Goal: Task Accomplishment & Management: Manage account settings

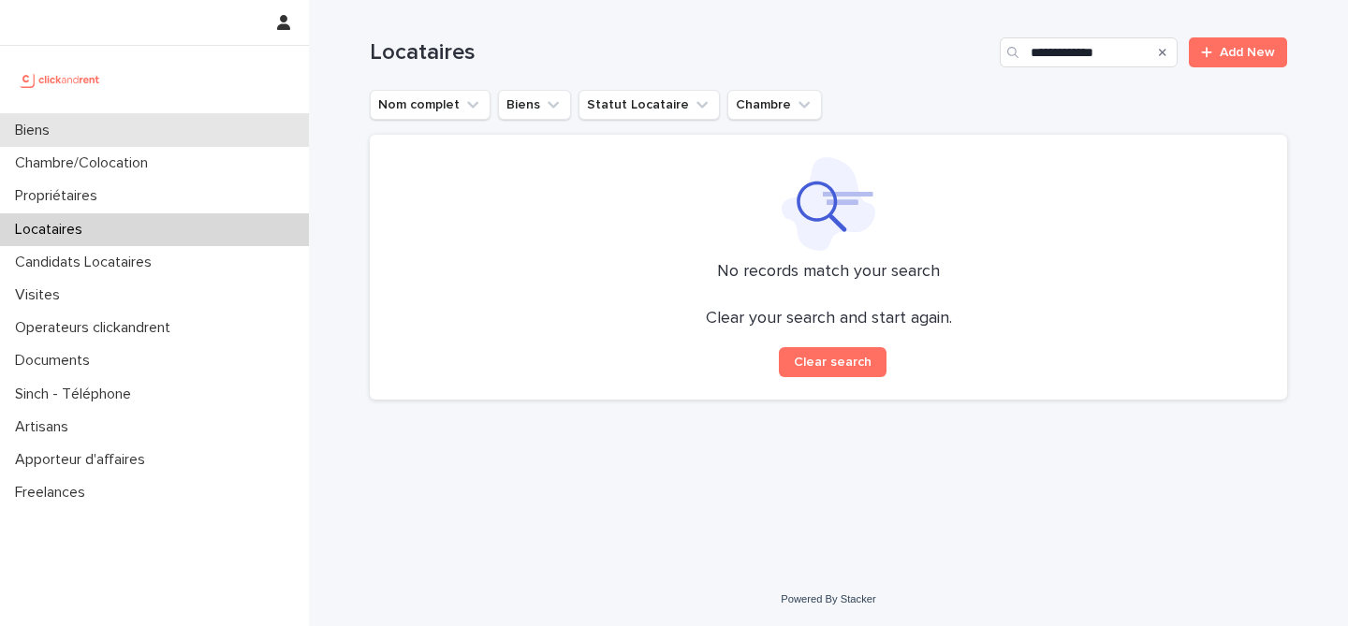
click at [138, 124] on div "Biens" at bounding box center [154, 130] width 309 height 33
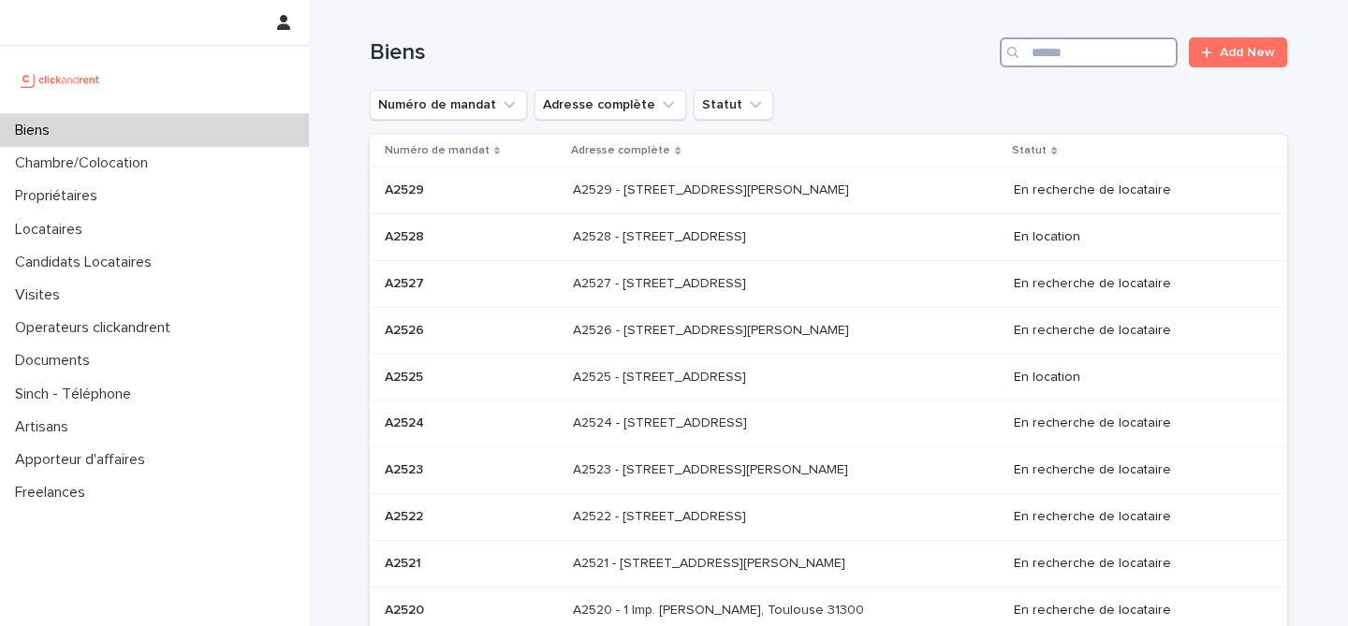
click at [1134, 40] on input "Search" at bounding box center [1088, 52] width 178 height 30
paste input "******"
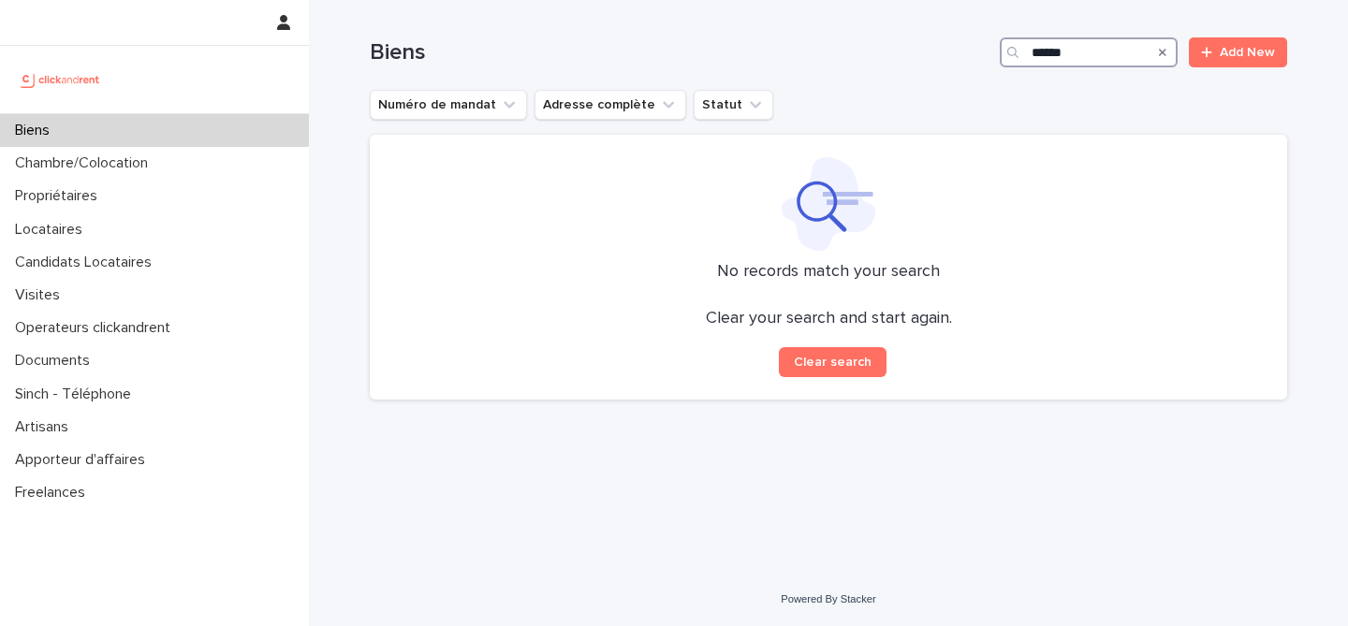
click at [1045, 51] on input "******" at bounding box center [1088, 52] width 178 height 30
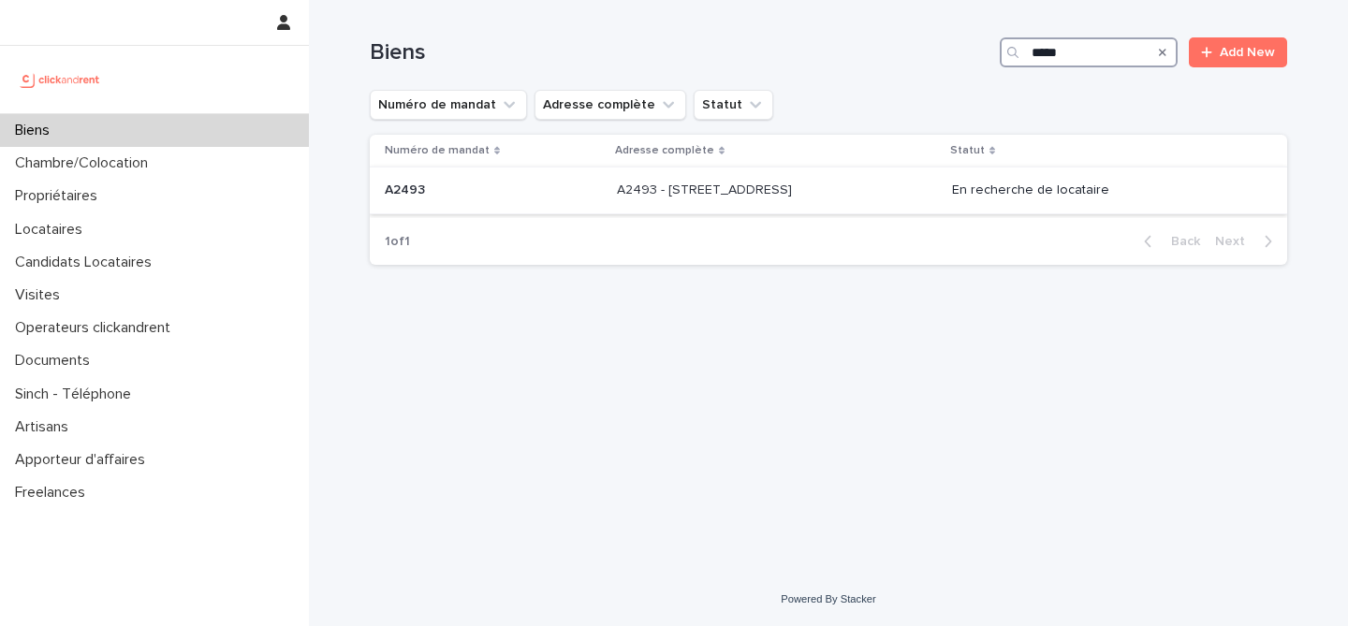
type input "*****"
click at [647, 184] on p "A2493 - 26 rue de Poitou, Paris 75003" at bounding box center [706, 189] width 179 height 20
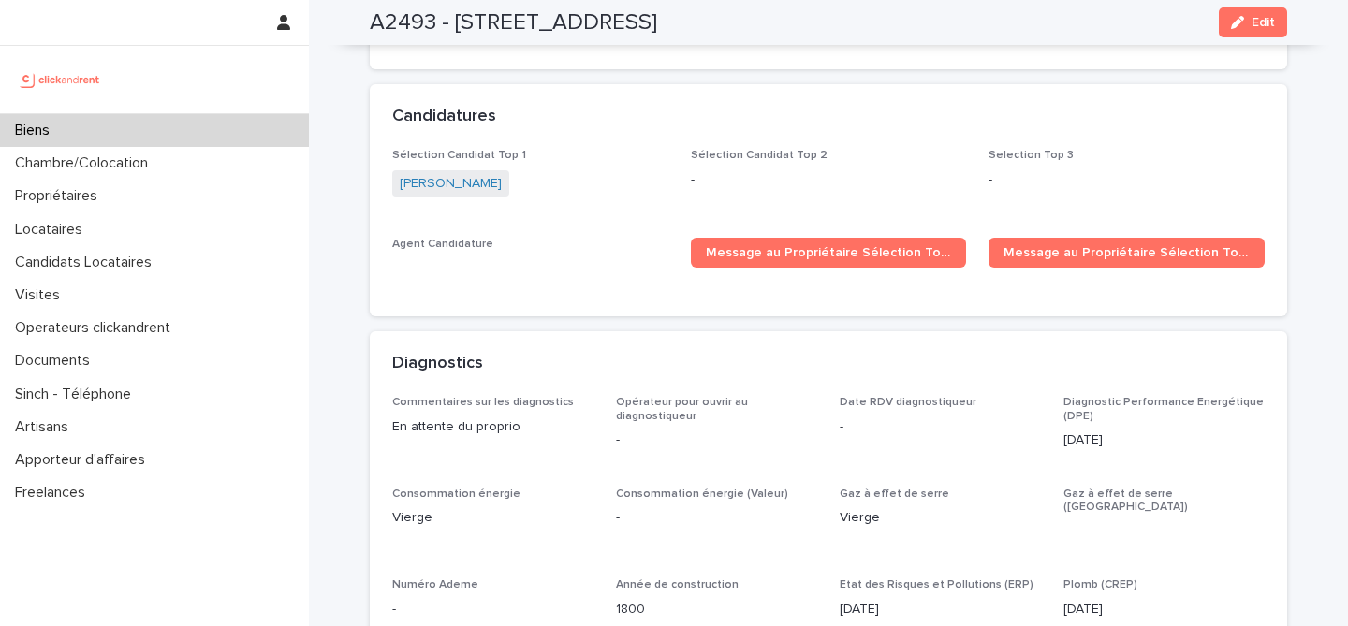
scroll to position [5713, 0]
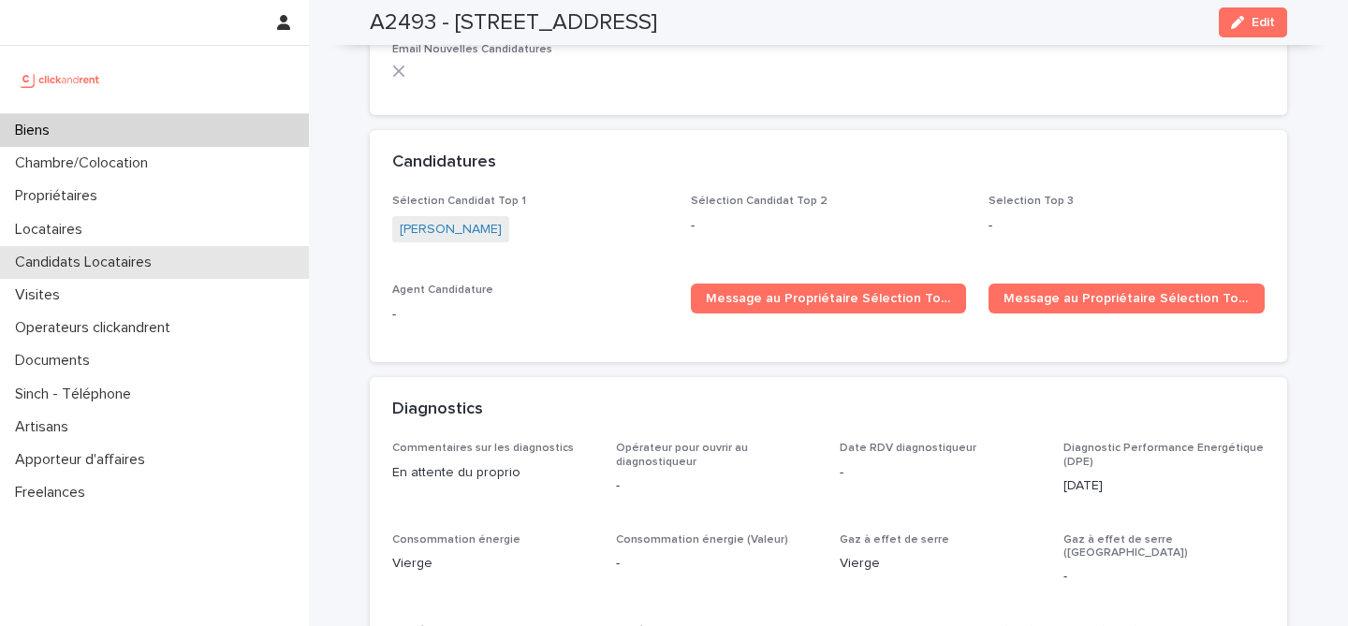
click at [144, 254] on p "Candidats Locataires" at bounding box center [86, 263] width 159 height 18
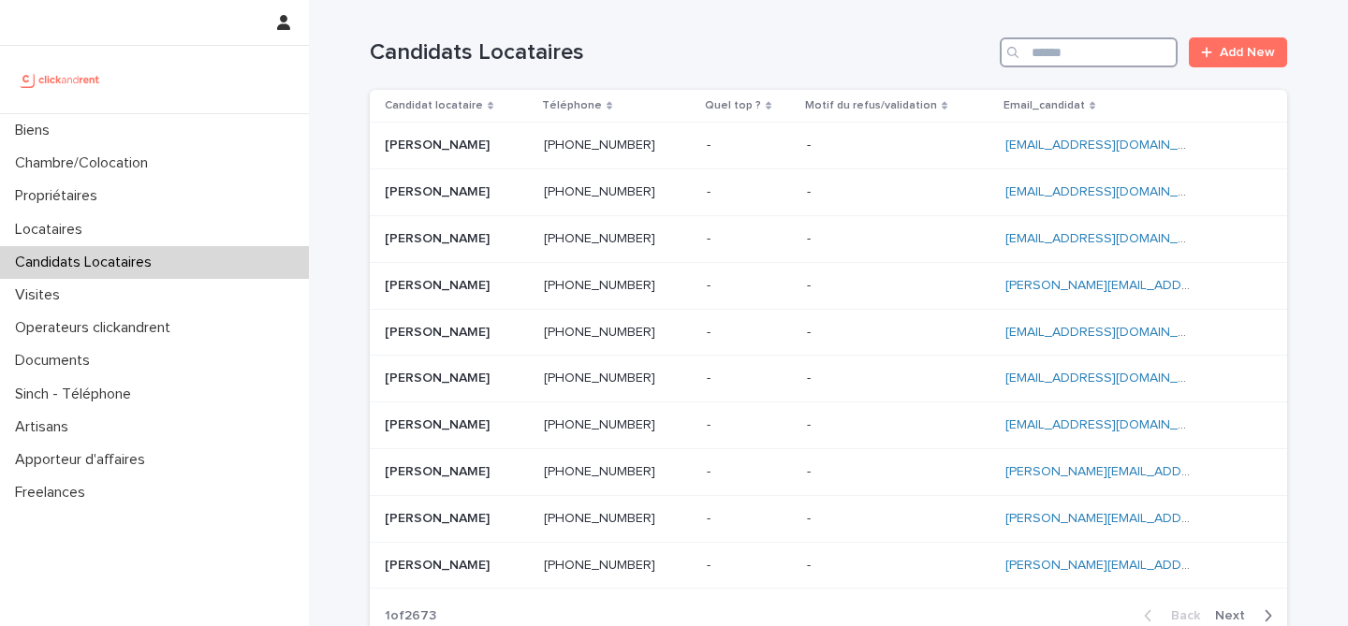
click at [1110, 65] on input "Search" at bounding box center [1088, 52] width 178 height 30
paste input "**********"
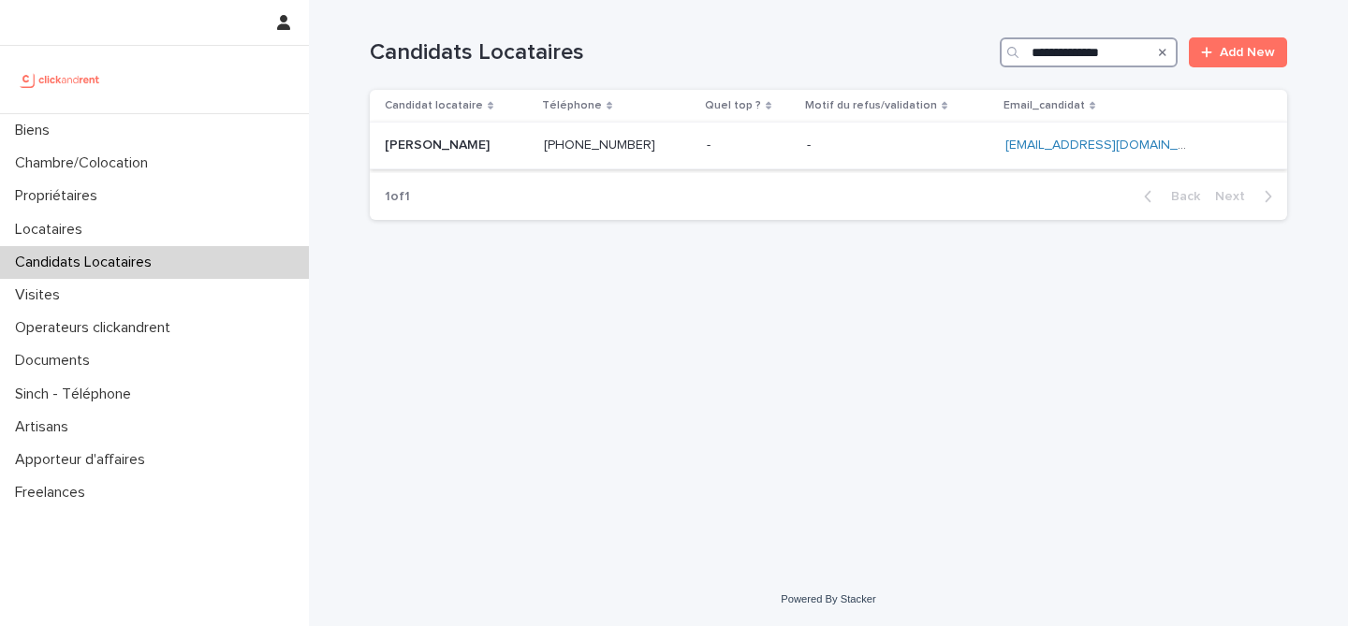
type input "**********"
click at [497, 152] on p at bounding box center [457, 146] width 144 height 16
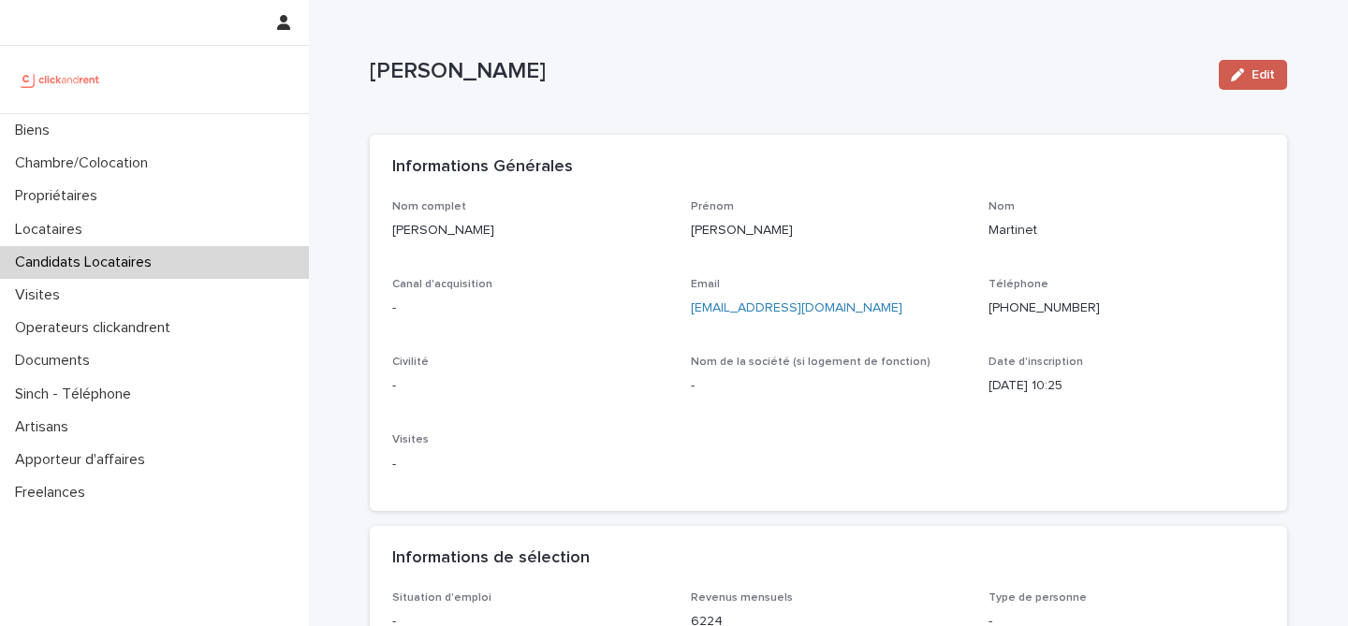
click at [1256, 75] on span "Edit" at bounding box center [1262, 74] width 23 height 13
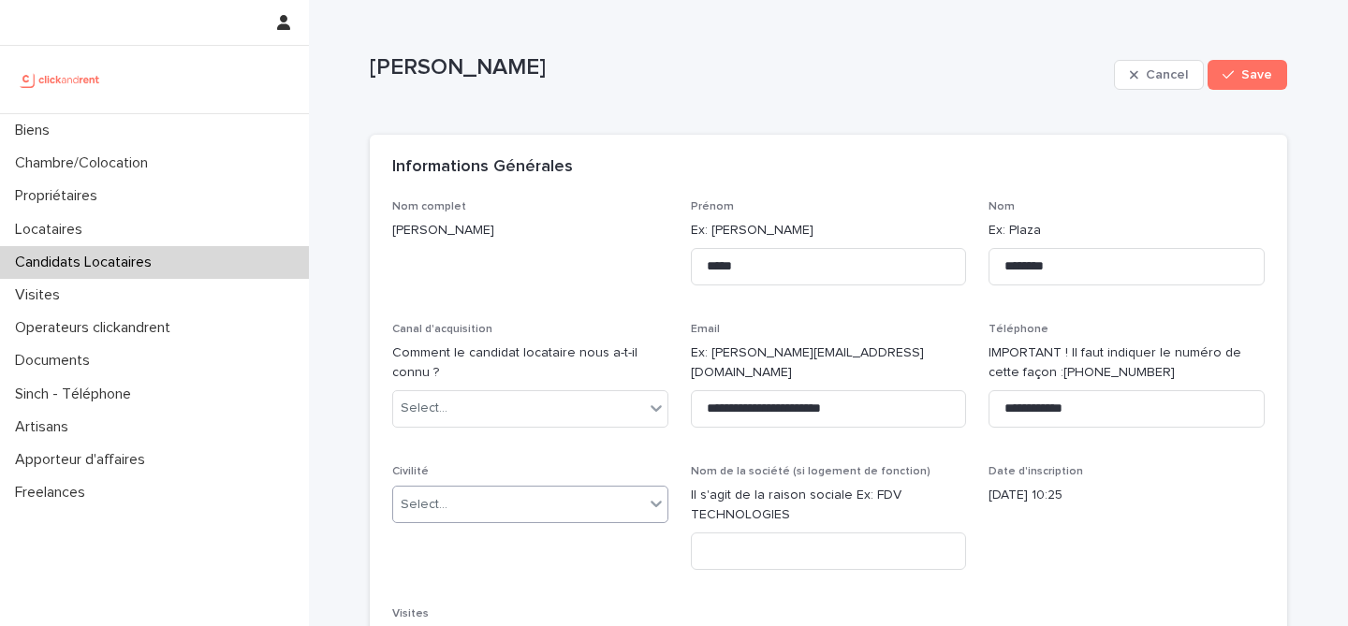
click at [547, 500] on div "Select..." at bounding box center [518, 504] width 251 height 31
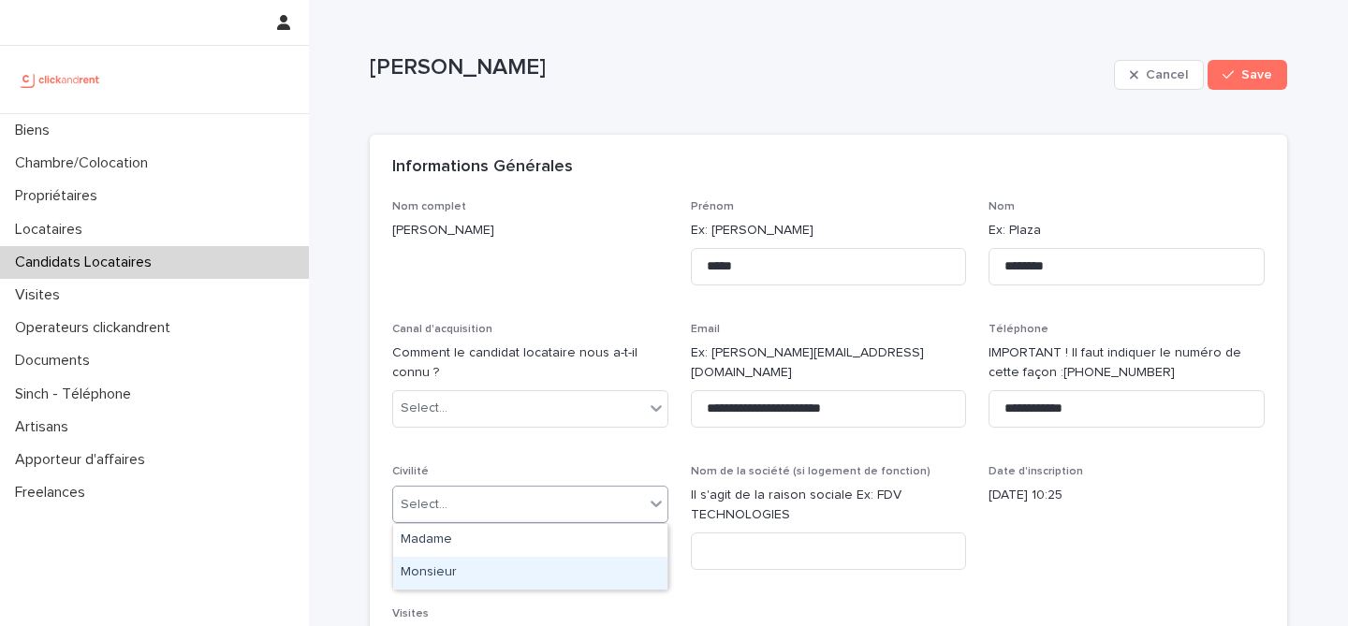
click at [497, 578] on div "Monsieur" at bounding box center [530, 573] width 274 height 33
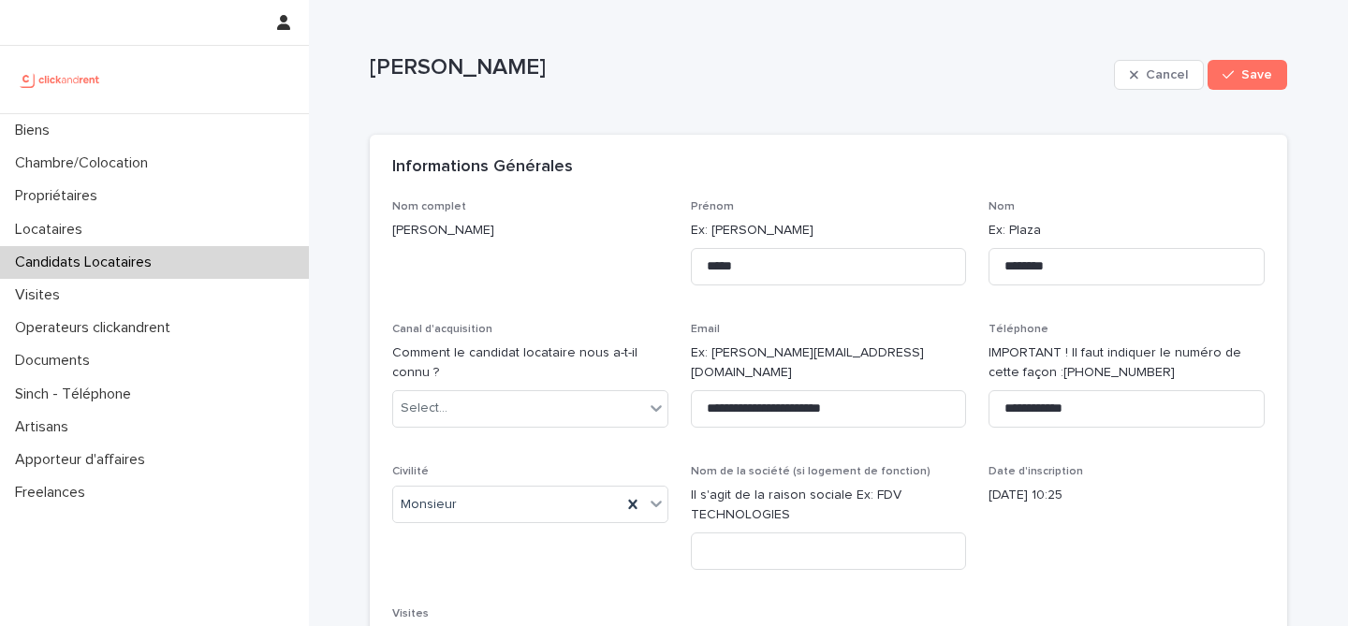
click at [574, 554] on span "Civilité Monsieur" at bounding box center [530, 525] width 276 height 120
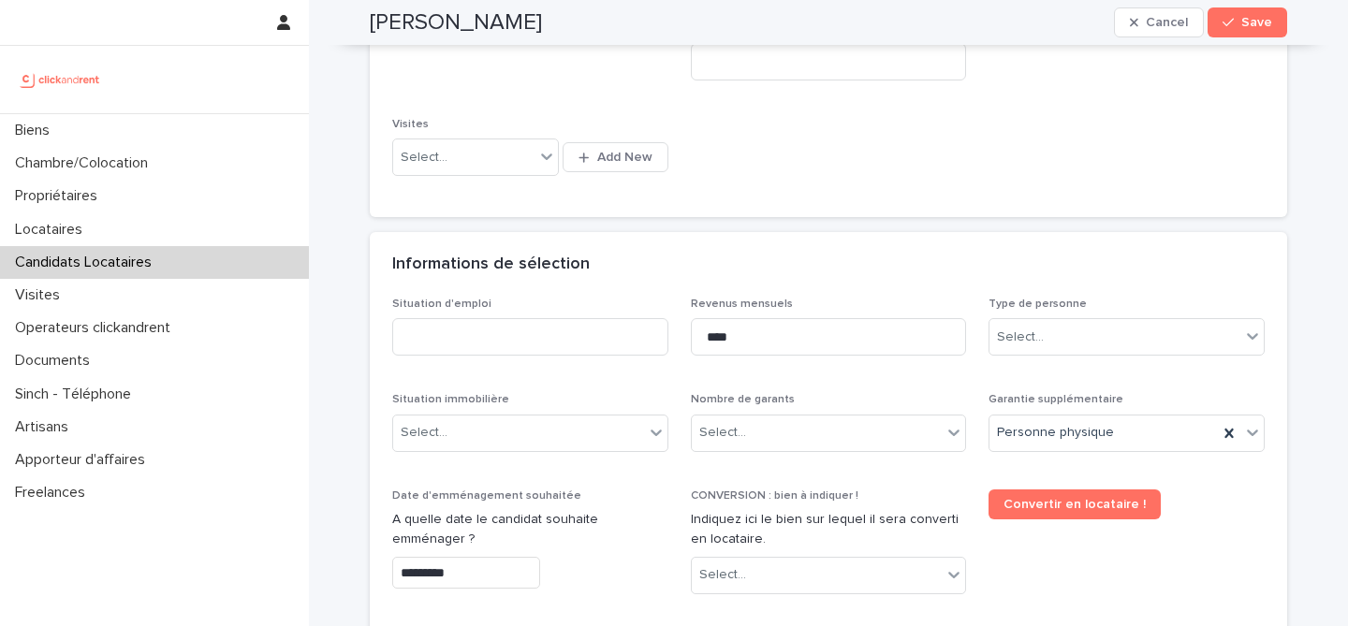
scroll to position [529, 0]
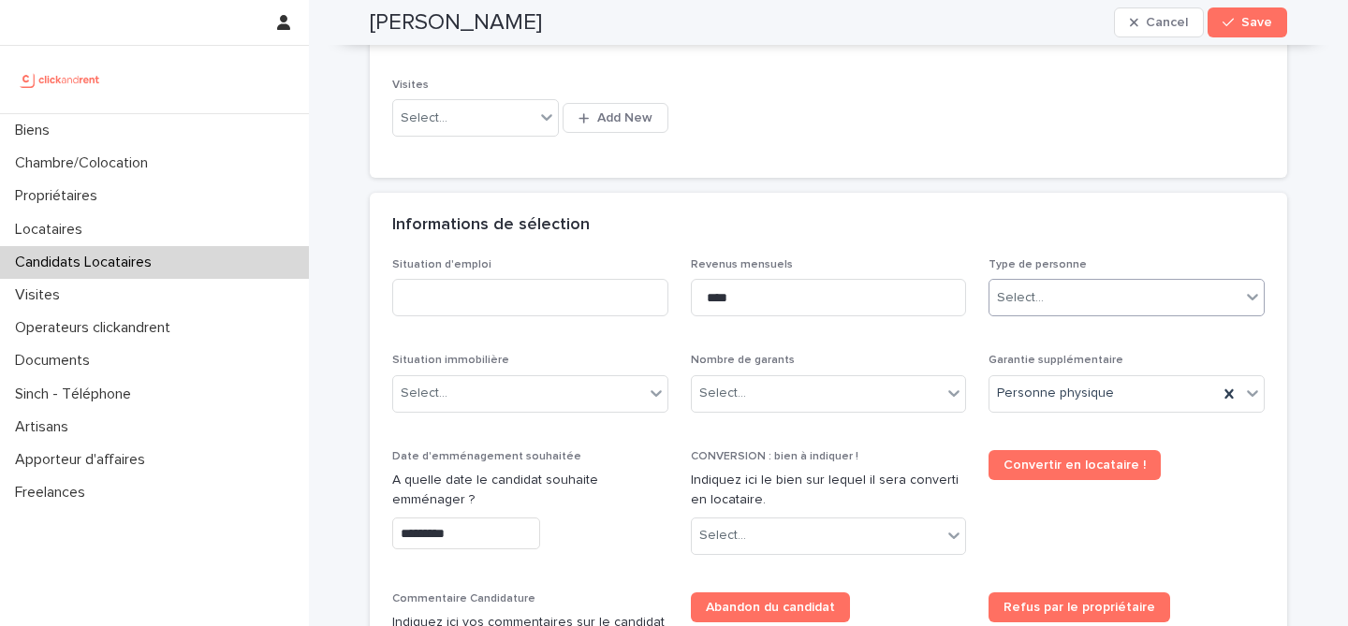
click at [1054, 308] on div "Select..." at bounding box center [1114, 298] width 251 height 31
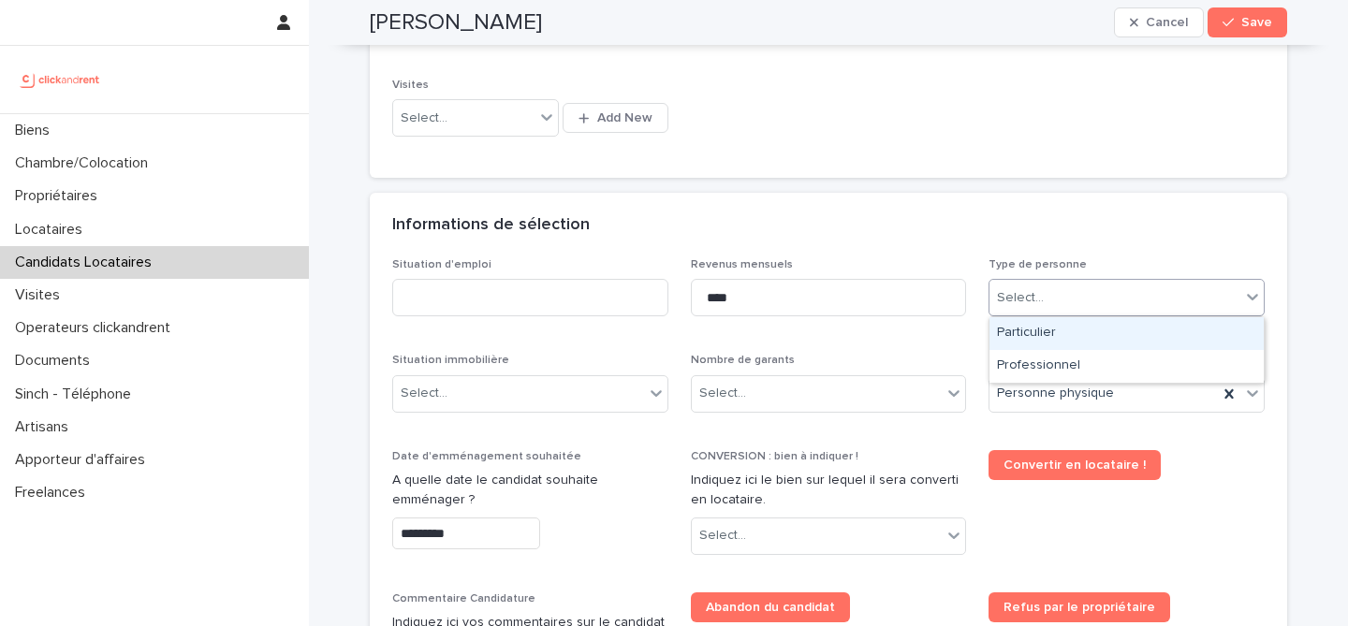
click at [1062, 332] on div "Particulier" at bounding box center [1126, 333] width 274 height 33
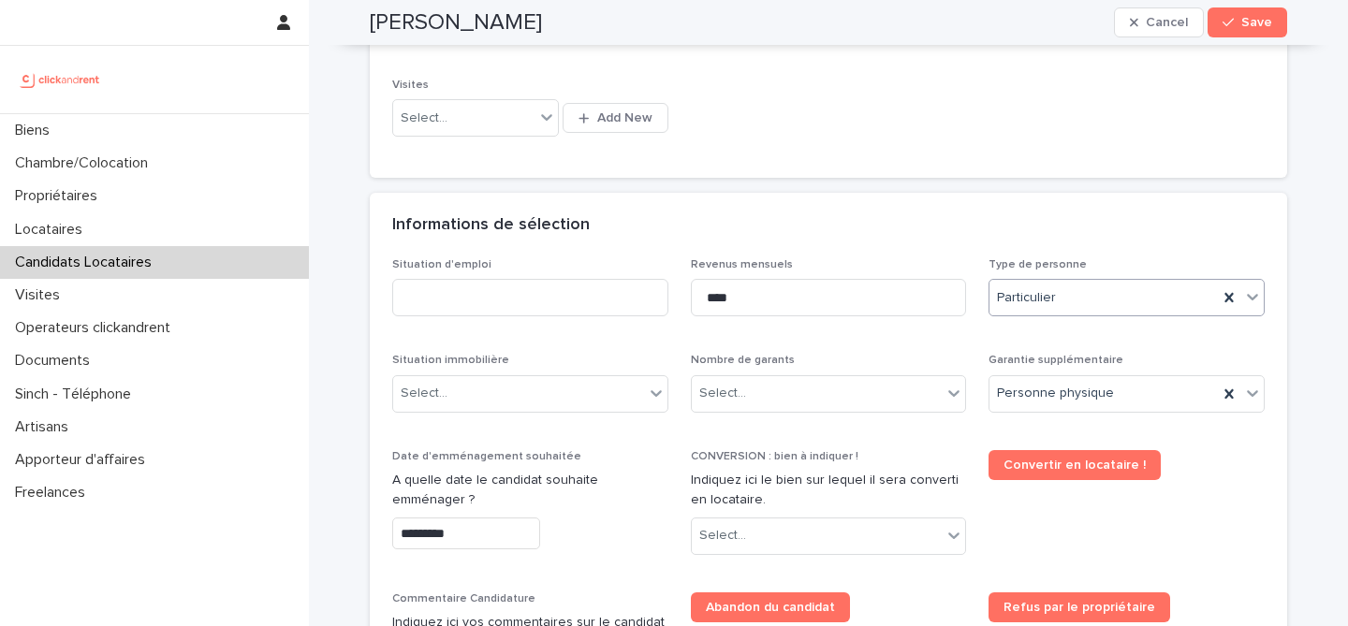
click at [914, 339] on div "Situation d'emploi Revenus mensuels **** Type de personne option Particulier, s…" at bounding box center [828, 565] width 872 height 614
click at [844, 399] on div "Select..." at bounding box center [817, 393] width 251 height 31
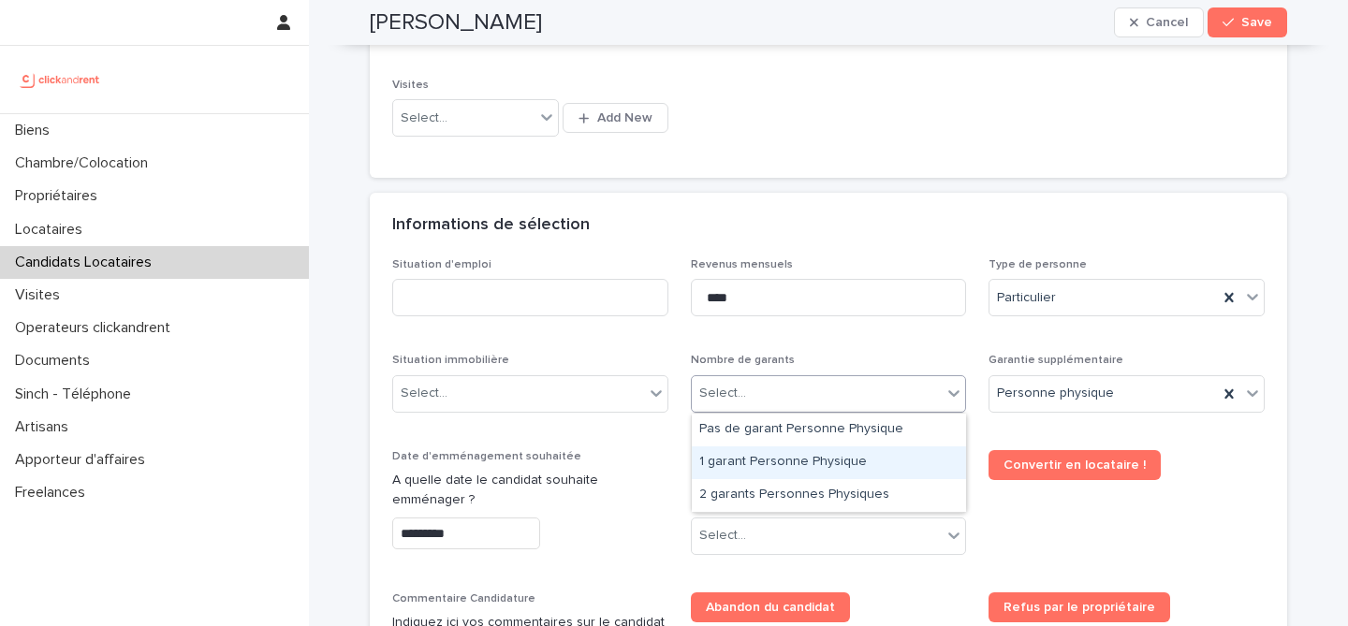
click at [789, 452] on div "1 garant Personne Physique" at bounding box center [829, 462] width 274 height 33
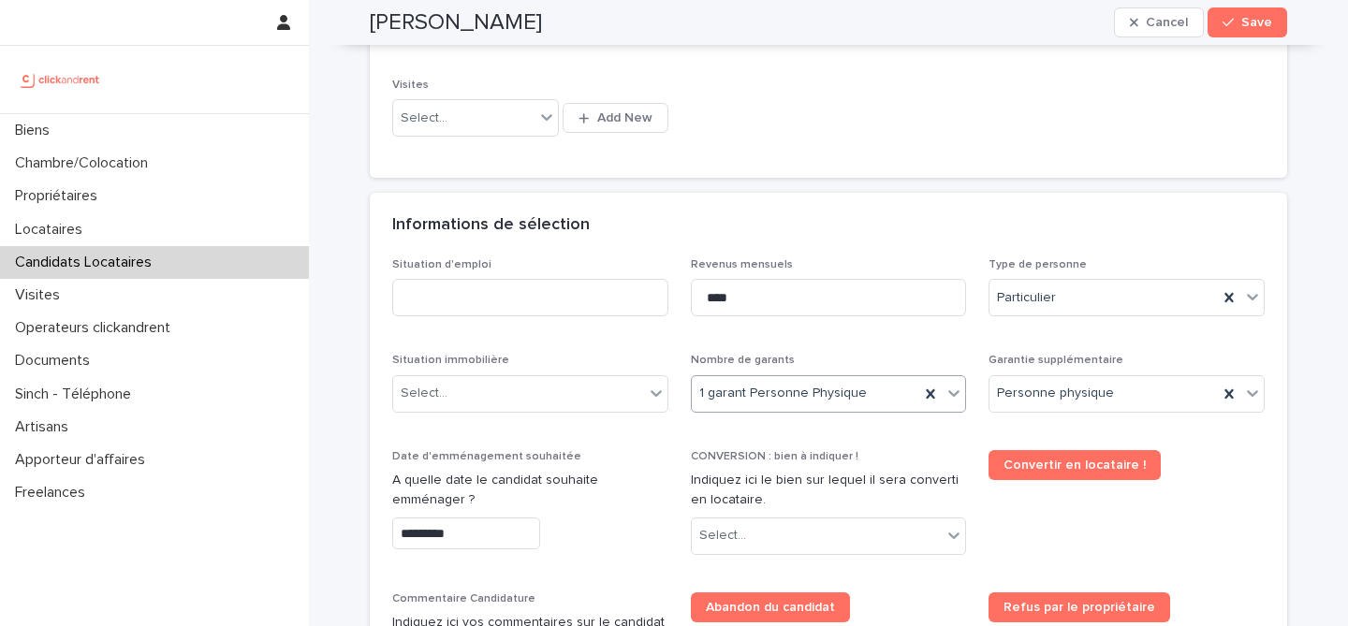
click at [926, 241] on div "Informations de sélection" at bounding box center [828, 226] width 917 height 66
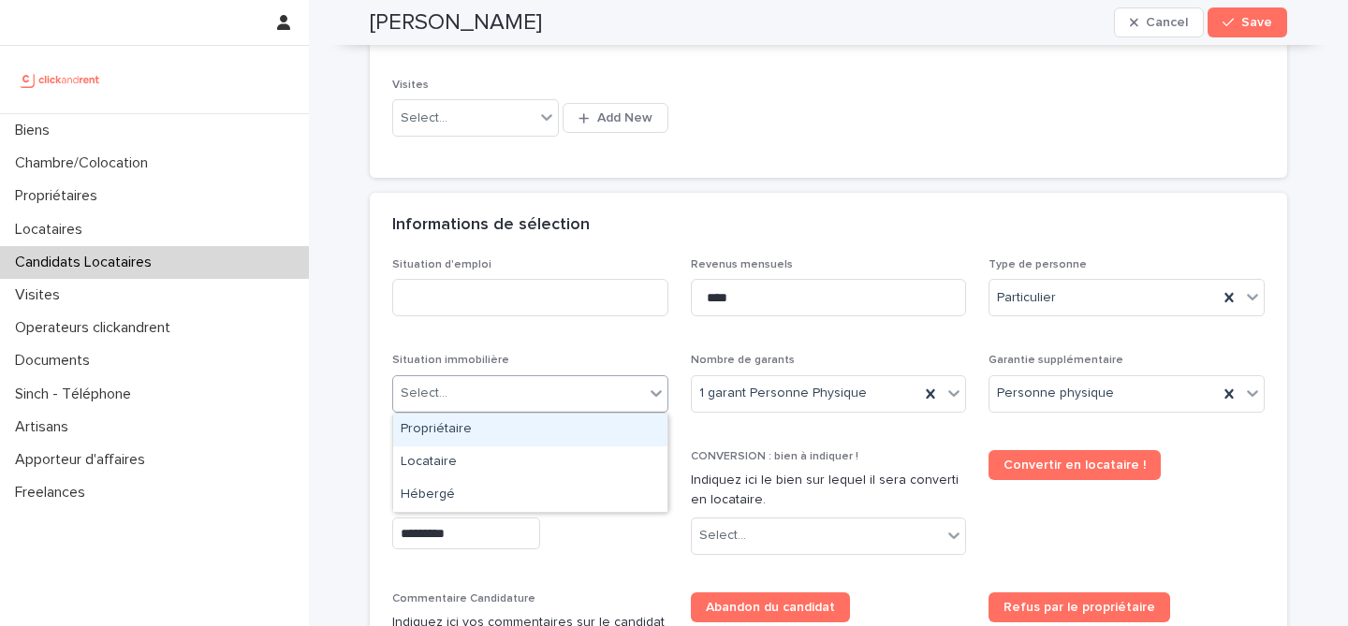
click at [531, 402] on div "Select..." at bounding box center [518, 393] width 251 height 31
click at [507, 398] on div "Select..." at bounding box center [518, 393] width 251 height 31
click at [503, 425] on div "Propriétaire" at bounding box center [530, 430] width 274 height 33
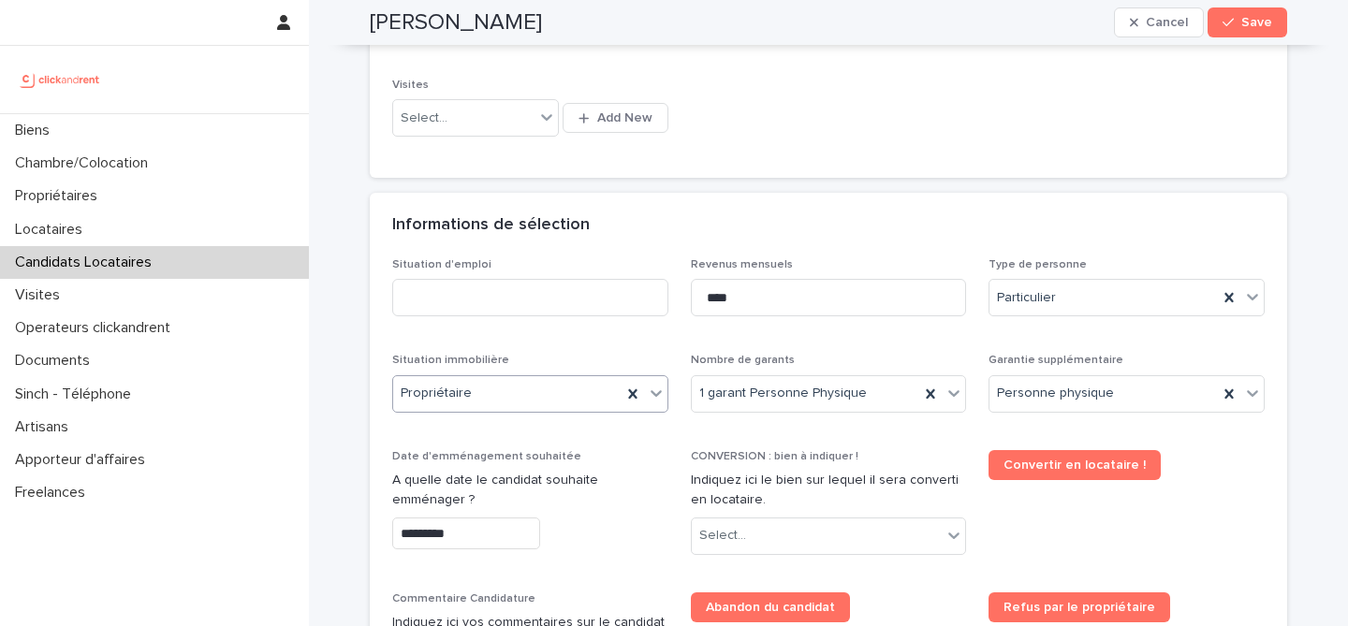
click at [533, 343] on div "Situation d'emploi Revenus mensuels **** Type de personne Particulier Situation…" at bounding box center [828, 565] width 872 height 614
click at [527, 275] on div "Situation d'emploi" at bounding box center [530, 294] width 276 height 73
click at [527, 295] on input at bounding box center [530, 297] width 276 height 37
type input "*******"
click at [626, 213] on div "Informations de sélection" at bounding box center [828, 226] width 917 height 66
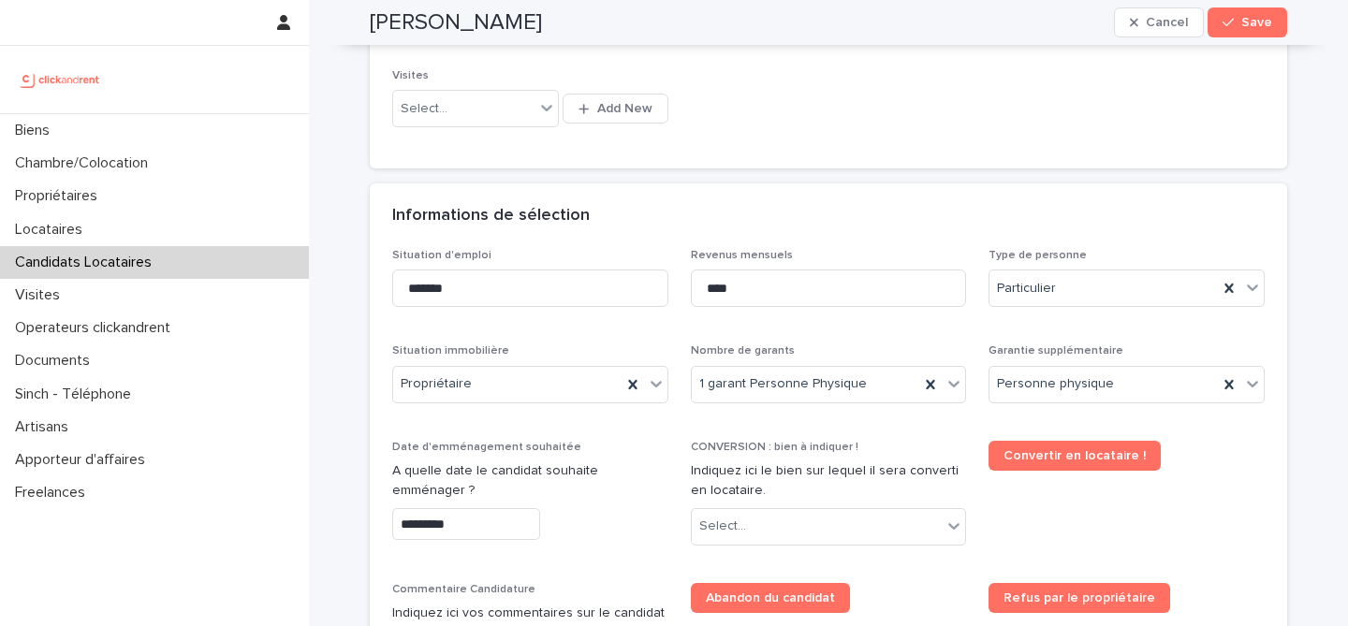
scroll to position [543, 0]
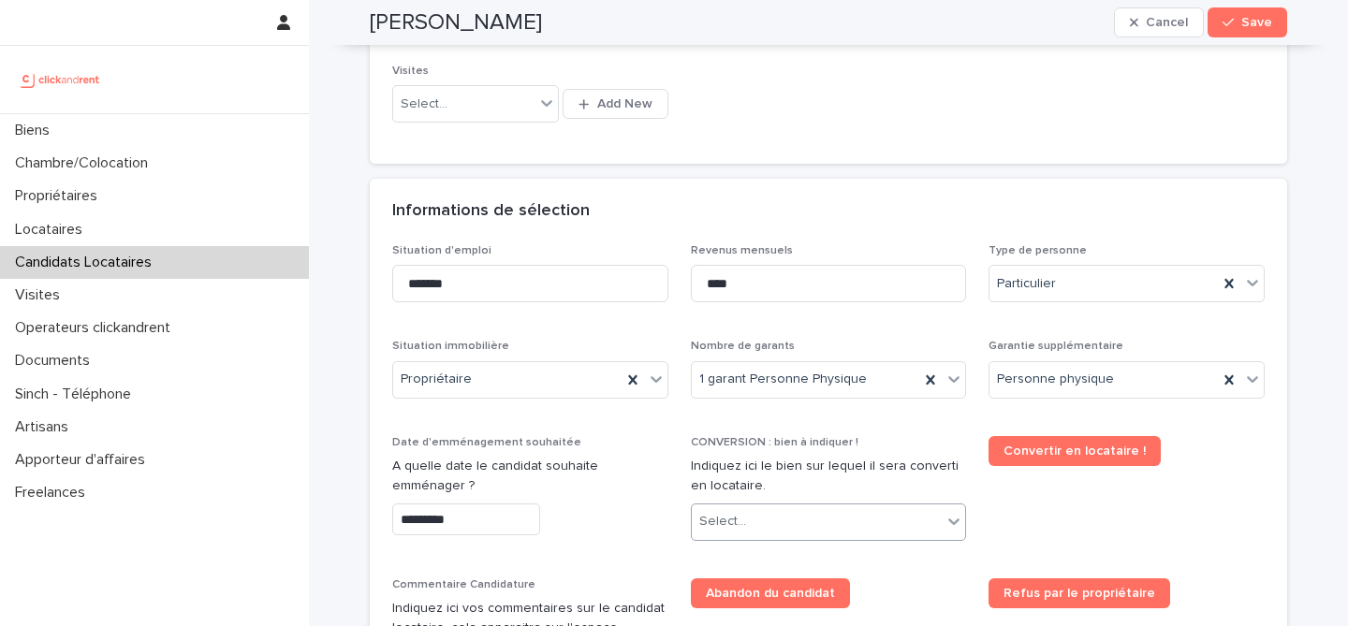
click at [812, 517] on div "Select..." at bounding box center [817, 521] width 251 height 31
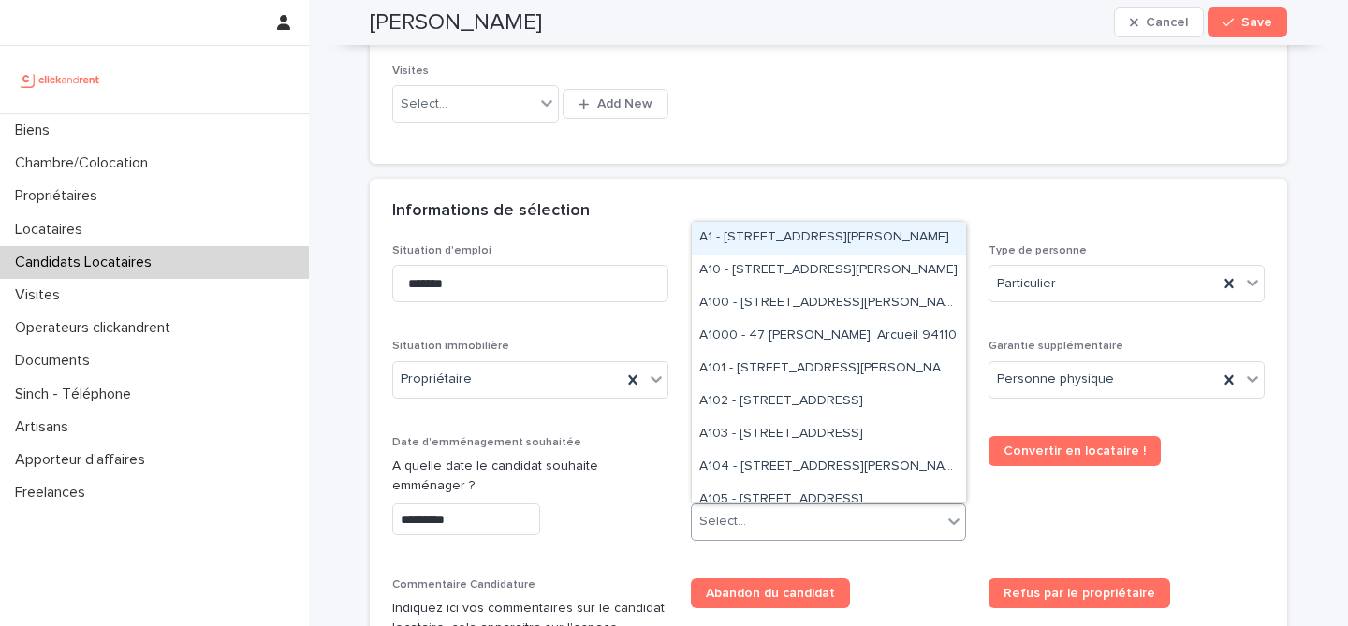
paste input "*****"
type input "*****"
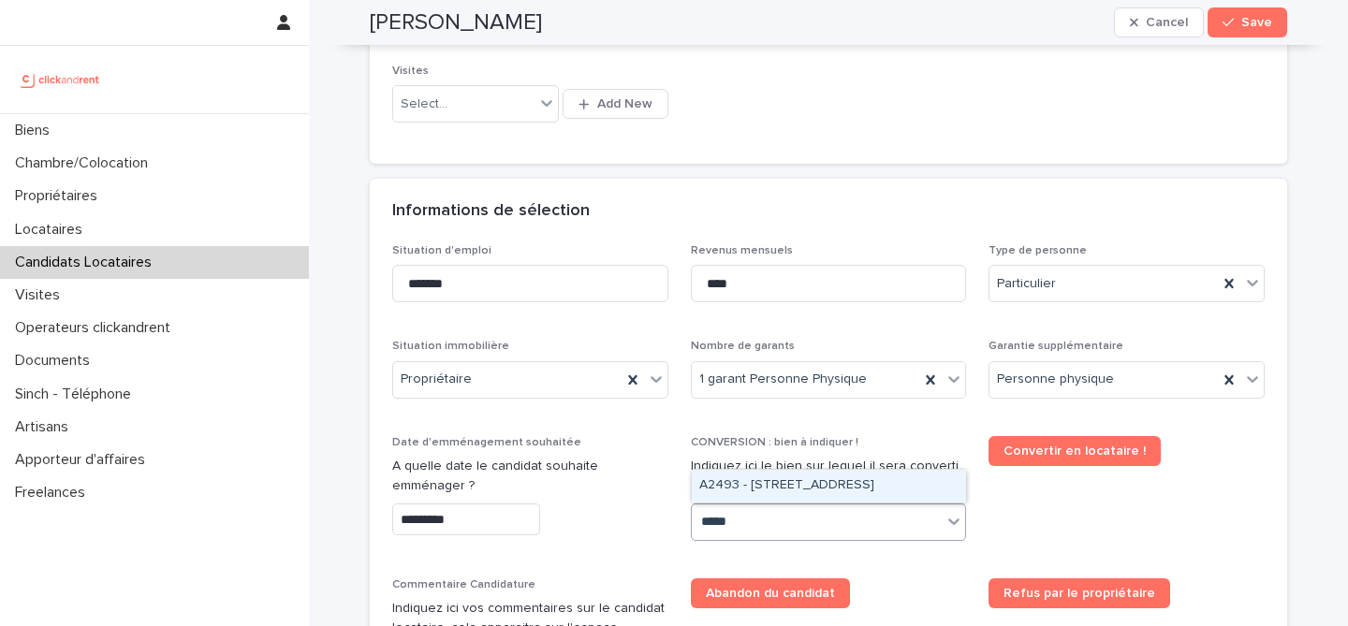
click at [762, 481] on div "A2493 - 26 rue de Poitou, Paris 75003" at bounding box center [829, 486] width 274 height 33
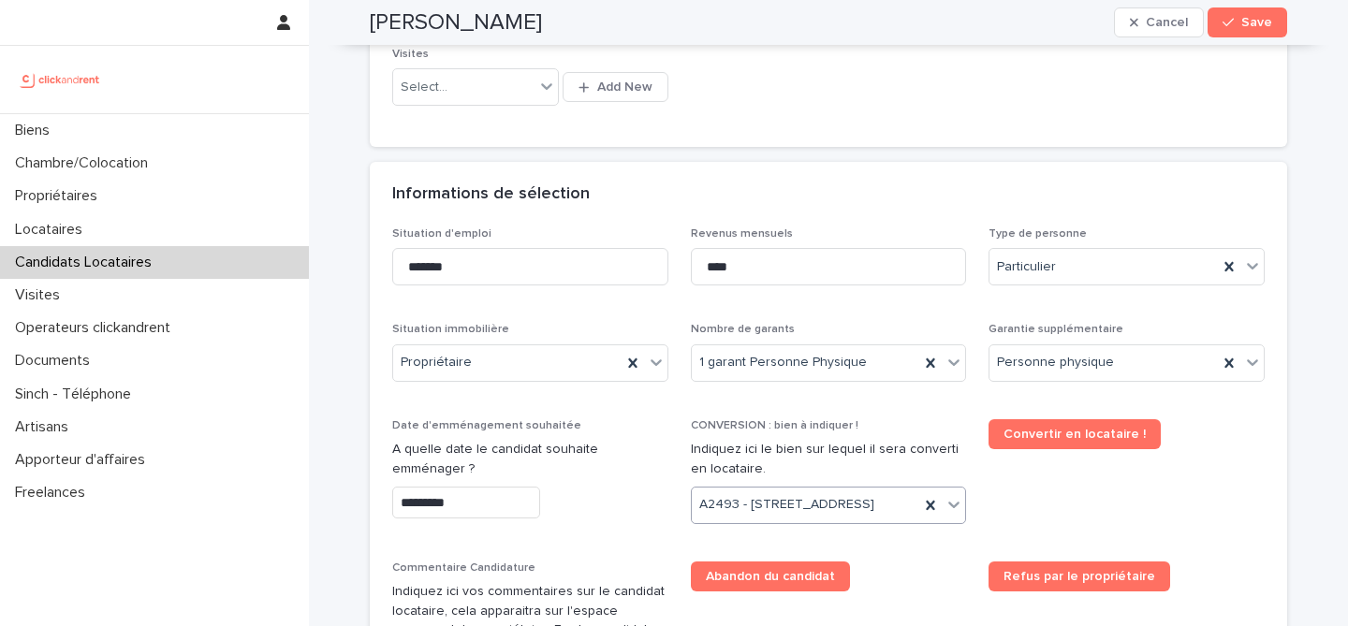
click at [1034, 523] on span "Convertir en locataire !" at bounding box center [1126, 479] width 276 height 120
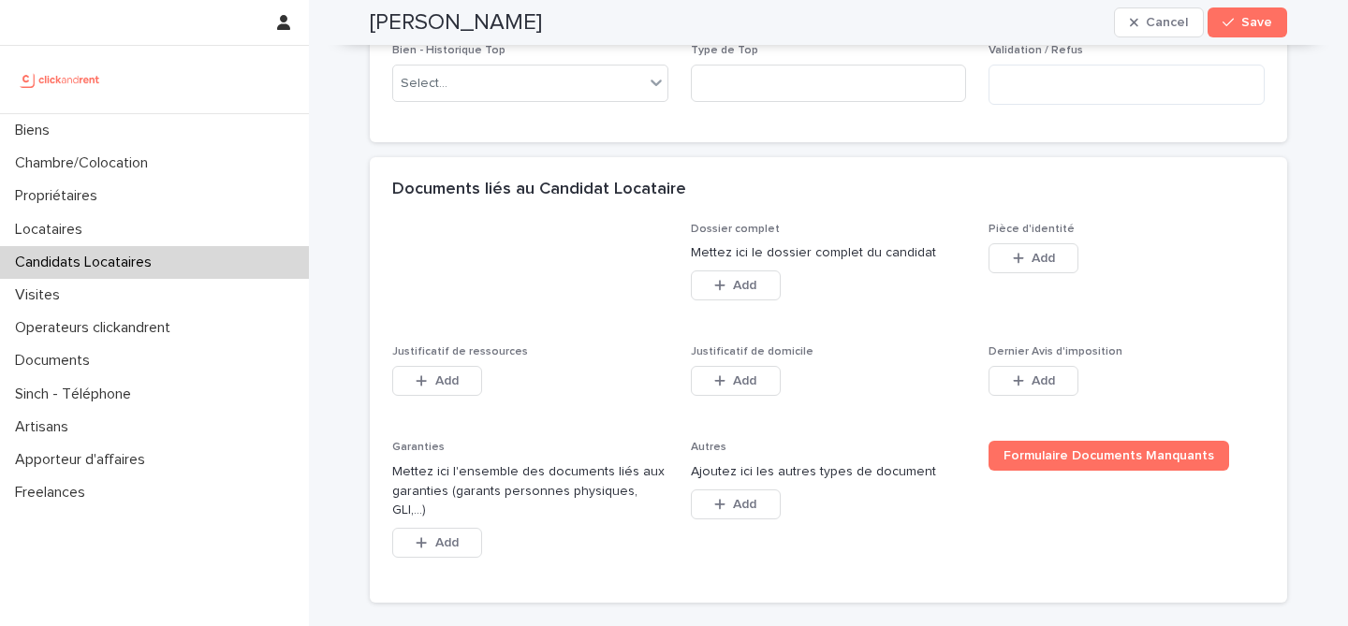
scroll to position [1281, 0]
click at [1028, 264] on div "button" at bounding box center [1022, 257] width 19 height 13
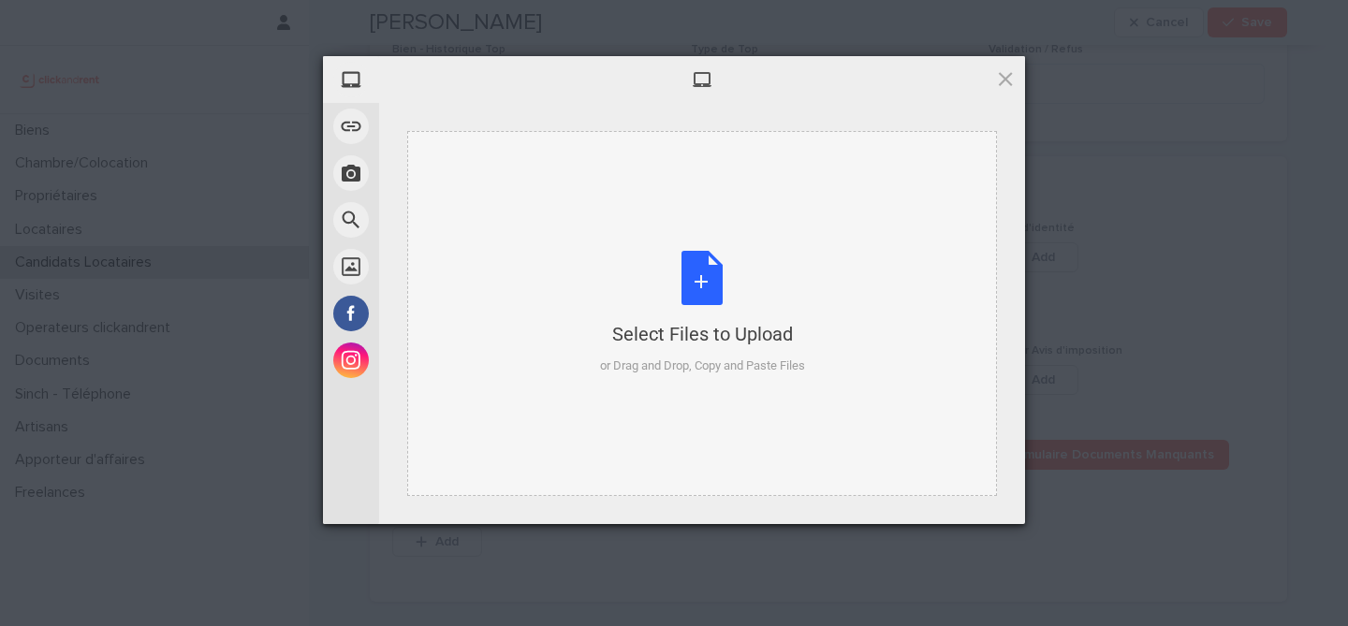
click at [682, 274] on div "Select Files to Upload or Drag and Drop, Copy and Paste Files" at bounding box center [702, 313] width 205 height 124
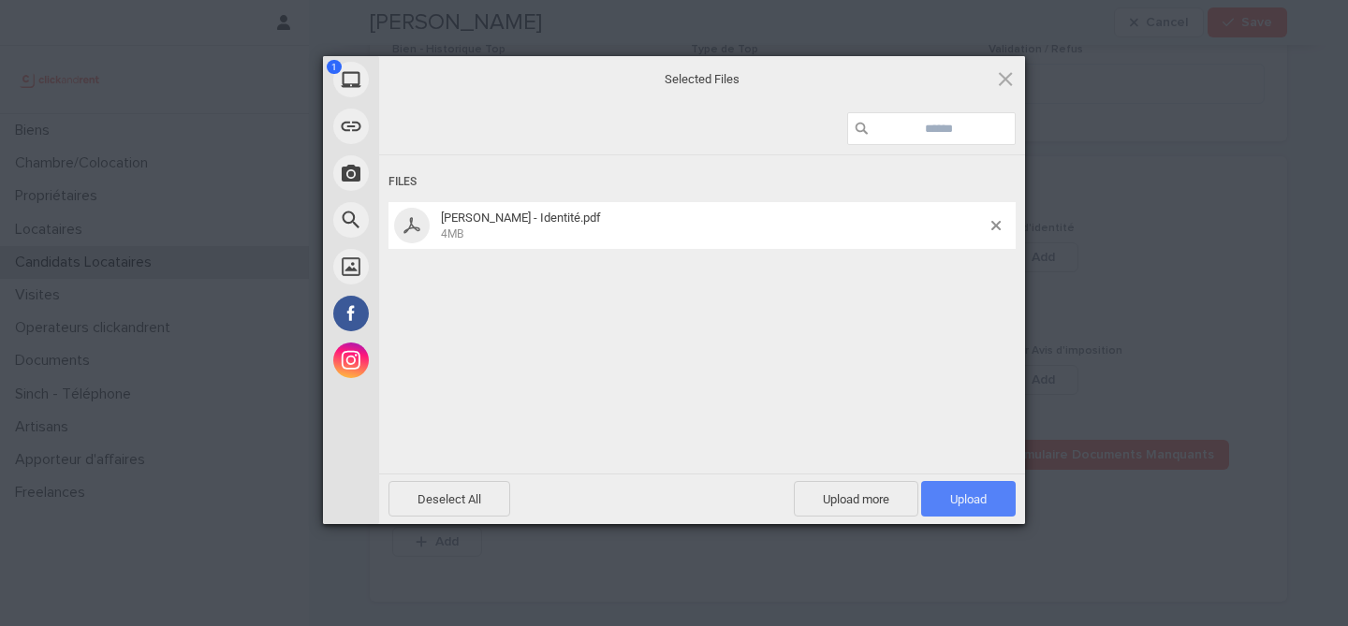
click at [993, 507] on span "Upload 1" at bounding box center [968, 499] width 95 height 36
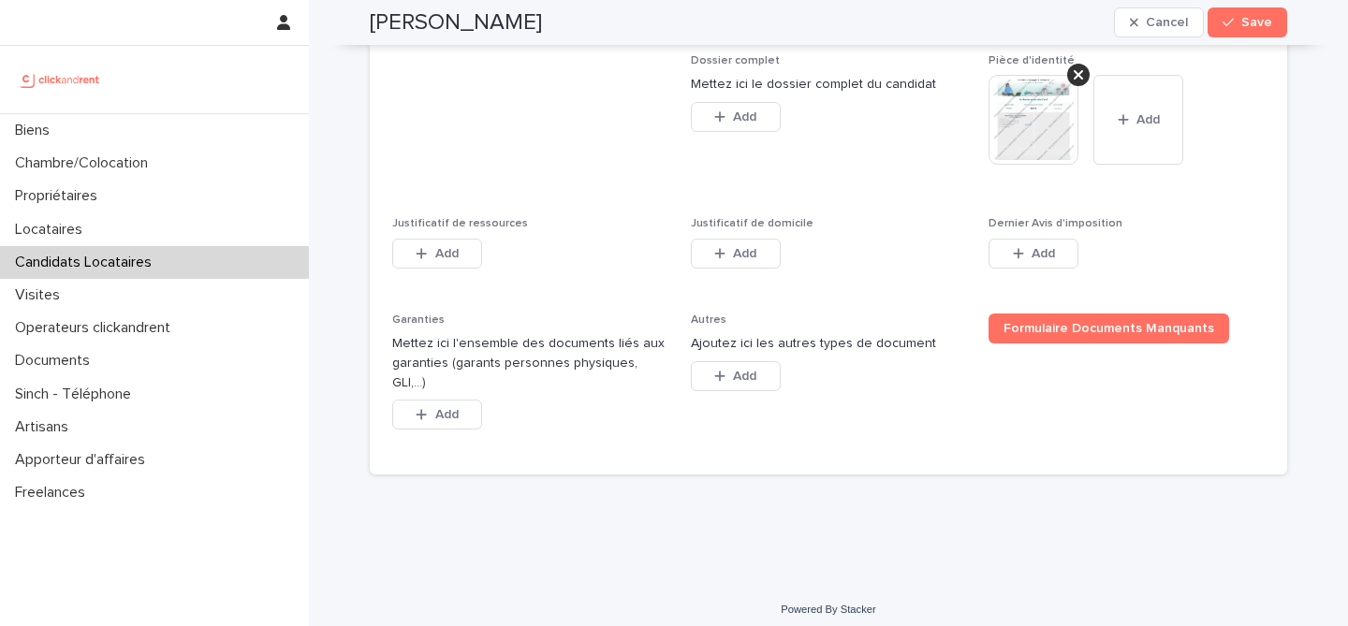
scroll to position [1474, 0]
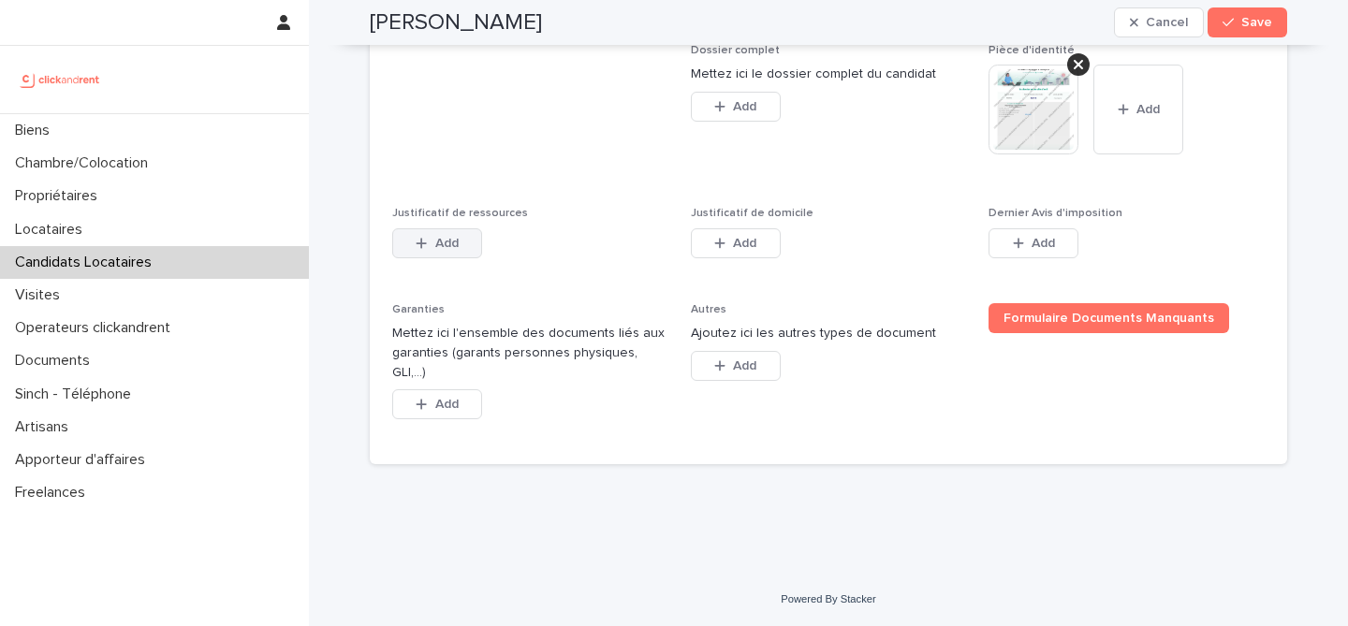
click at [410, 258] on button "Add" at bounding box center [437, 243] width 90 height 30
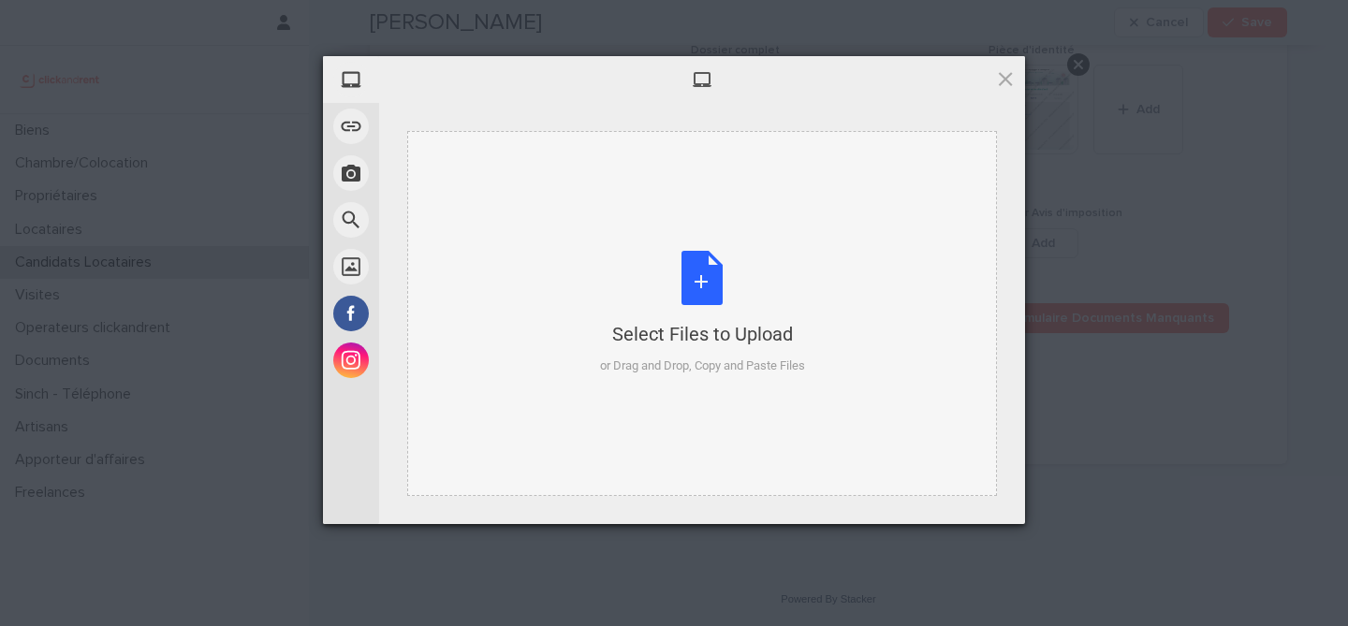
click at [721, 271] on div "Select Files to Upload or Drag and Drop, Copy and Paste Files" at bounding box center [702, 313] width 205 height 124
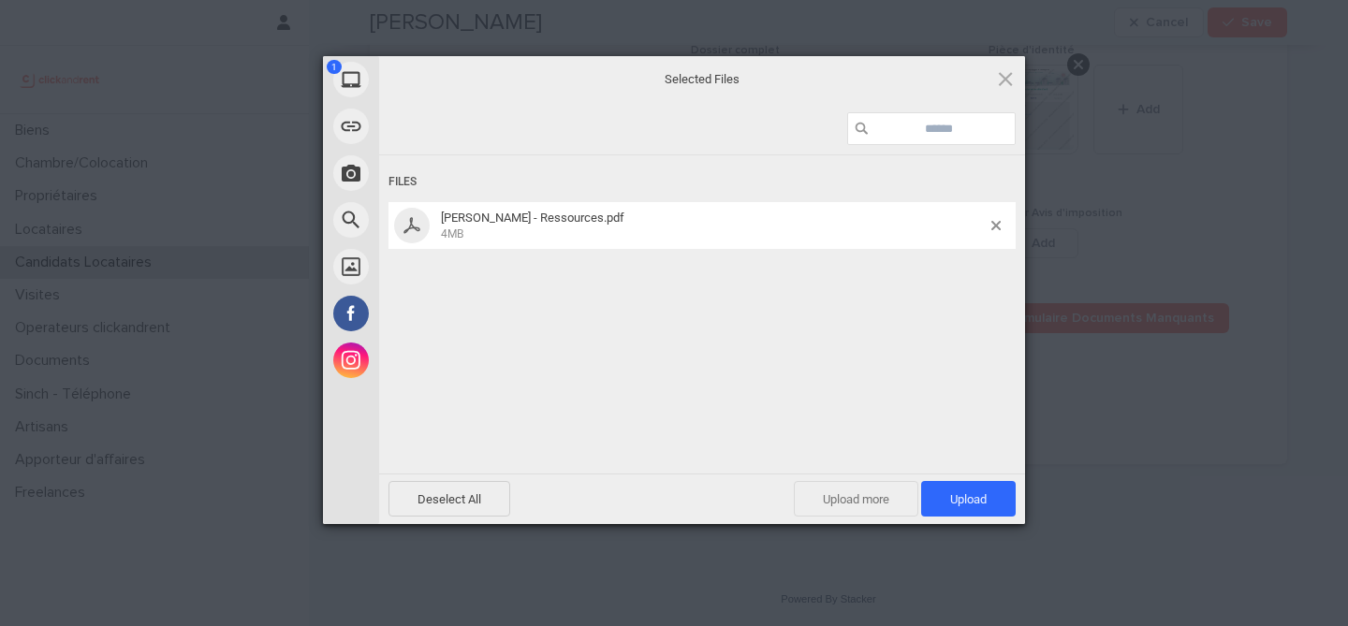
click at [858, 506] on span "Upload more" at bounding box center [856, 499] width 124 height 36
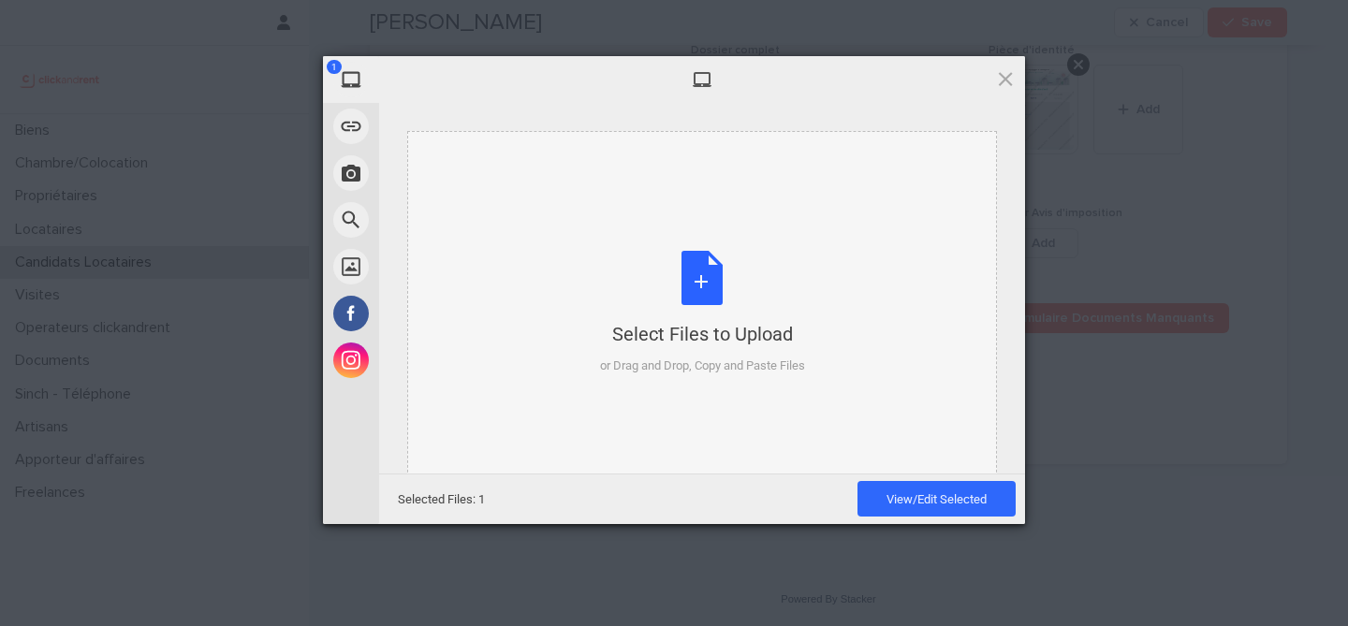
click at [694, 297] on div "Select Files to Upload or Drag and Drop, Copy and Paste Files" at bounding box center [702, 313] width 205 height 124
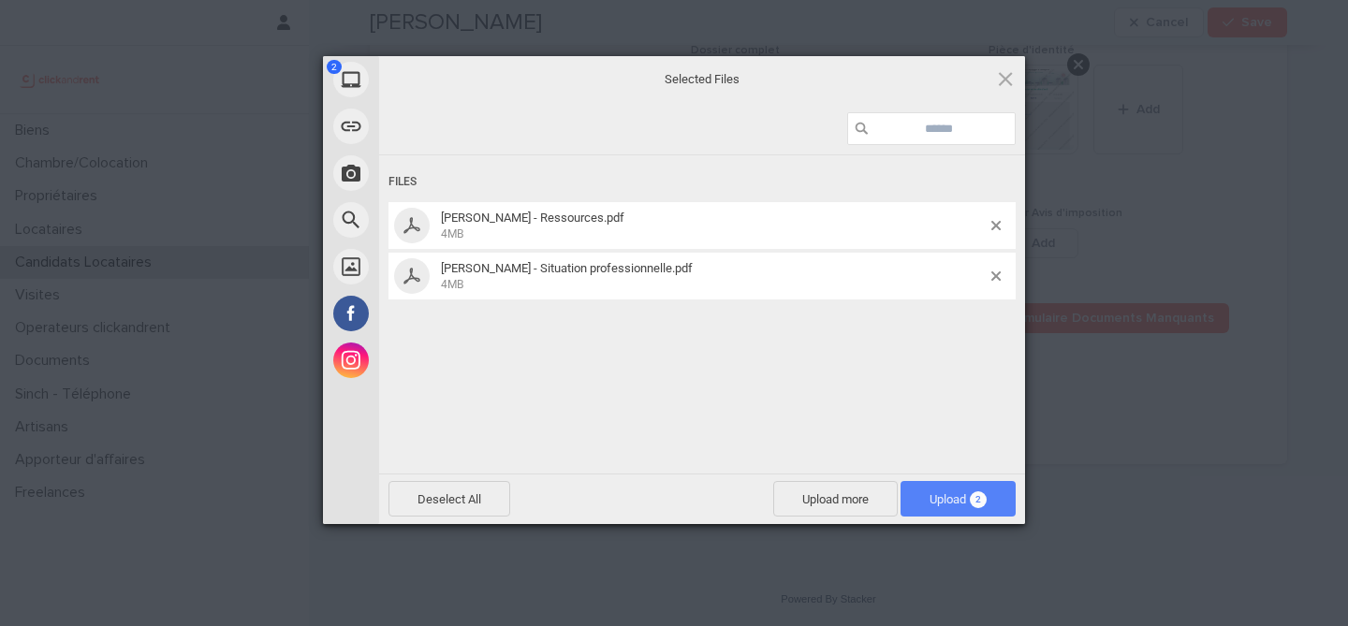
click at [975, 508] on span "Upload 2" at bounding box center [957, 499] width 115 height 36
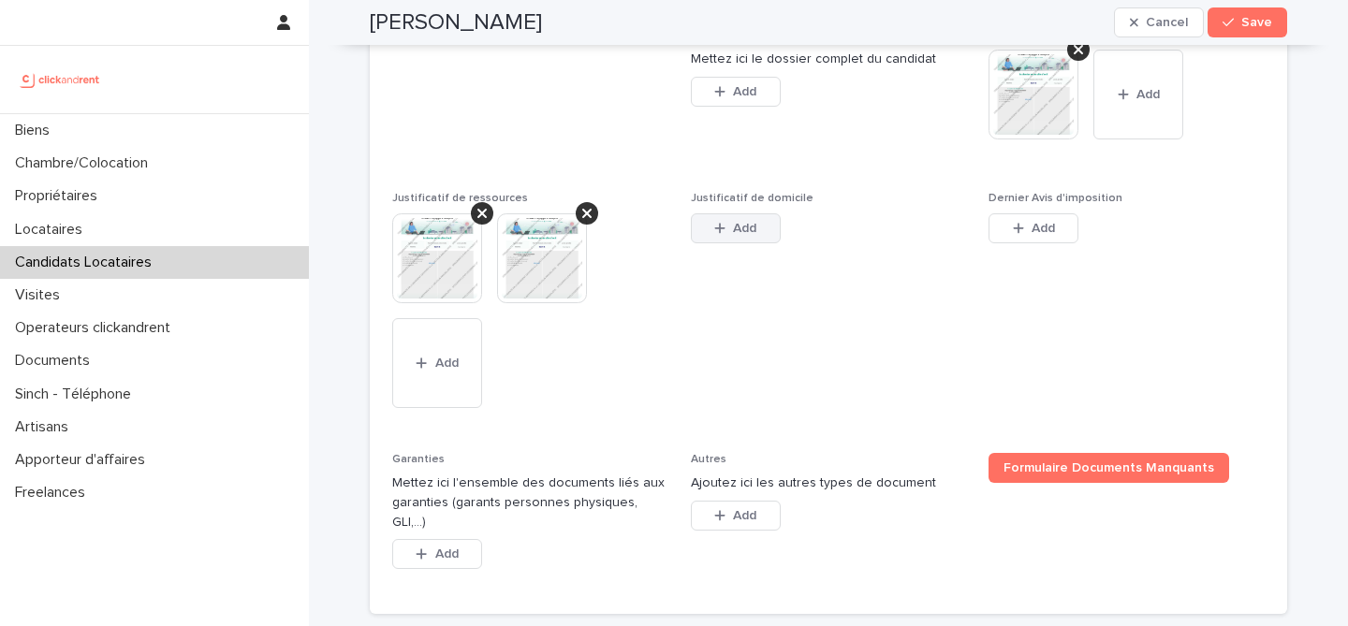
click at [731, 235] on div "button" at bounding box center [723, 228] width 19 height 13
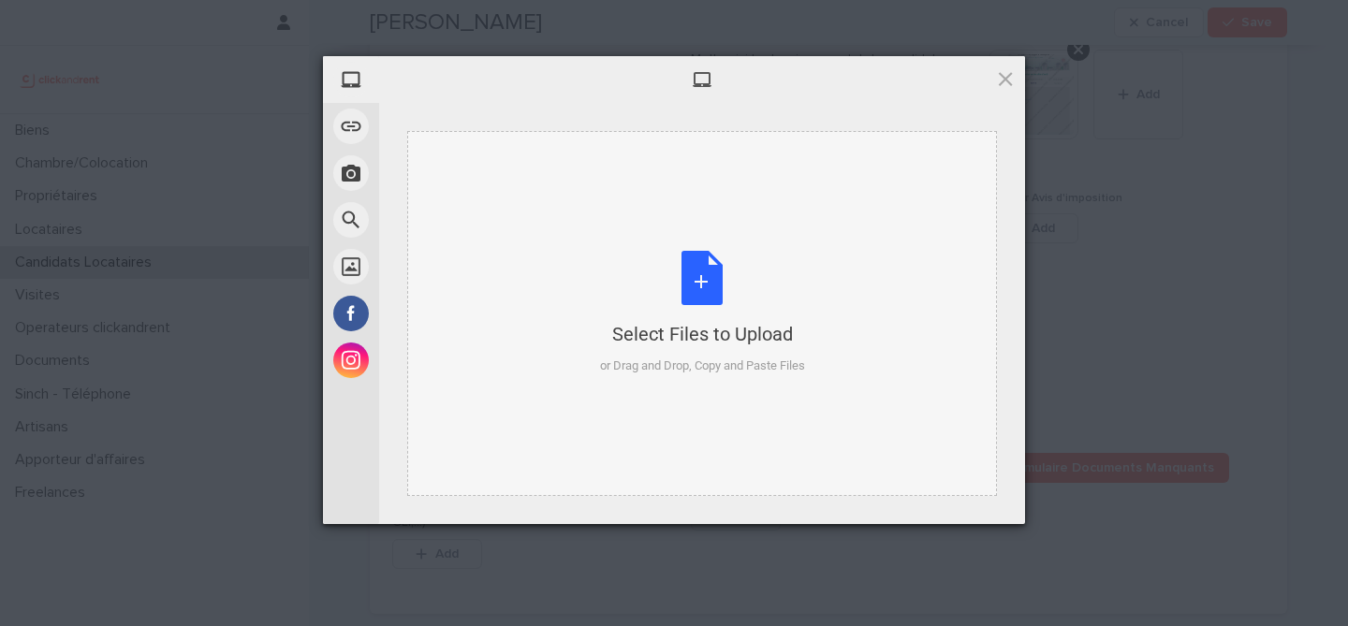
click at [683, 284] on div "Select Files to Upload or Drag and Drop, Copy and Paste Files" at bounding box center [702, 313] width 205 height 124
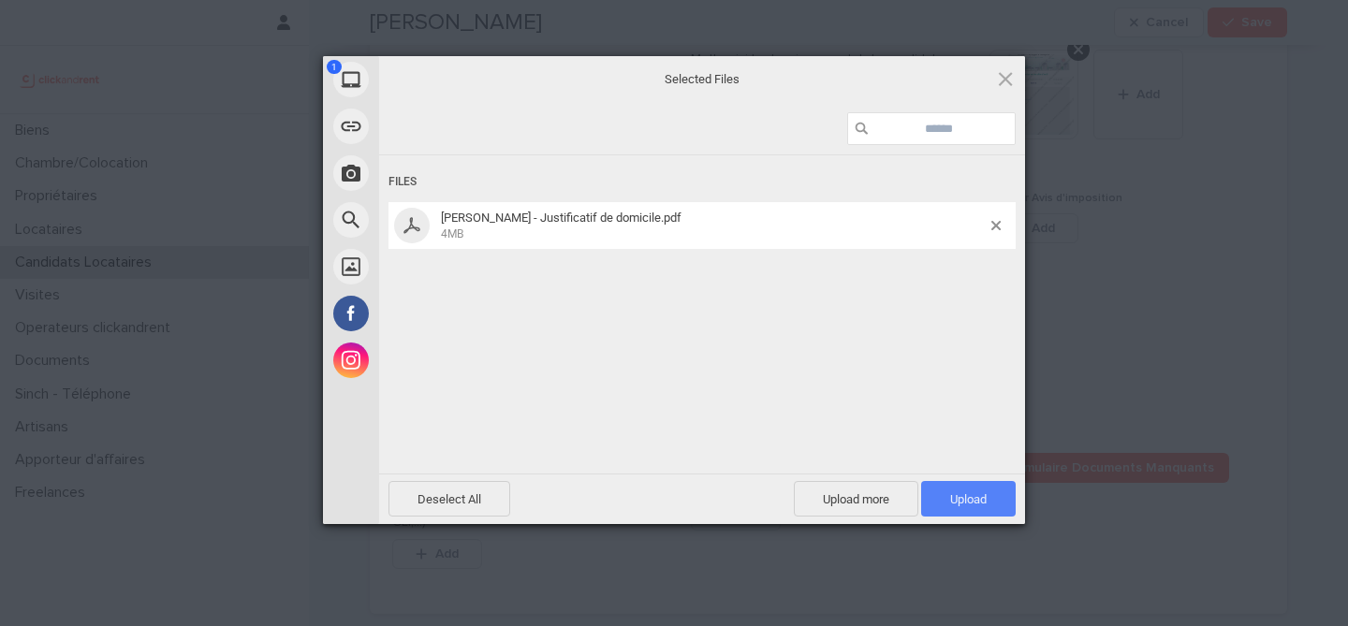
click at [985, 503] on span "Upload 1" at bounding box center [968, 499] width 36 height 14
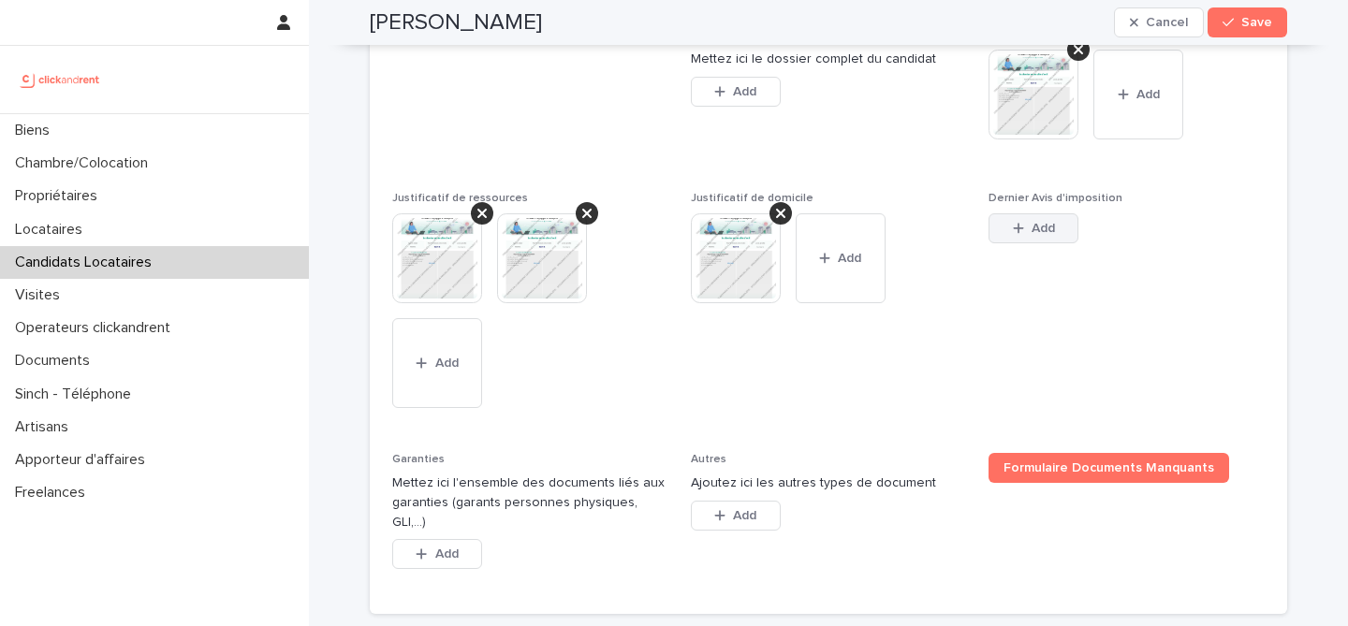
click at [1014, 235] on icon "button" at bounding box center [1018, 228] width 11 height 13
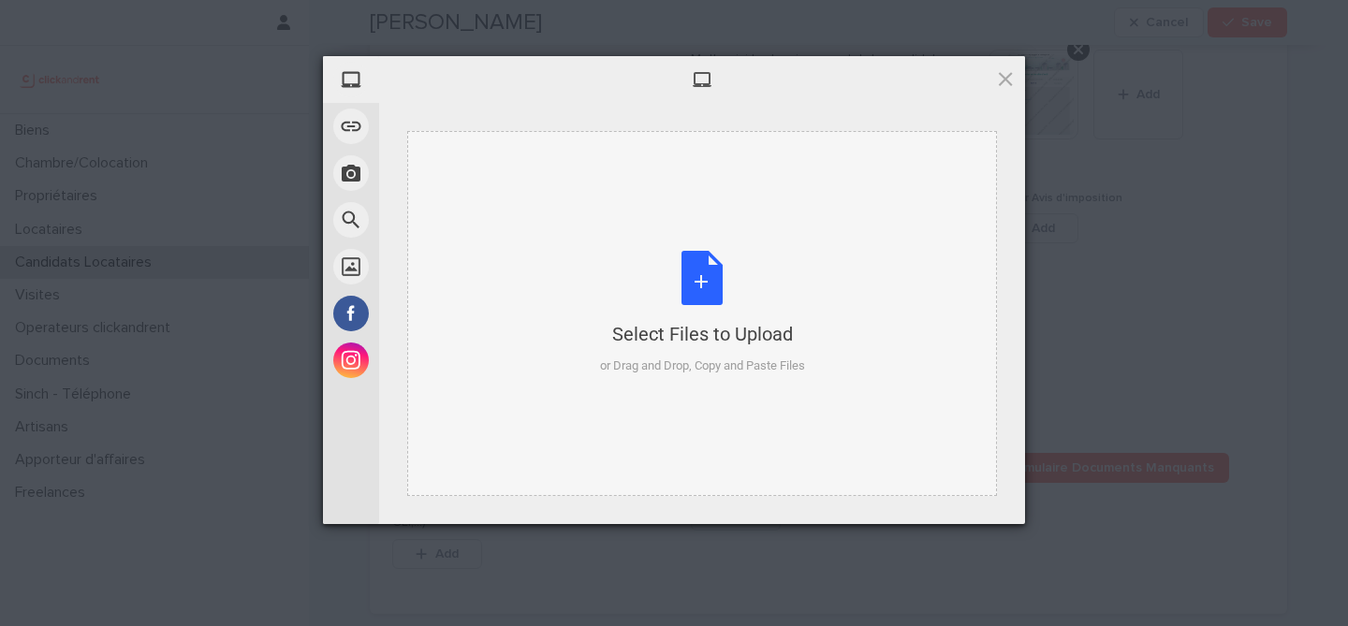
click at [729, 296] on div "Select Files to Upload or Drag and Drop, Copy and Paste Files" at bounding box center [702, 313] width 205 height 124
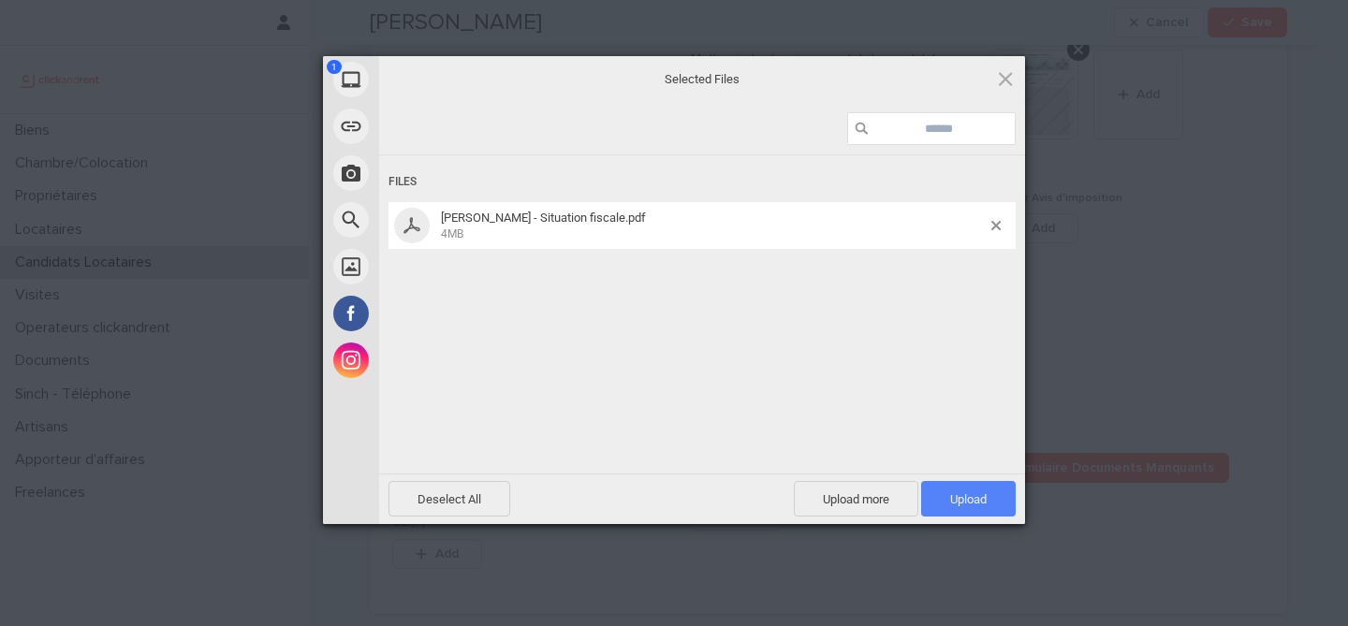
click at [967, 507] on span "Upload 1" at bounding box center [968, 499] width 95 height 36
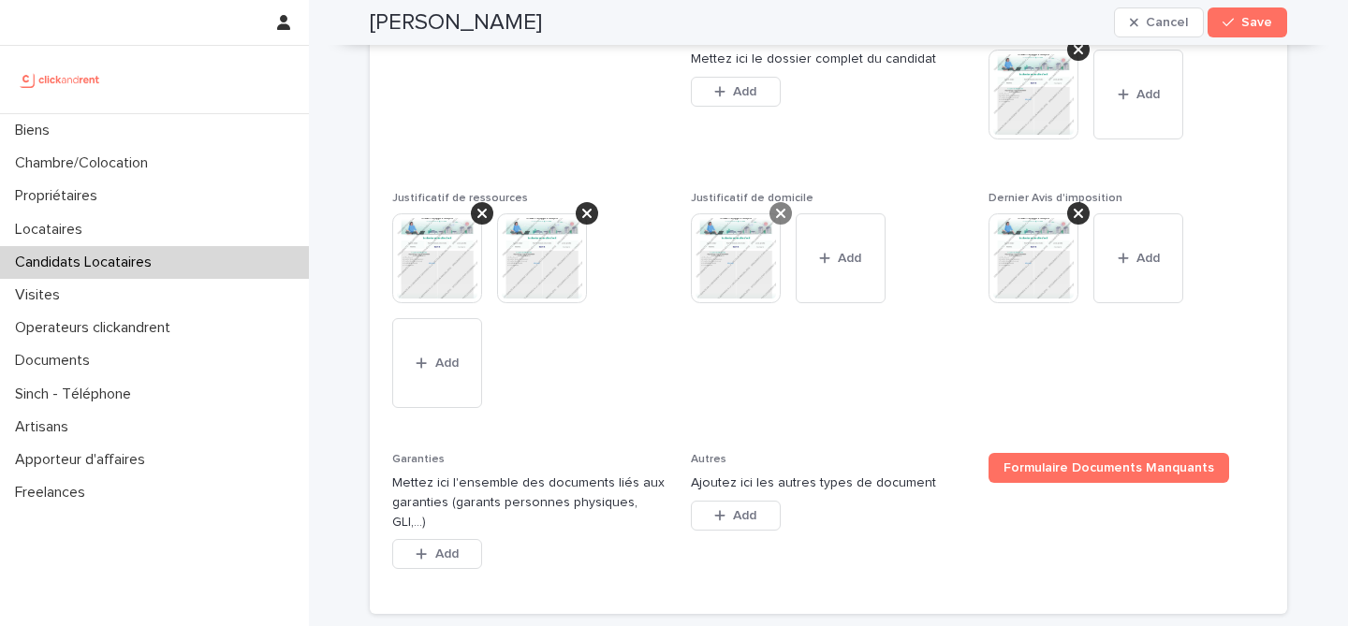
click at [782, 221] on icon at bounding box center [780, 213] width 9 height 15
click at [758, 243] on button "Add" at bounding box center [736, 228] width 90 height 30
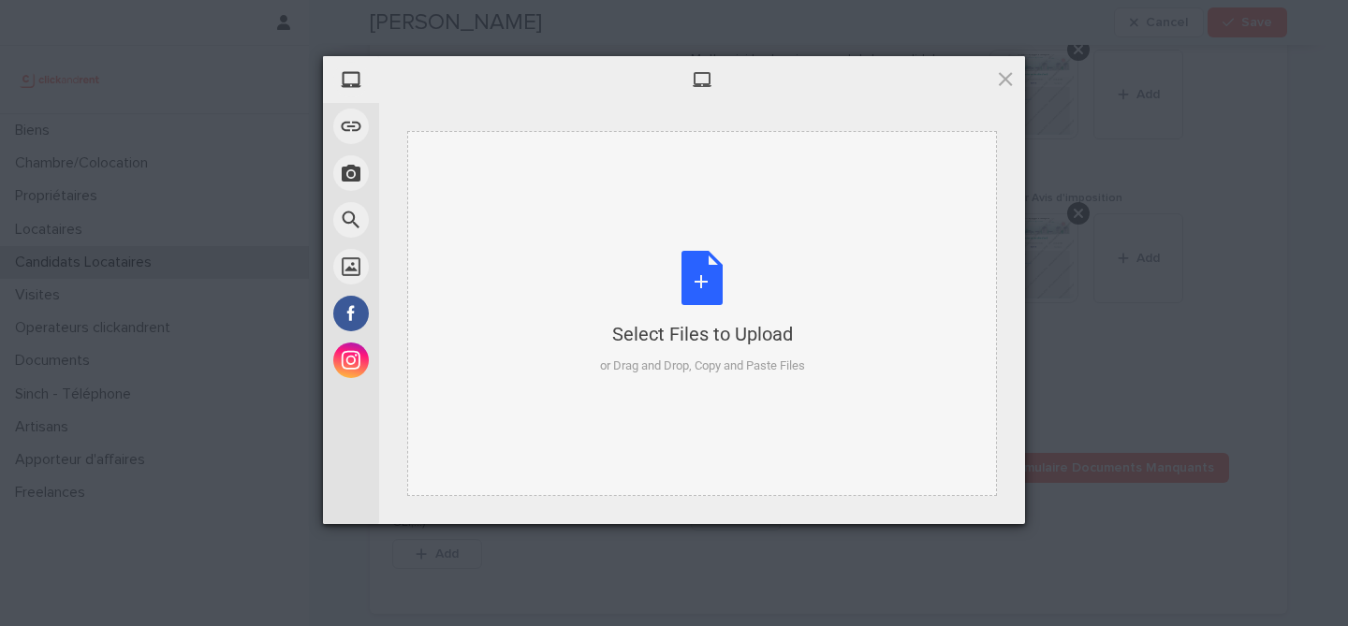
click at [696, 275] on div "Select Files to Upload or Drag and Drop, Copy and Paste Files" at bounding box center [702, 313] width 205 height 124
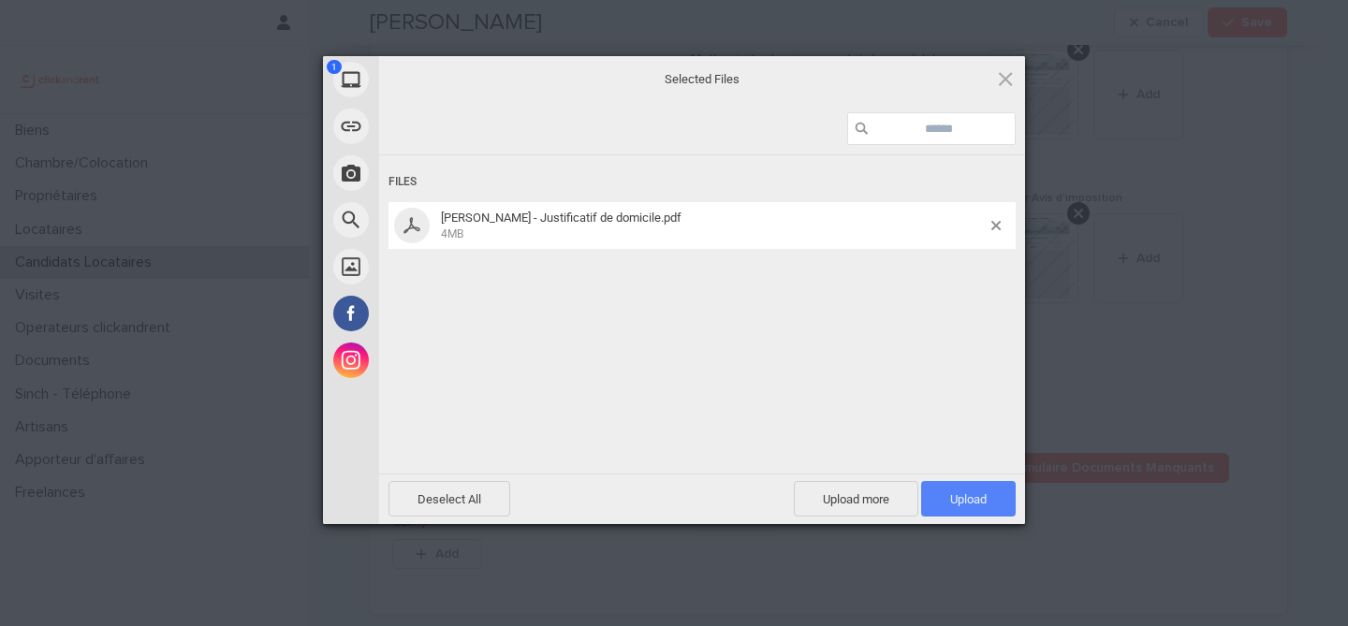
click at [966, 496] on span "Upload 1" at bounding box center [968, 499] width 36 height 14
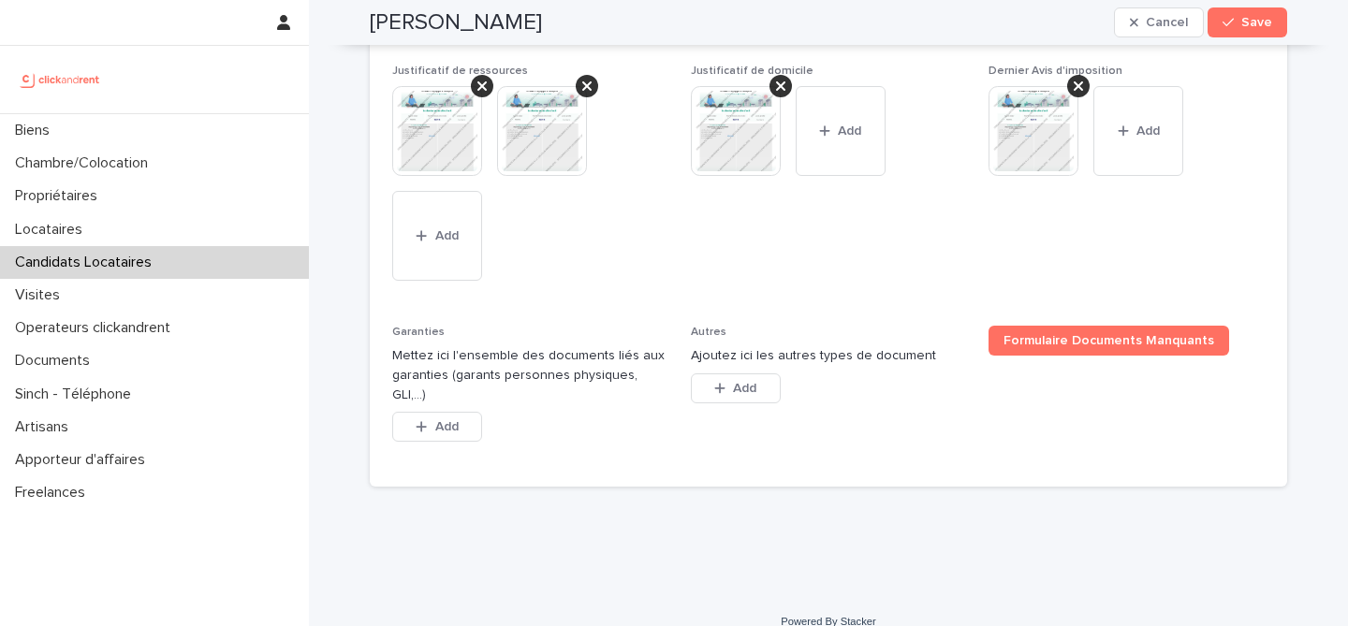
scroll to position [1603, 0]
click at [452, 440] on button "Add" at bounding box center [437, 425] width 90 height 30
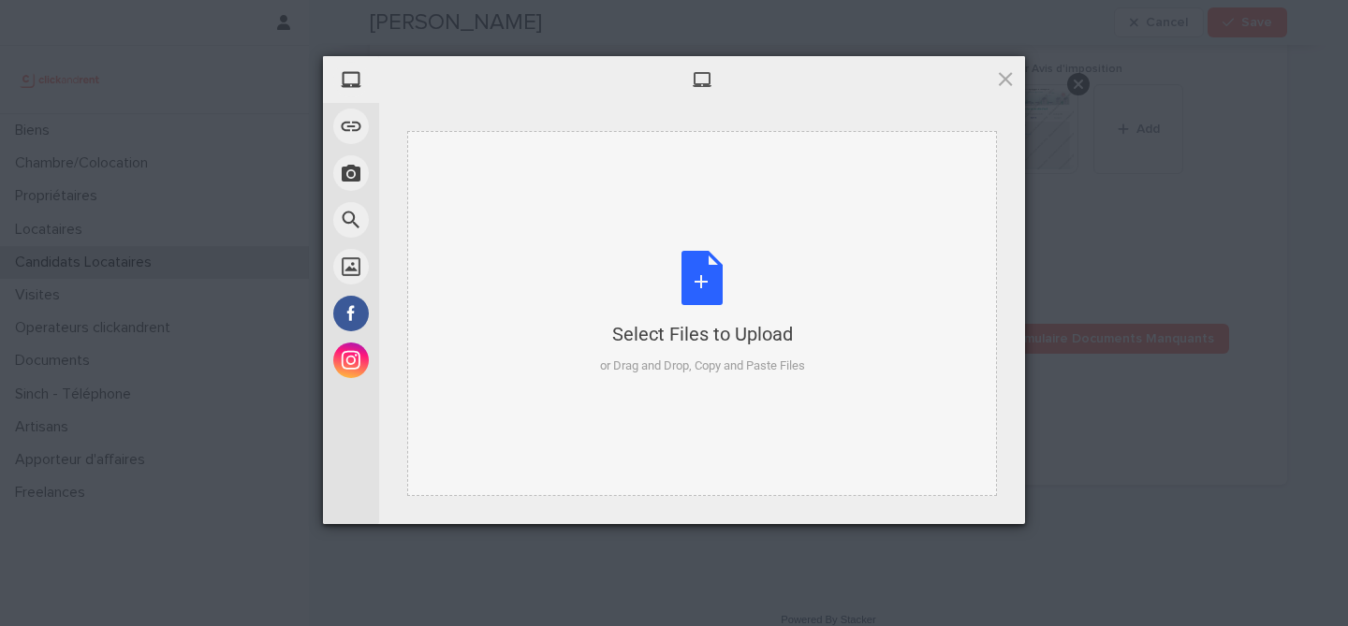
click at [698, 294] on div "Select Files to Upload or Drag and Drop, Copy and Paste Files" at bounding box center [702, 313] width 205 height 124
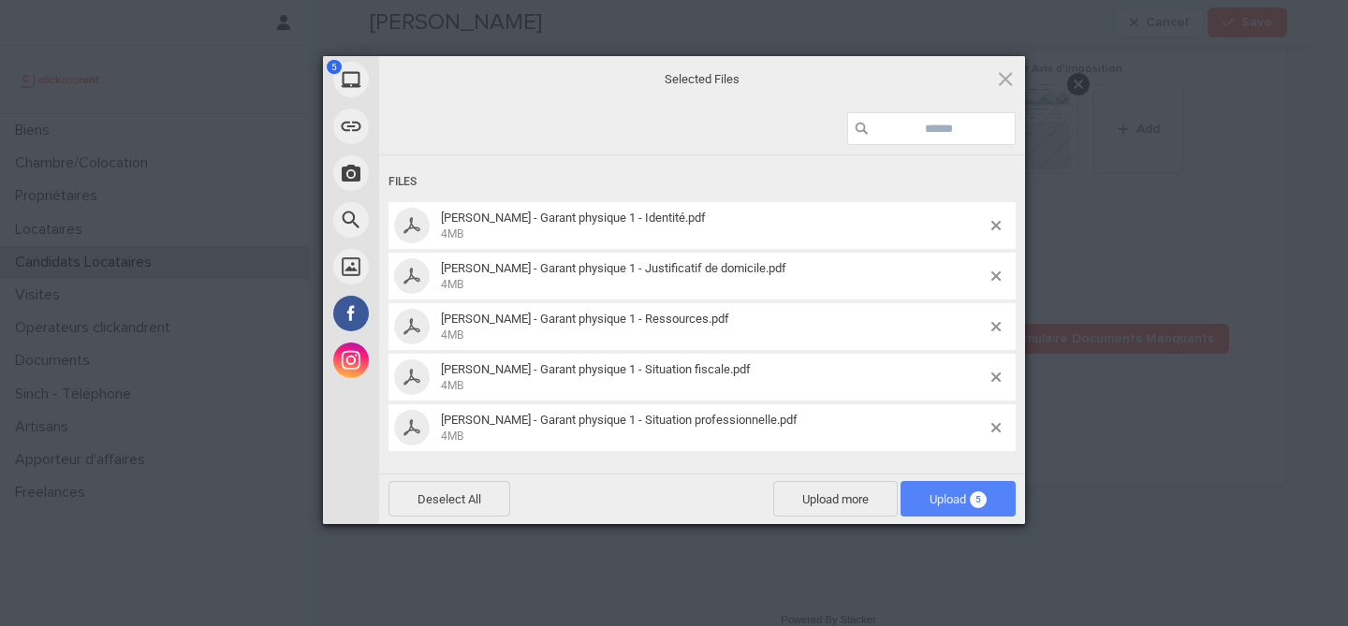
click at [954, 483] on span "Upload 5" at bounding box center [957, 499] width 115 height 36
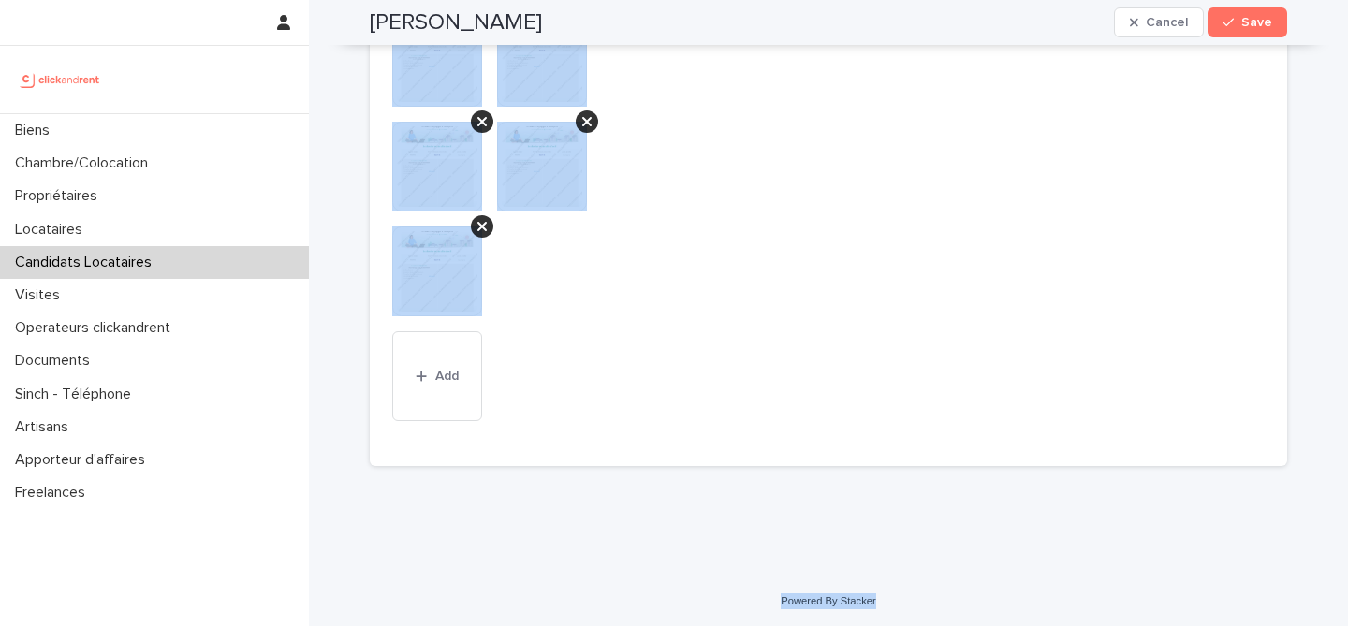
scroll to position [2013, 0]
drag, startPoint x: 366, startPoint y: 56, endPoint x: 883, endPoint y: 596, distance: 747.9
copy div "Alban Martinet Cancel Save Sorry, there was an error saving your record. Please…"
click at [708, 142] on span "Autres Ajoutez ici les autres types de document This file cannot be opened Down…" at bounding box center [829, 186] width 276 height 514
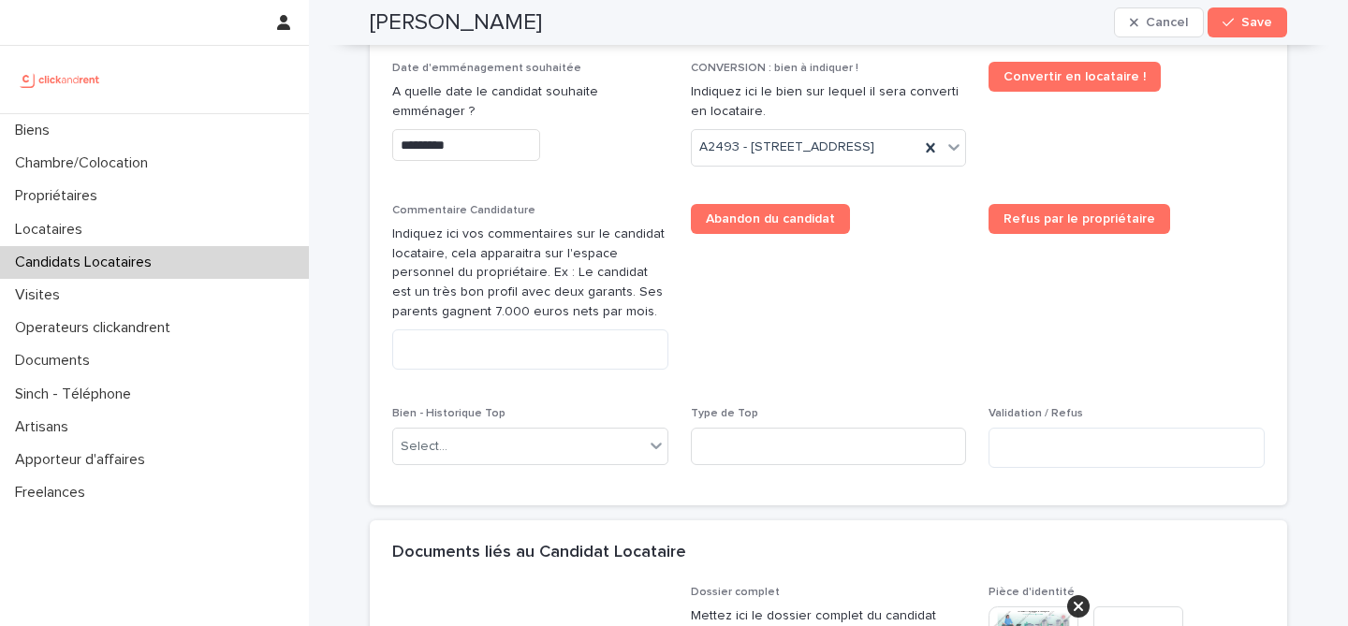
scroll to position [916, 0]
click at [635, 371] on textarea at bounding box center [530, 350] width 276 height 40
paste textarea "**********"
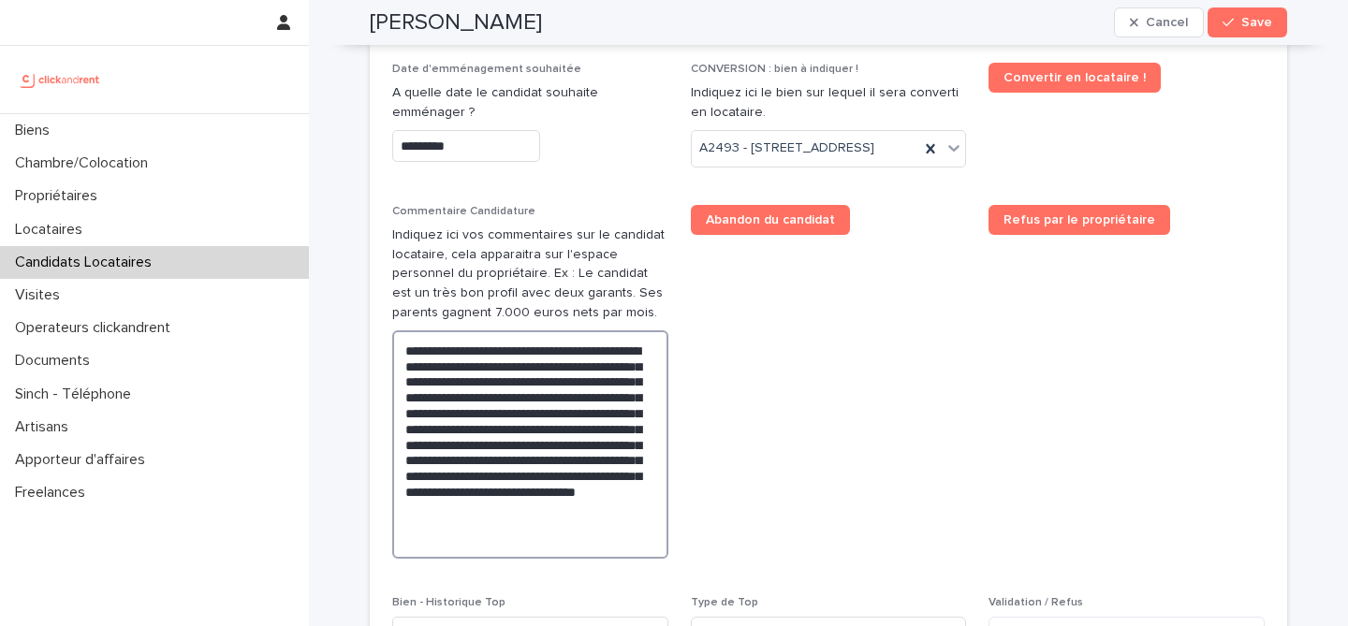
type textarea "**********"
click at [975, 399] on div "Situation d'emploi ******* Revenus mensuels **** Type de personne Particulier S…" at bounding box center [828, 272] width 872 height 802
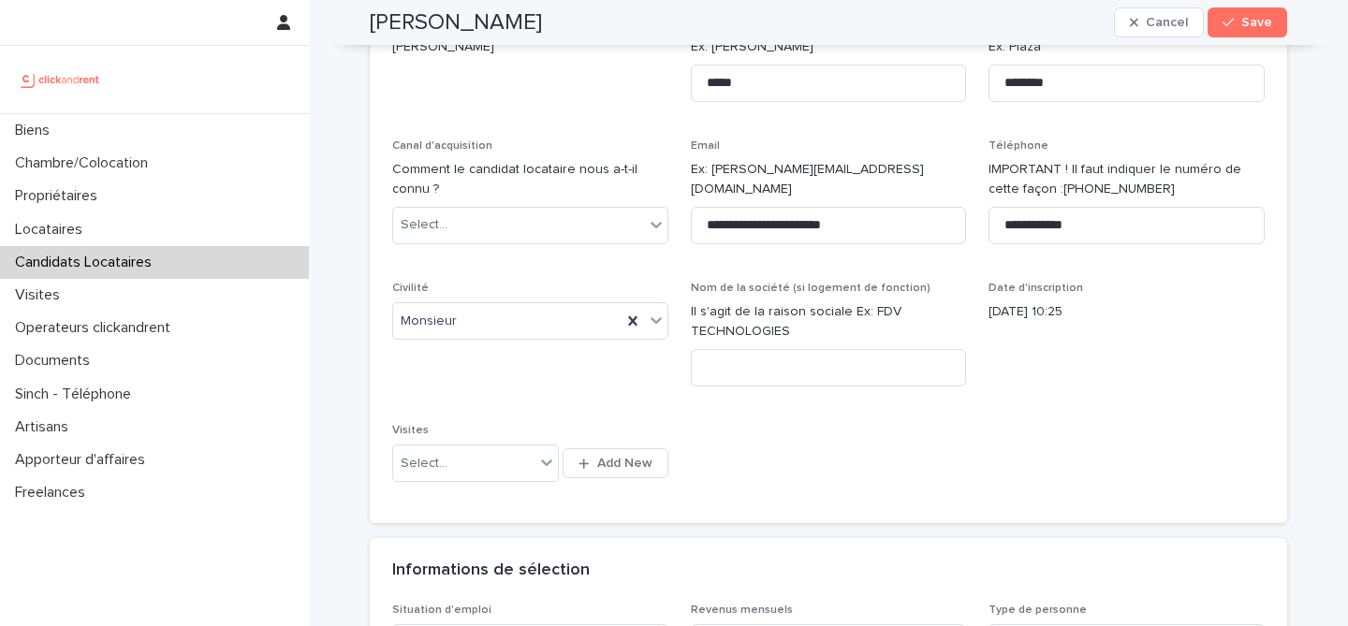
scroll to position [175, 0]
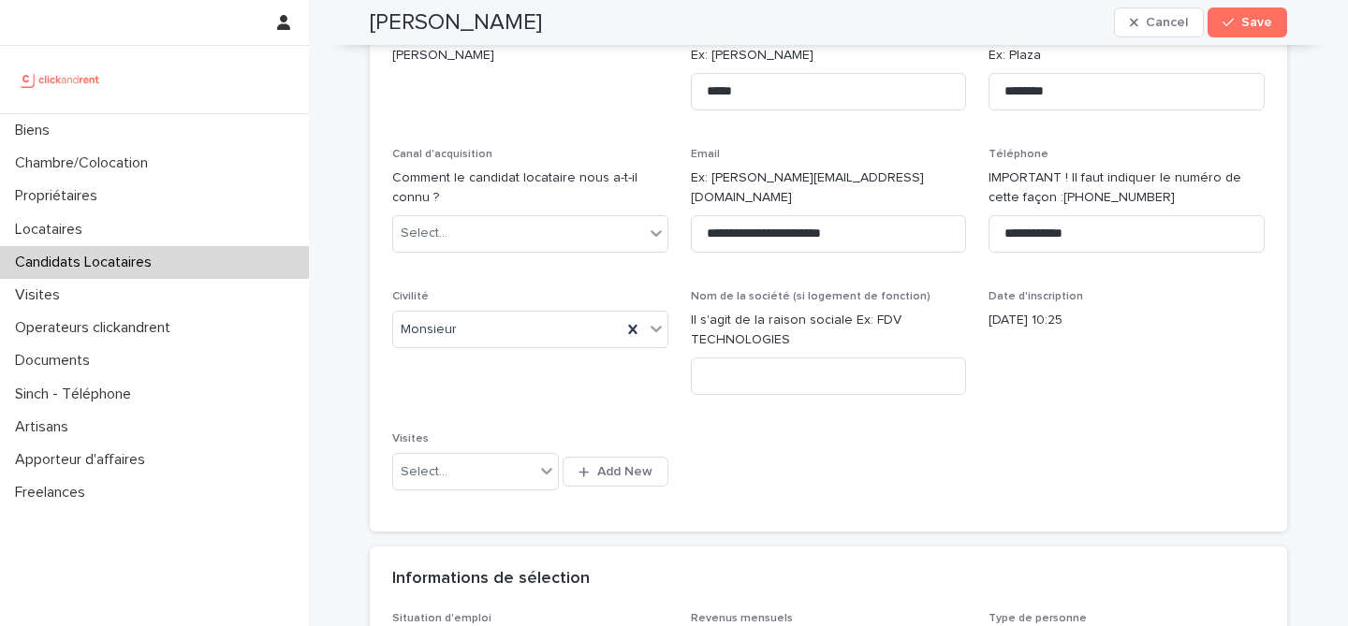
click at [426, 26] on h2 "Alban Martinet" at bounding box center [456, 22] width 172 height 27
copy div "Alban Martinet Cancel Save"
click at [1229, 29] on button "Save" at bounding box center [1247, 22] width 80 height 30
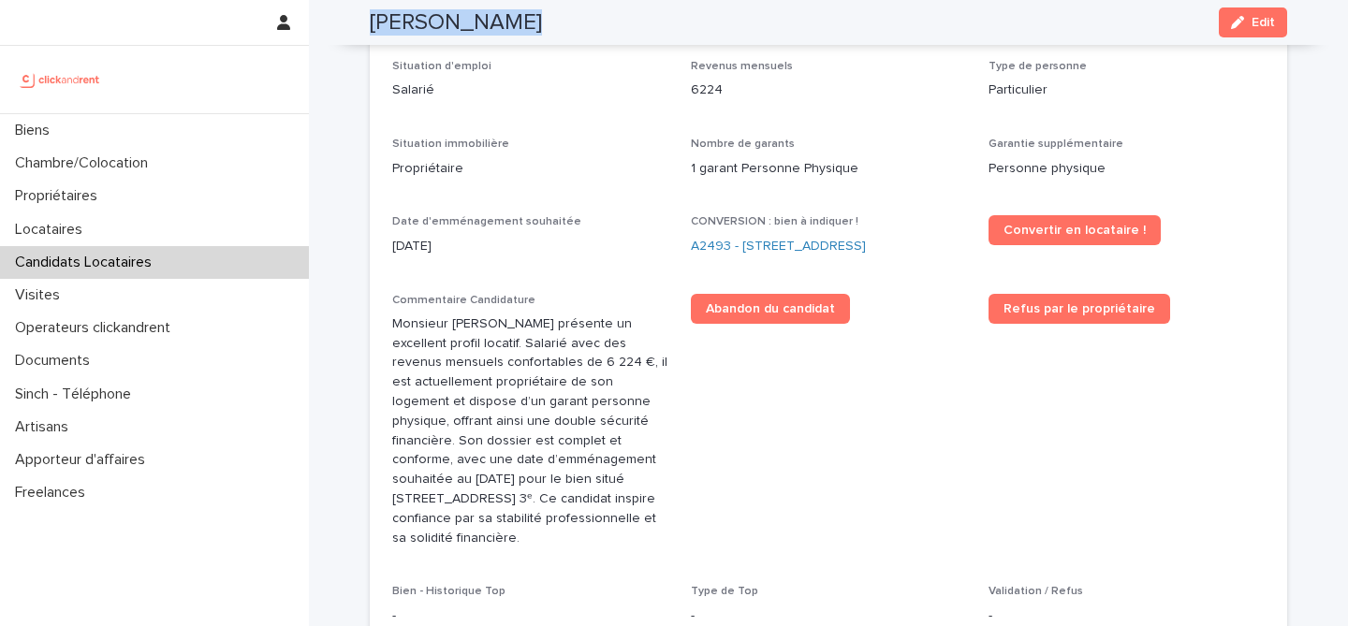
scroll to position [584, 0]
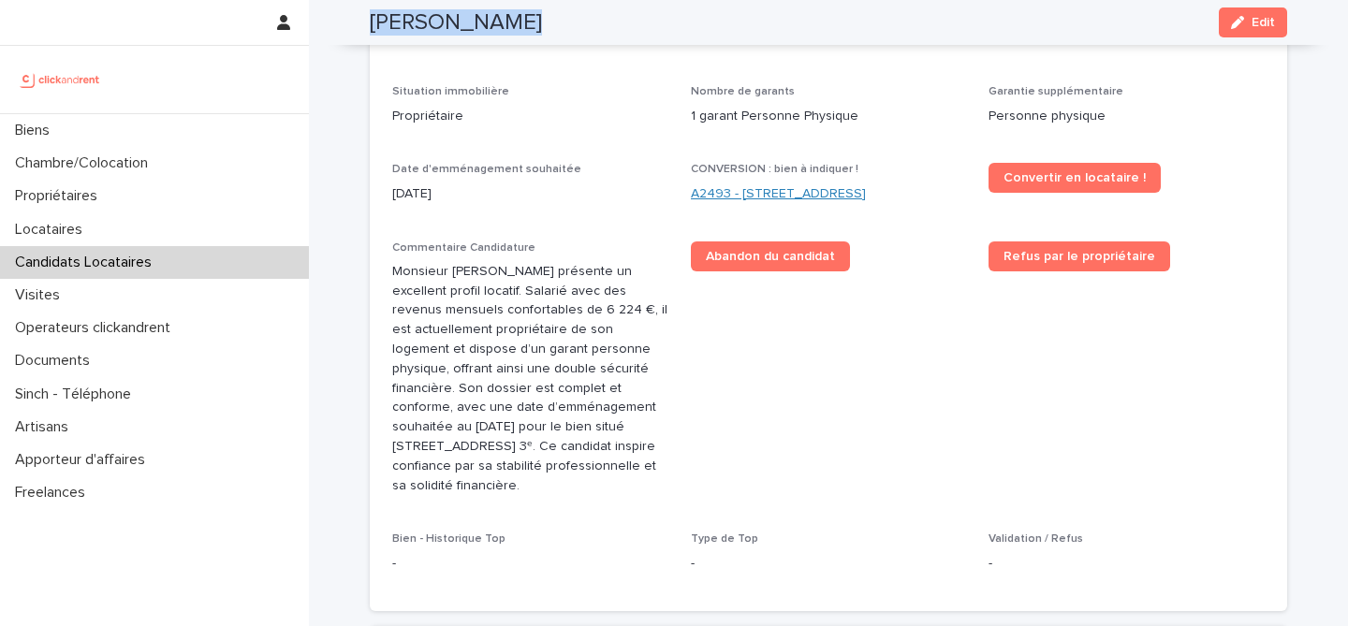
click at [824, 194] on link "A2493 - 26 rue de Poitou, Paris 75003" at bounding box center [778, 194] width 175 height 20
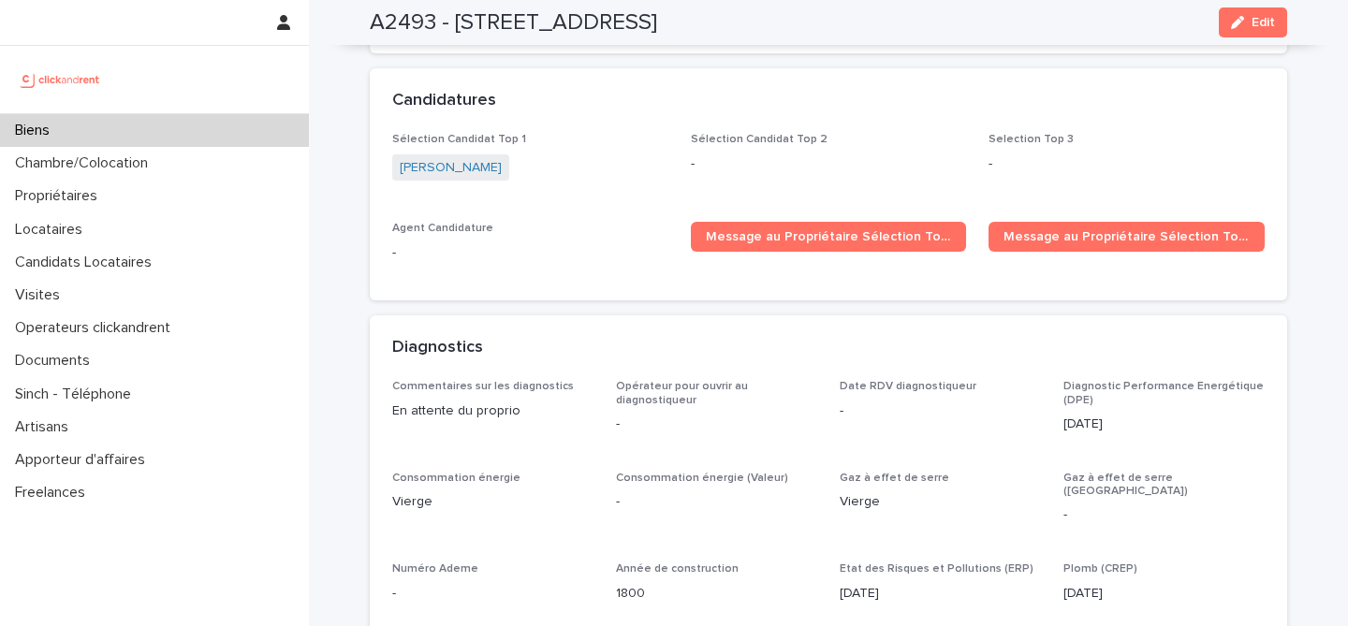
scroll to position [5778, 0]
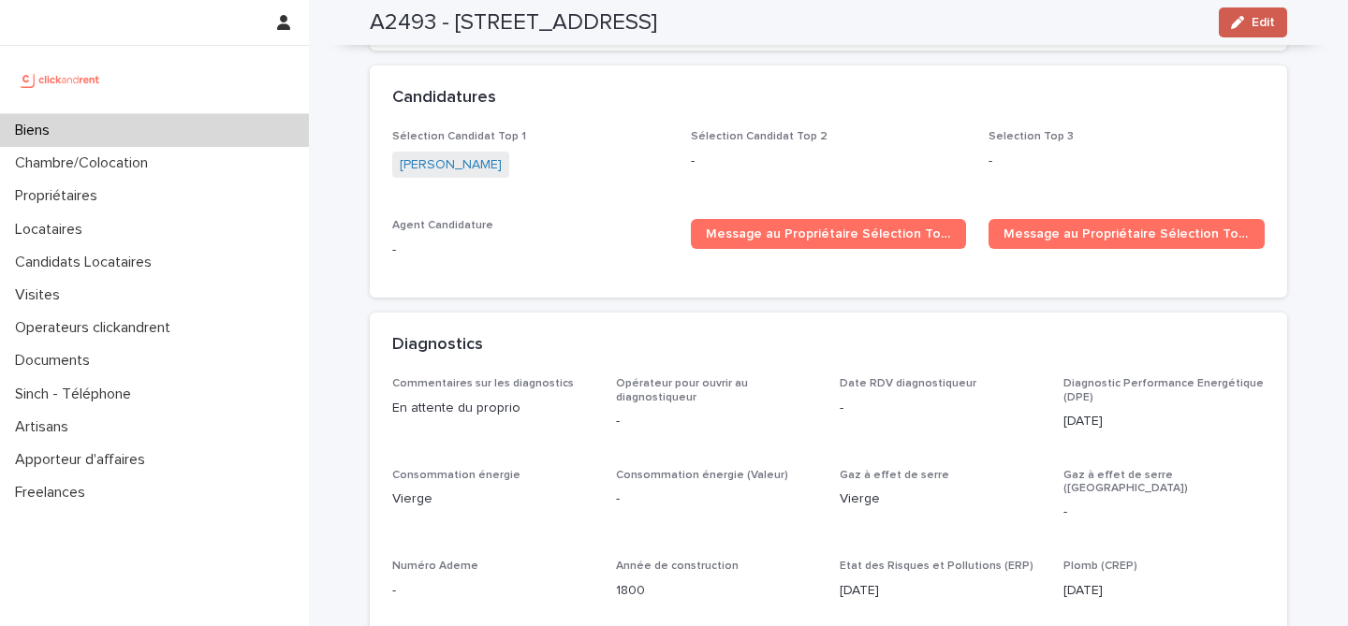
click at [1268, 15] on button "Edit" at bounding box center [1252, 22] width 68 height 30
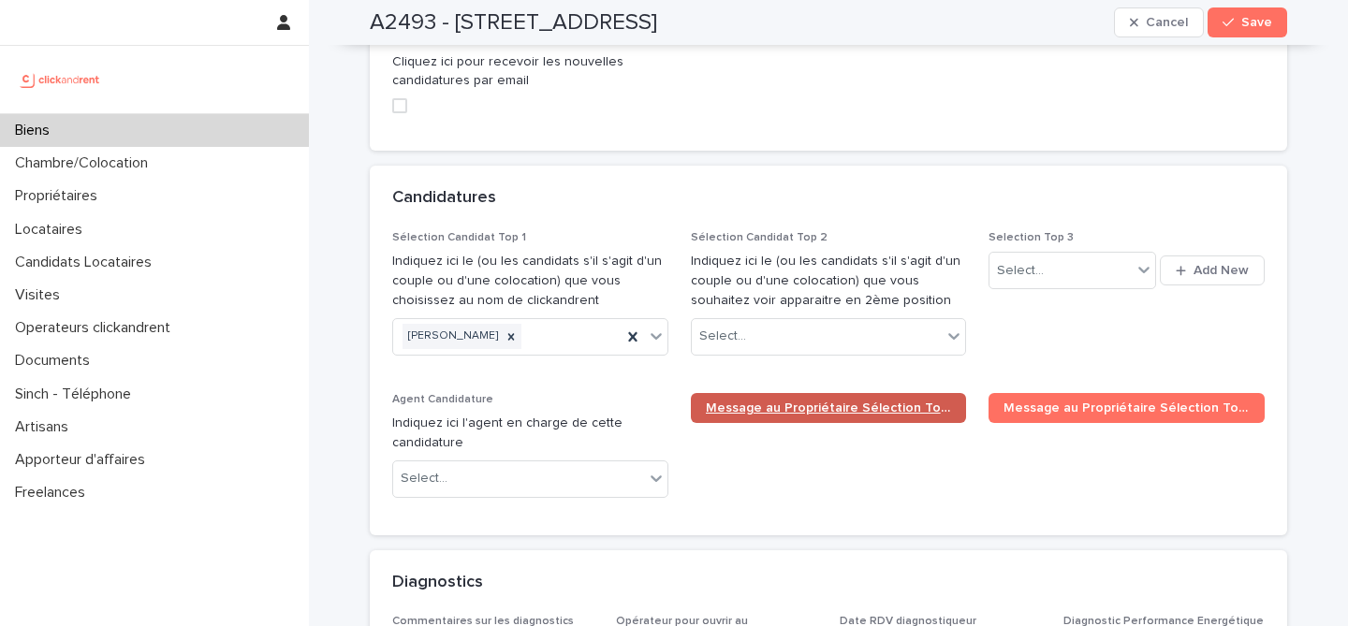
scroll to position [8927, 0]
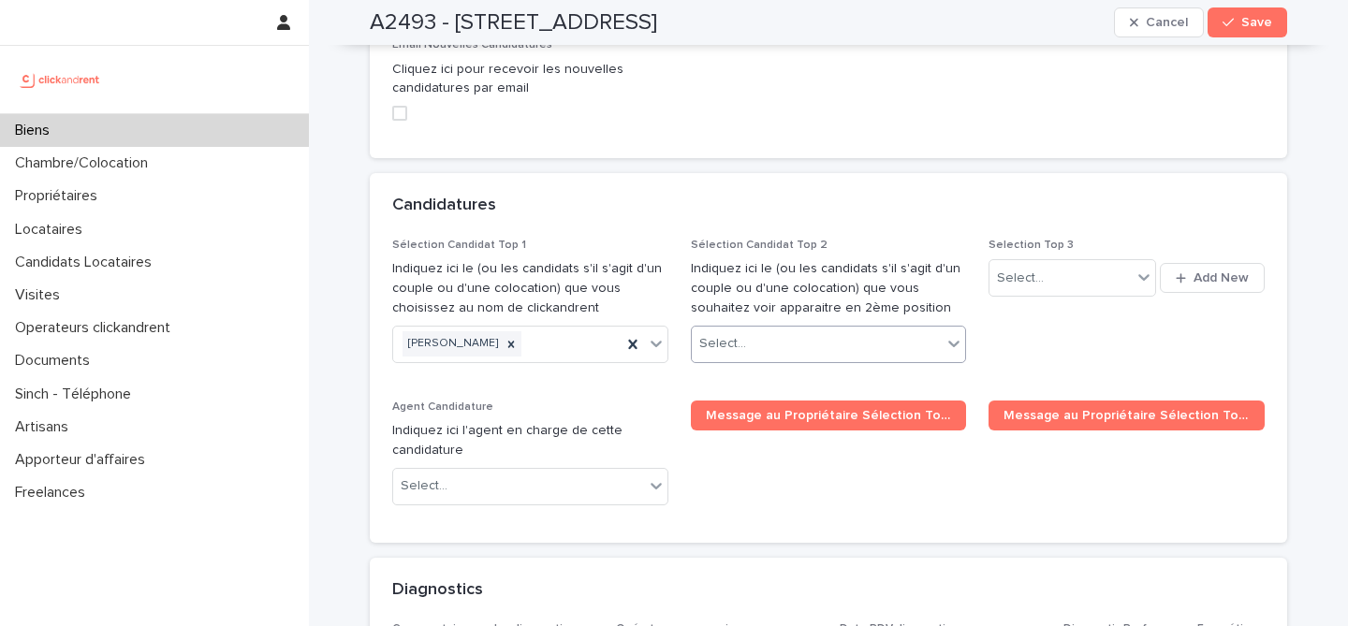
click at [795, 328] on div "Select..." at bounding box center [817, 343] width 251 height 31
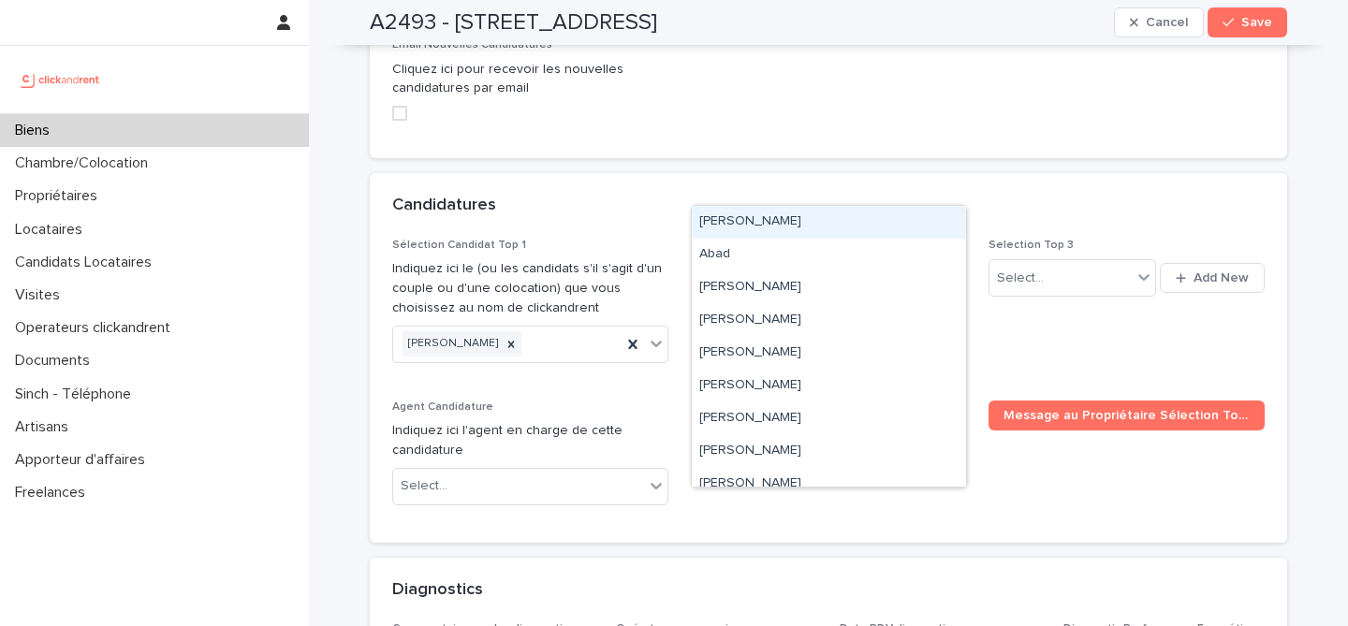
paste input "**********"
type input "**********"
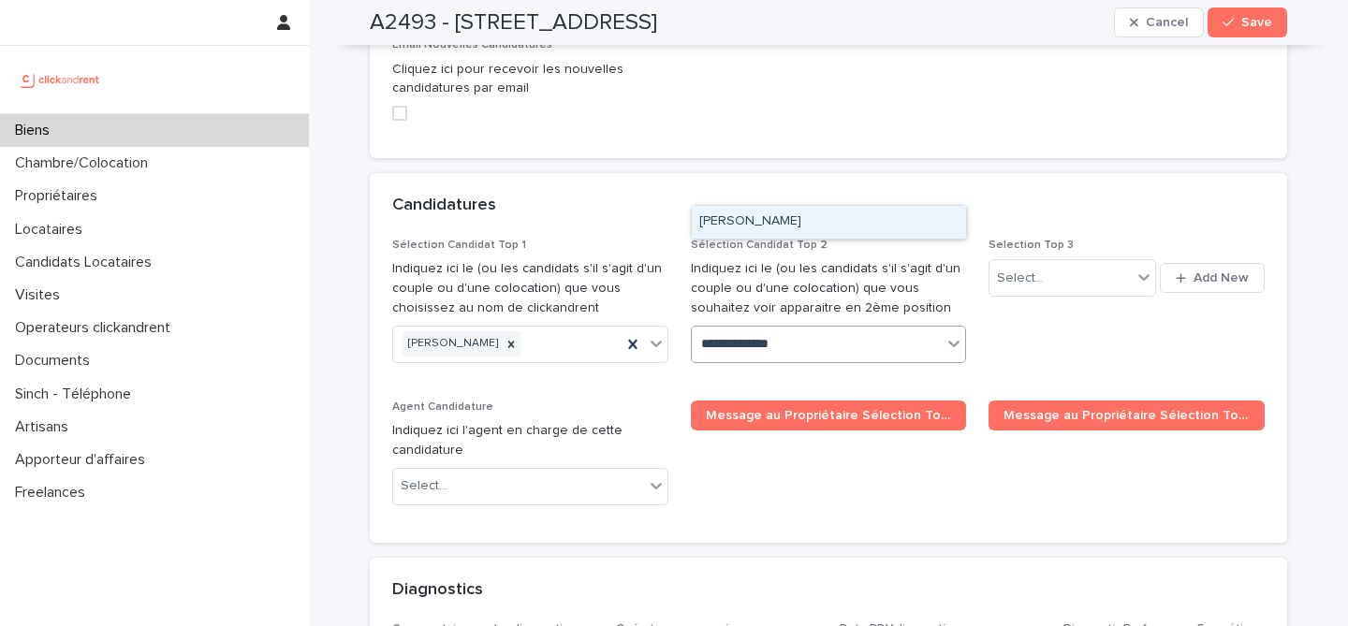
click at [767, 224] on div "Alban Martinet" at bounding box center [829, 222] width 274 height 33
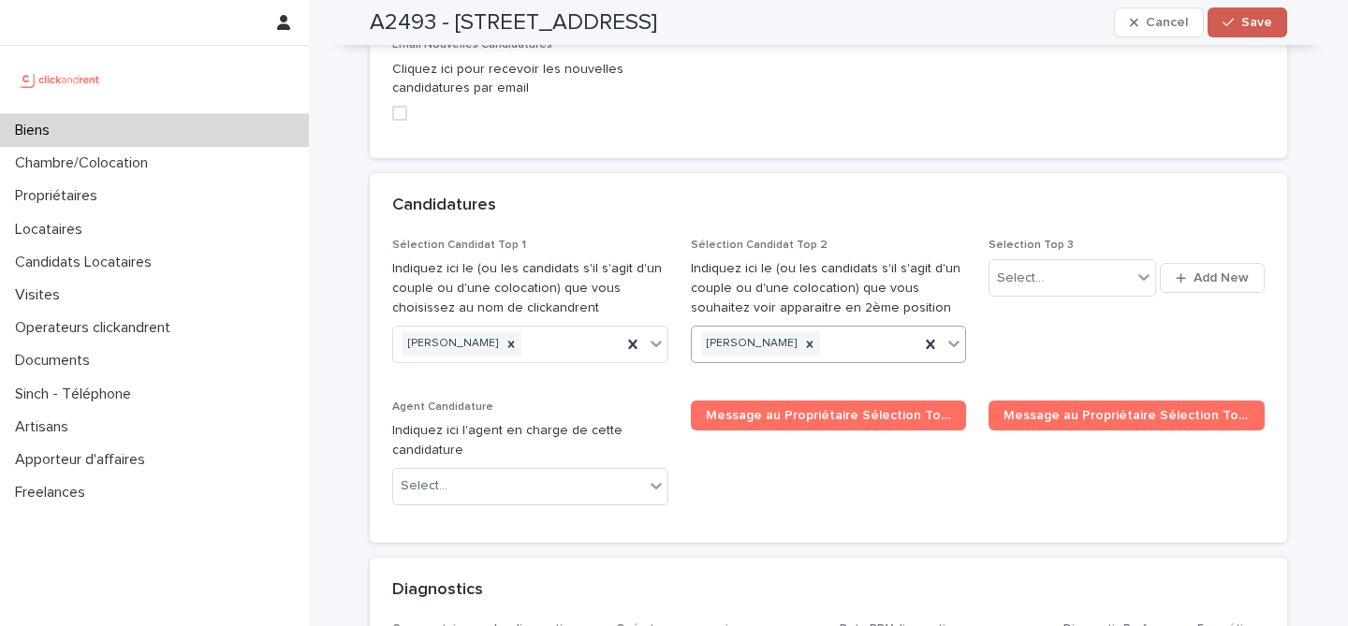
click at [1260, 28] on span "Save" at bounding box center [1256, 22] width 31 height 13
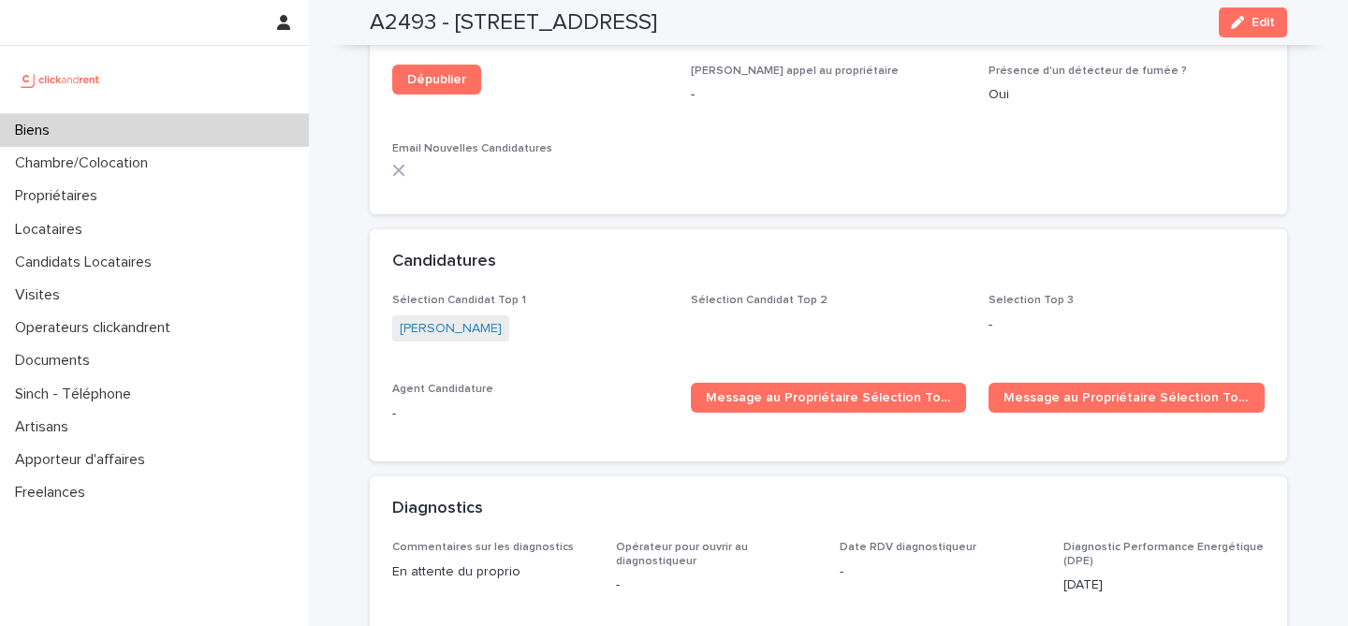
scroll to position [5661, 0]
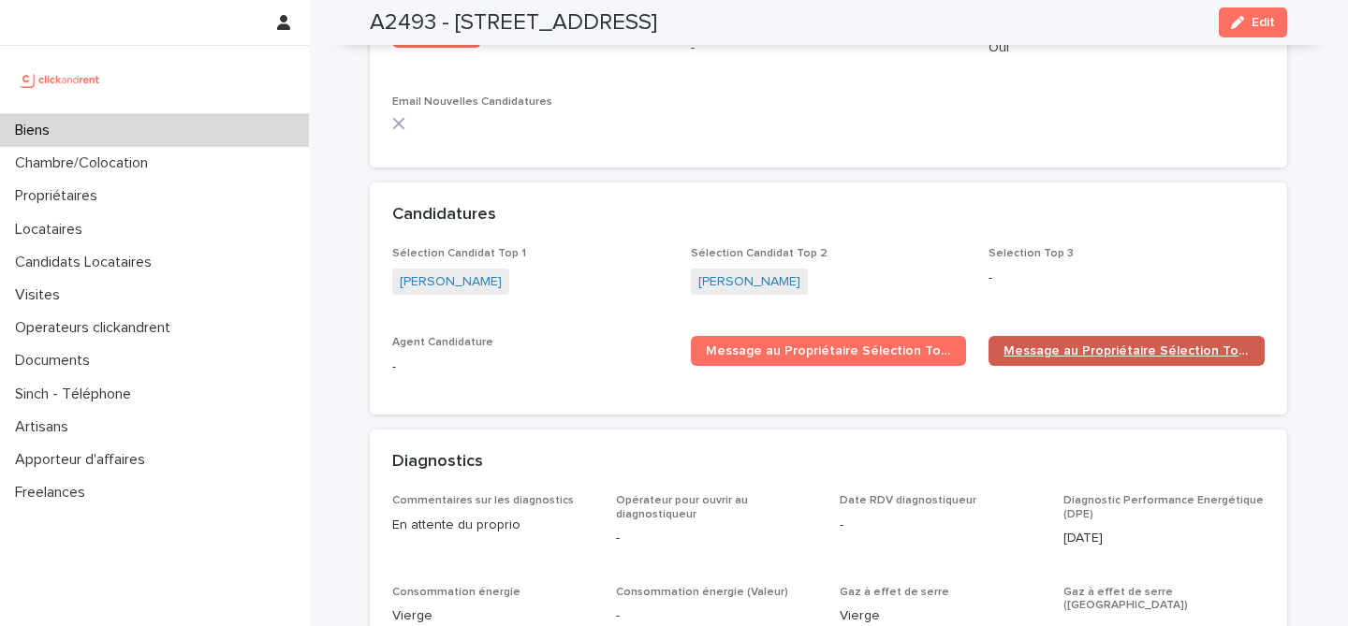
click at [1101, 344] on span "Message au Propriétaire Sélection Top 2" at bounding box center [1126, 350] width 246 height 13
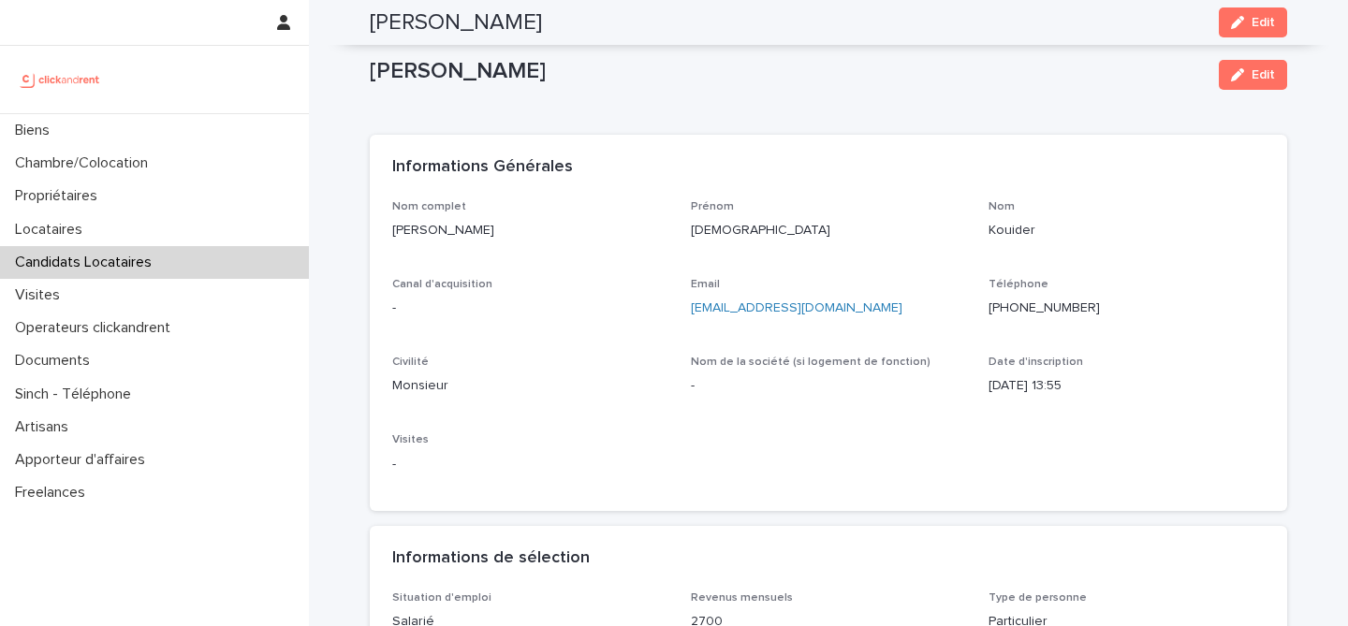
scroll to position [334, 0]
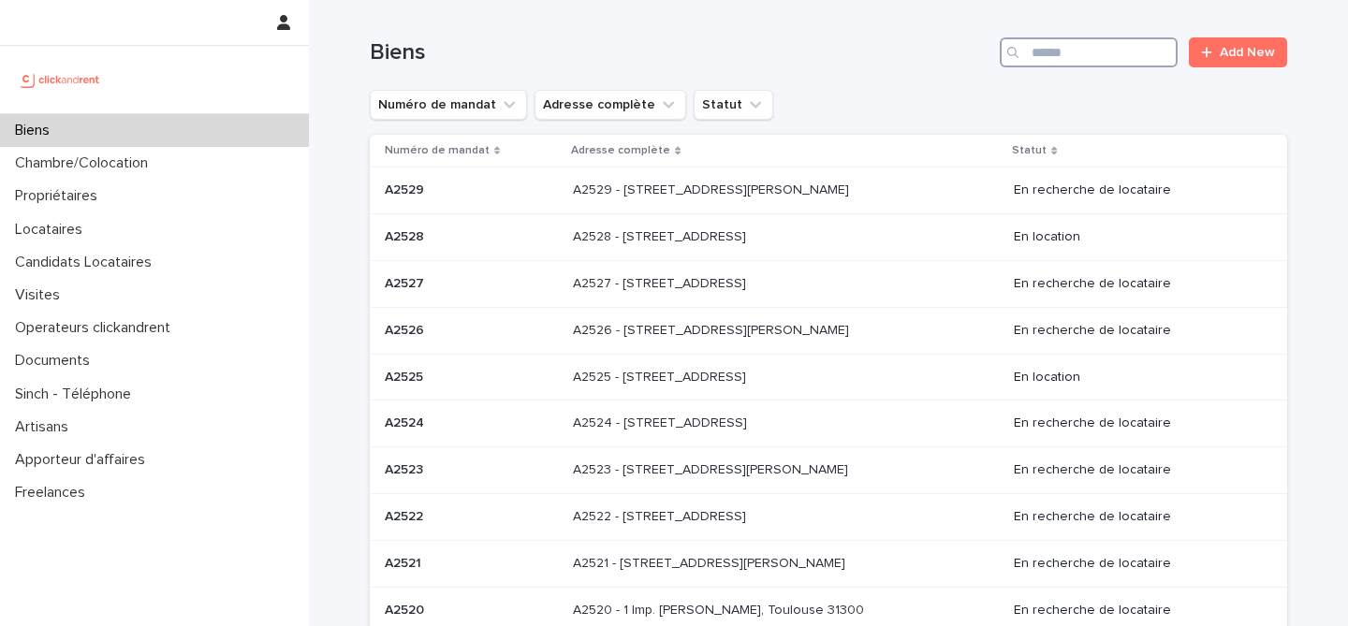
click at [1051, 57] on input "Search" at bounding box center [1088, 52] width 178 height 30
paste input "*****"
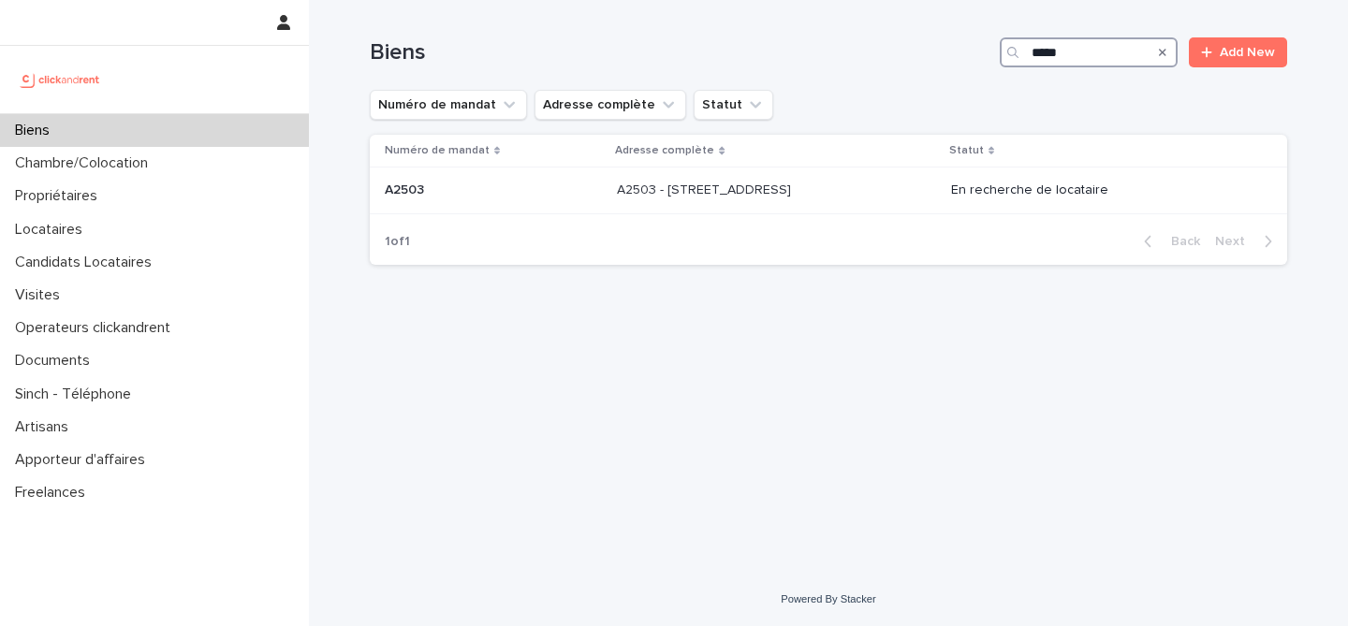
type input "*****"
click at [797, 202] on div "A2503 - 27 Rue des Oseraies, Romainville 93230 A2503 - 27 Rue des Oseraies, Rom…" at bounding box center [776, 190] width 319 height 31
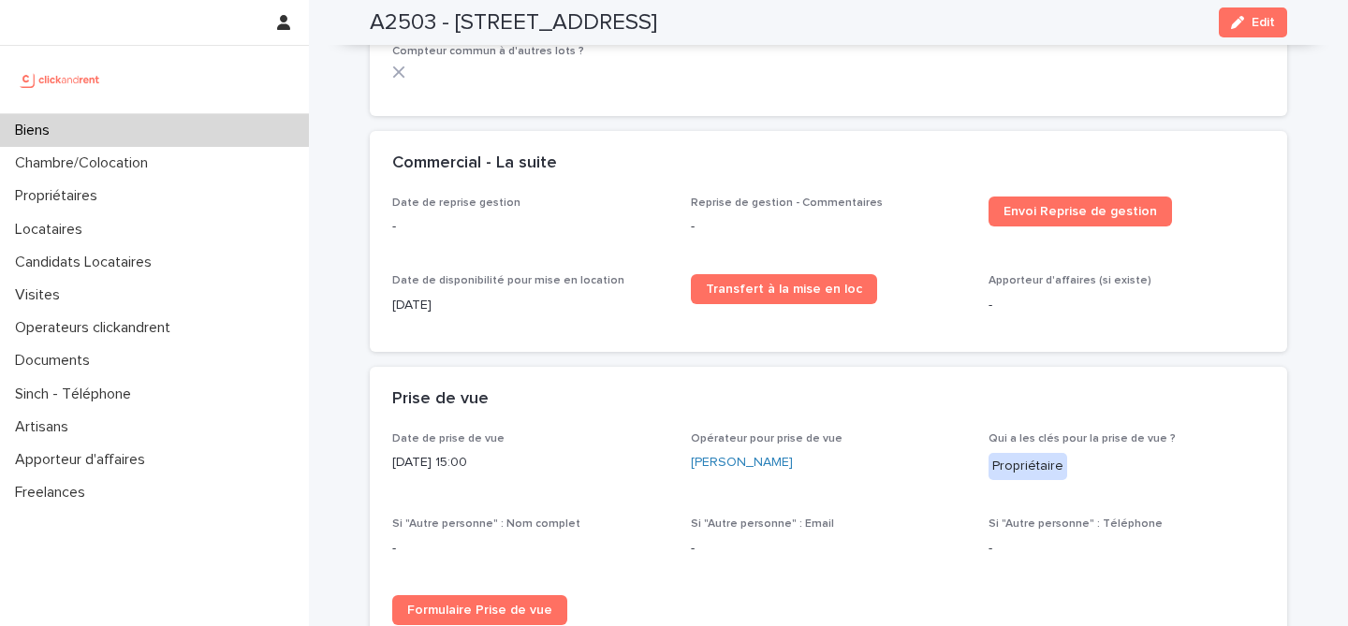
scroll to position [2382, 0]
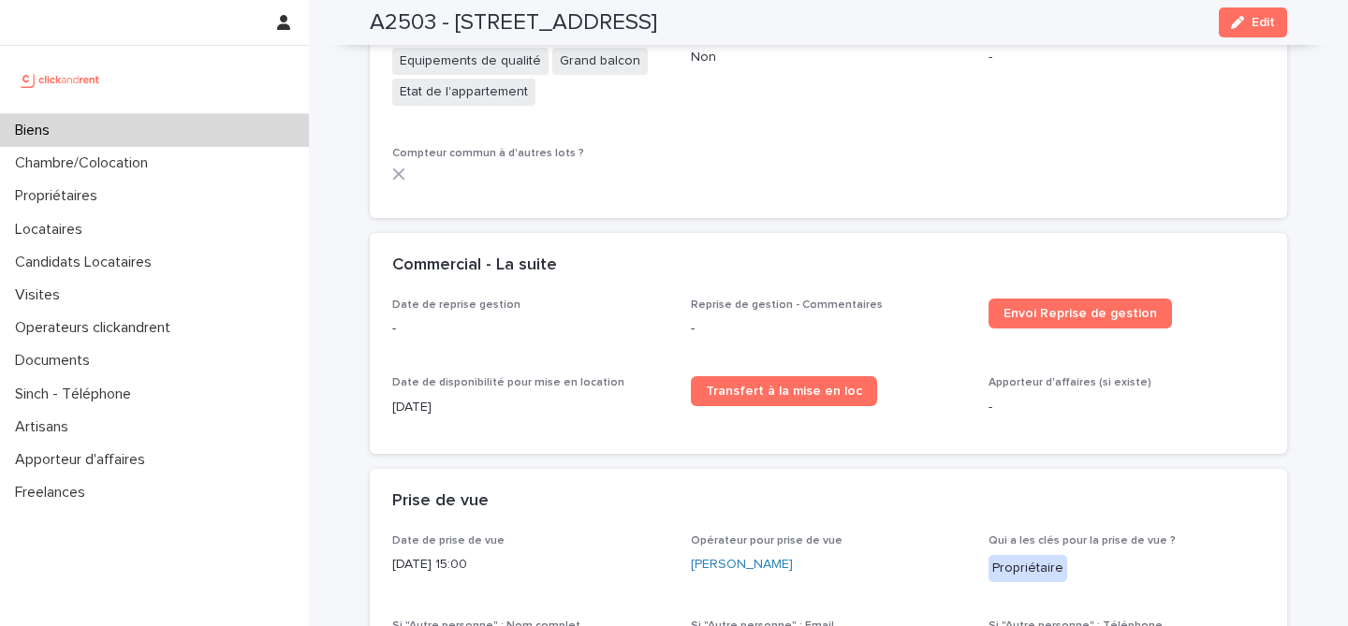
click at [402, 23] on h2 "A2503 - 27 Rue des Oseraies, Romainville 93230" at bounding box center [513, 22] width 287 height 27
copy h2 "A2503"
click at [387, 24] on h2 "A2503 - 27 Rue des Oseraies, Romainville 93230" at bounding box center [513, 22] width 287 height 27
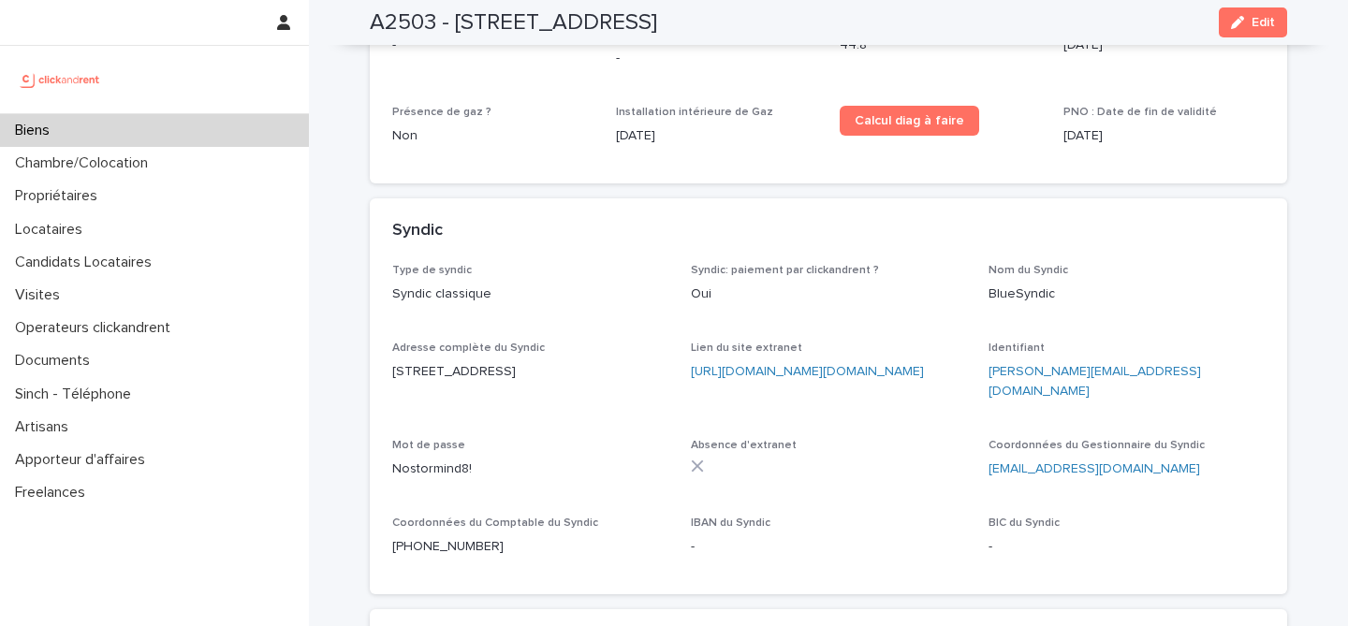
scroll to position [4980, 0]
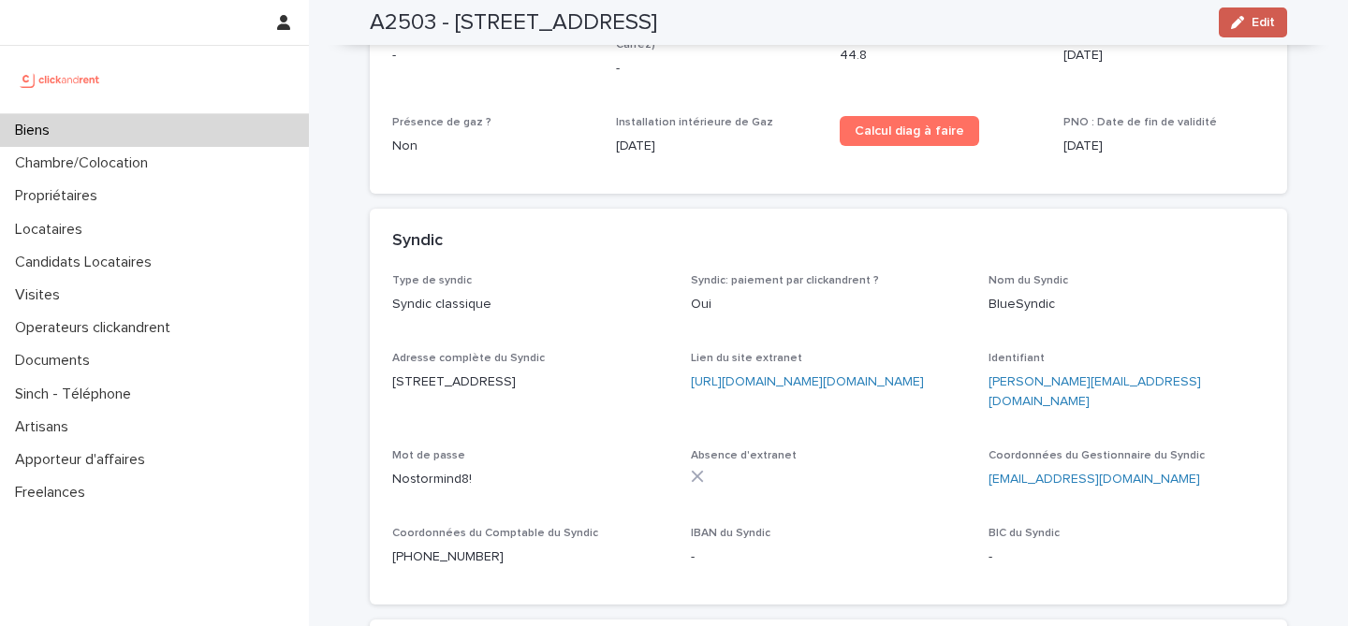
click at [1259, 22] on span "Edit" at bounding box center [1262, 22] width 23 height 13
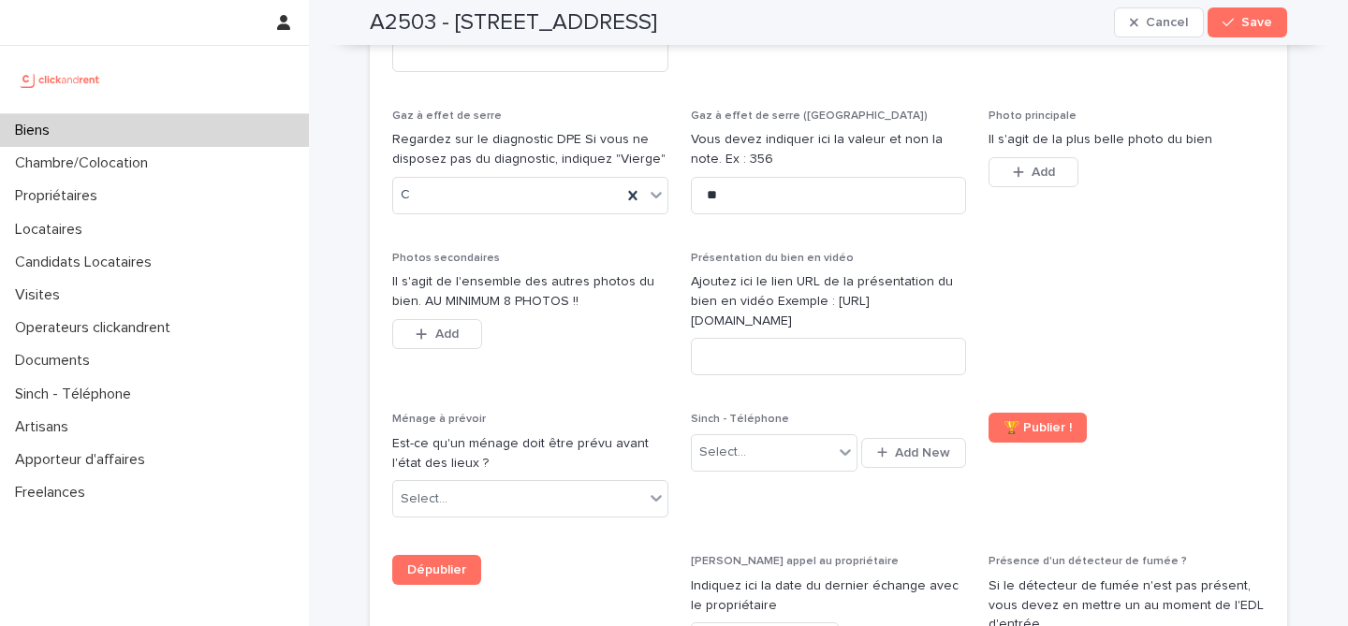
scroll to position [6903, 0]
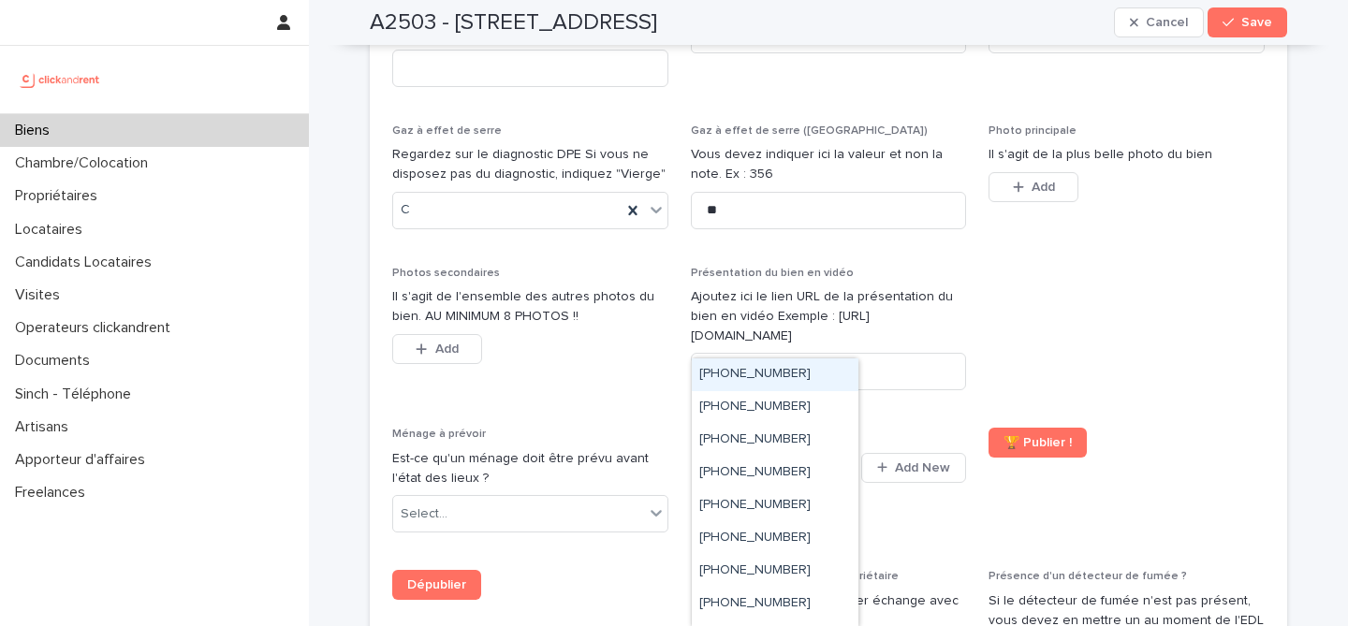
click at [770, 452] on div "Select..." at bounding box center [762, 467] width 141 height 31
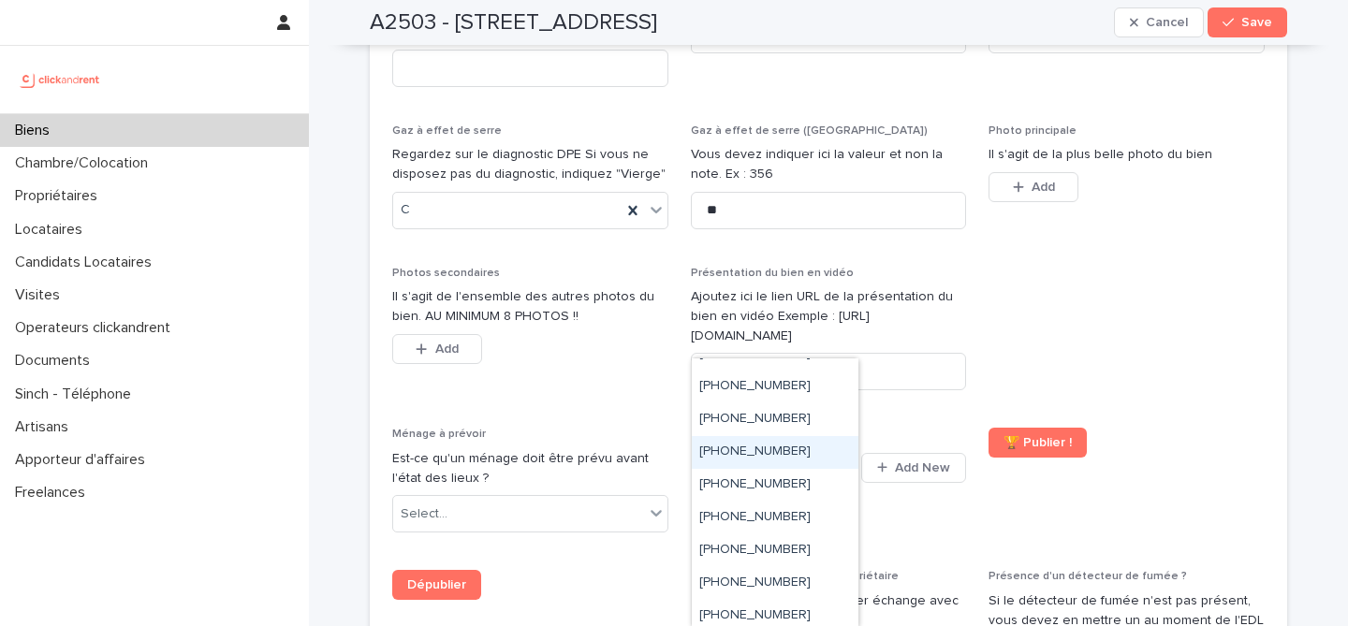
scroll to position [267, 0]
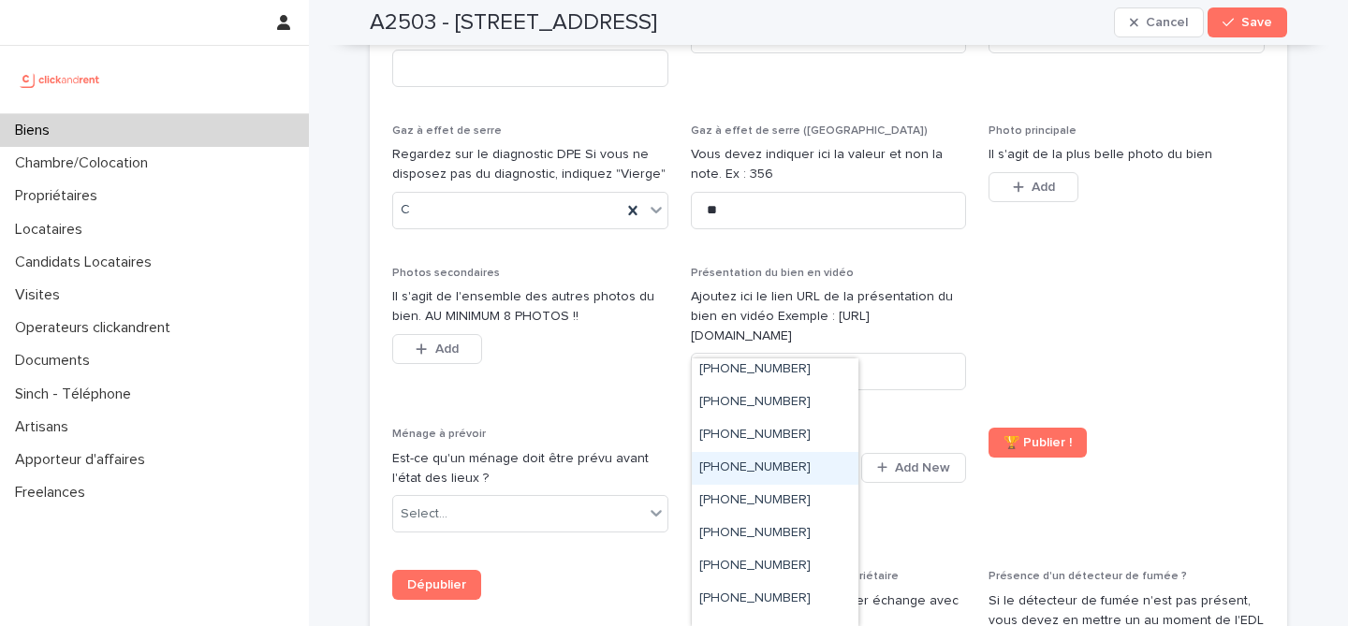
click at [816, 472] on div "+33755517167" at bounding box center [775, 468] width 167 height 33
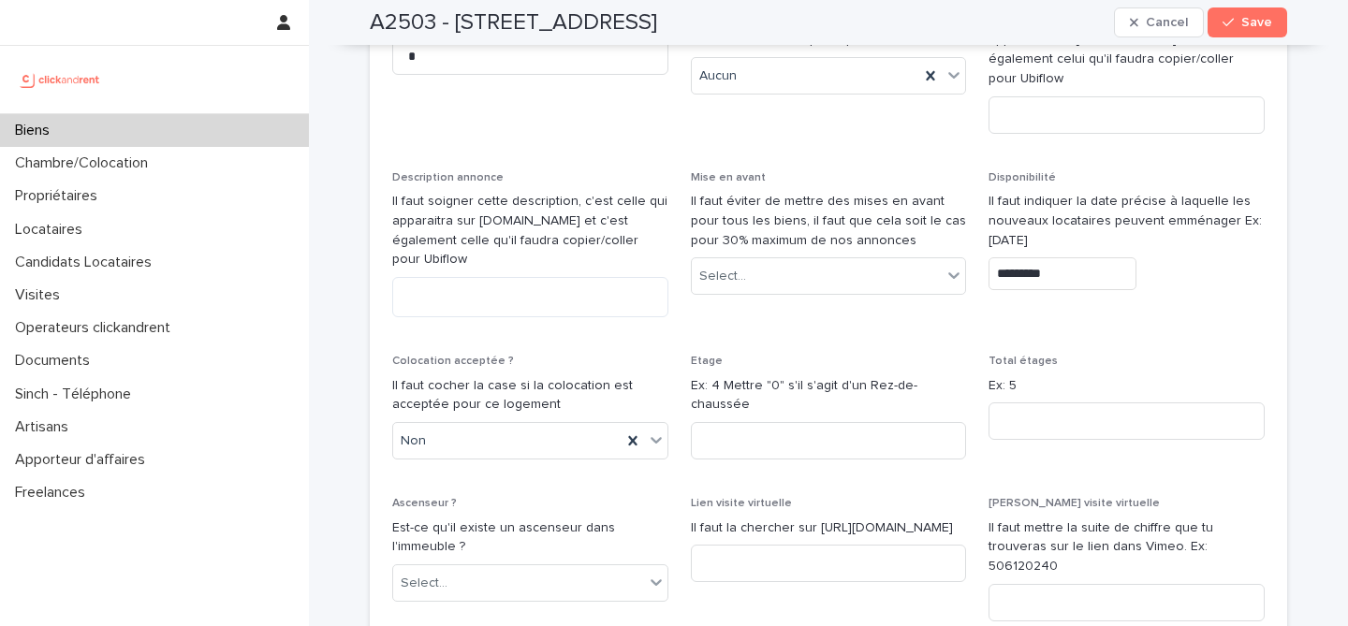
scroll to position [5538, 0]
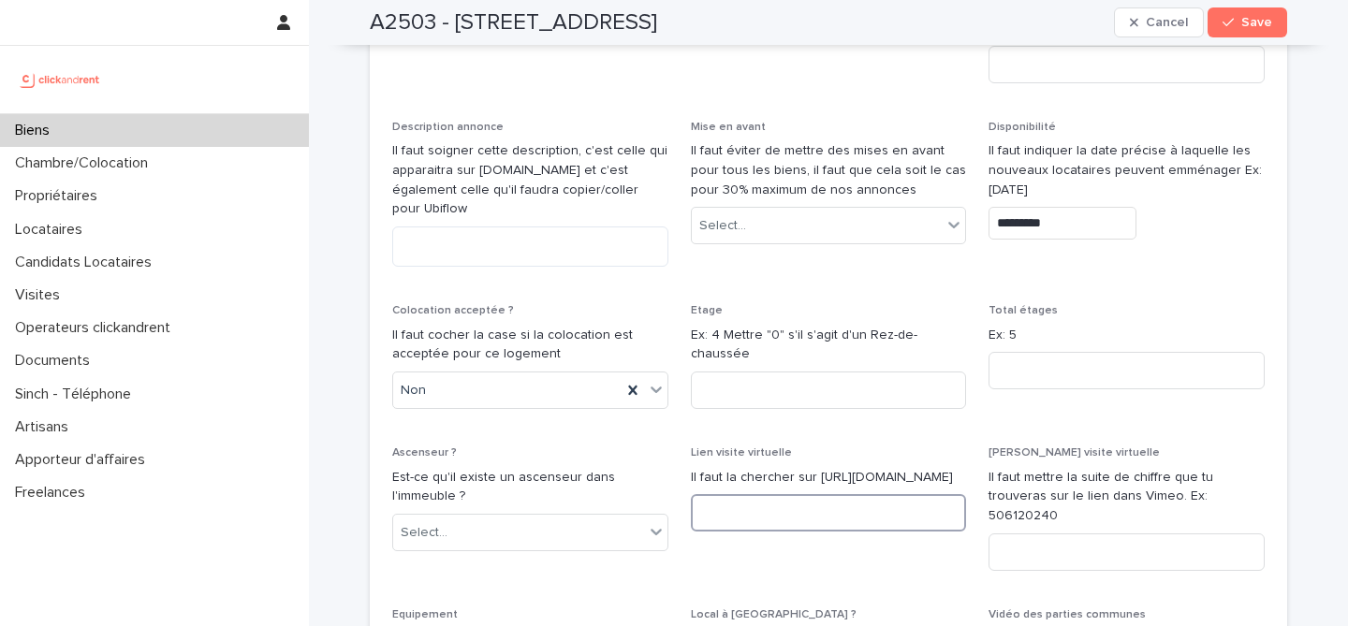
click at [852, 494] on input at bounding box center [829, 512] width 276 height 37
paste input "**********"
type input "**********"
click at [921, 446] on p "Lien visite virtuelle" at bounding box center [829, 452] width 276 height 13
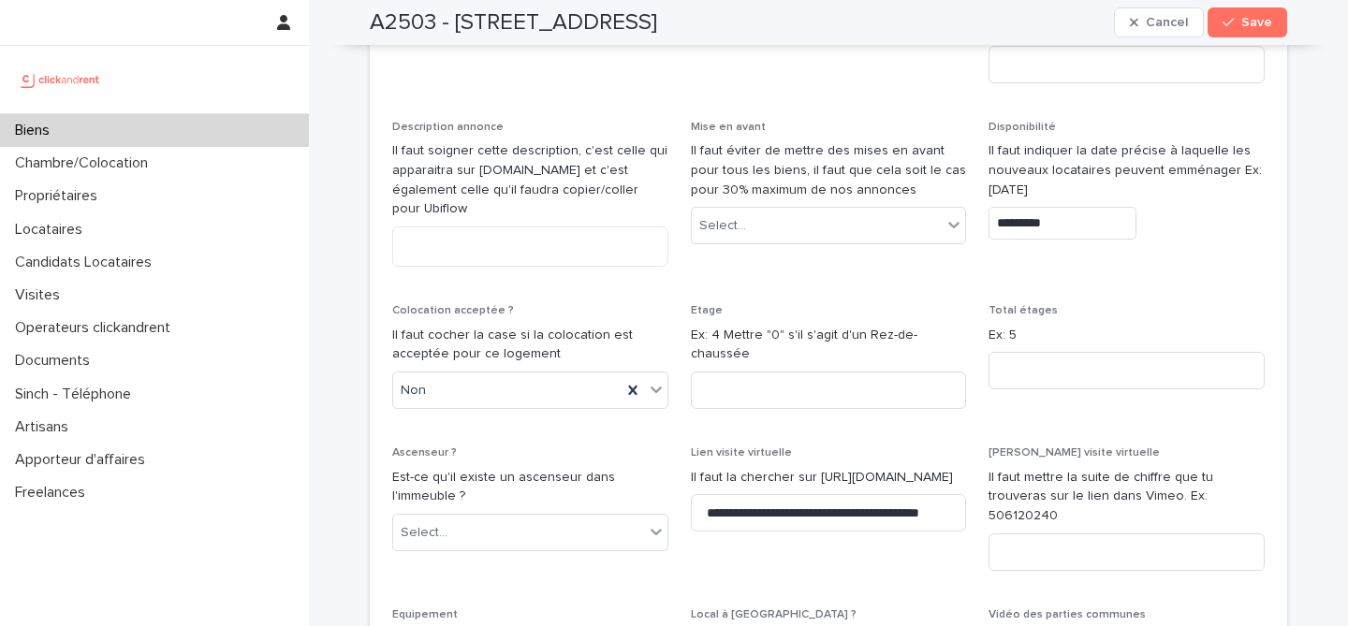
scroll to position [0, 0]
click at [1105, 483] on div "Vidéo visite virtuelle Il faut mettre la suite de chiffre que tu trouveras sur …" at bounding box center [1126, 515] width 276 height 139
click at [1105, 533] on input at bounding box center [1126, 551] width 276 height 37
paste input "**********"
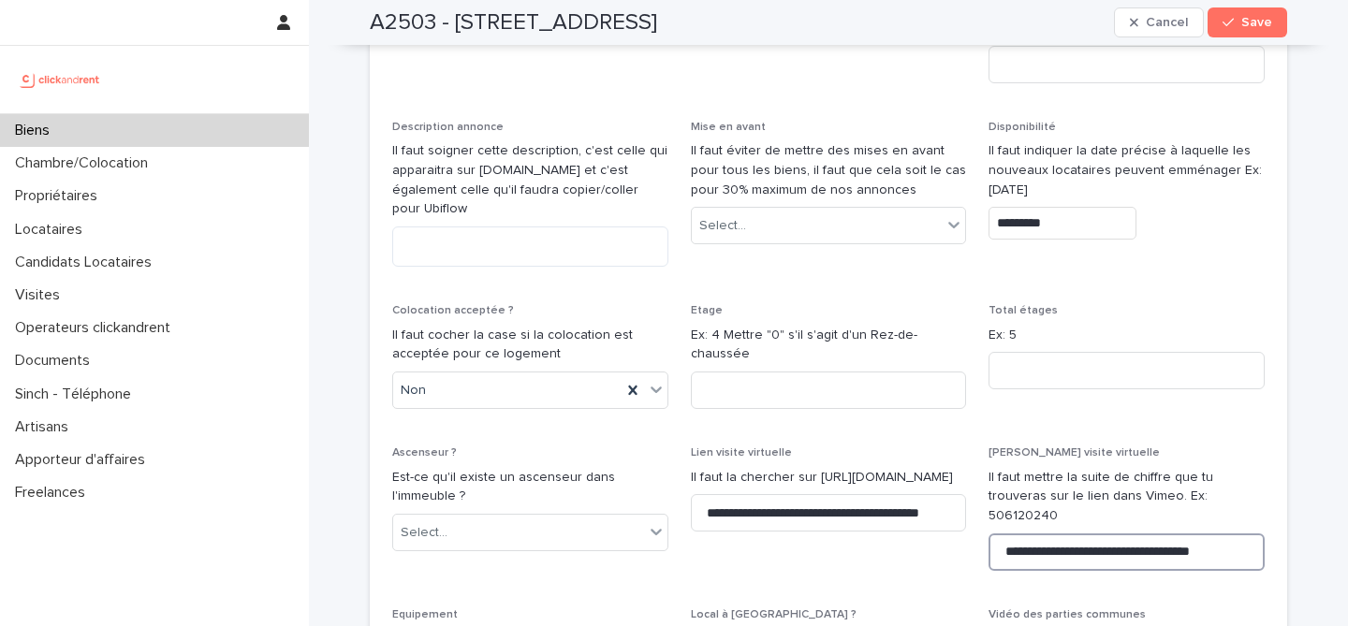
drag, startPoint x: 1174, startPoint y: 452, endPoint x: 1253, endPoint y: 453, distance: 79.6
click at [1253, 533] on input "**********" at bounding box center [1126, 551] width 276 height 37
drag, startPoint x: 1111, startPoint y: 454, endPoint x: 1001, endPoint y: 459, distance: 109.6
click at [1000, 533] on input "**********" at bounding box center [1126, 551] width 276 height 37
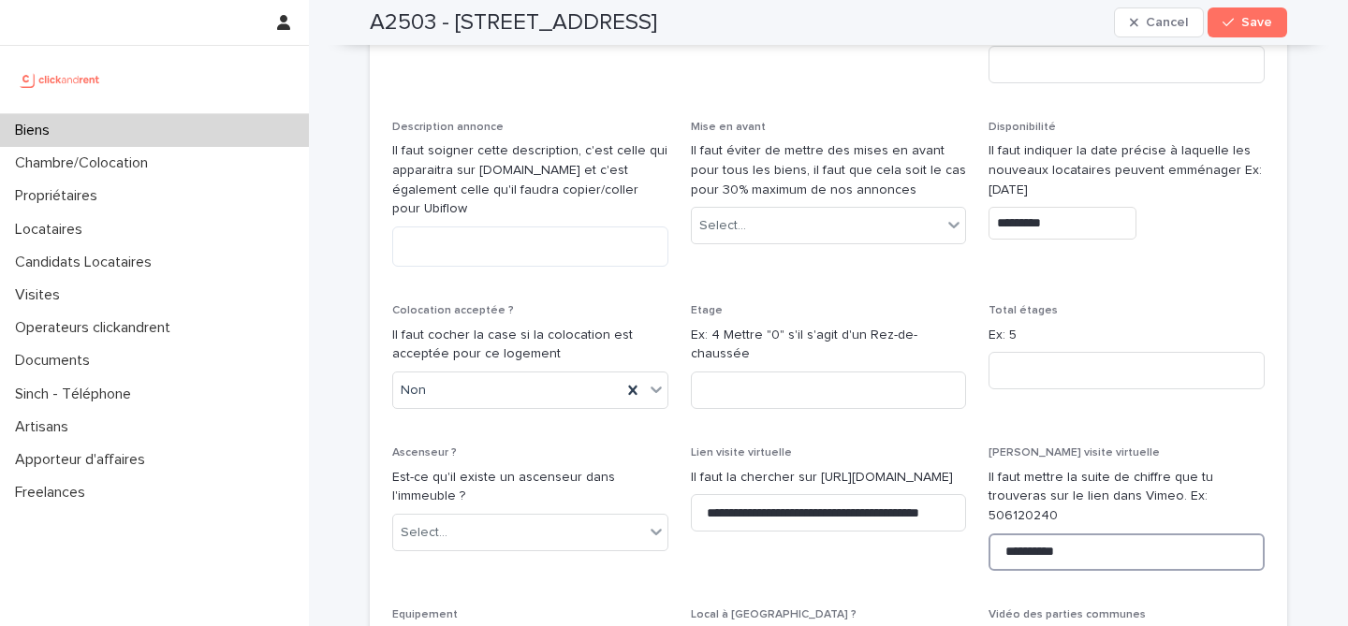
type input "**********"
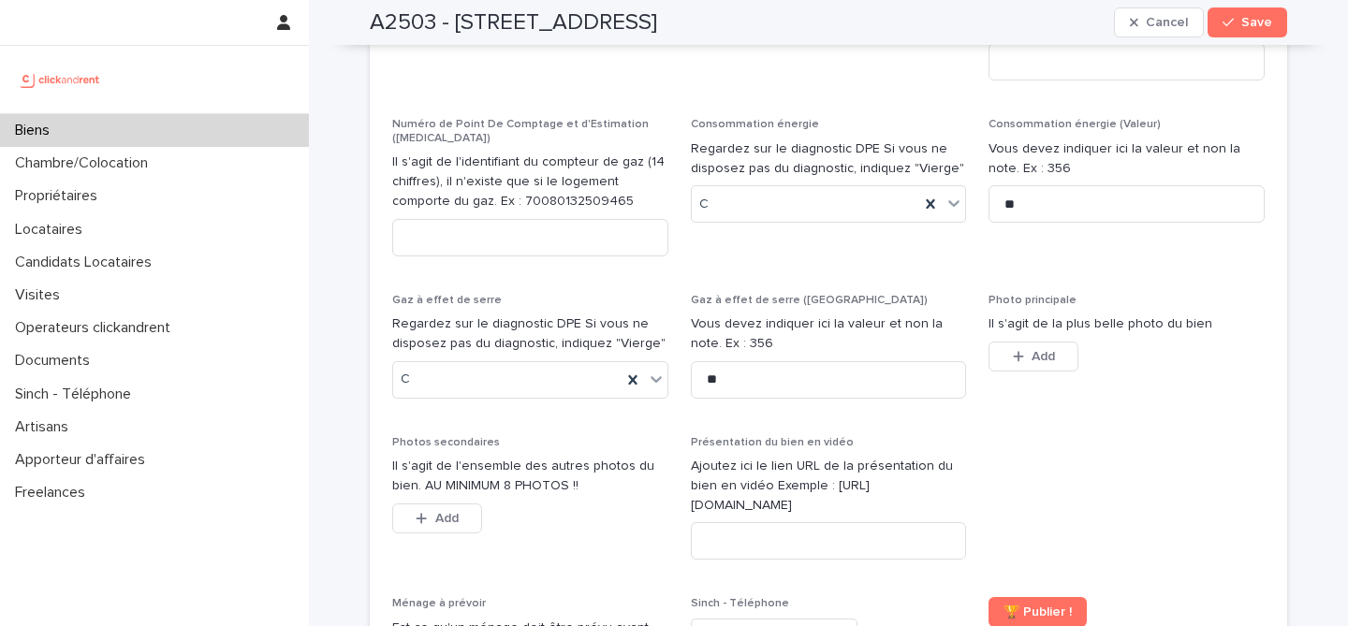
scroll to position [6748, 0]
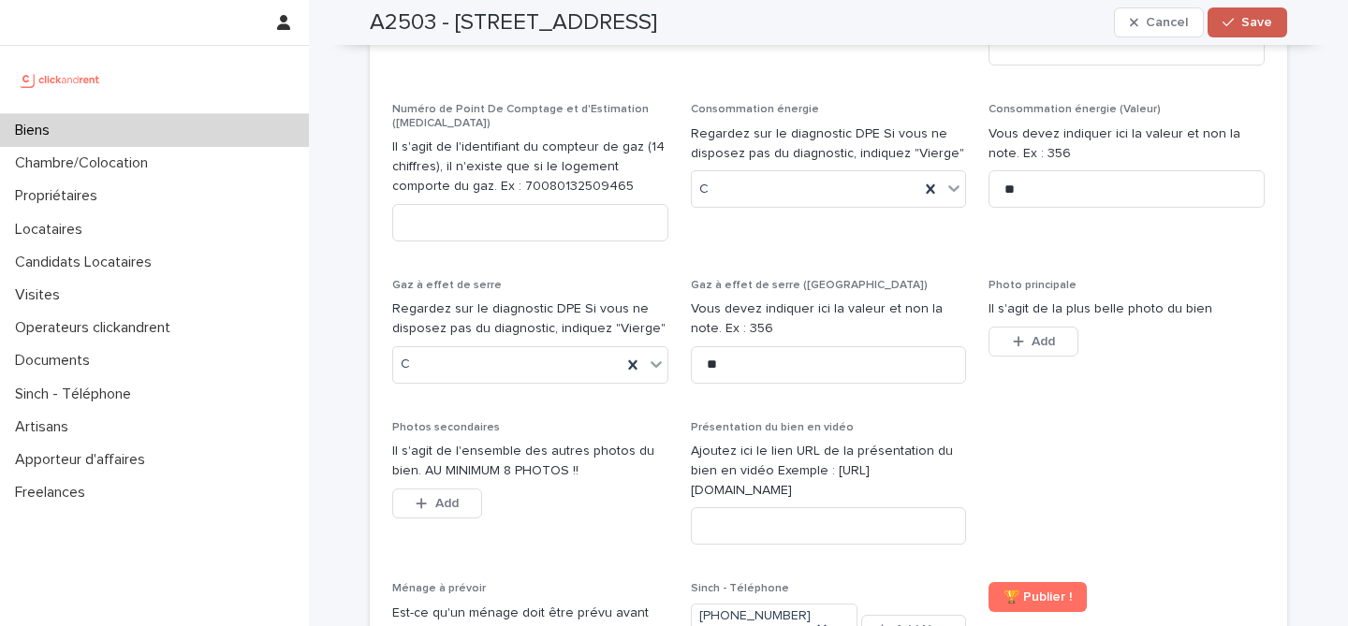
click at [1239, 27] on div "button" at bounding box center [1231, 22] width 19 height 13
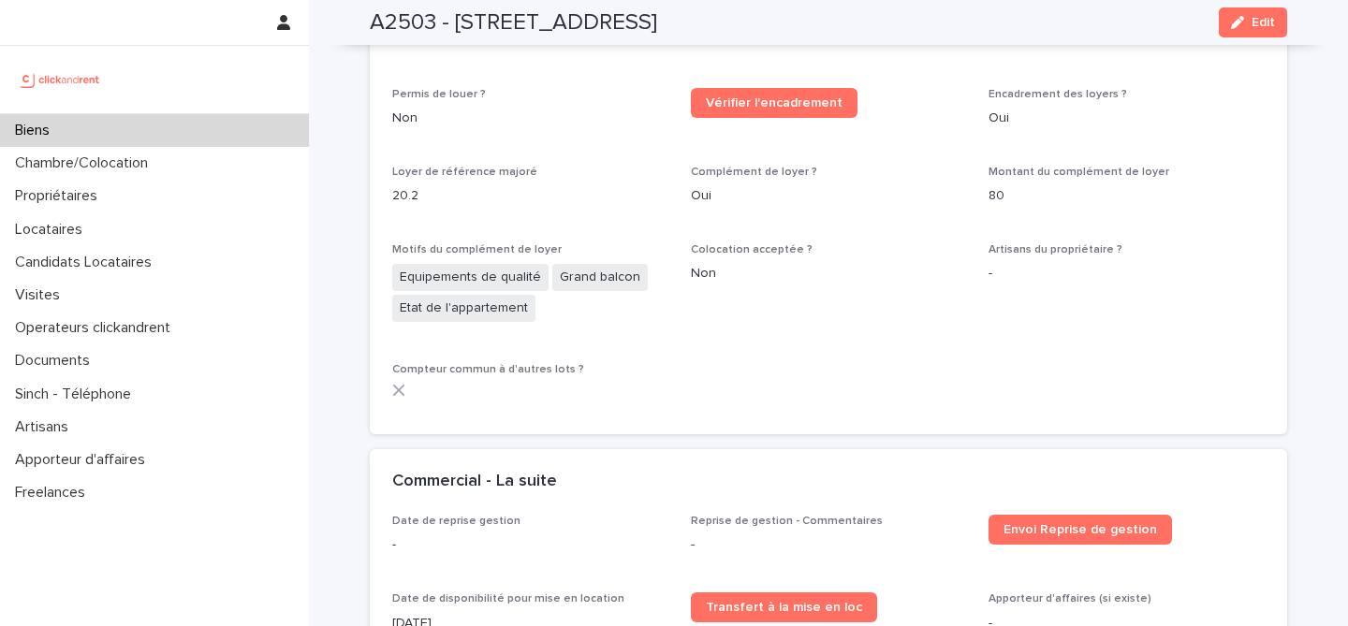
scroll to position [2292, 0]
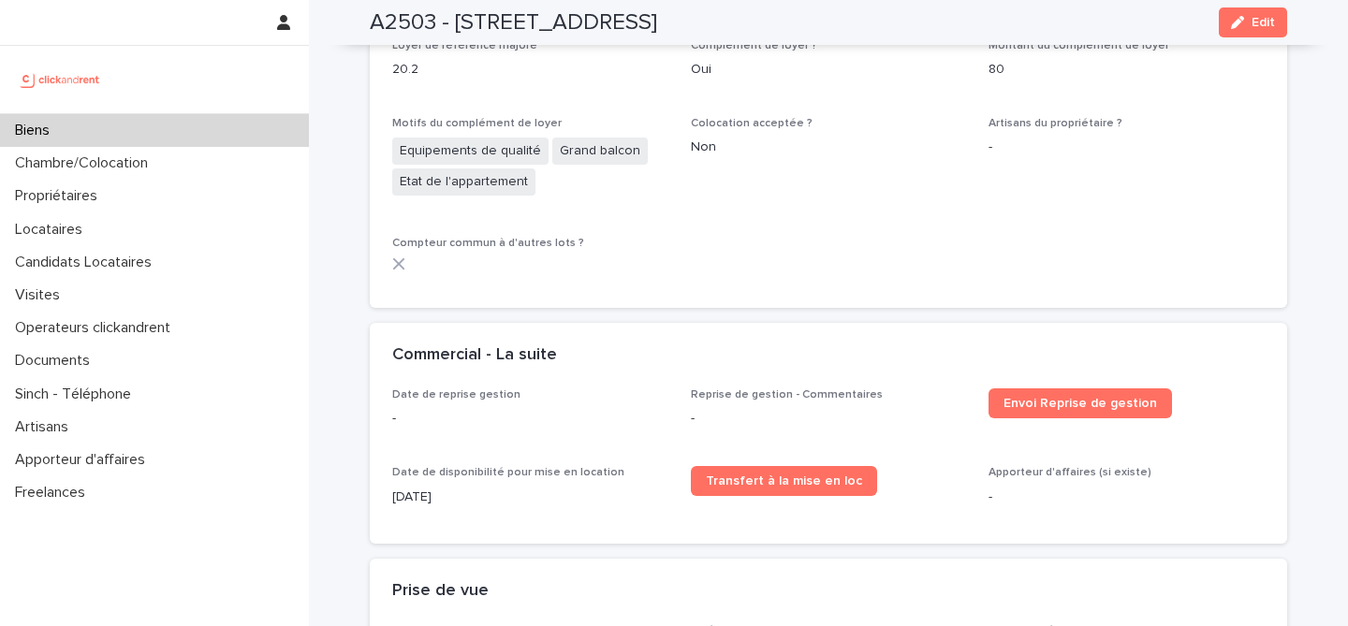
click at [390, 20] on h2 "A2503 - 27 Rue des Oseraies, Romainville 93230" at bounding box center [513, 22] width 287 height 27
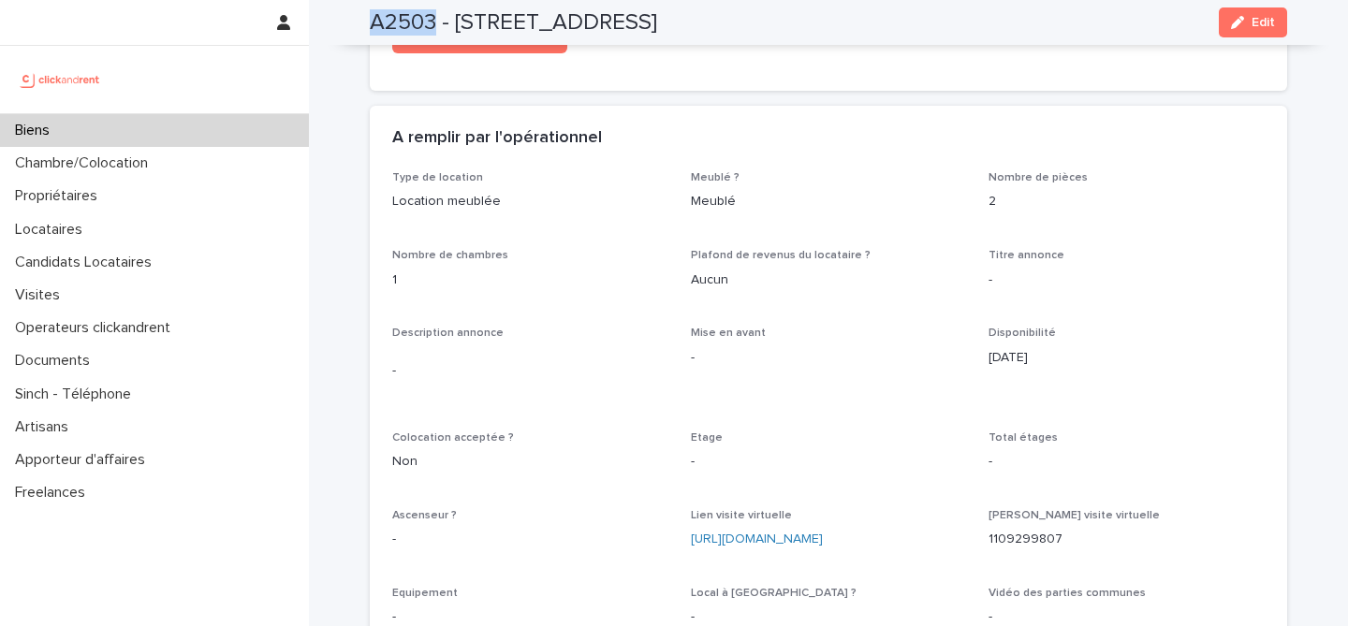
scroll to position [3056, 0]
click at [367, 261] on div "Loading... Saving… Loading... Saving… A2503 - 27 Rue des Oseraies, Romainville …" at bounding box center [828, 266] width 936 height 6645
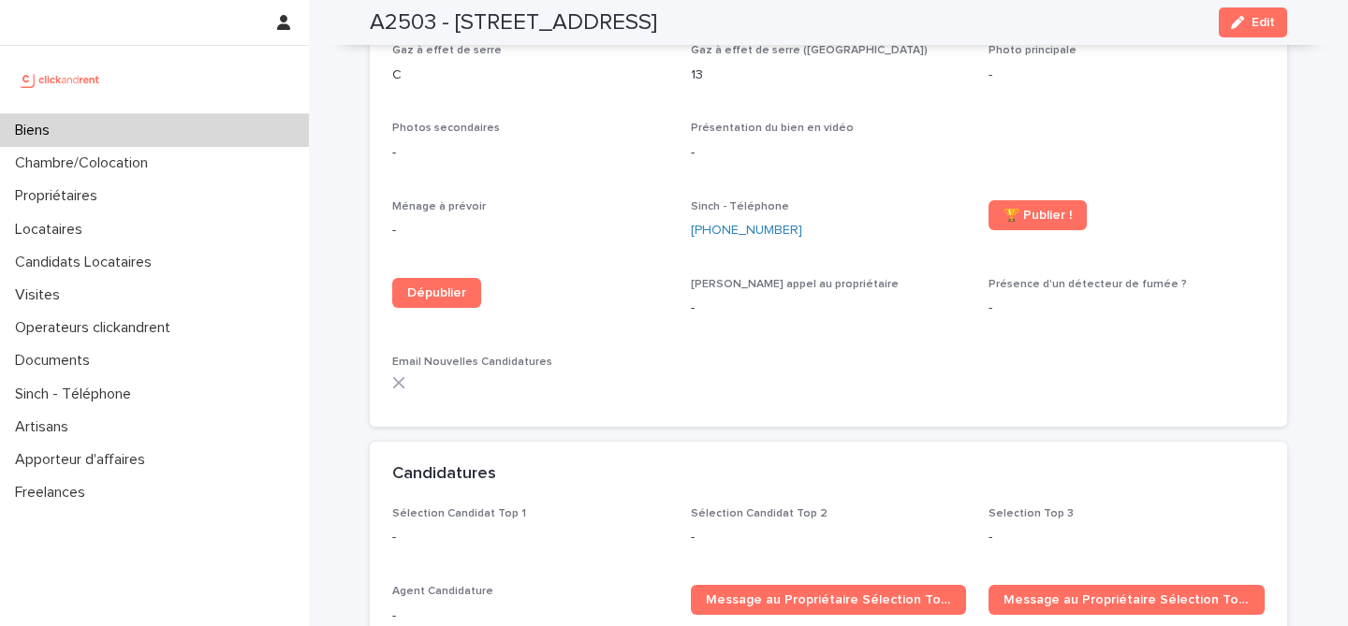
scroll to position [3989, 0]
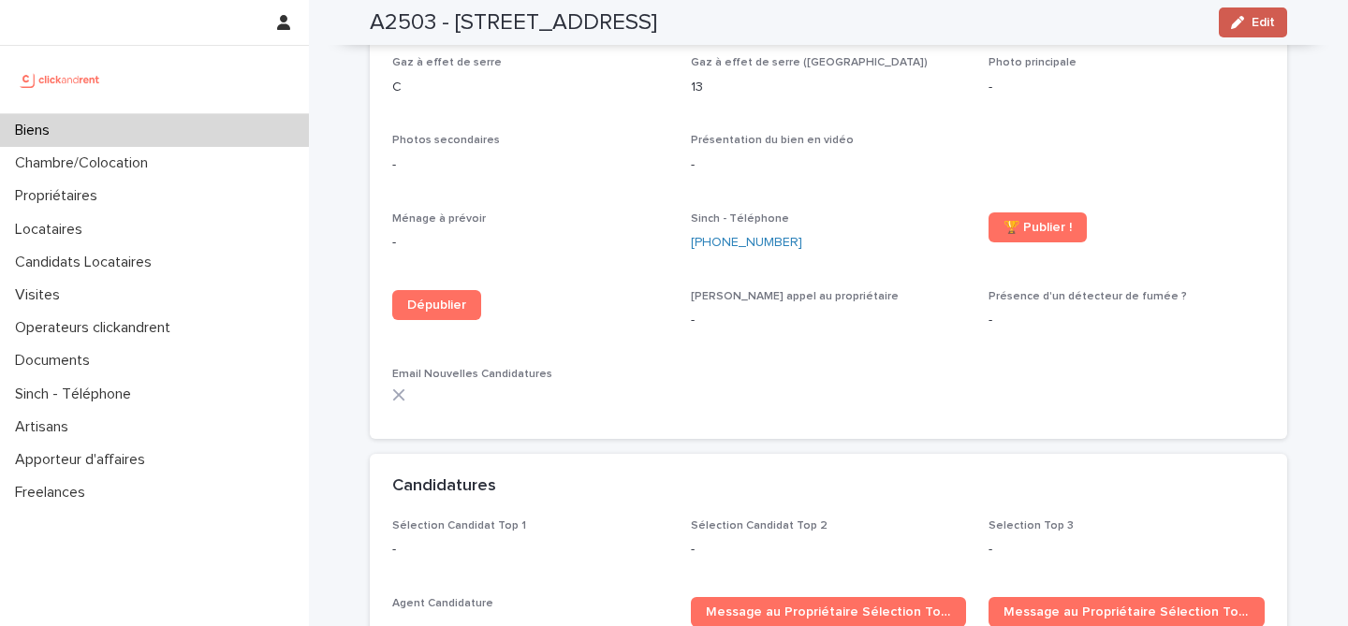
click at [1242, 11] on button "Edit" at bounding box center [1252, 22] width 68 height 30
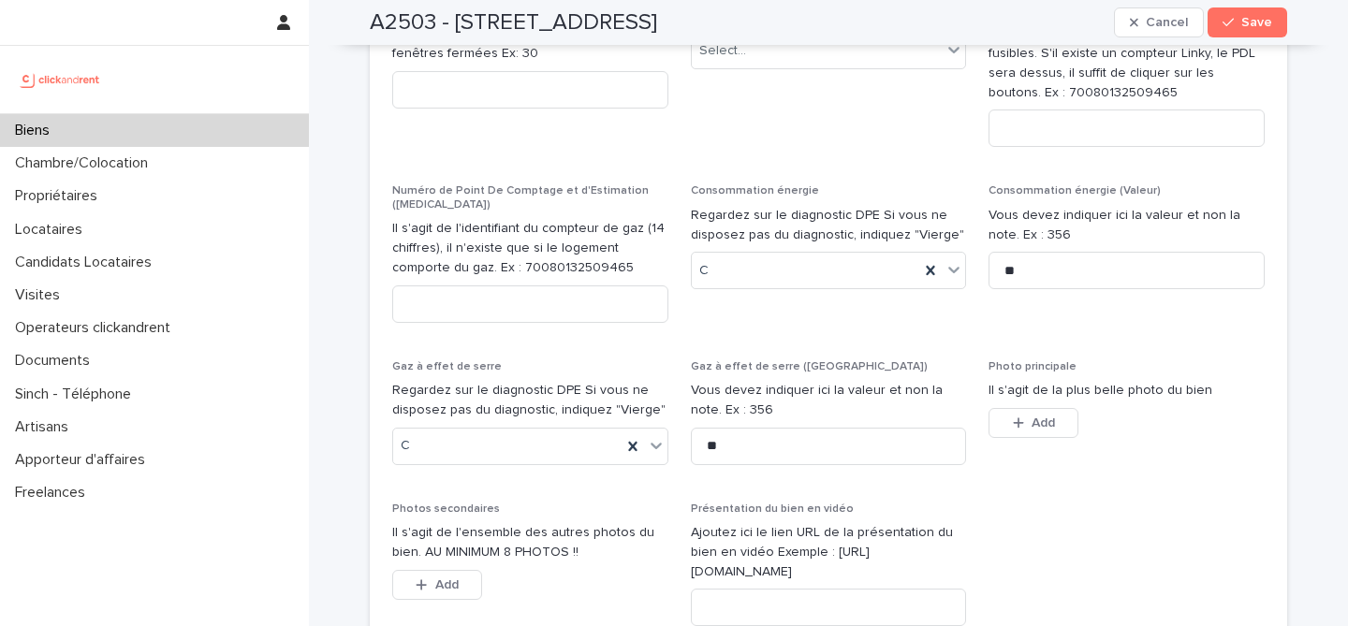
scroll to position [6660, 0]
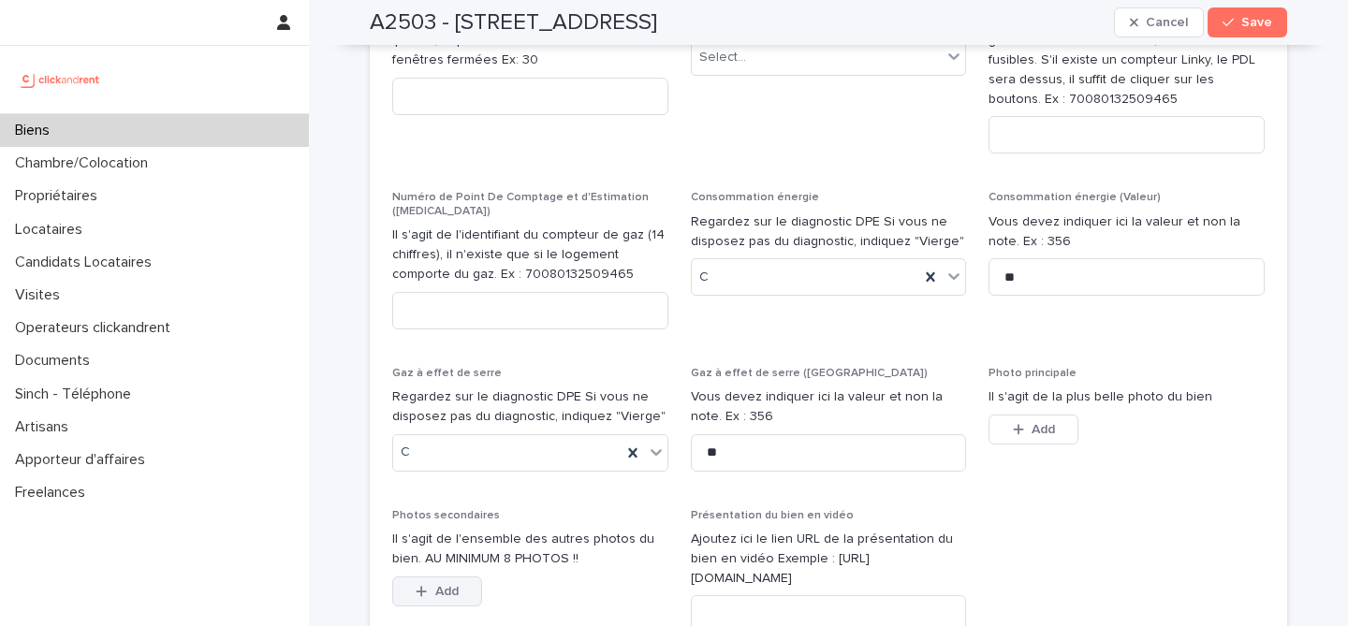
click at [430, 576] on button "Add" at bounding box center [437, 591] width 90 height 30
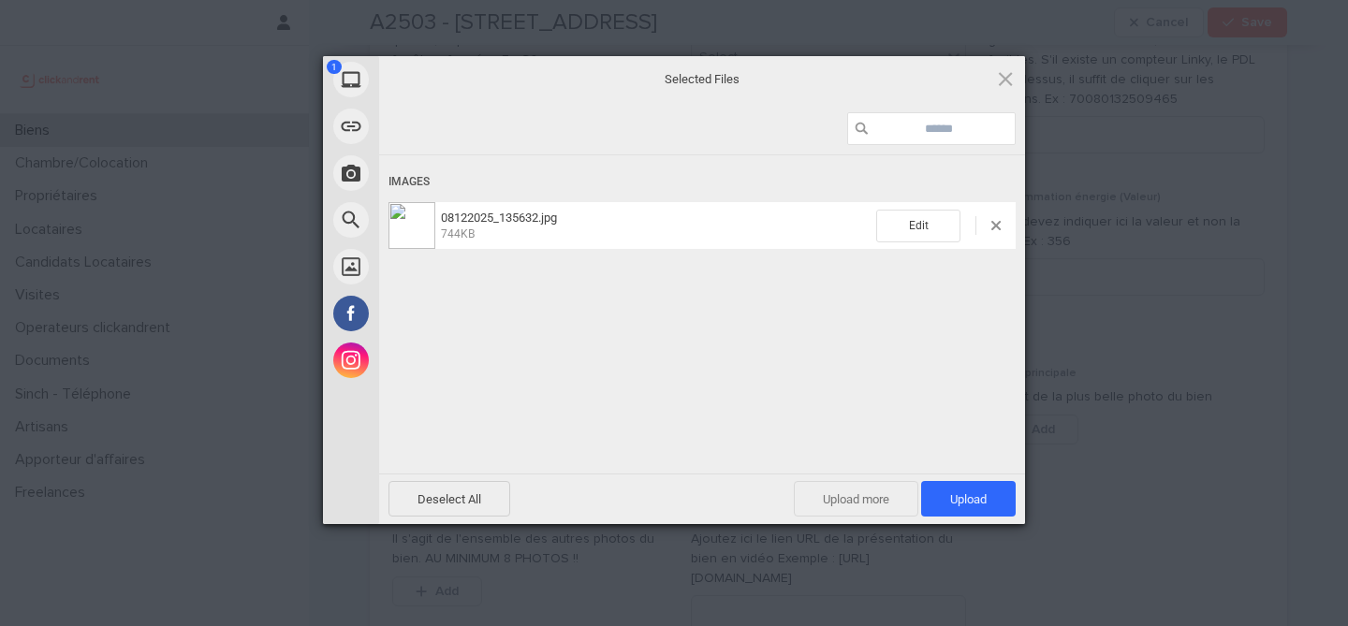
click at [849, 503] on span "Upload more" at bounding box center [856, 499] width 124 height 36
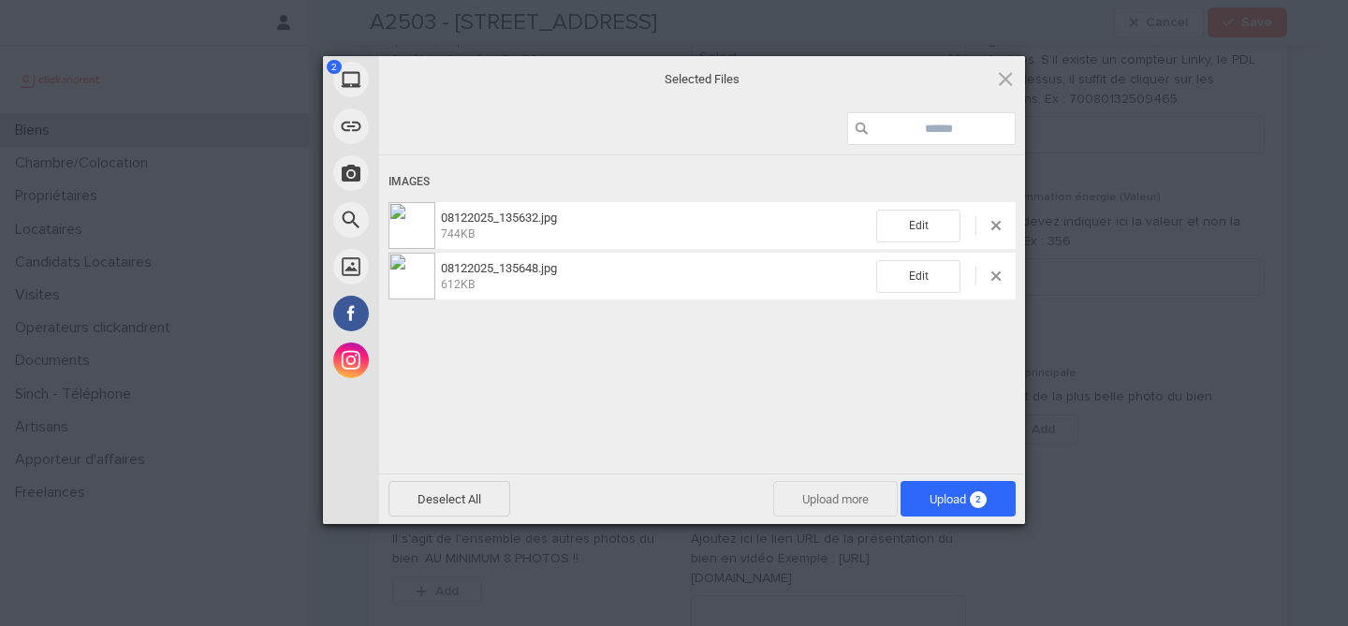
click at [800, 499] on span "Upload more" at bounding box center [835, 499] width 124 height 36
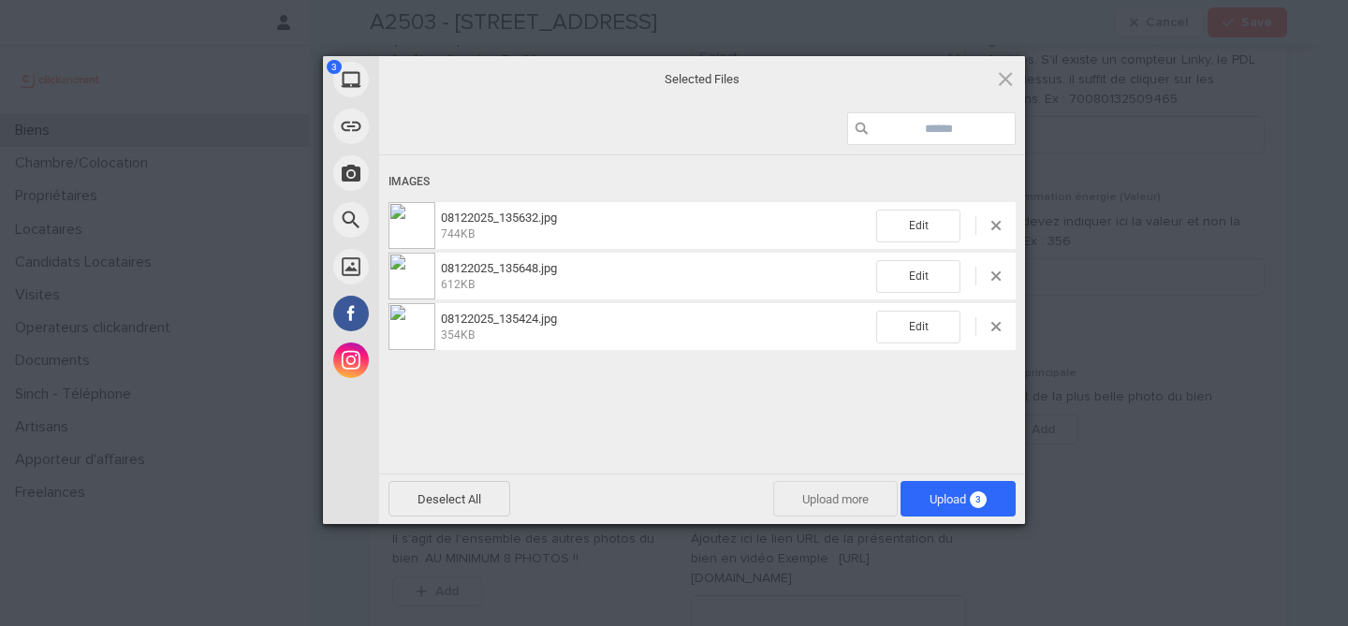
click at [802, 491] on span "Upload more" at bounding box center [835, 499] width 124 height 36
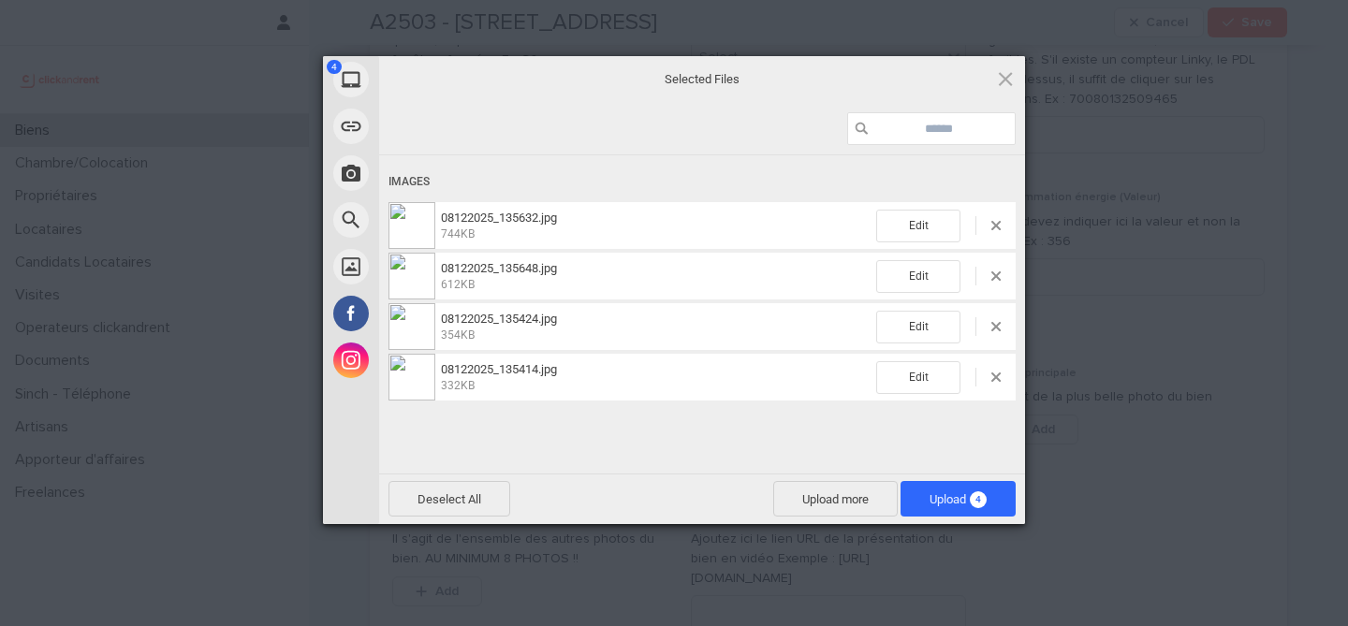
click at [824, 518] on div "Deselect All Upload more Upload 4" at bounding box center [702, 499] width 646 height 51
click at [824, 499] on span "Upload more" at bounding box center [835, 499] width 124 height 36
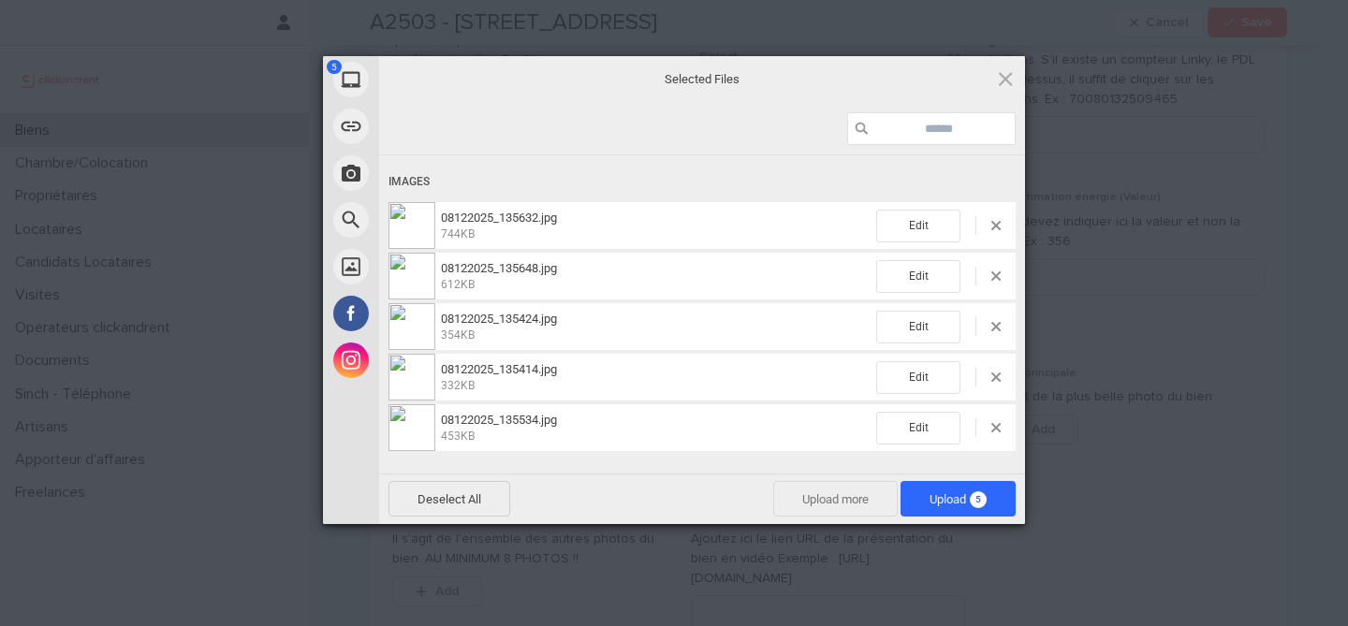
click at [841, 502] on span "Upload more" at bounding box center [835, 499] width 124 height 36
click at [833, 491] on span "Upload more" at bounding box center [835, 499] width 124 height 36
click at [846, 506] on span "Upload more" at bounding box center [835, 499] width 124 height 36
click at [836, 504] on span "Upload more" at bounding box center [835, 499] width 124 height 36
click at [830, 506] on span "Upload more" at bounding box center [835, 499] width 124 height 36
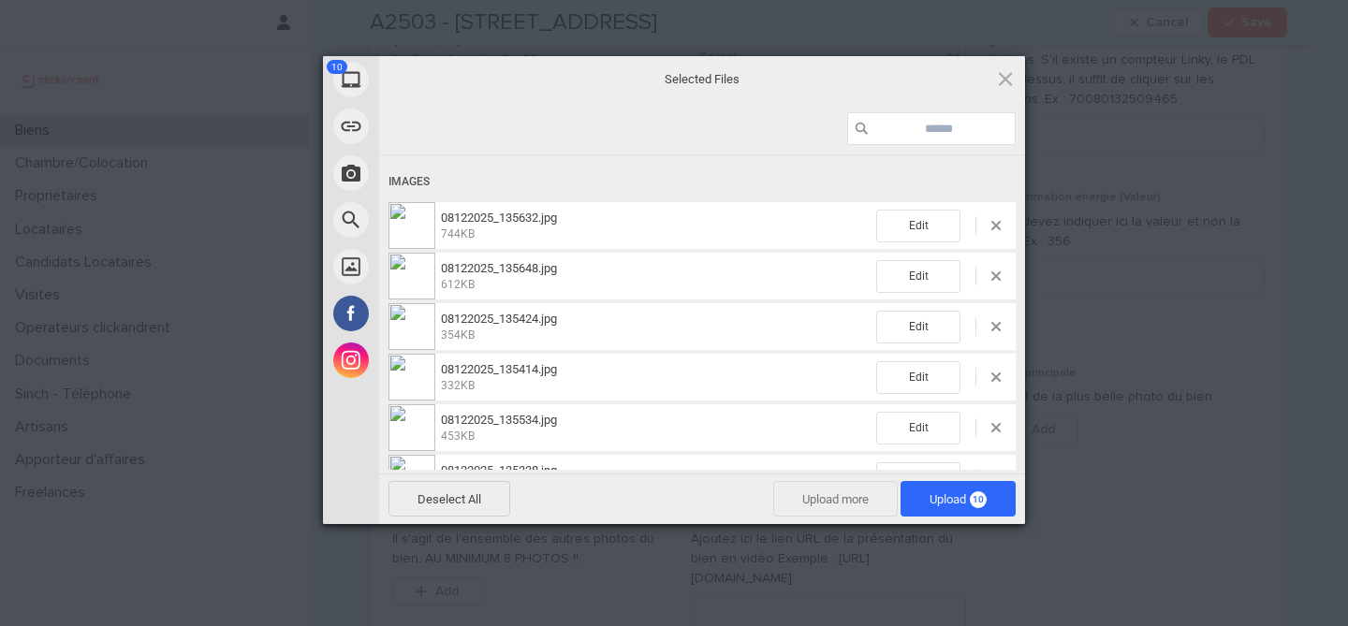
click at [825, 503] on span "Upload more" at bounding box center [835, 499] width 124 height 36
click at [985, 509] on span "Upload 11" at bounding box center [957, 499] width 115 height 36
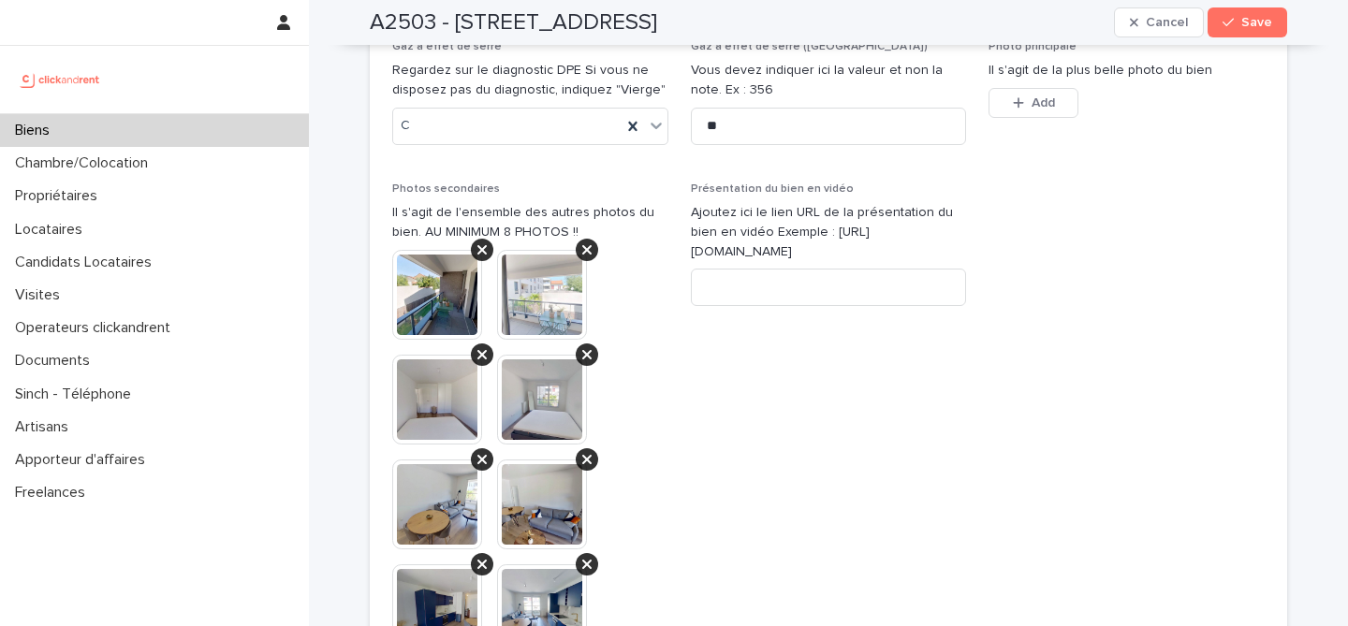
scroll to position [6981, 0]
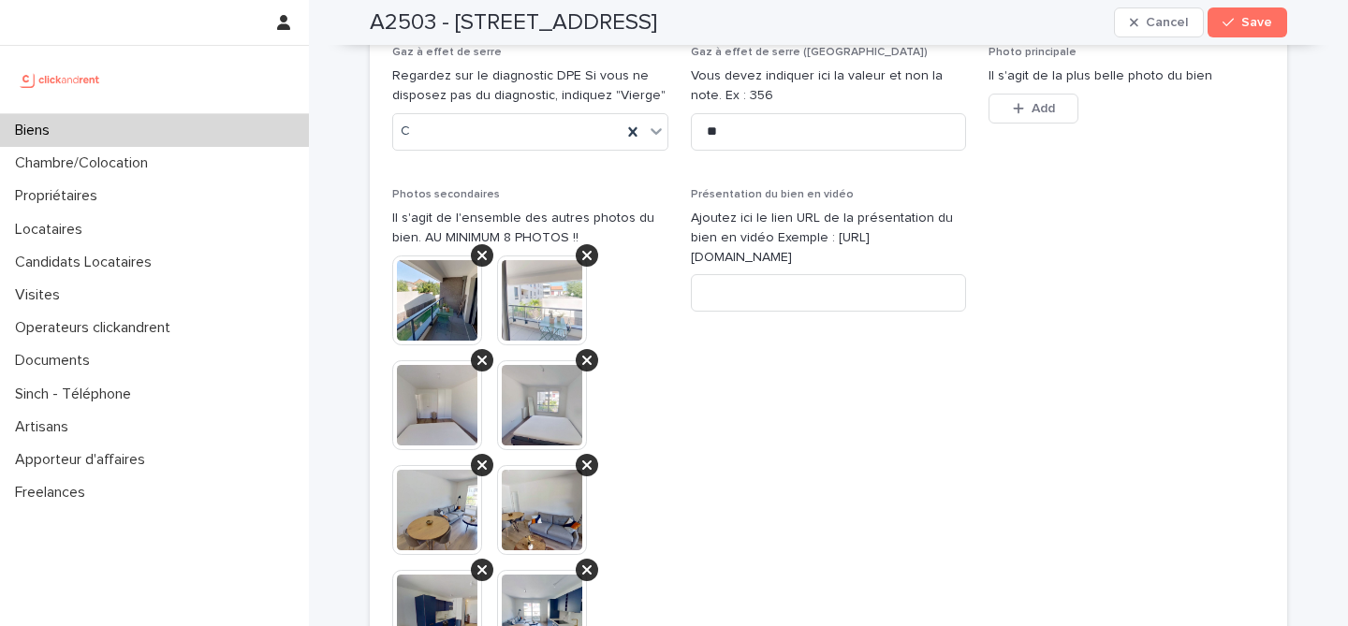
click at [565, 570] on img at bounding box center [542, 615] width 90 height 90
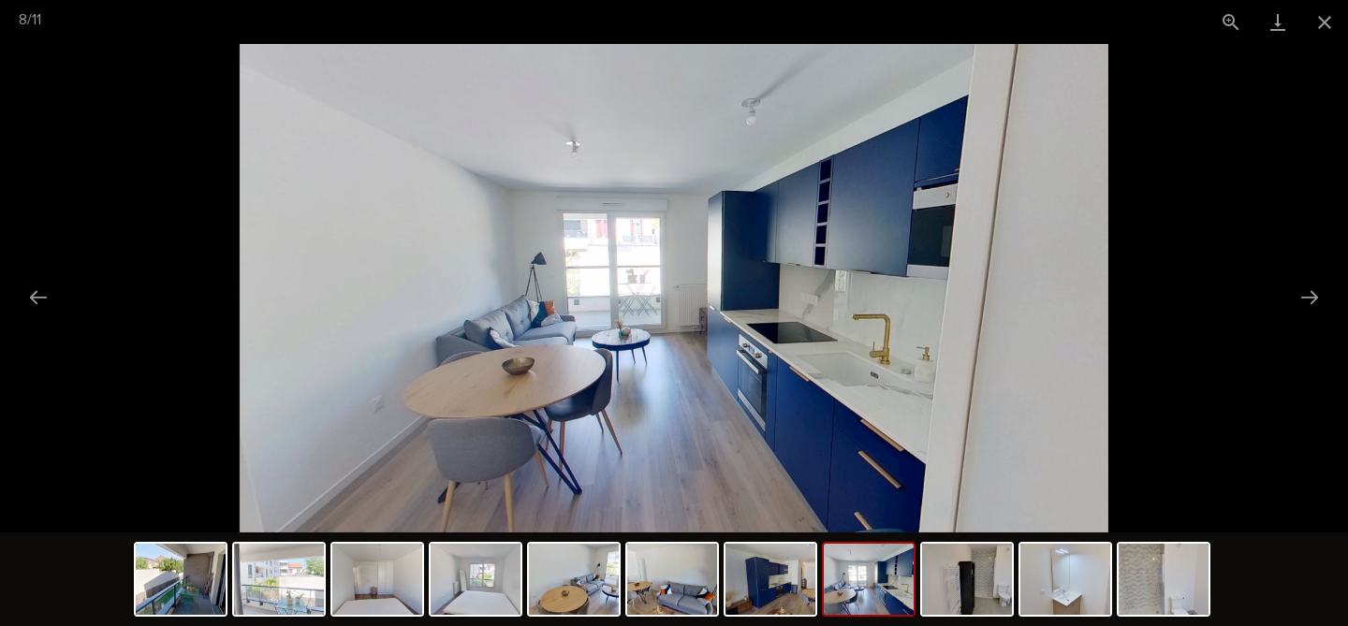
scroll to position [0, 0]
click at [849, 349] on img at bounding box center [674, 288] width 868 height 489
click at [753, 349] on img at bounding box center [674, 288] width 868 height 489
click at [696, 316] on img at bounding box center [674, 288] width 868 height 489
click at [21, 305] on button "Previous slide" at bounding box center [38, 297] width 39 height 36
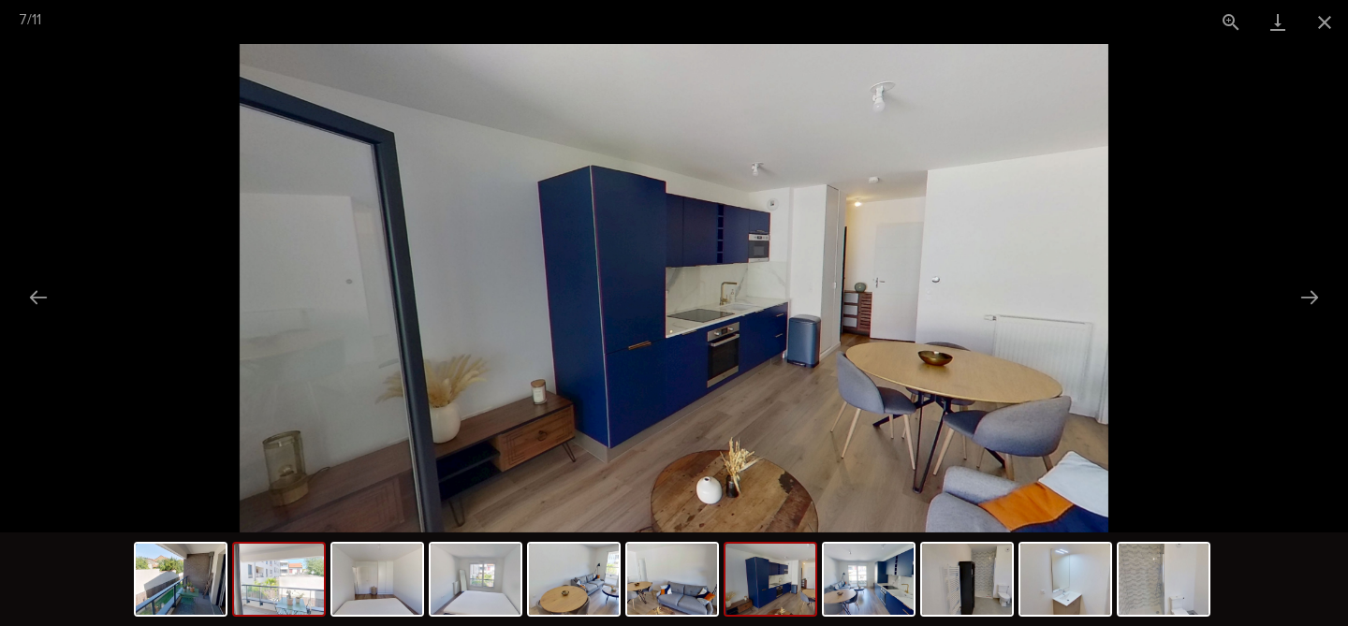
click at [264, 597] on img at bounding box center [279, 579] width 90 height 71
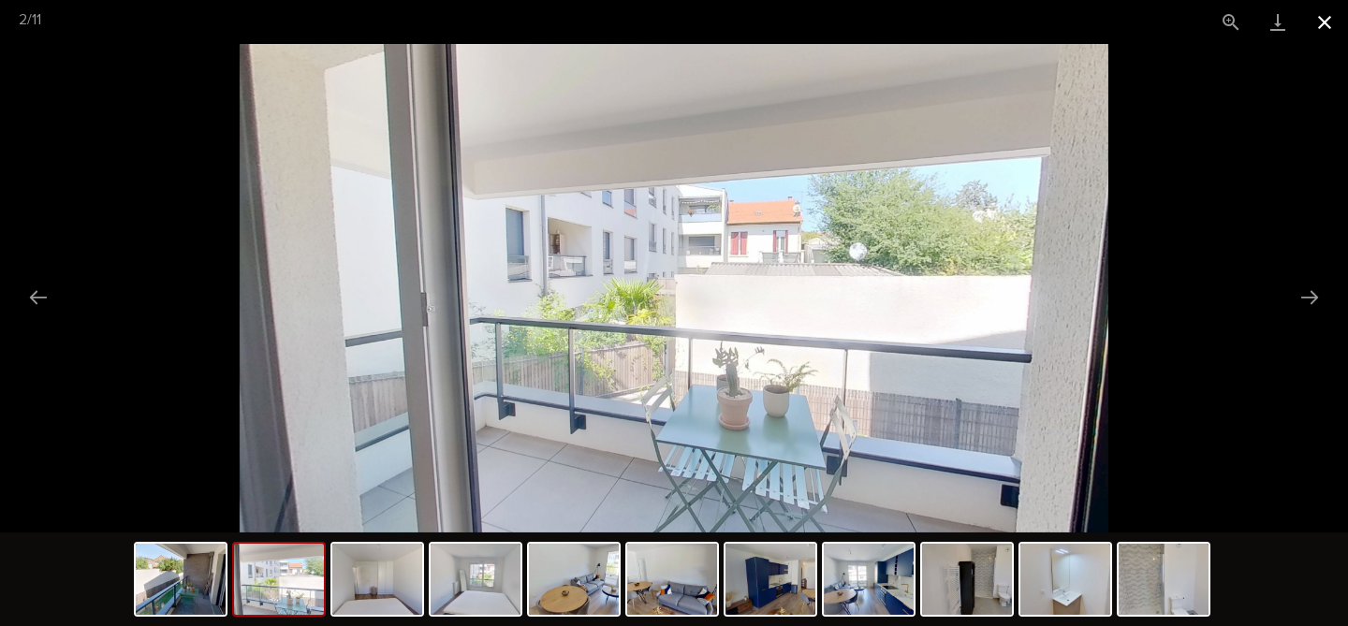
click at [1327, 27] on button "Close gallery" at bounding box center [1324, 22] width 47 height 44
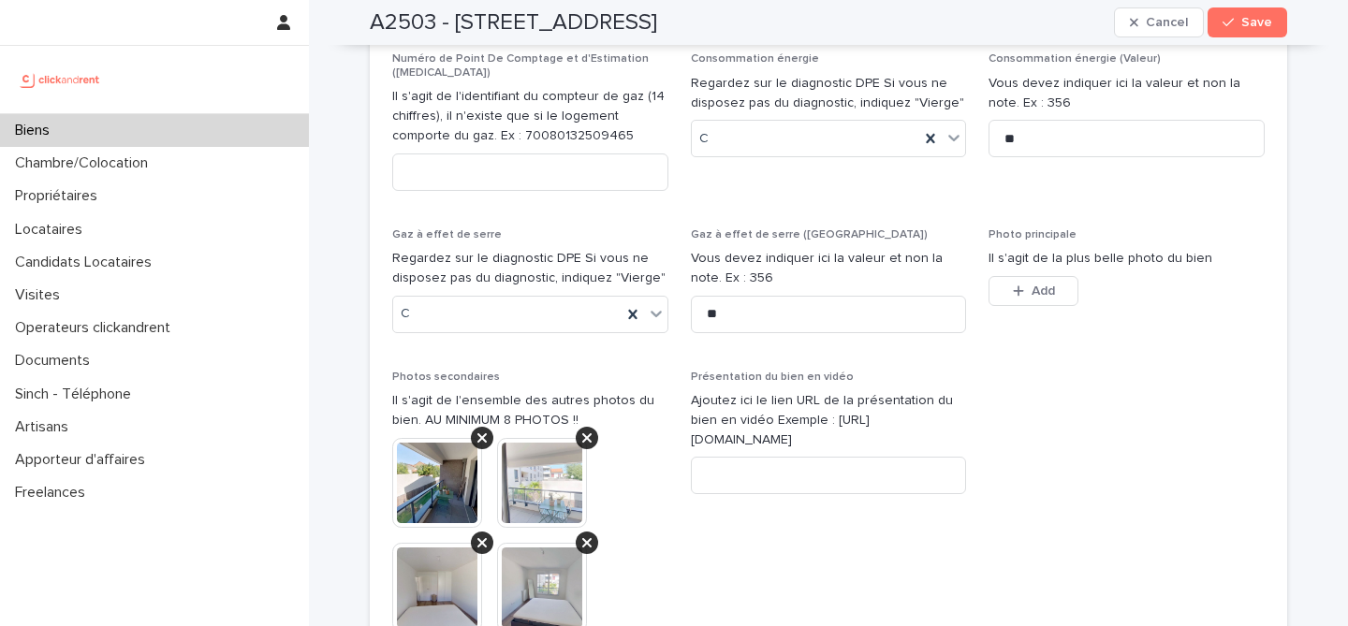
scroll to position [6795, 0]
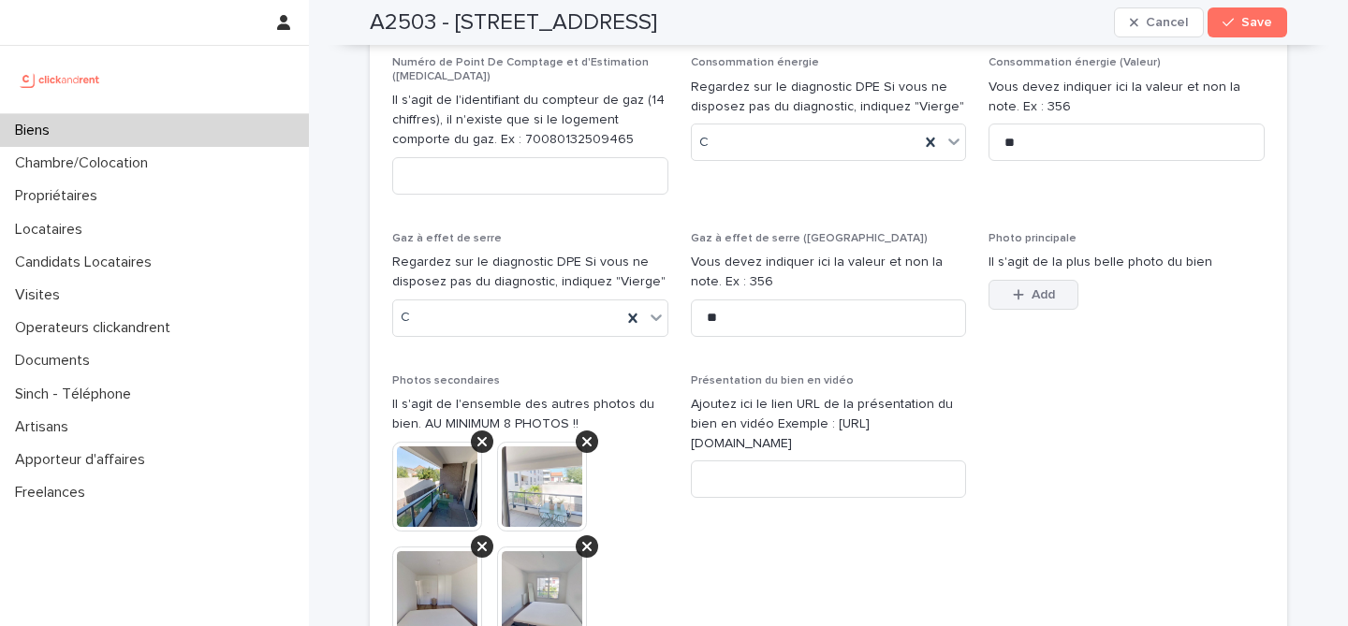
click at [1054, 288] on span "Add" at bounding box center [1042, 294] width 23 height 13
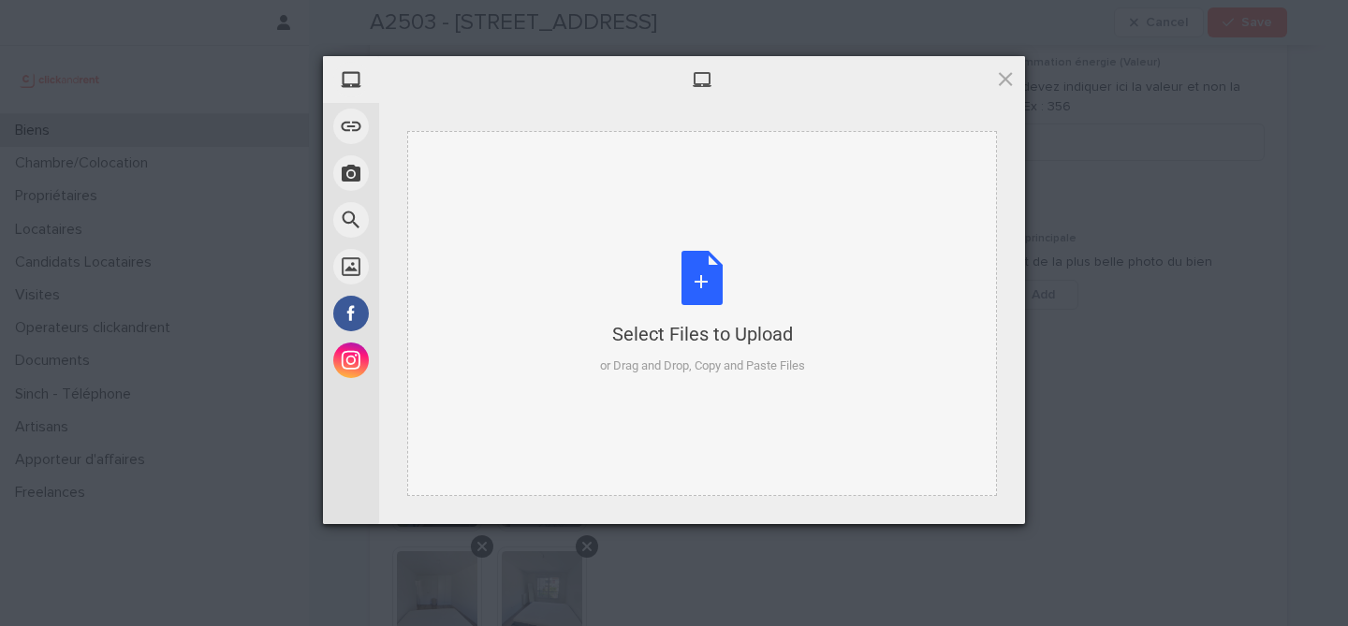
click at [696, 256] on div "Select Files to Upload or Drag and Drop, Copy and Paste Files" at bounding box center [702, 313] width 205 height 124
click at [1012, 76] on span at bounding box center [1005, 78] width 21 height 21
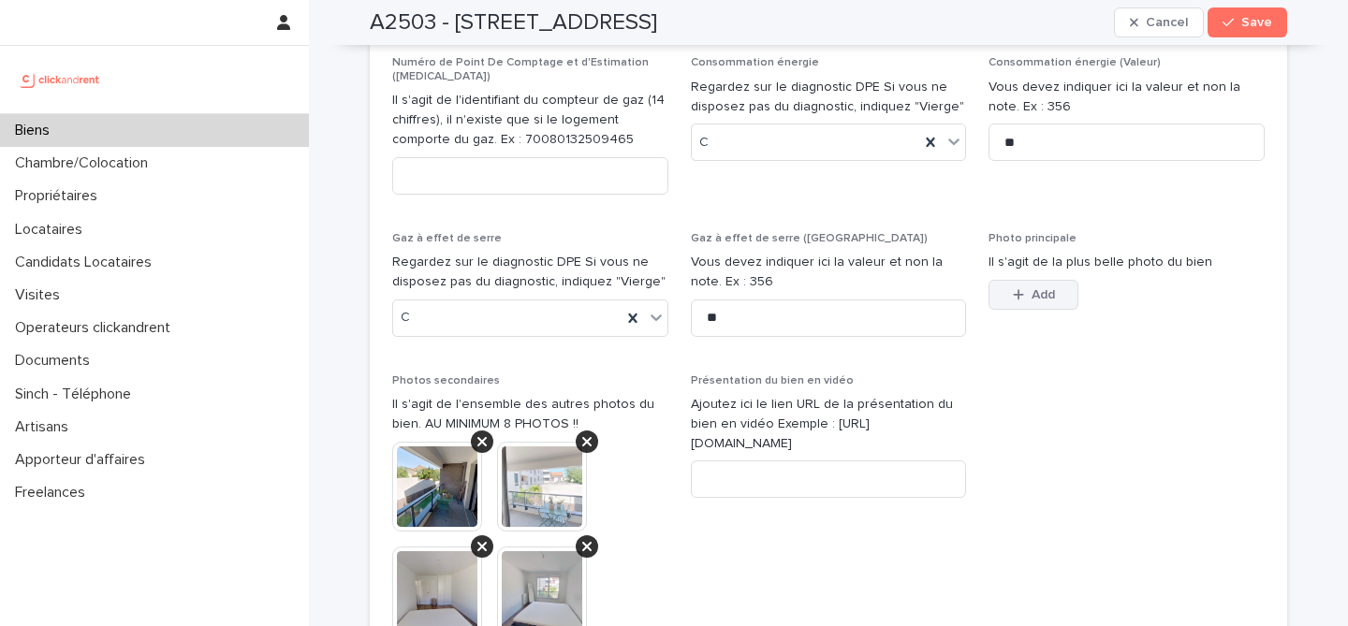
click at [1034, 288] on span "Add" at bounding box center [1042, 294] width 23 height 13
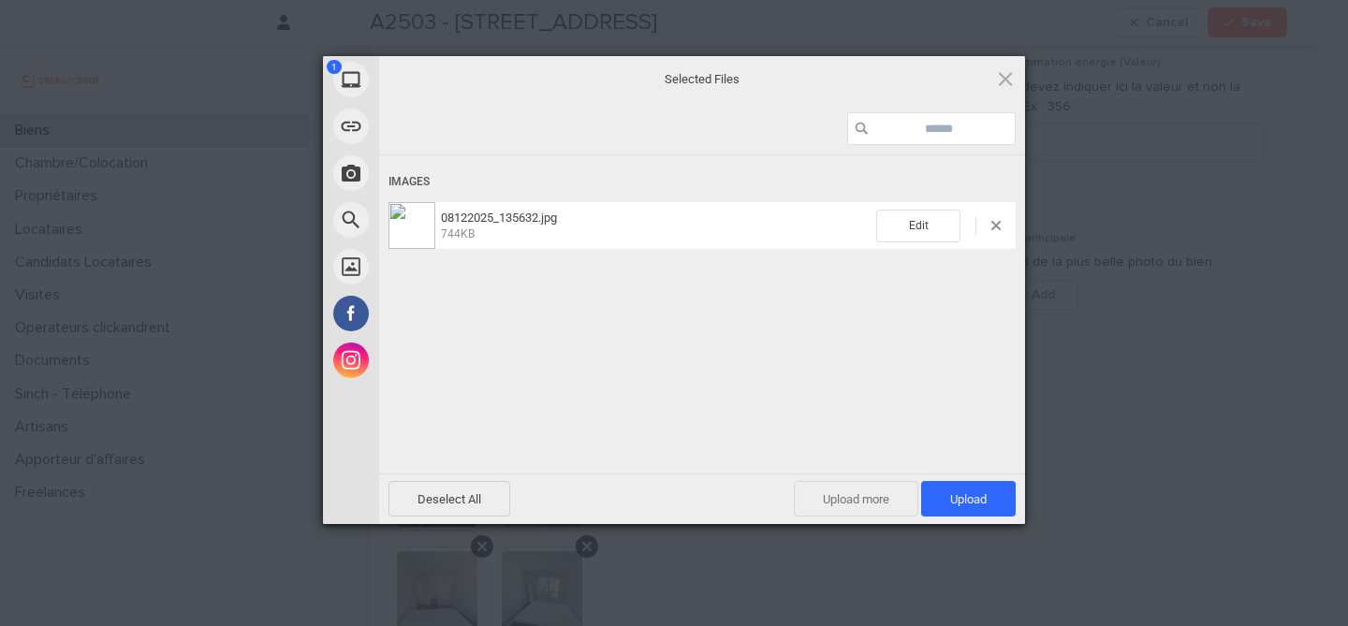
click at [856, 488] on span "Upload more" at bounding box center [856, 499] width 124 height 36
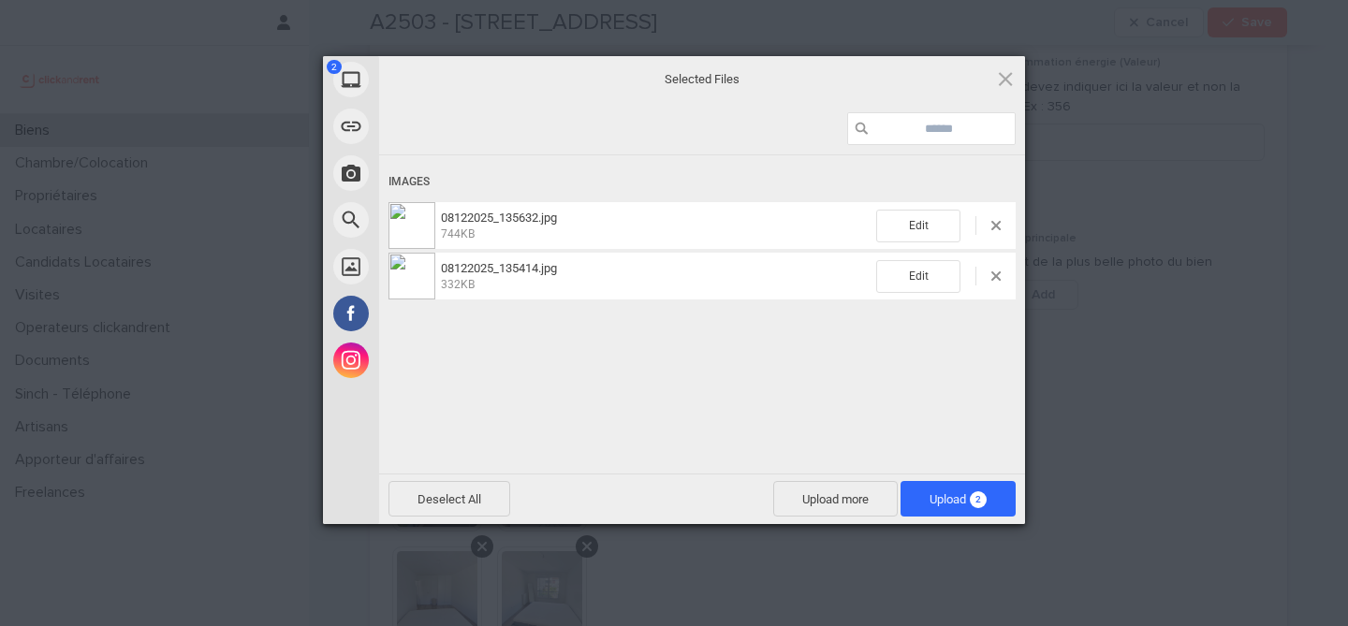
click at [715, 430] on div "Images 08122025_135632.jpg 744KB Edit 08122025_135414.jpg 332KB Edit" at bounding box center [702, 312] width 646 height 314
click at [840, 494] on span "Upload more" at bounding box center [835, 499] width 124 height 36
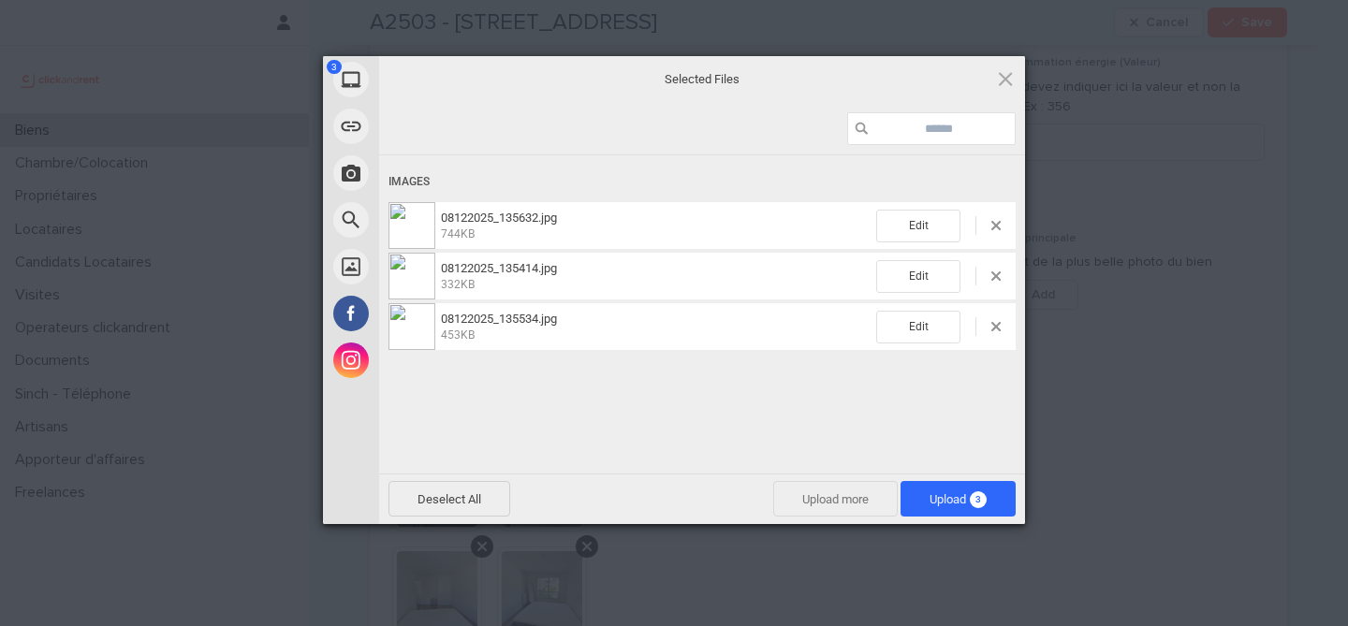
click at [850, 499] on span "Upload more" at bounding box center [835, 499] width 124 height 36
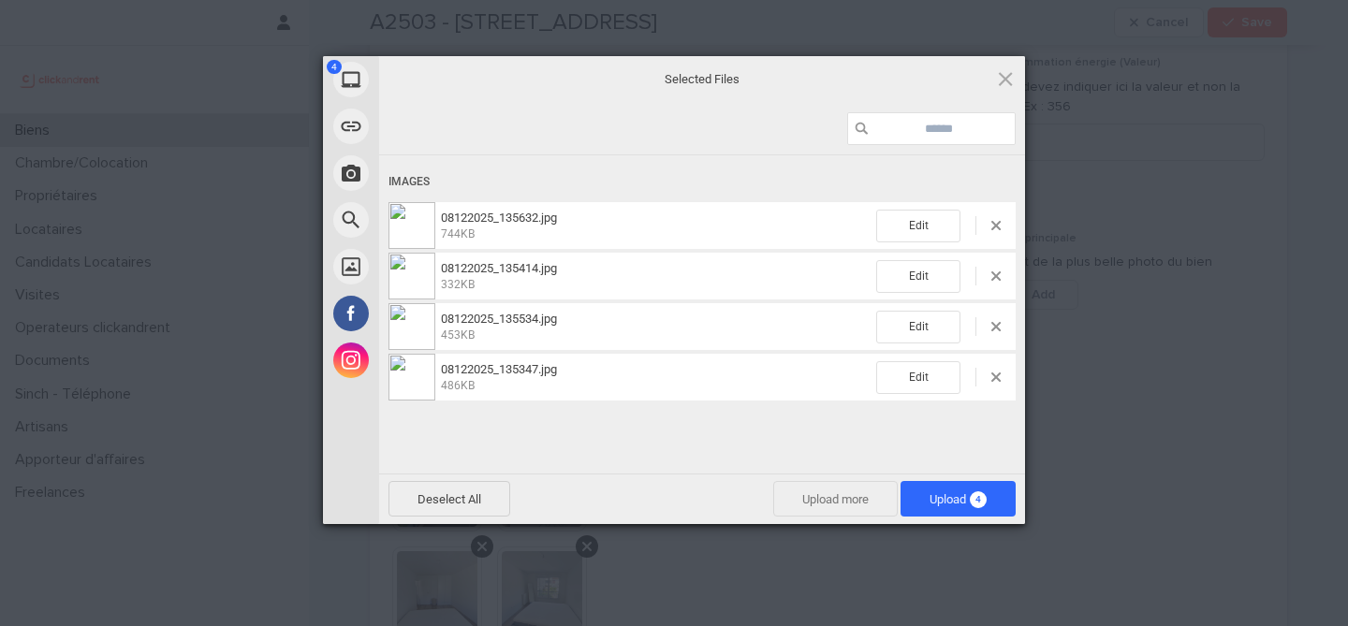
click at [801, 507] on span "Upload more" at bounding box center [835, 499] width 124 height 36
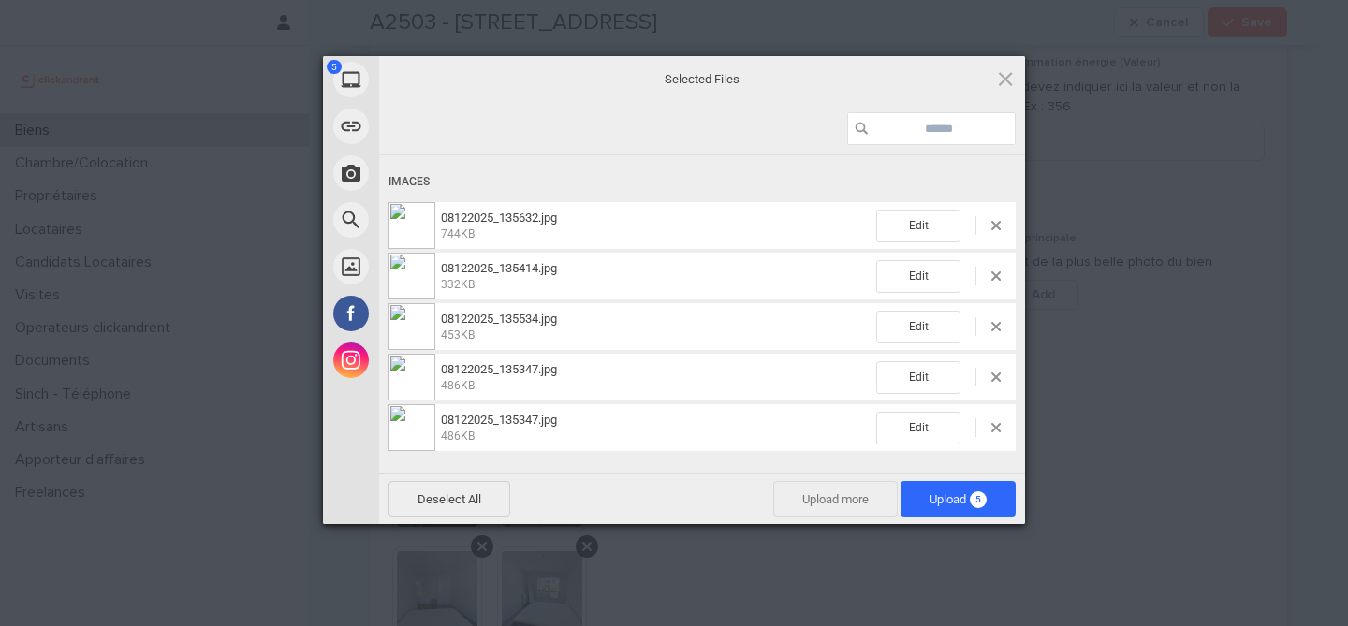
click at [790, 515] on span "Upload more" at bounding box center [835, 499] width 124 height 36
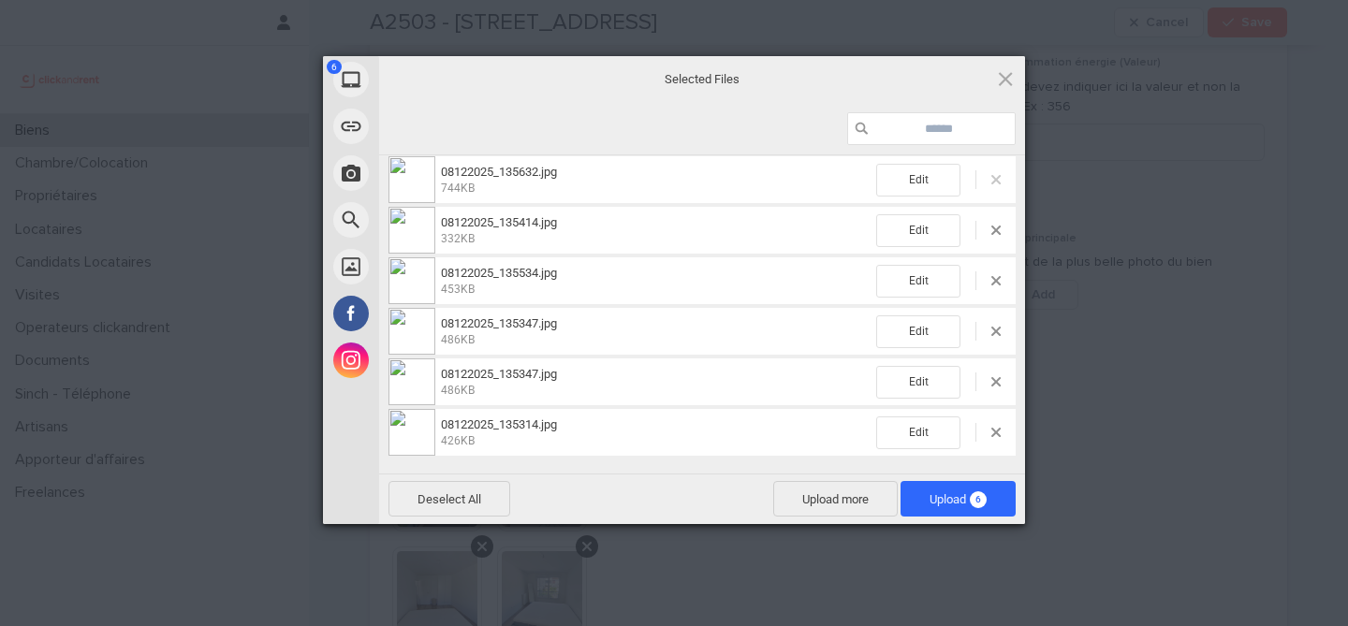
click at [996, 181] on span at bounding box center [995, 179] width 9 height 9
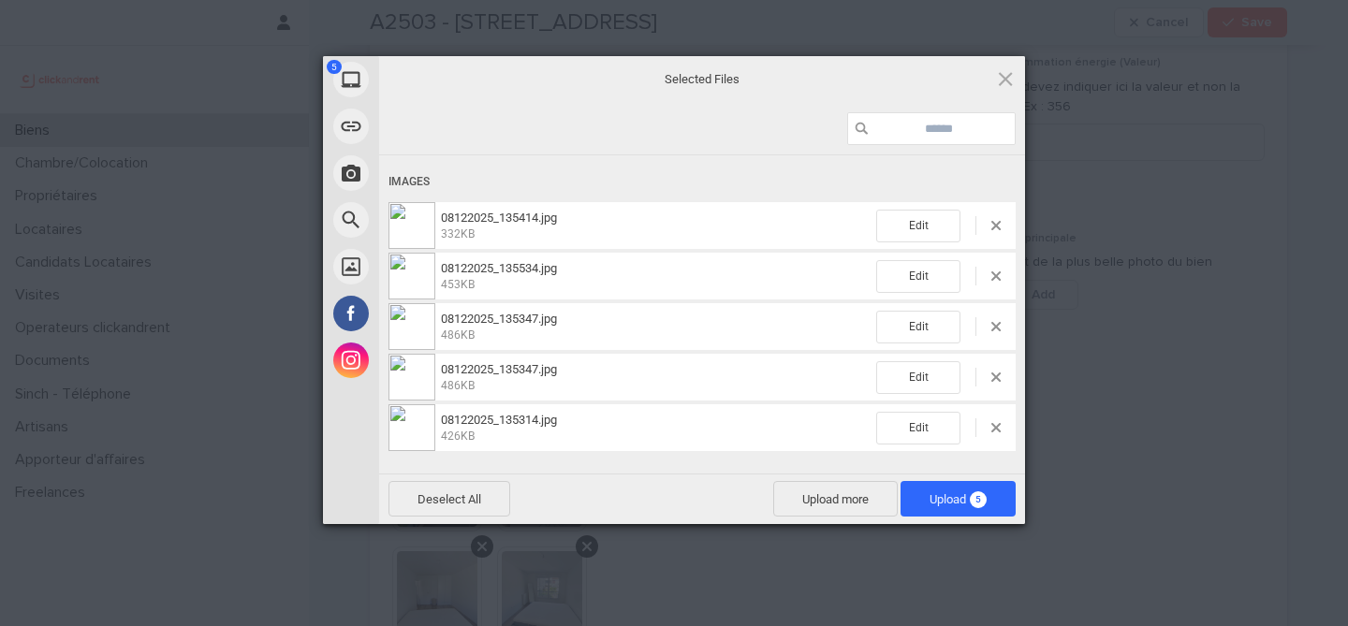
scroll to position [0, 0]
click at [996, 181] on div "Images" at bounding box center [701, 182] width 627 height 35
click at [994, 221] on span at bounding box center [995, 225] width 9 height 9
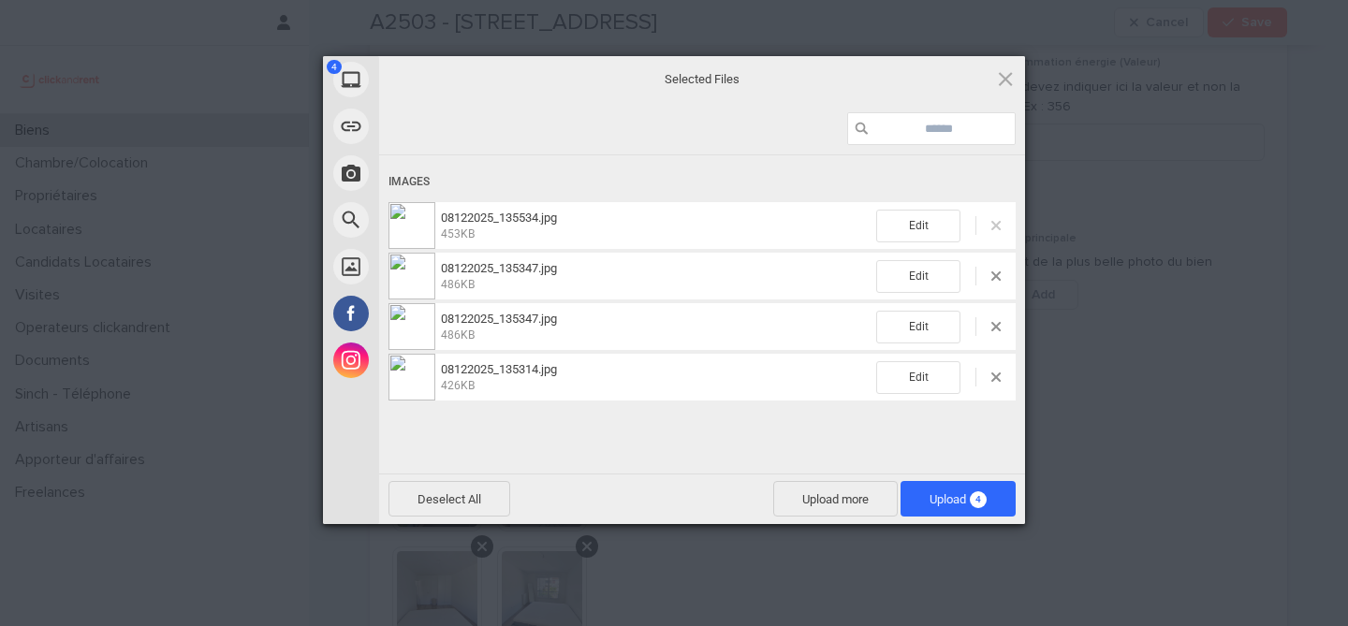
click at [996, 226] on span at bounding box center [995, 225] width 9 height 9
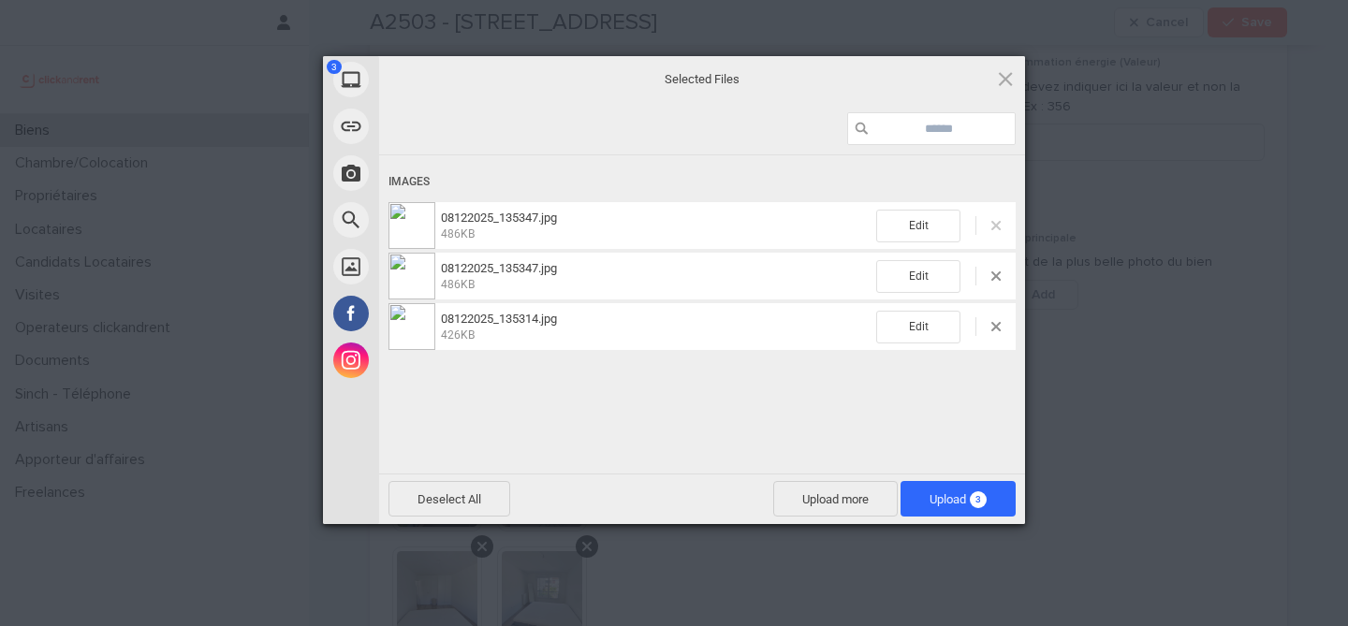
click at [996, 226] on span at bounding box center [995, 225] width 9 height 9
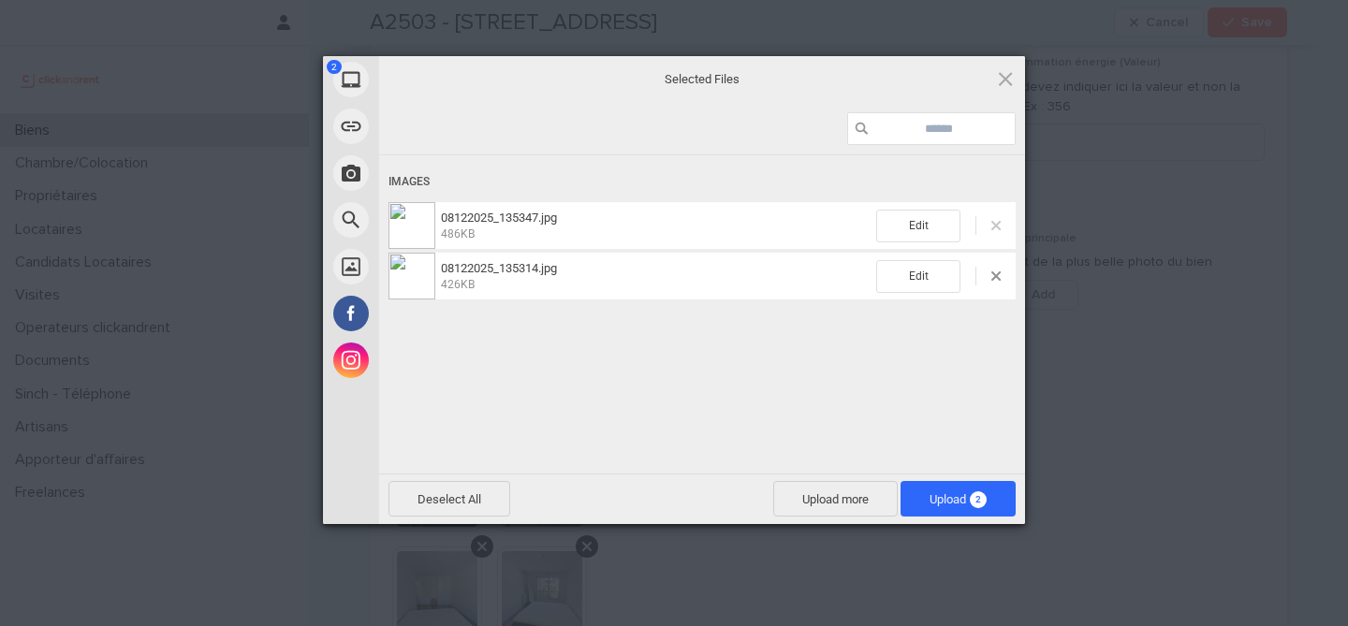
click at [996, 226] on span at bounding box center [995, 225] width 9 height 9
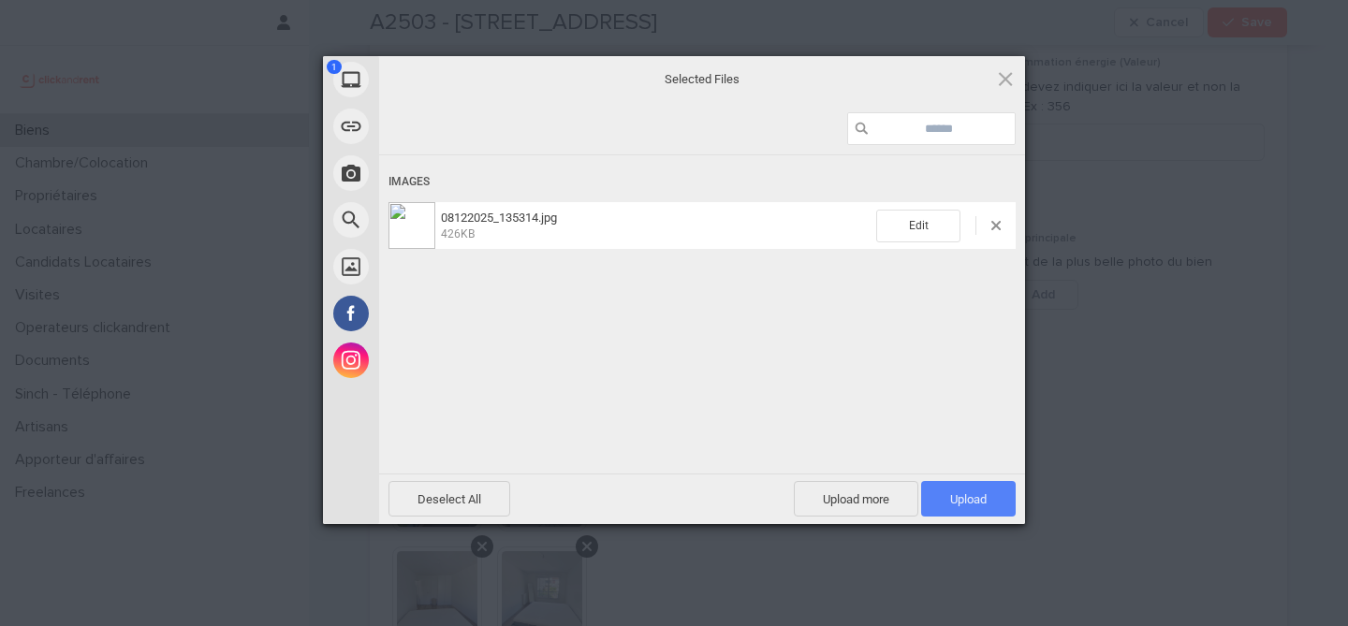
click at [966, 501] on span "Upload 1" at bounding box center [968, 499] width 36 height 14
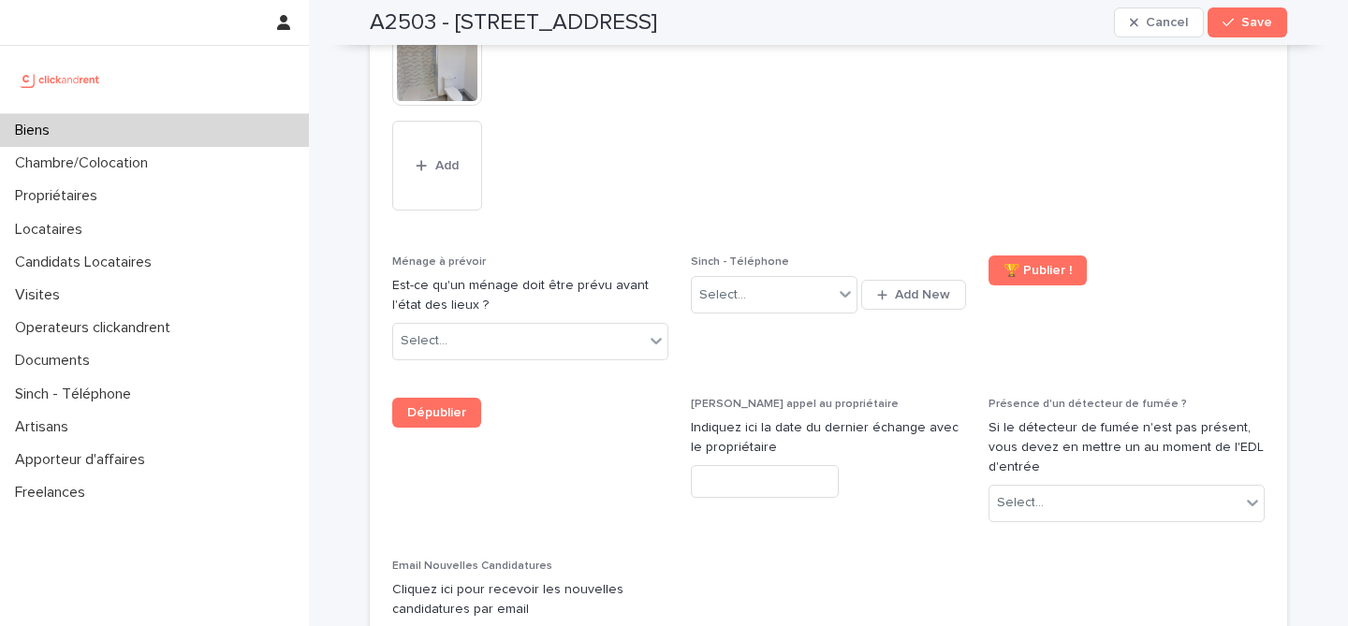
scroll to position [7812, 0]
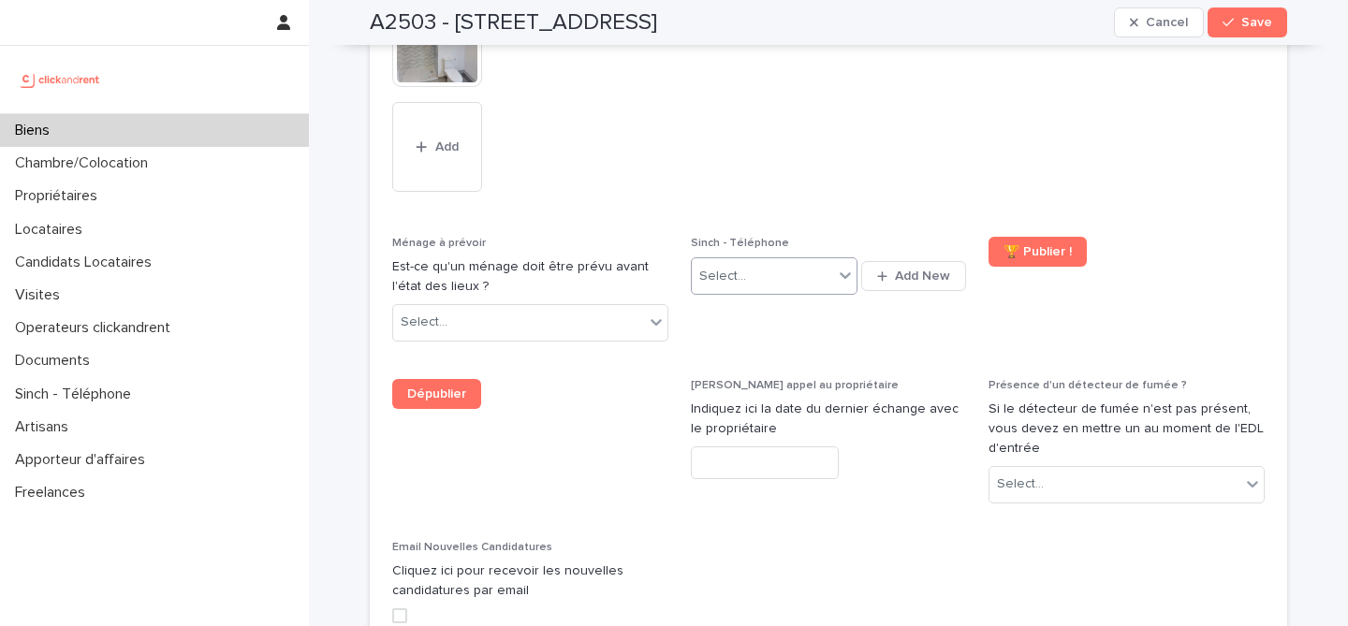
click at [769, 261] on div "Select..." at bounding box center [762, 276] width 141 height 31
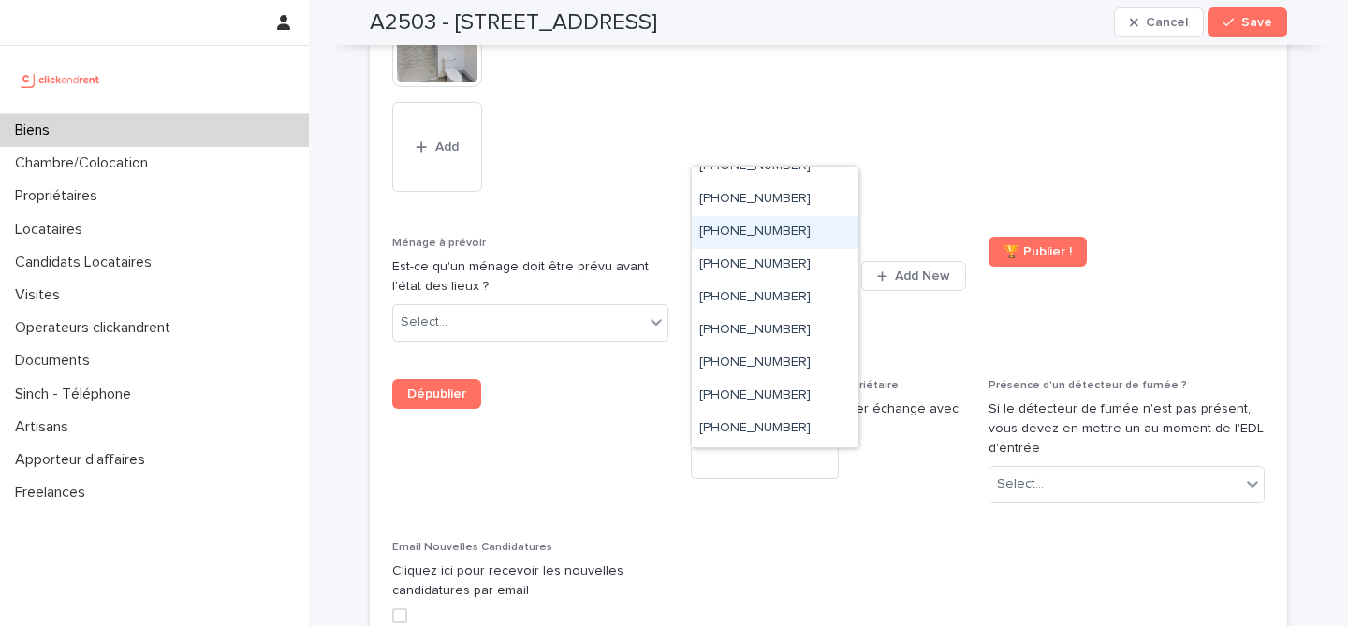
scroll to position [190, 0]
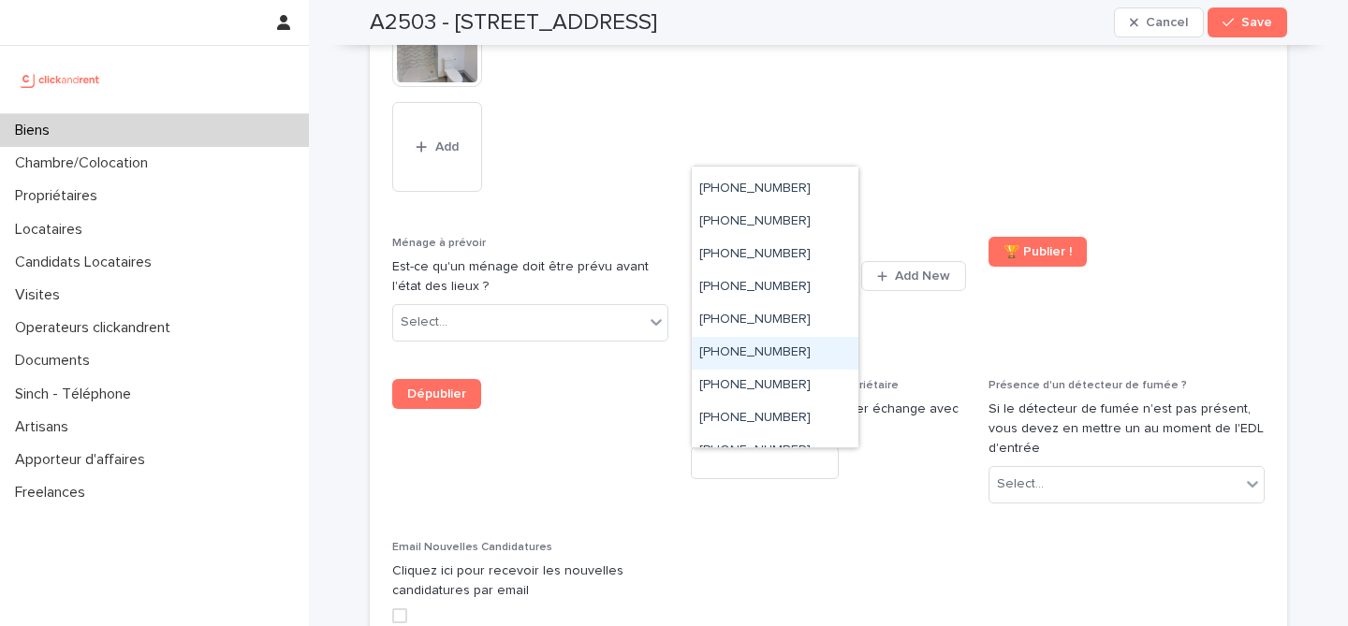
click at [822, 350] on div "+33755517173" at bounding box center [775, 353] width 167 height 33
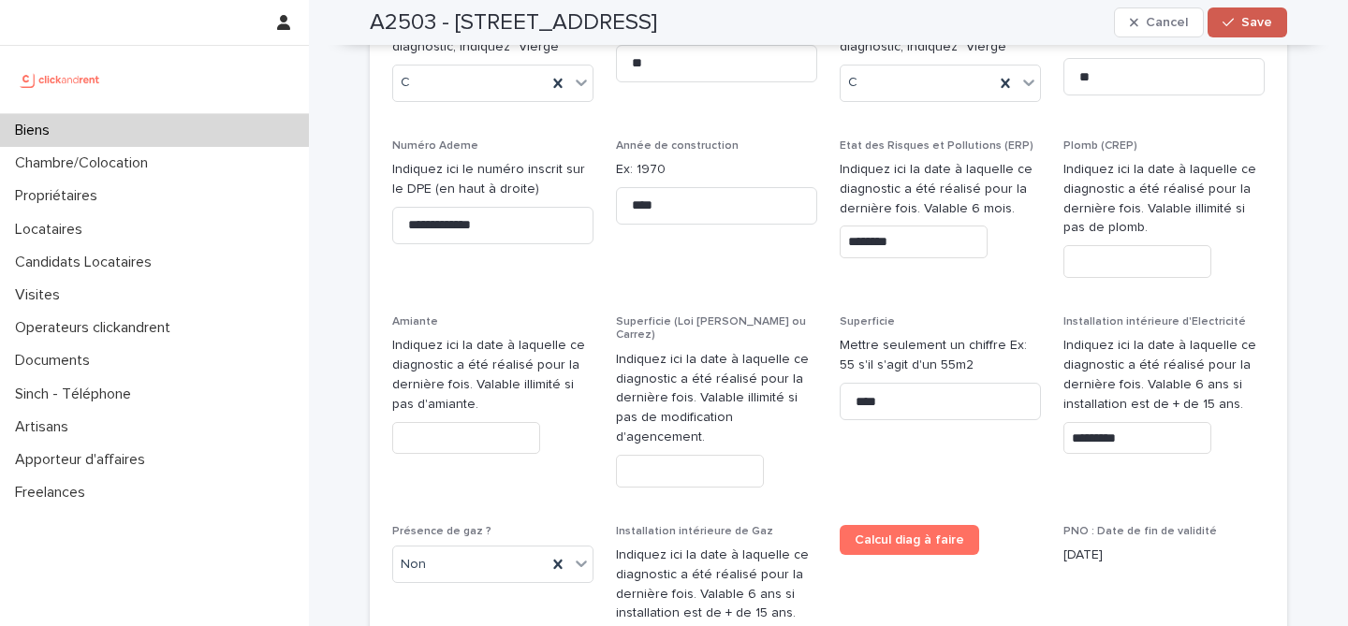
scroll to position [9108, 0]
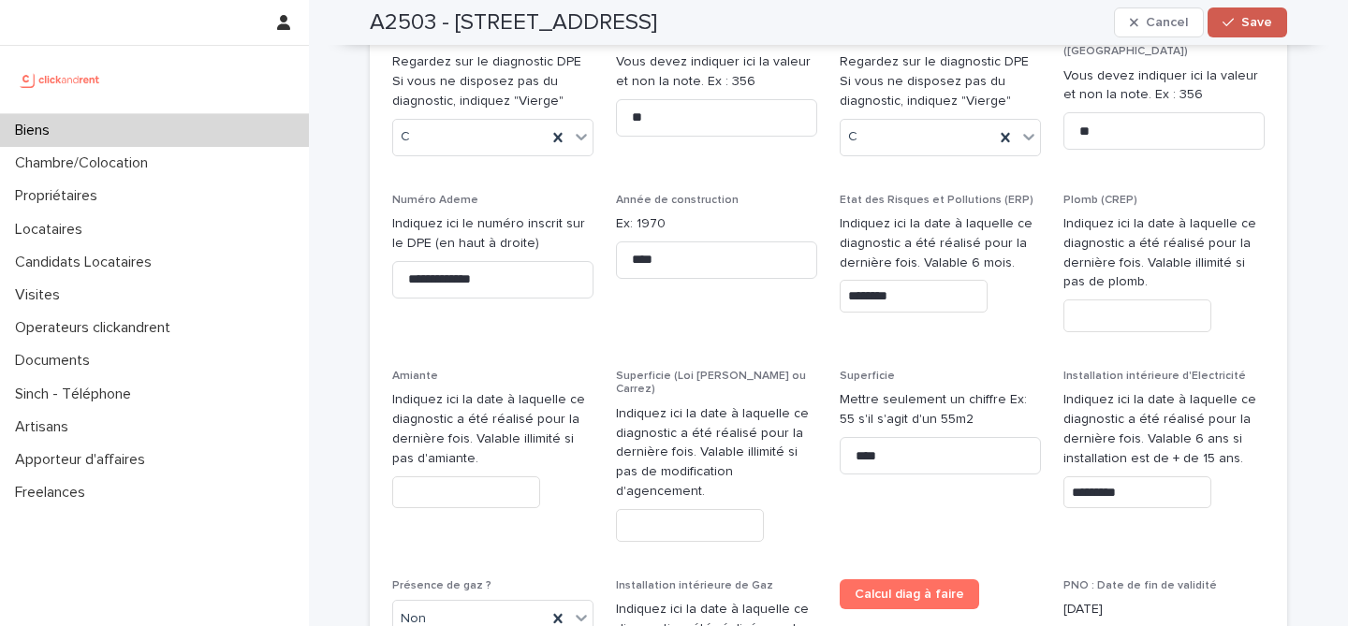
click at [1247, 24] on span "Save" at bounding box center [1256, 22] width 31 height 13
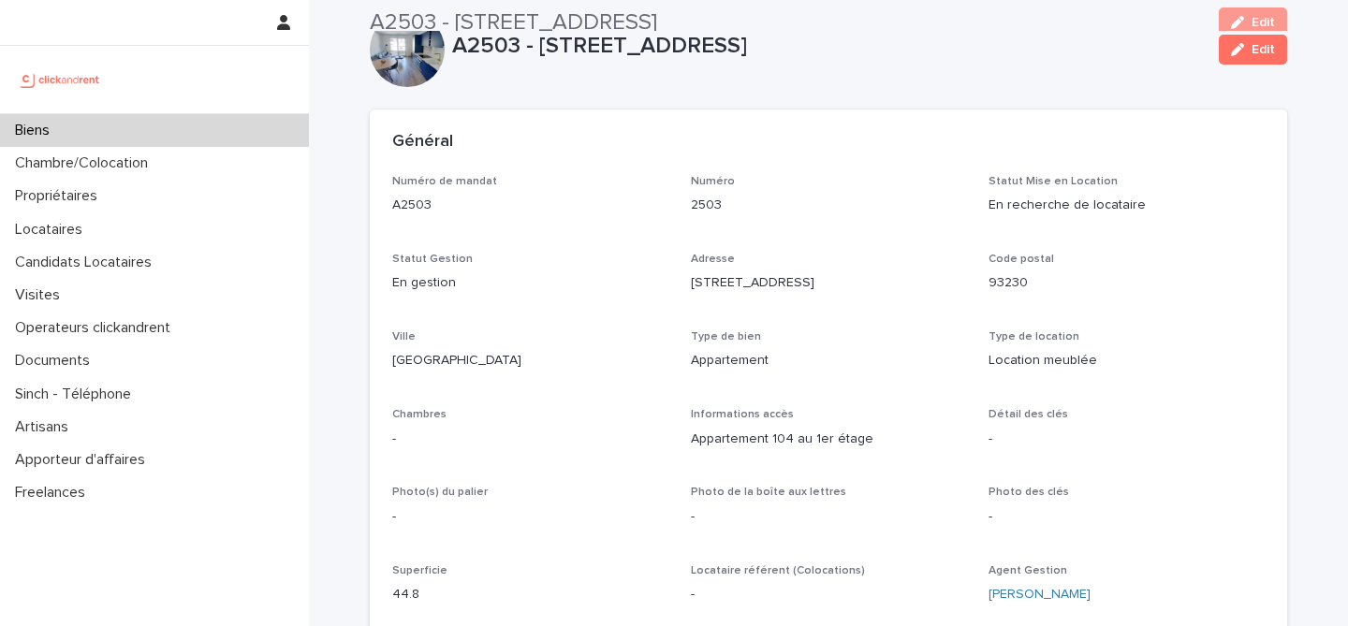
scroll to position [0, 0]
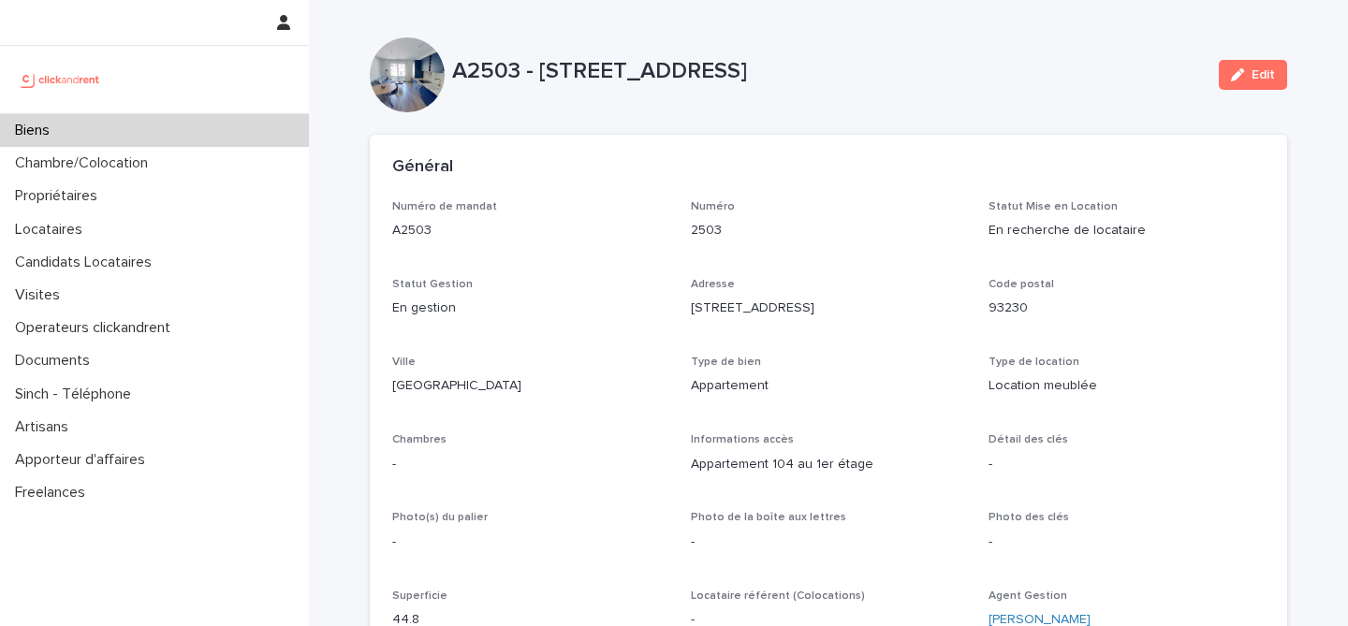
click at [480, 61] on p "A2503 - 27 Rue des Oseraies, Romainville 93230" at bounding box center [827, 71] width 751 height 27
copy p "A2503"
click at [652, 83] on p "A2503 - 27 Rue des Oseraies, Romainville 93230" at bounding box center [827, 71] width 751 height 27
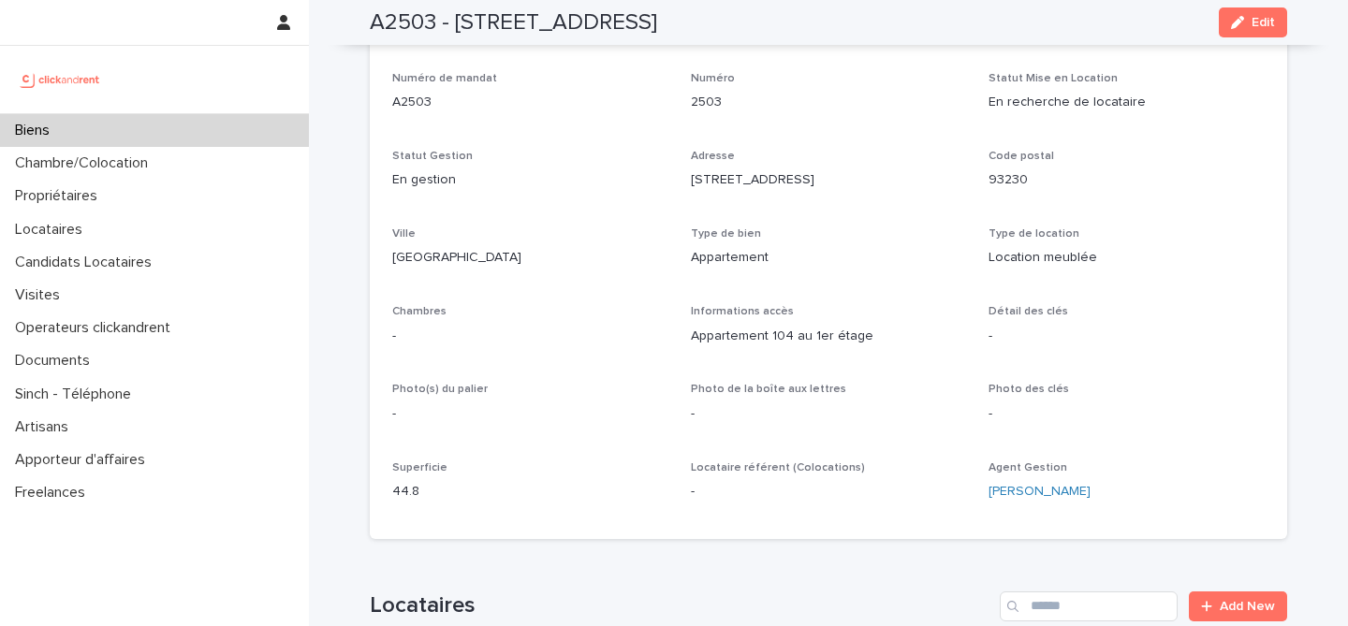
scroll to position [115, 0]
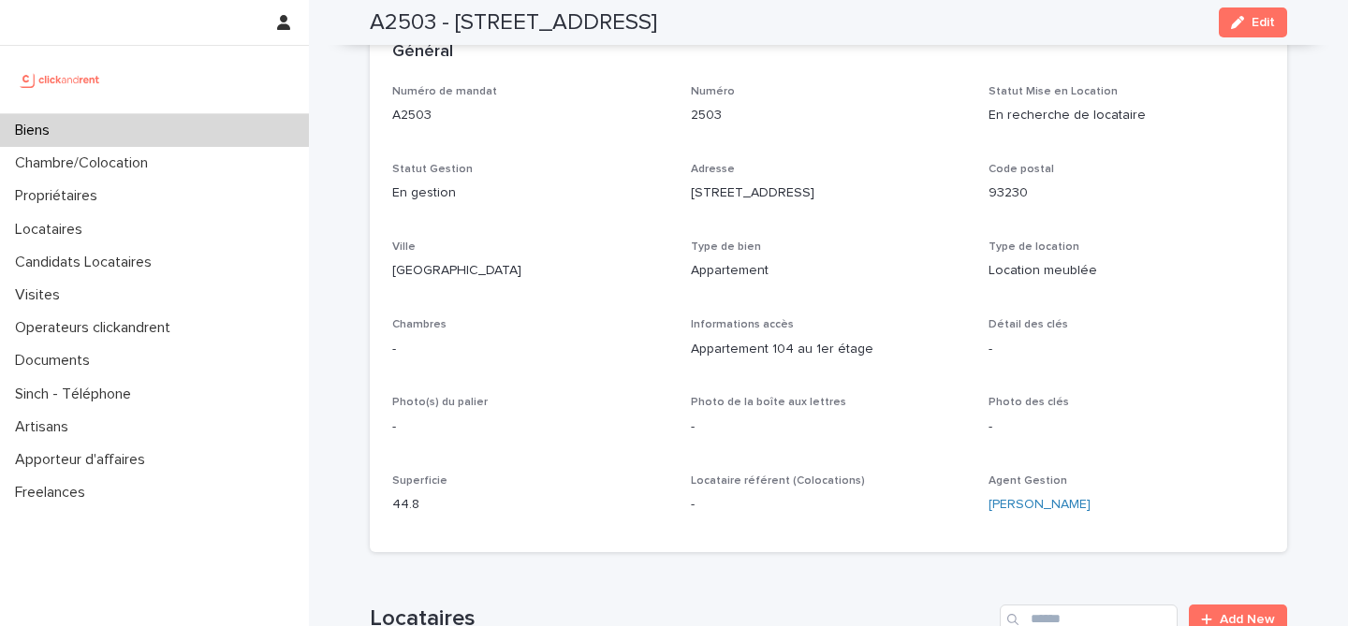
click at [395, 23] on h2 "A2503 - 27 Rue des Oseraies, Romainville 93230" at bounding box center [513, 22] width 287 height 27
copy h2 "A2503"
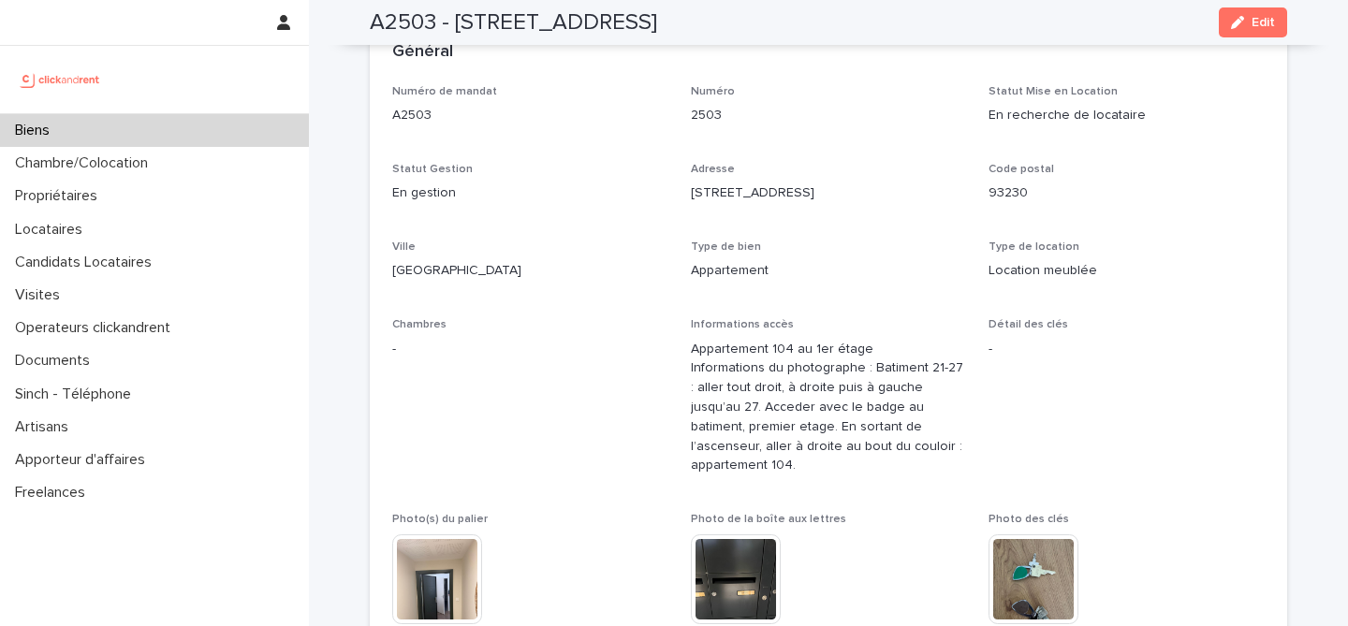
click at [657, 14] on h2 "A2503 - 27 Rue des Oseraies, Romainville 93230" at bounding box center [513, 22] width 287 height 27
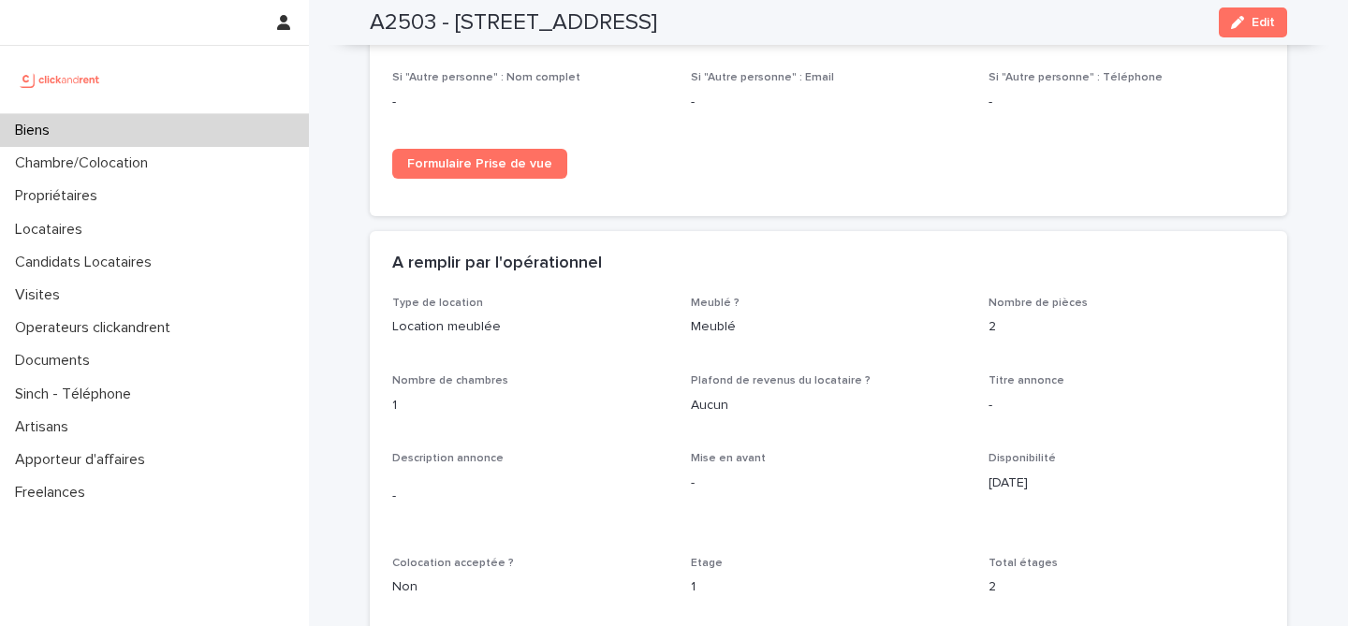
scroll to position [3202, 0]
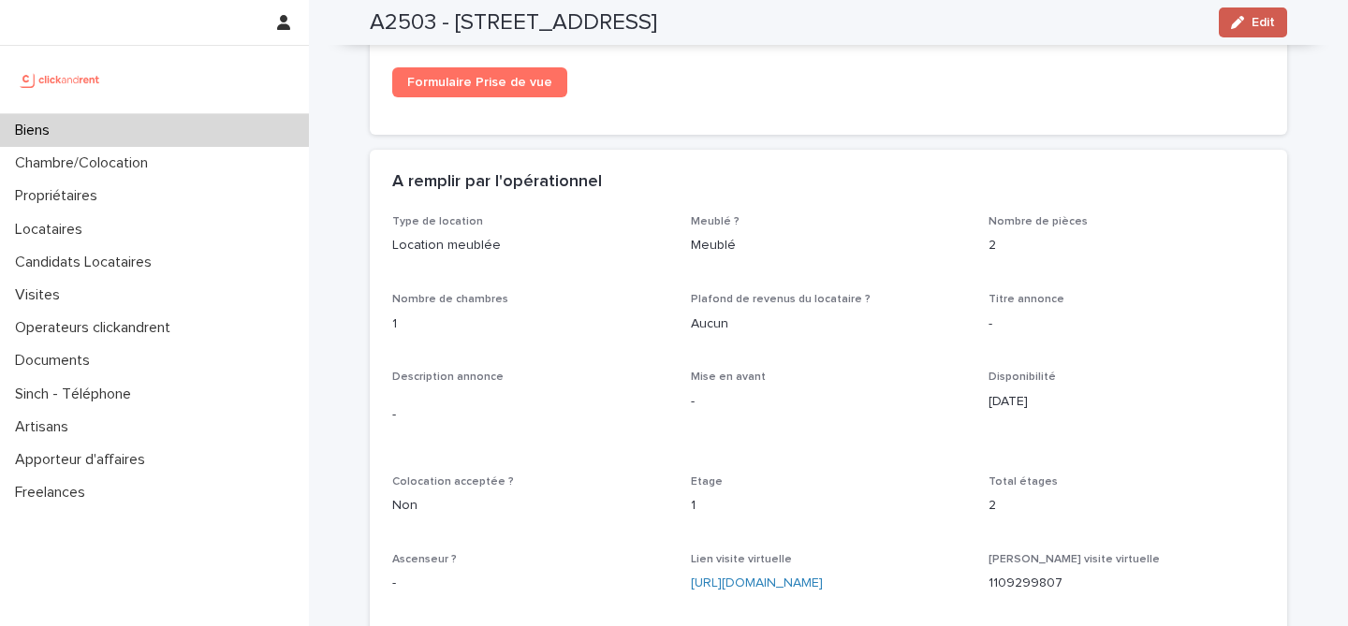
click at [1246, 18] on div "button" at bounding box center [1241, 22] width 21 height 13
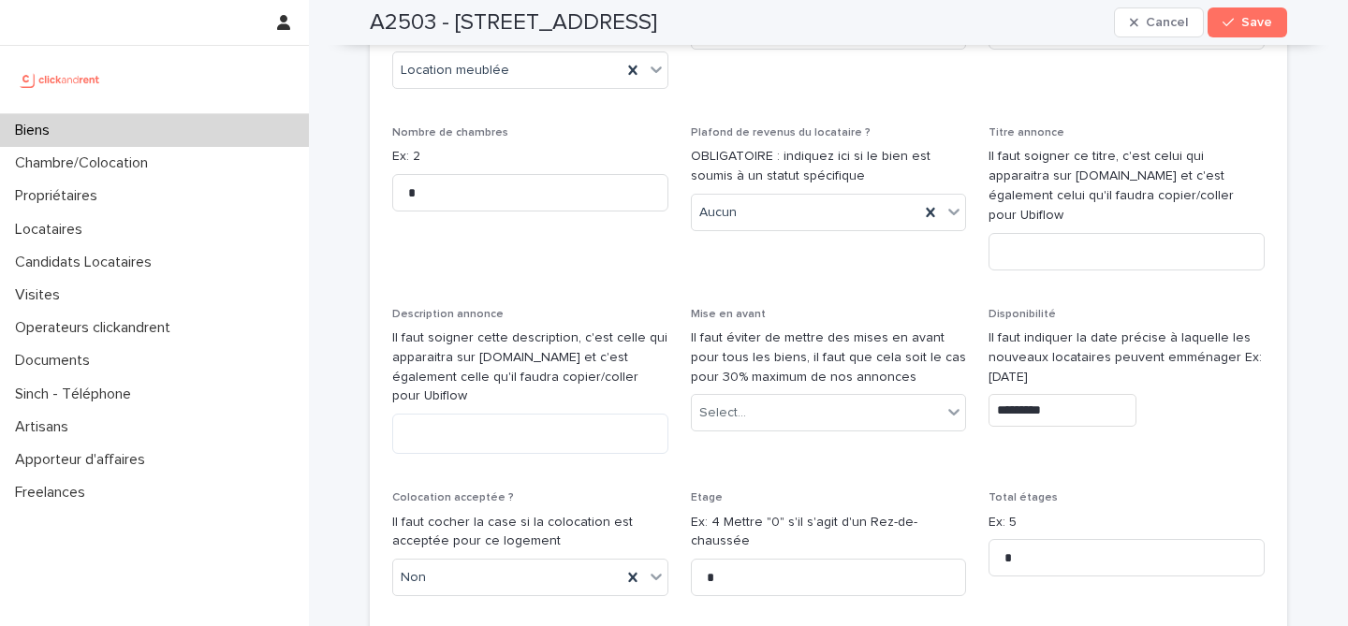
scroll to position [5499, 0]
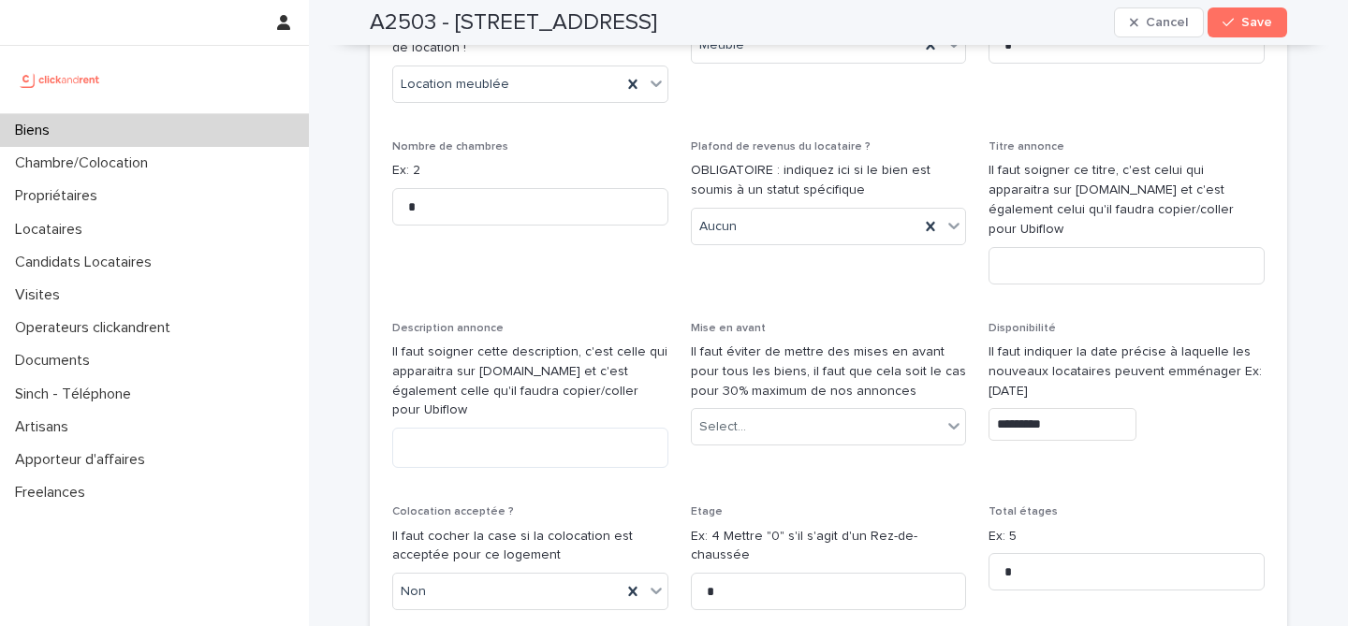
click at [1078, 408] on input "*********" at bounding box center [1062, 424] width 148 height 33
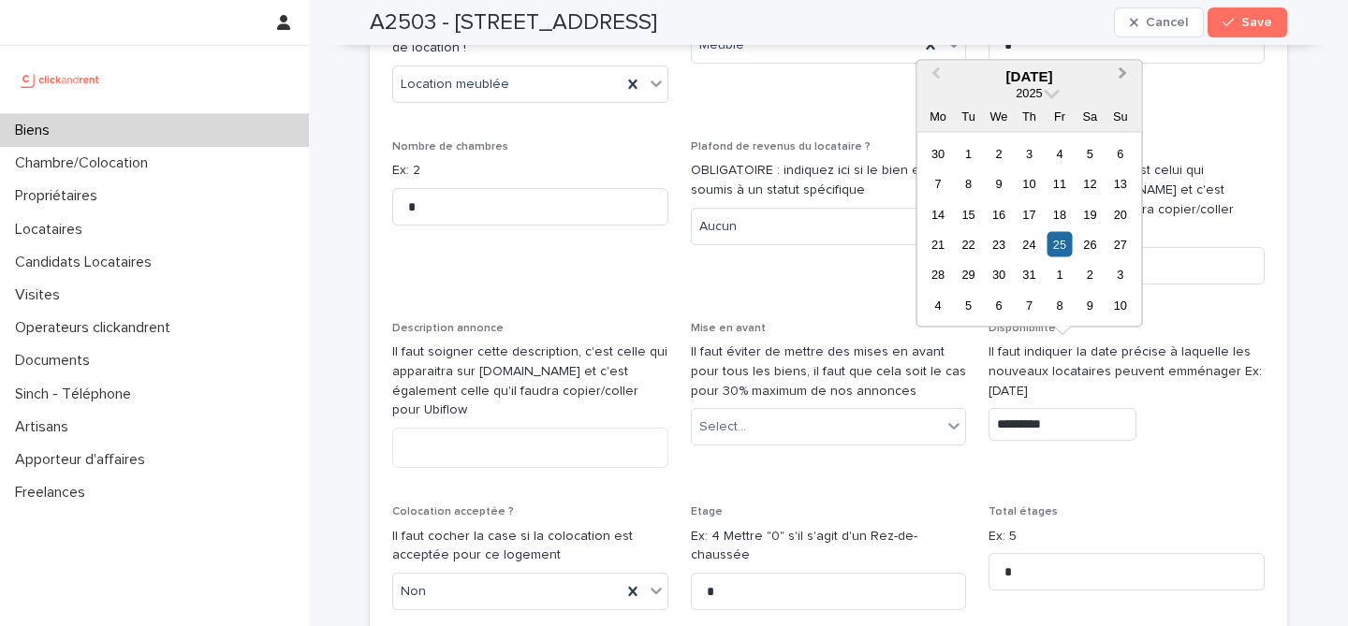
click at [1123, 77] on span "Next Month" at bounding box center [1123, 75] width 0 height 25
click at [999, 218] on div "13" at bounding box center [997, 213] width 25 height 25
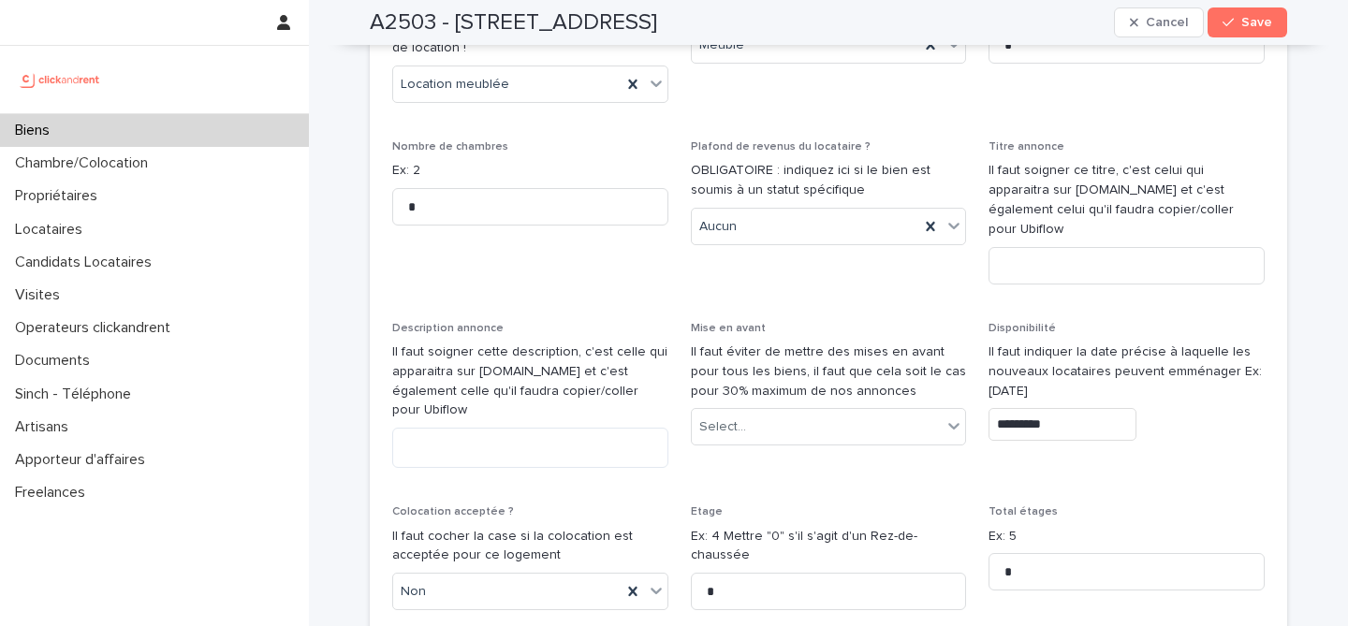
type input "*********"
click at [918, 322] on p "Mise en avant" at bounding box center [829, 328] width 276 height 13
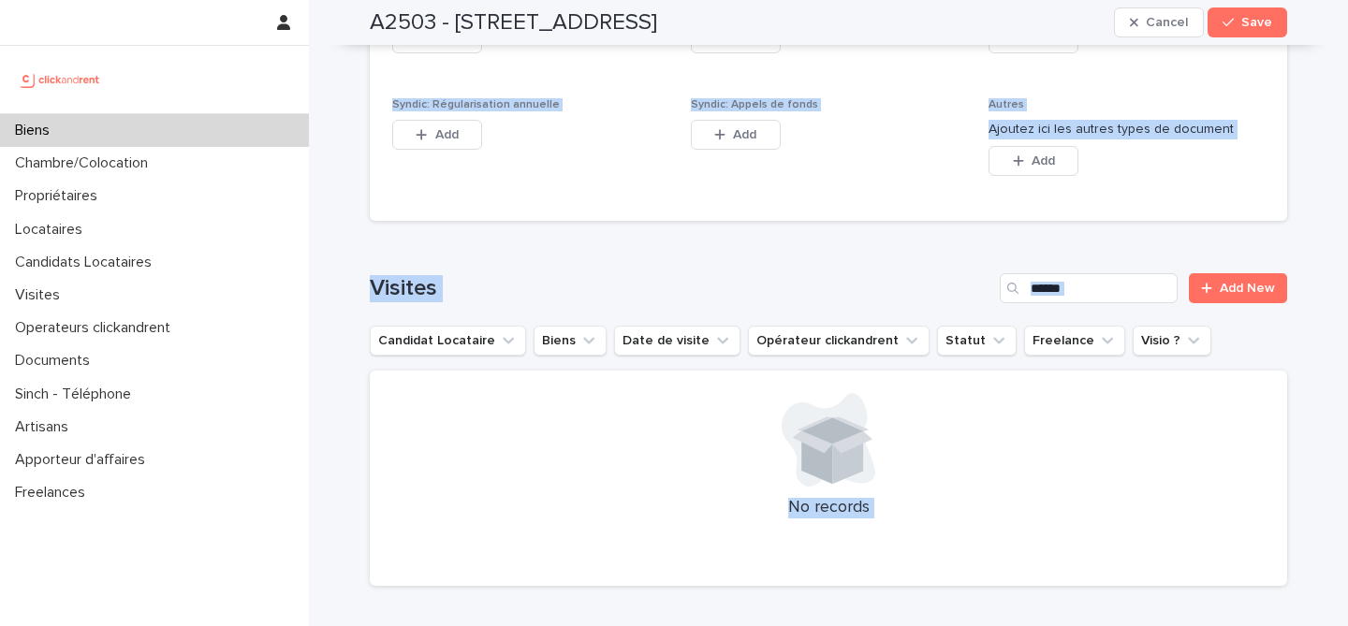
scroll to position [11278, 0]
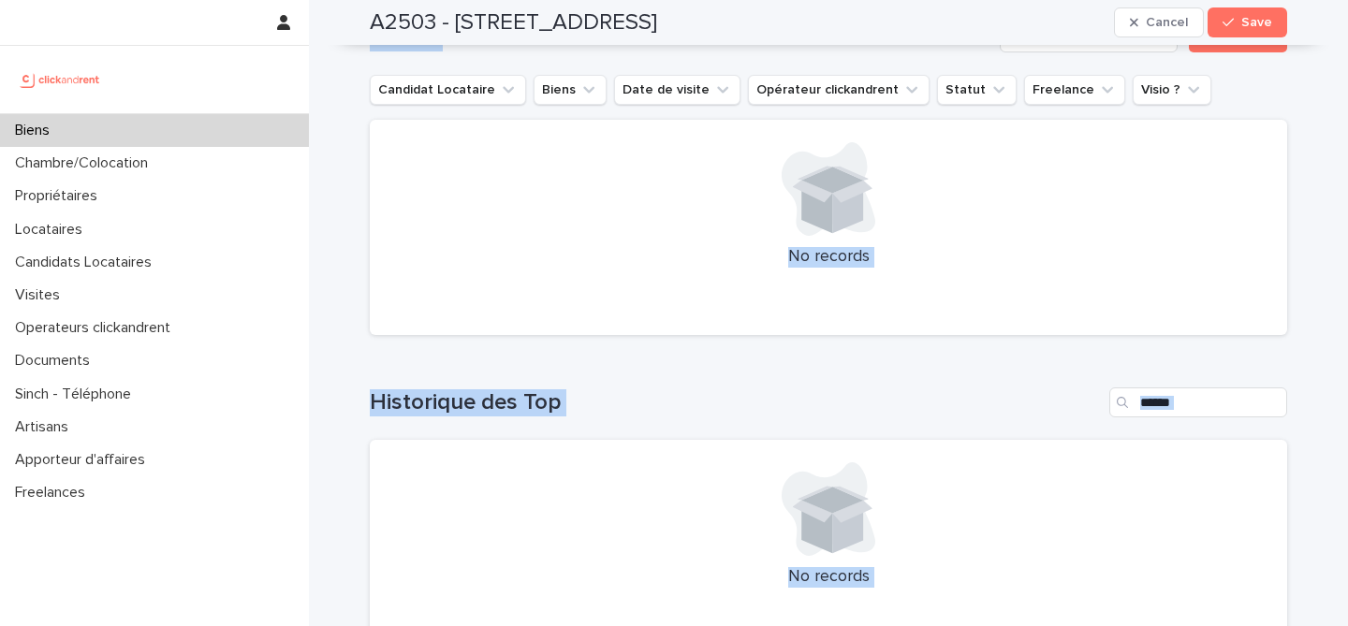
drag, startPoint x: 455, startPoint y: 139, endPoint x: 928, endPoint y: 606, distance: 665.1
copy div "A2503 - 27 Rue des Oseraies, Romainville 93230 Cancel Save Sorry, there was an …"
click at [791, 350] on div "Loading... Saving… Historique des Top No records" at bounding box center [828, 510] width 917 height 320
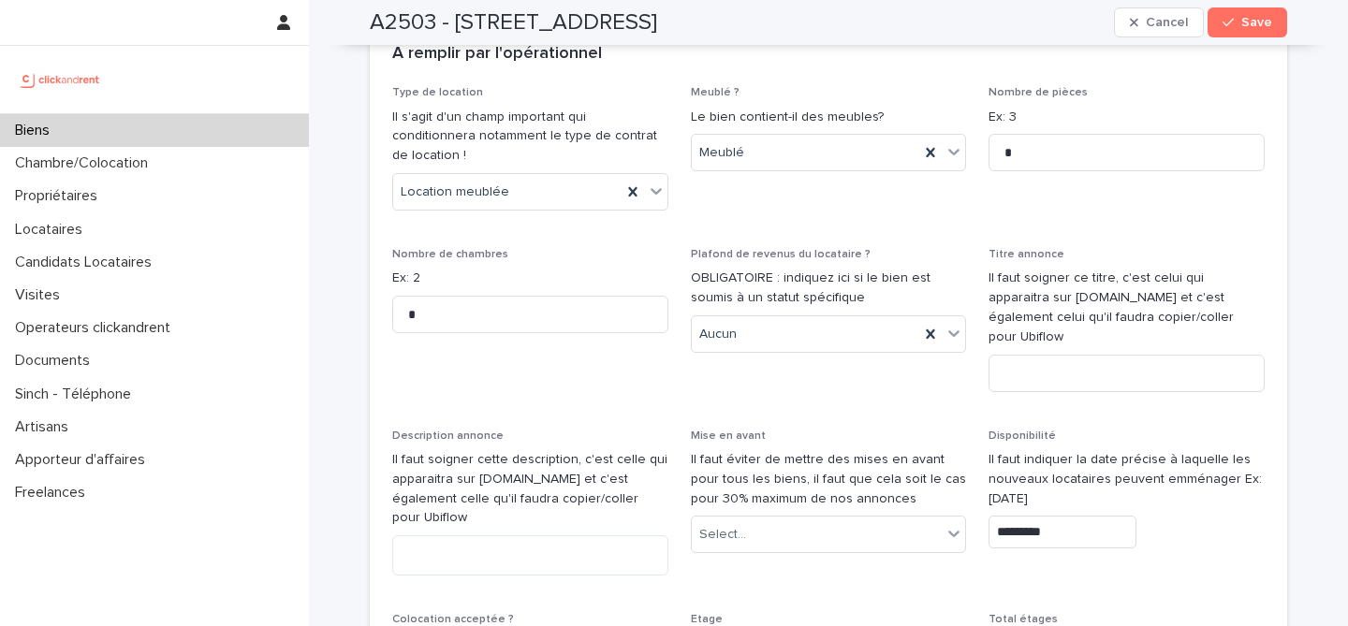
scroll to position [5391, 0]
click at [1050, 356] on input at bounding box center [1126, 374] width 276 height 37
paste input "**********"
type input "**********"
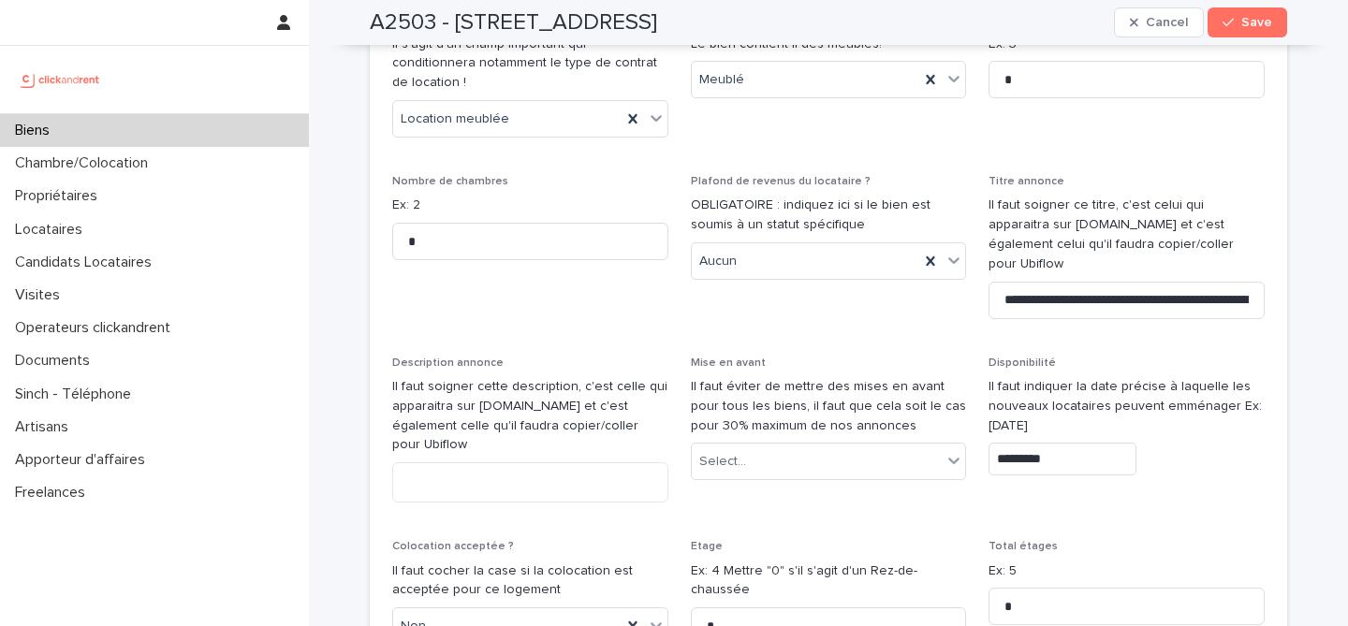
scroll to position [5495, 0]
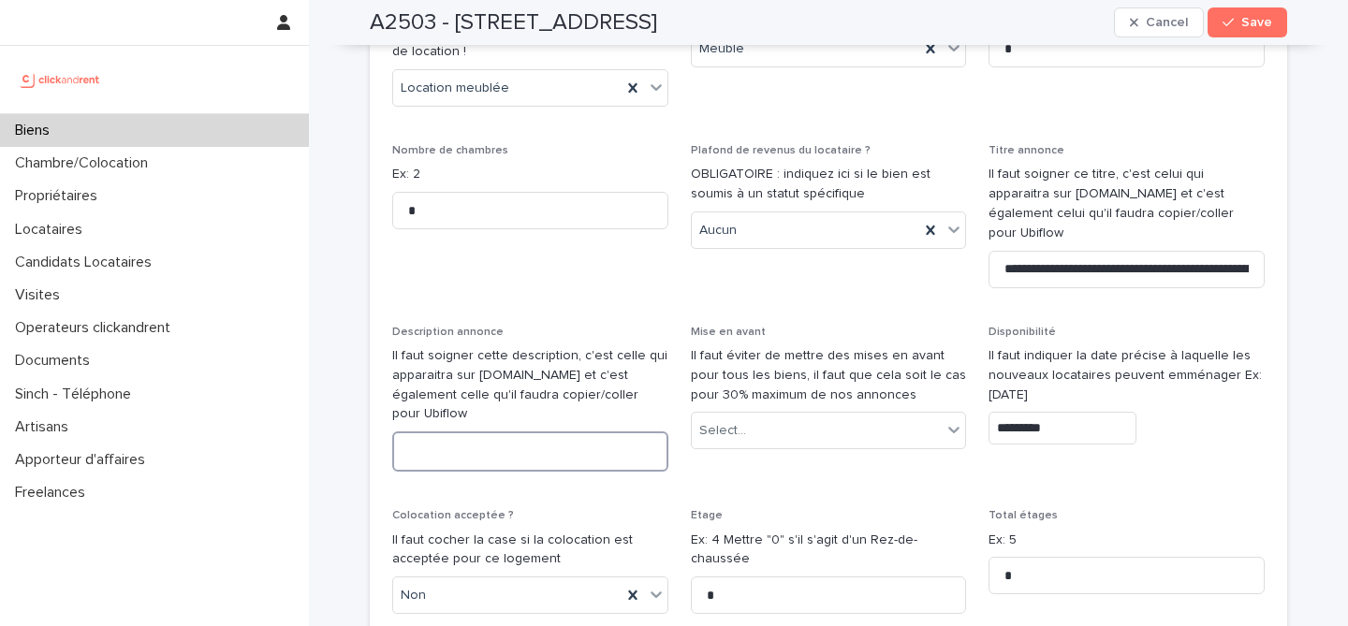
click at [531, 431] on textarea at bounding box center [530, 451] width 276 height 40
paste textarea "**********"
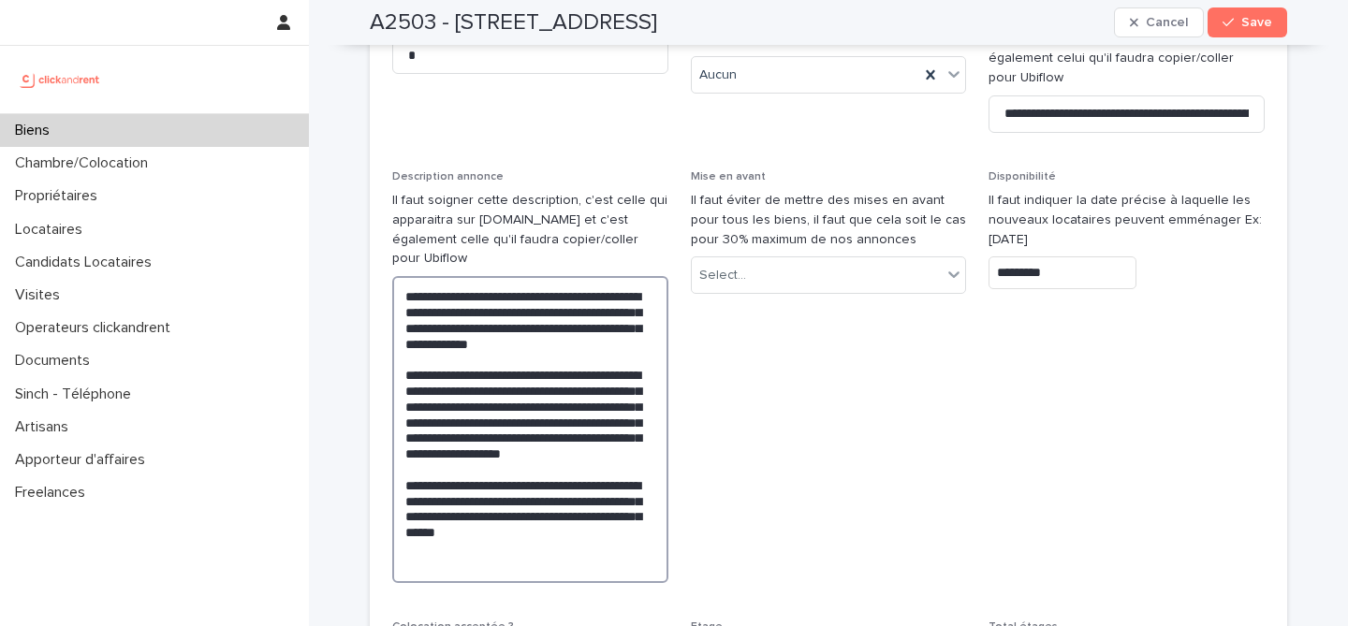
scroll to position [5652, 0]
type textarea "**********"
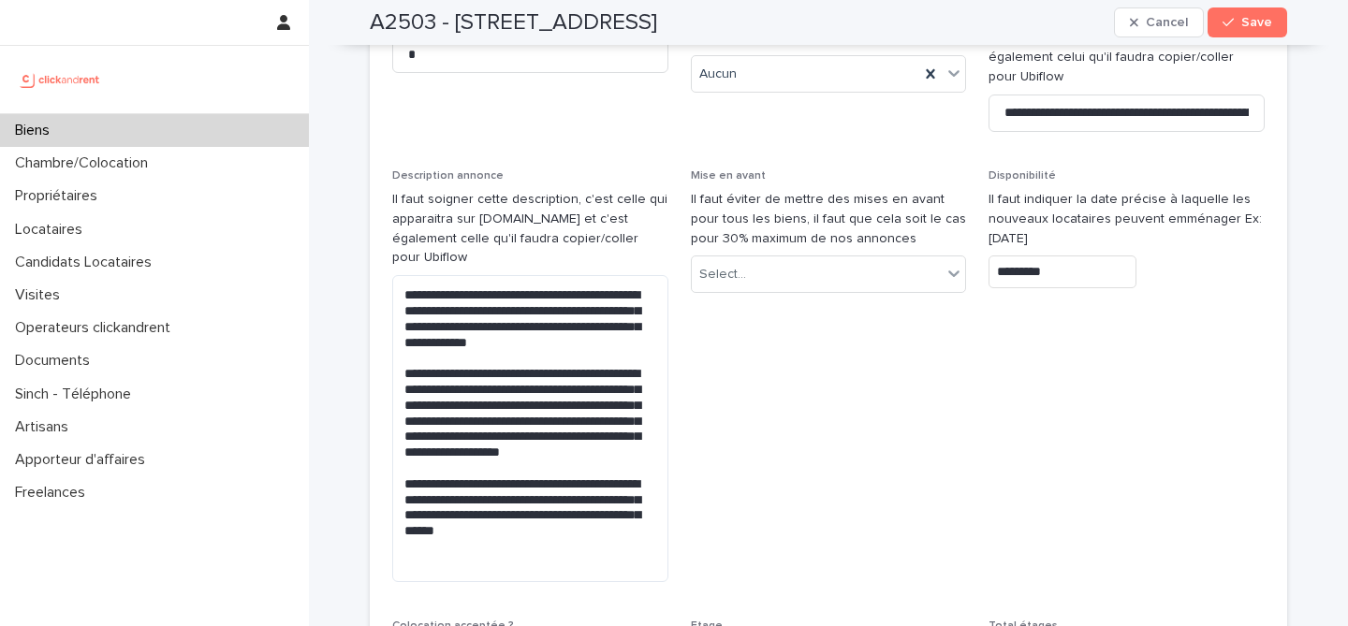
click at [800, 467] on span "Mise en avant Il faut éviter de mettre des mises en avant pour tous les biens, …" at bounding box center [829, 383] width 276 height 429
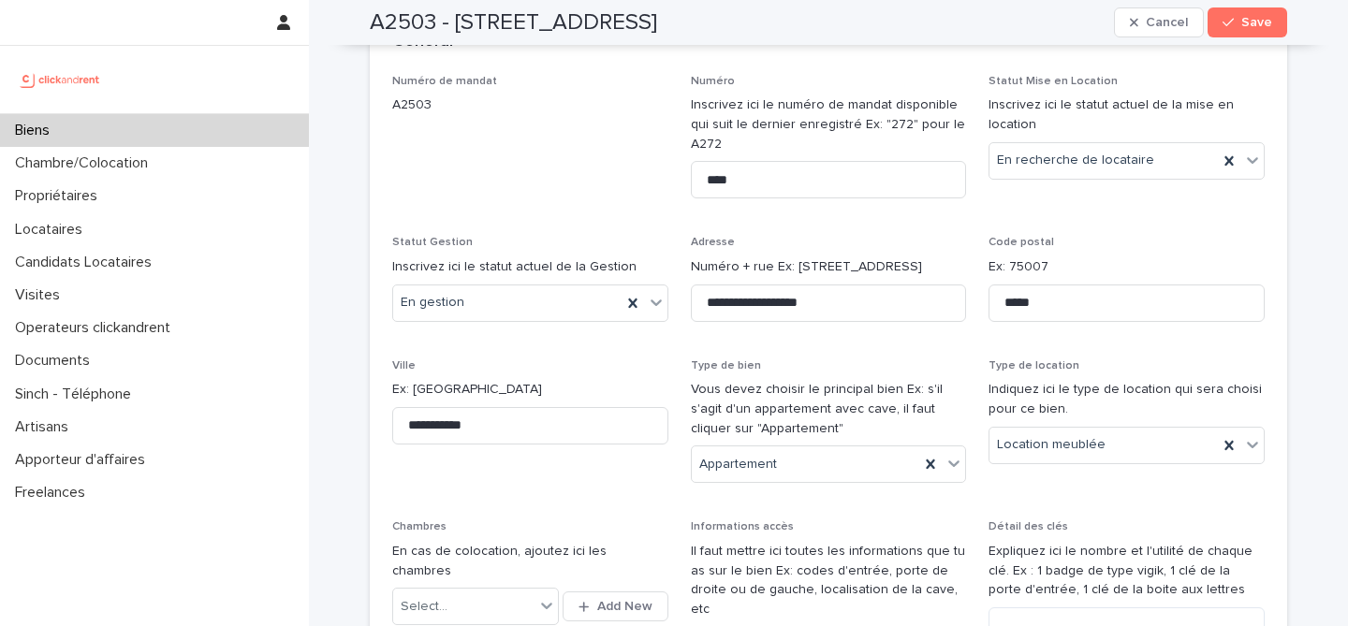
scroll to position [0, 0]
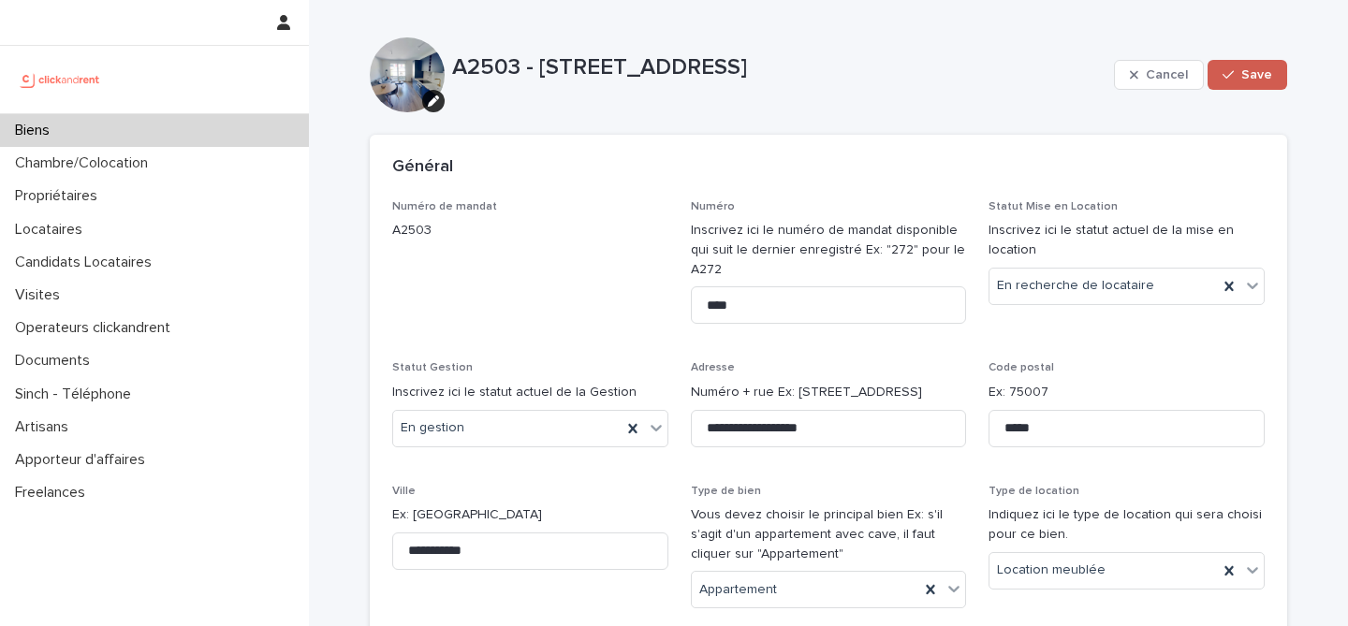
click at [1229, 80] on icon "button" at bounding box center [1227, 74] width 11 height 13
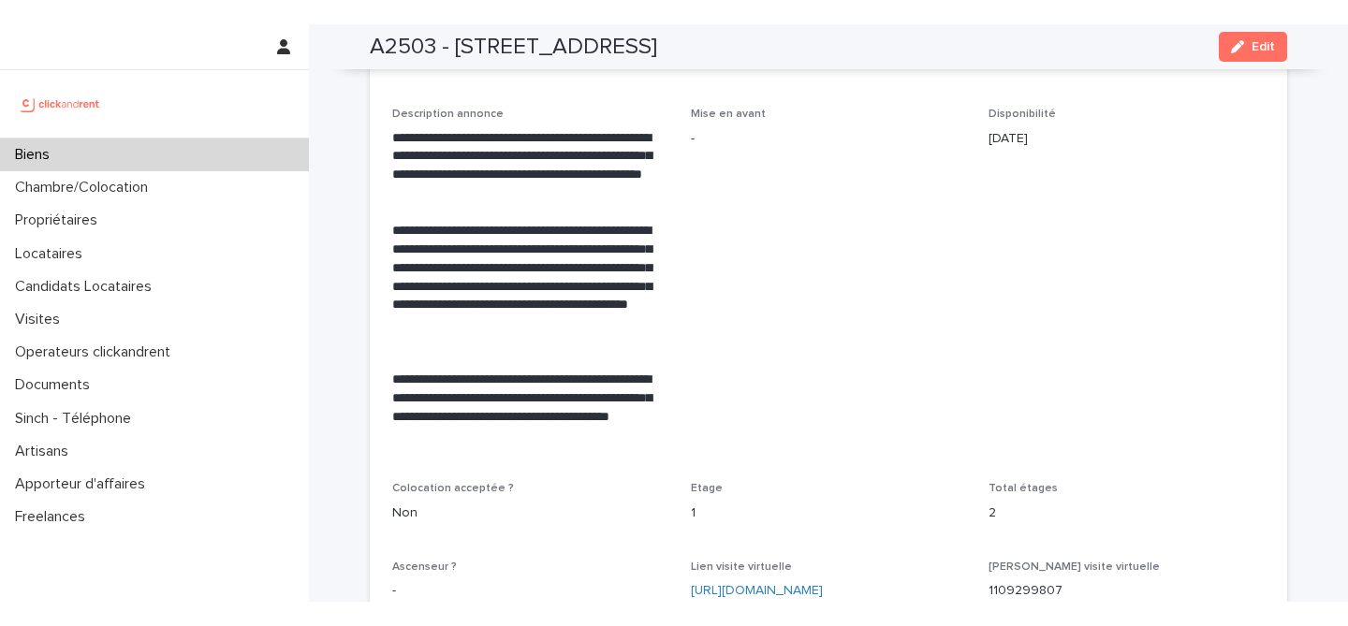
scroll to position [3509, 0]
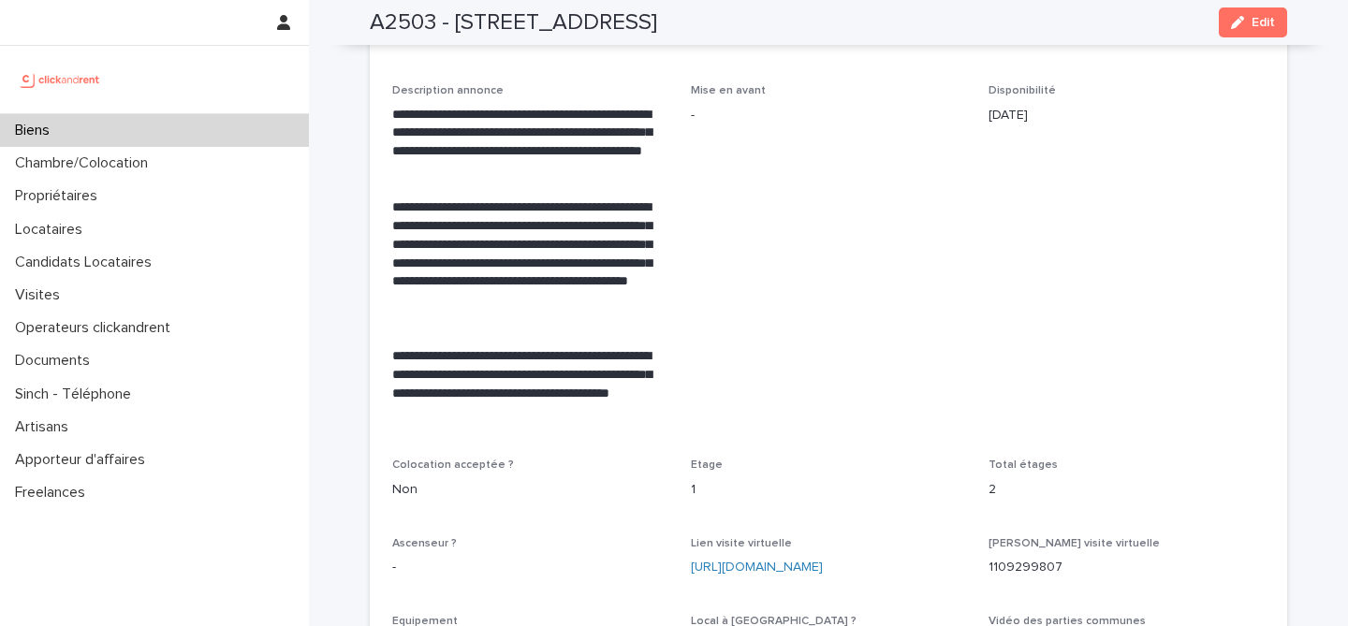
click at [471, 39] on div "A2503 - 27 Rue des Oseraies, Romainville 93230 Edit" at bounding box center [828, 22] width 917 height 45
click at [471, 22] on h2 "A2503 - 27 Rue des Oseraies, Romainville 93230" at bounding box center [513, 22] width 287 height 27
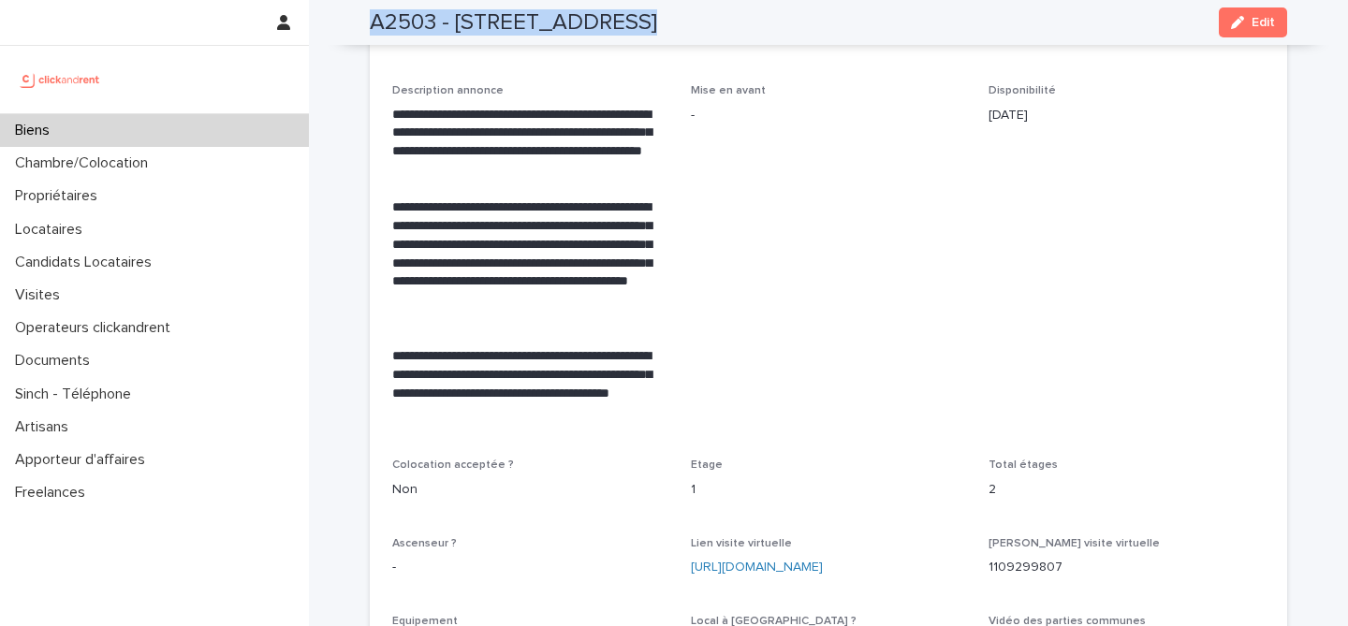
click at [471, 22] on h2 "A2503 - 27 Rue des Oseraies, Romainville 93230" at bounding box center [513, 22] width 287 height 27
click at [877, 262] on span "Mise en avant -" at bounding box center [829, 260] width 276 height 352
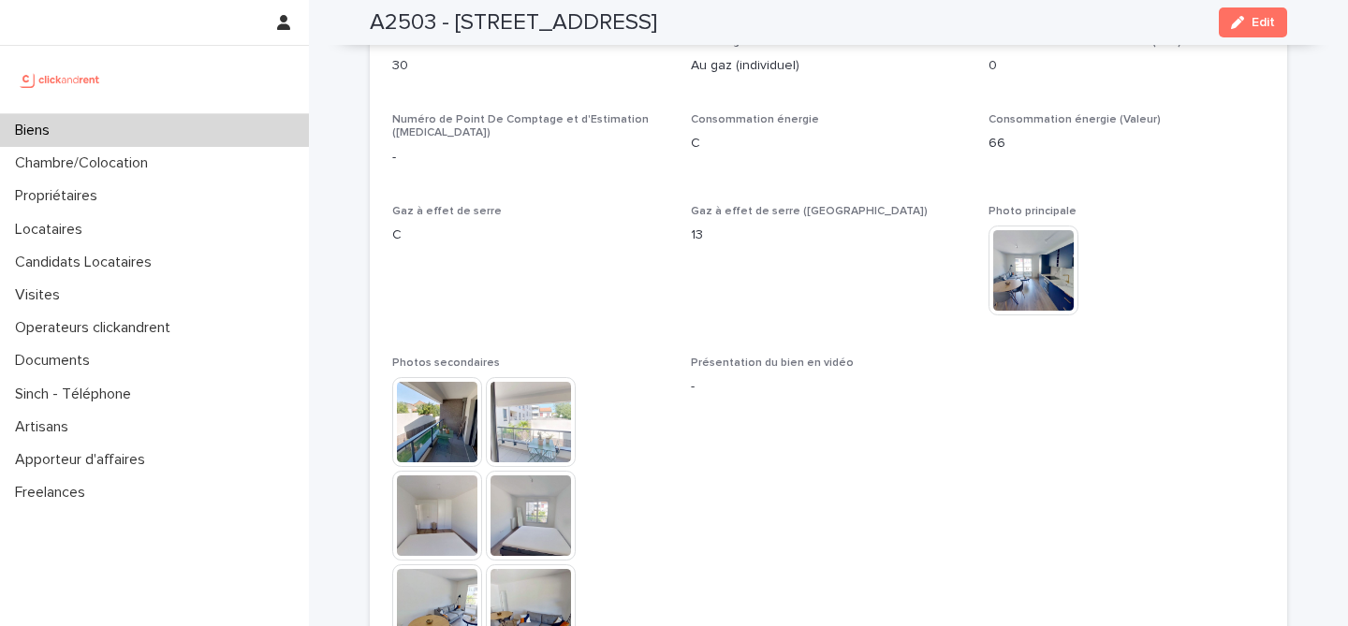
scroll to position [4599, 0]
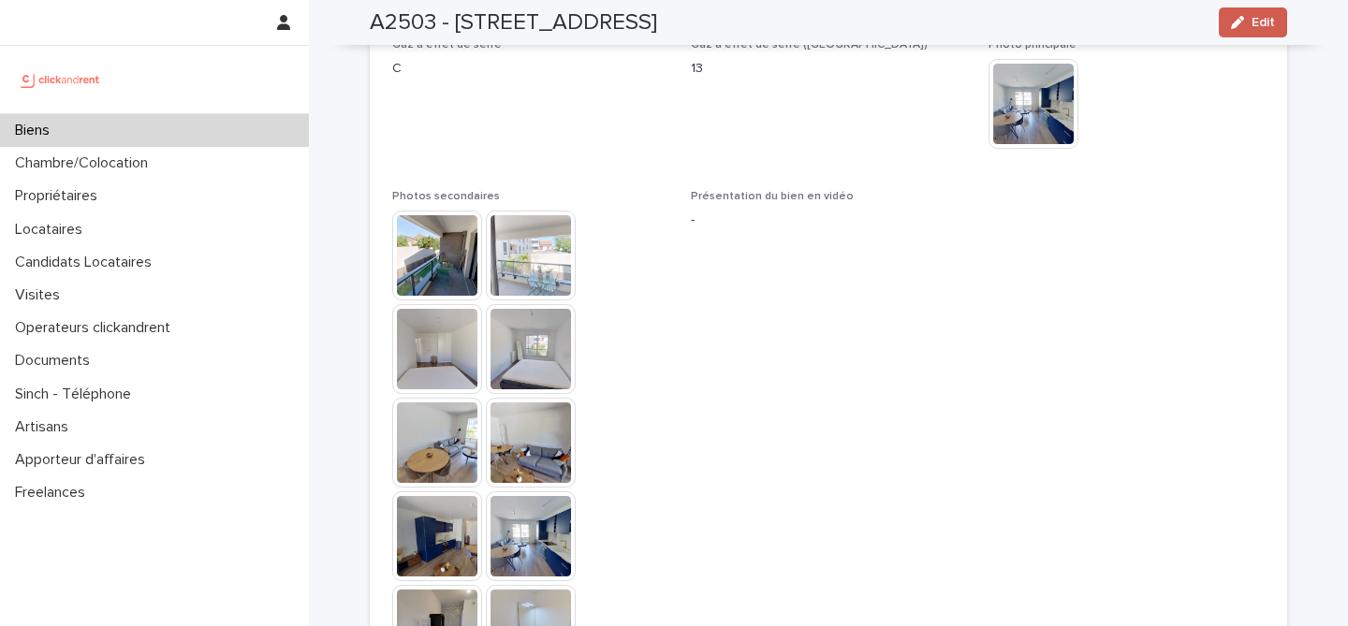
click at [1247, 22] on div "button" at bounding box center [1241, 22] width 21 height 13
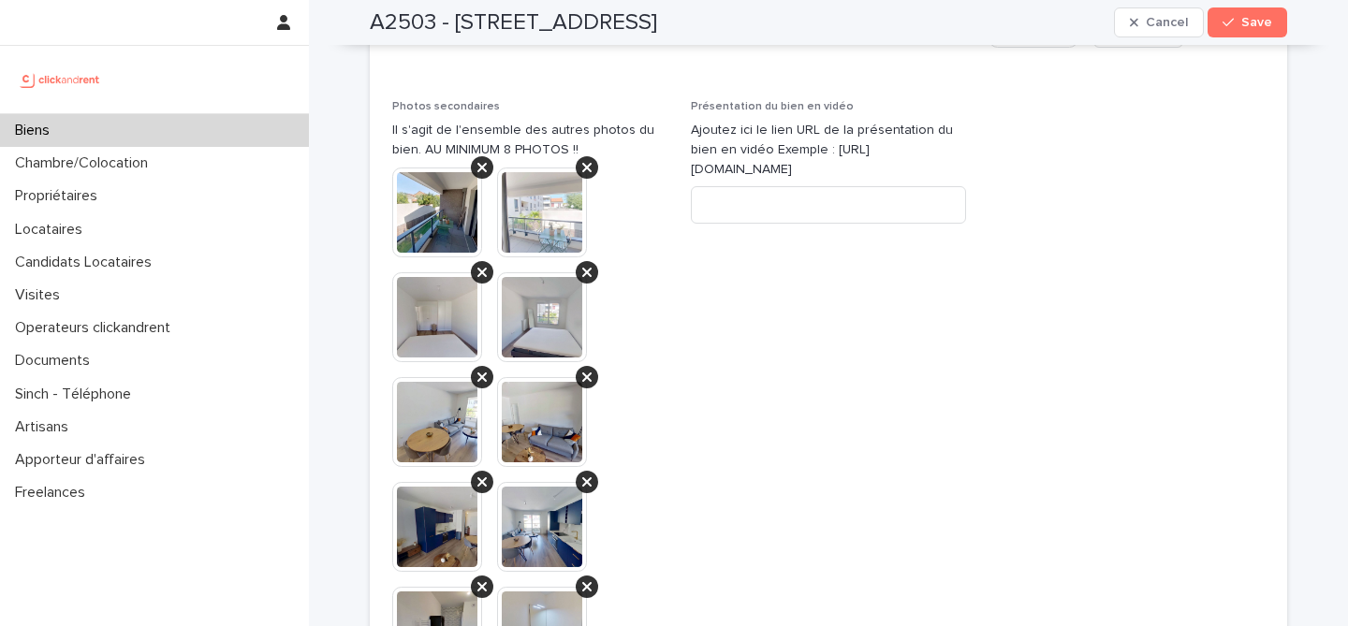
scroll to position [7584, 0]
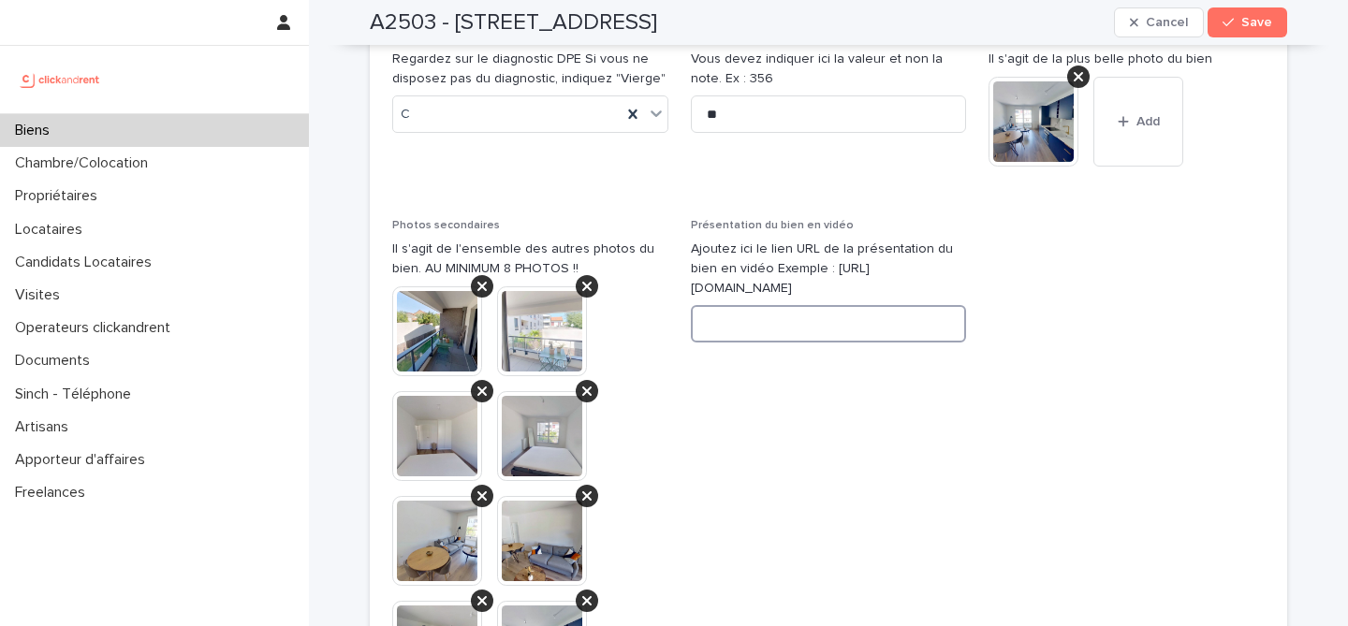
click at [813, 305] on input at bounding box center [829, 323] width 276 height 37
paste input "**********"
type input "**********"
click at [932, 324] on span "**********" at bounding box center [829, 623] width 276 height 809
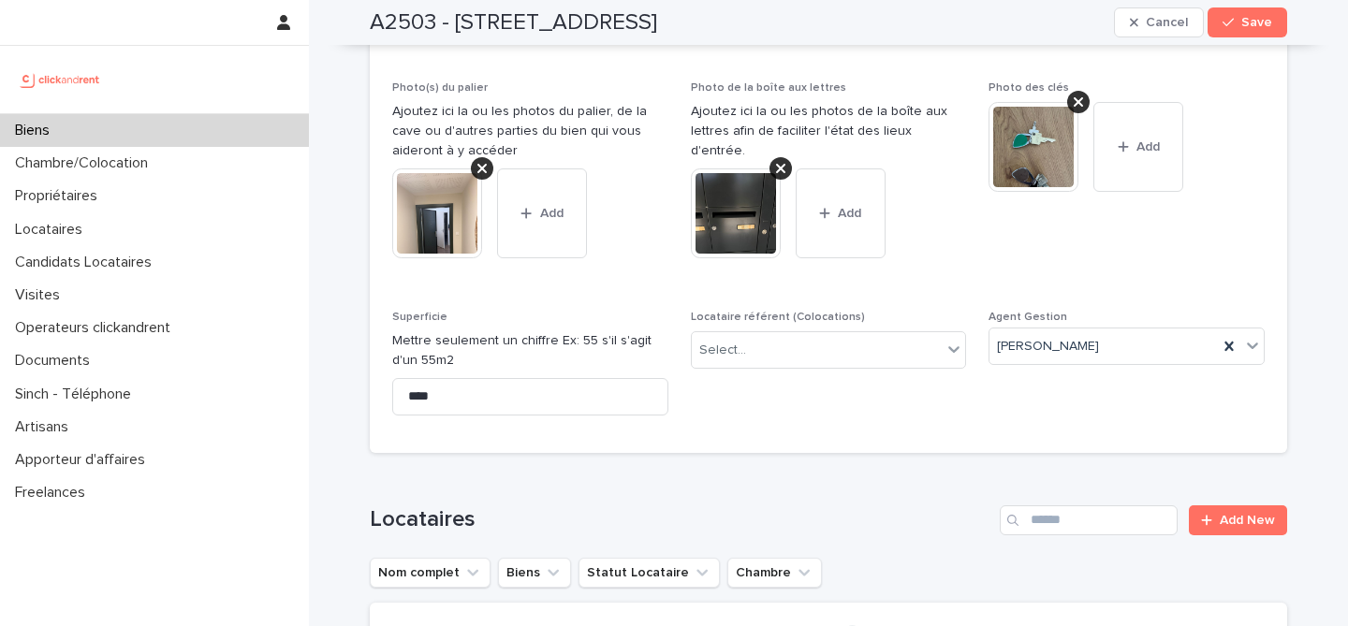
scroll to position [762, 0]
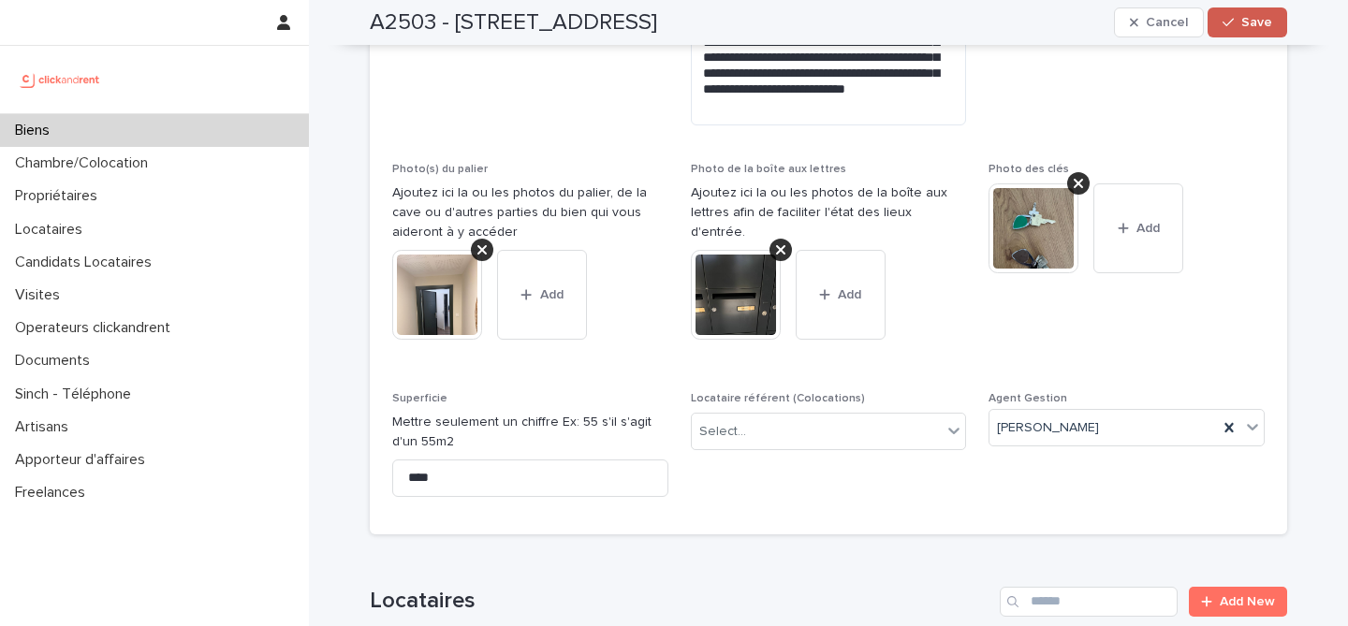
click at [1238, 24] on div "button" at bounding box center [1231, 22] width 19 height 13
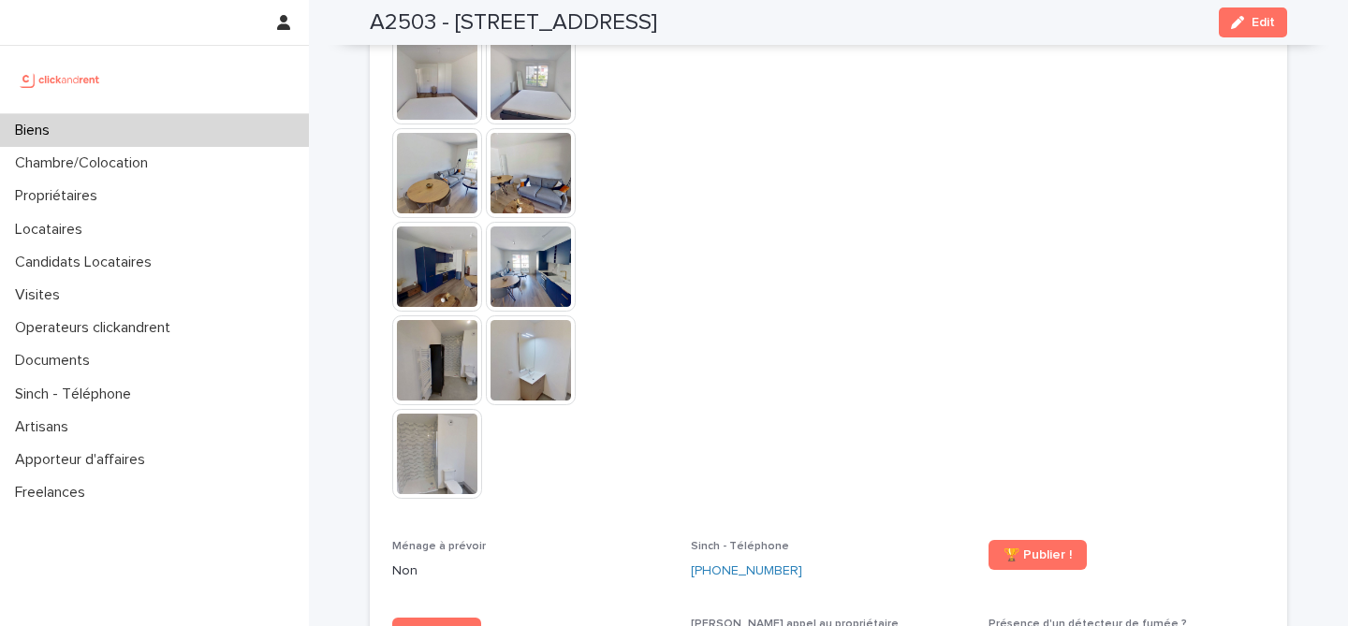
scroll to position [4872, 0]
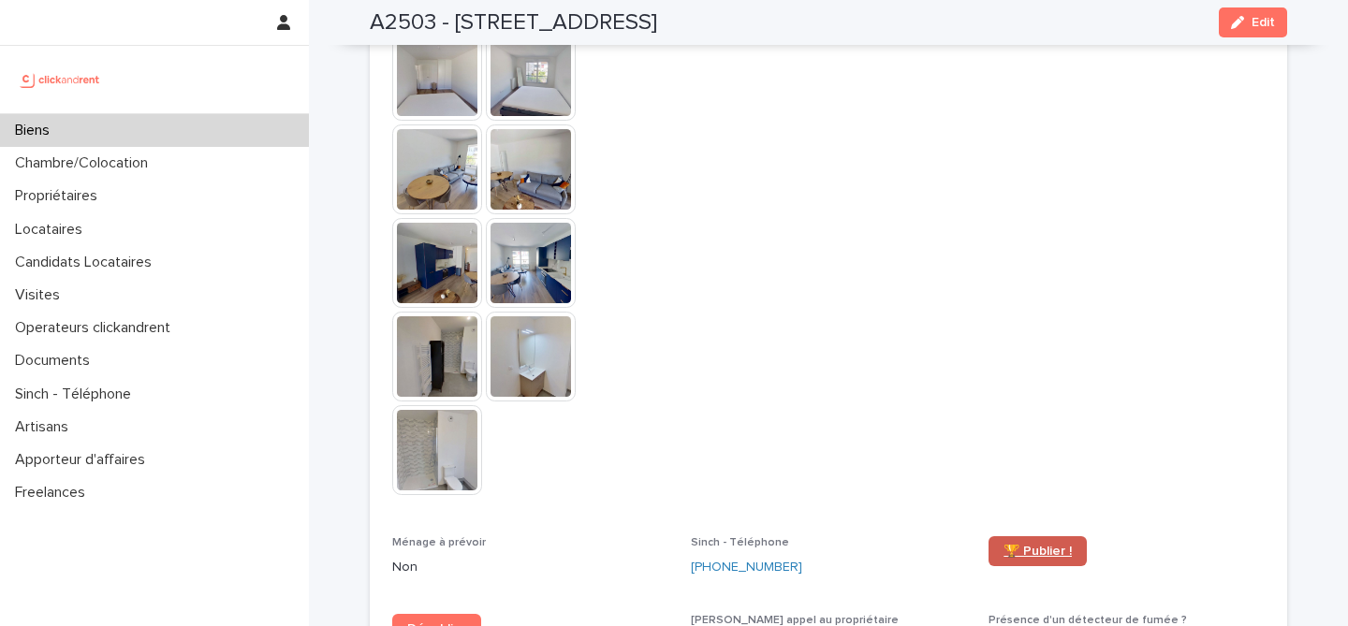
click at [1034, 536] on link "🏆 Publier !" at bounding box center [1037, 551] width 98 height 30
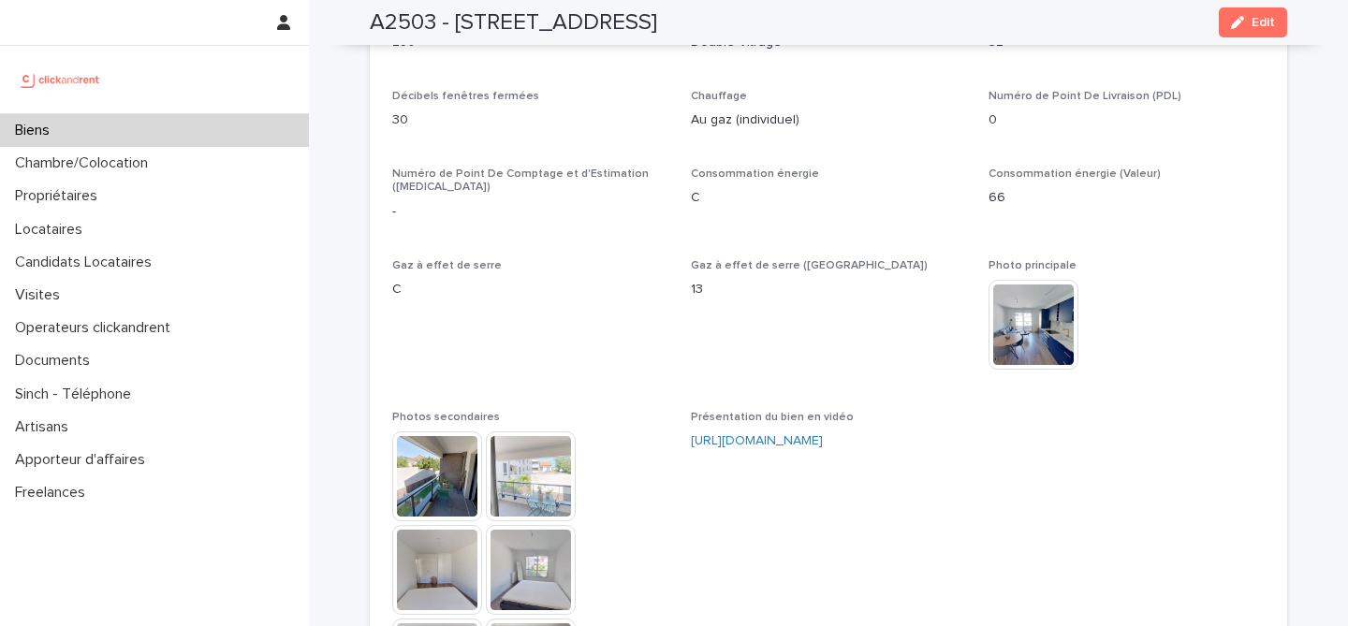
scroll to position [4372, 0]
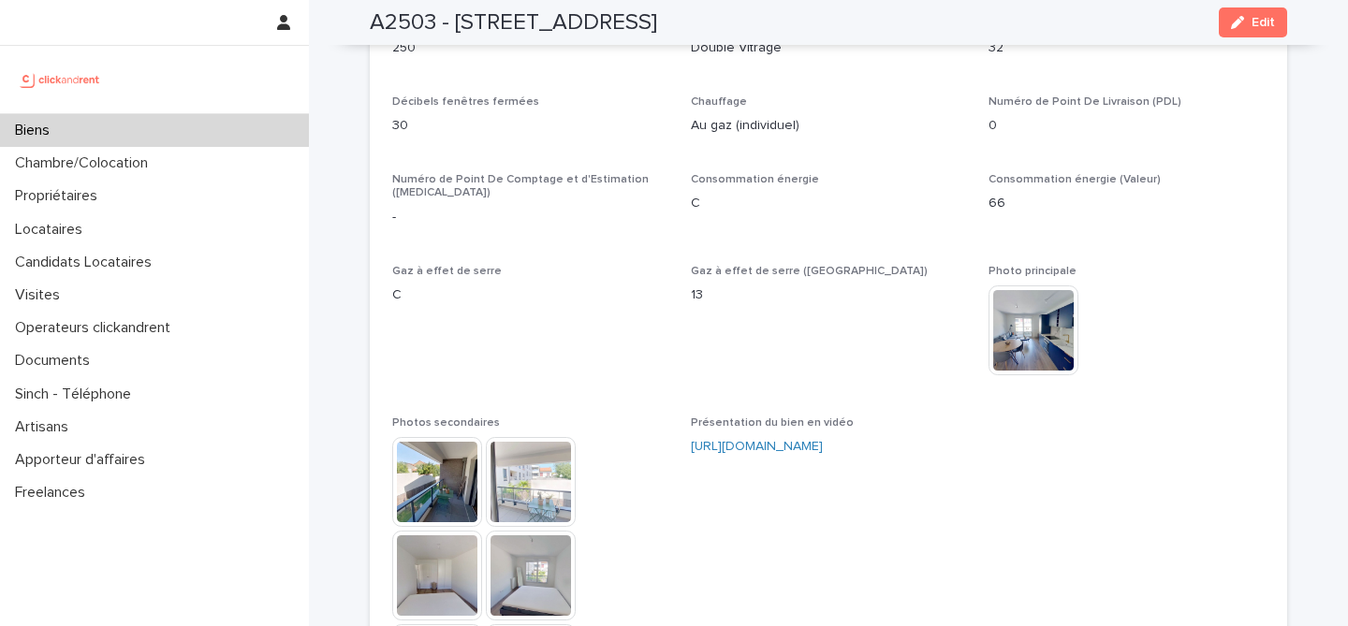
click at [237, 130] on div "Biens" at bounding box center [154, 130] width 309 height 33
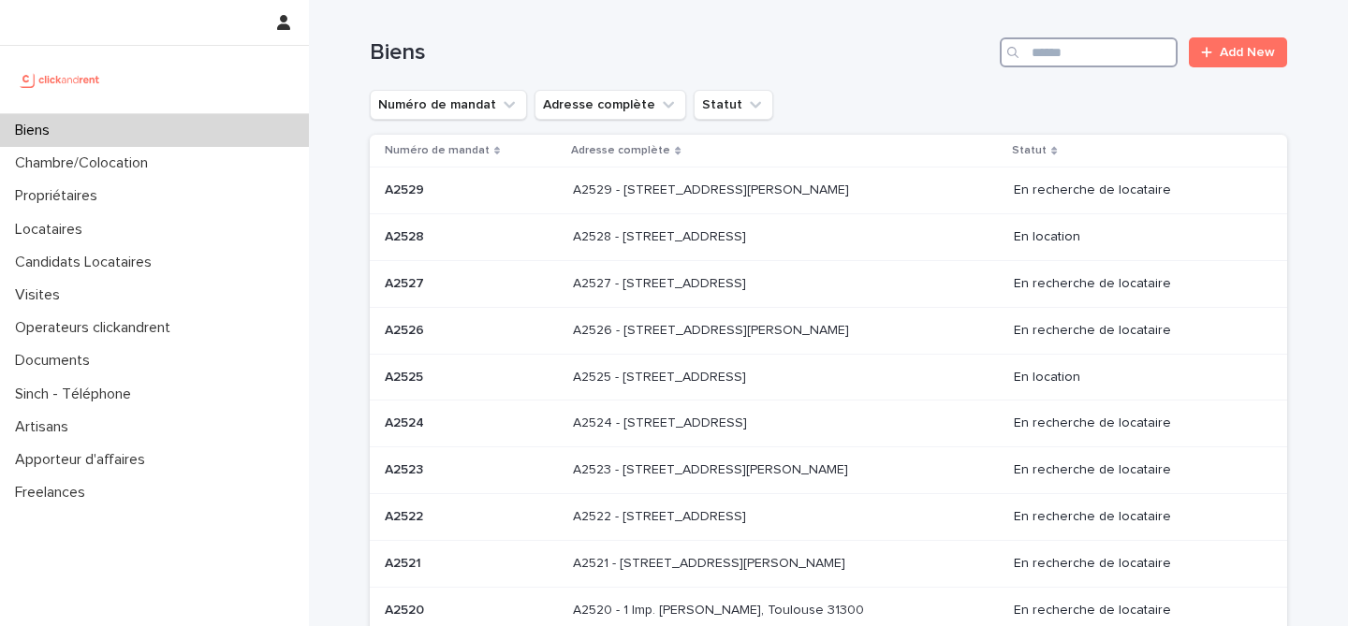
click at [1111, 49] on input "Search" at bounding box center [1088, 52] width 178 height 30
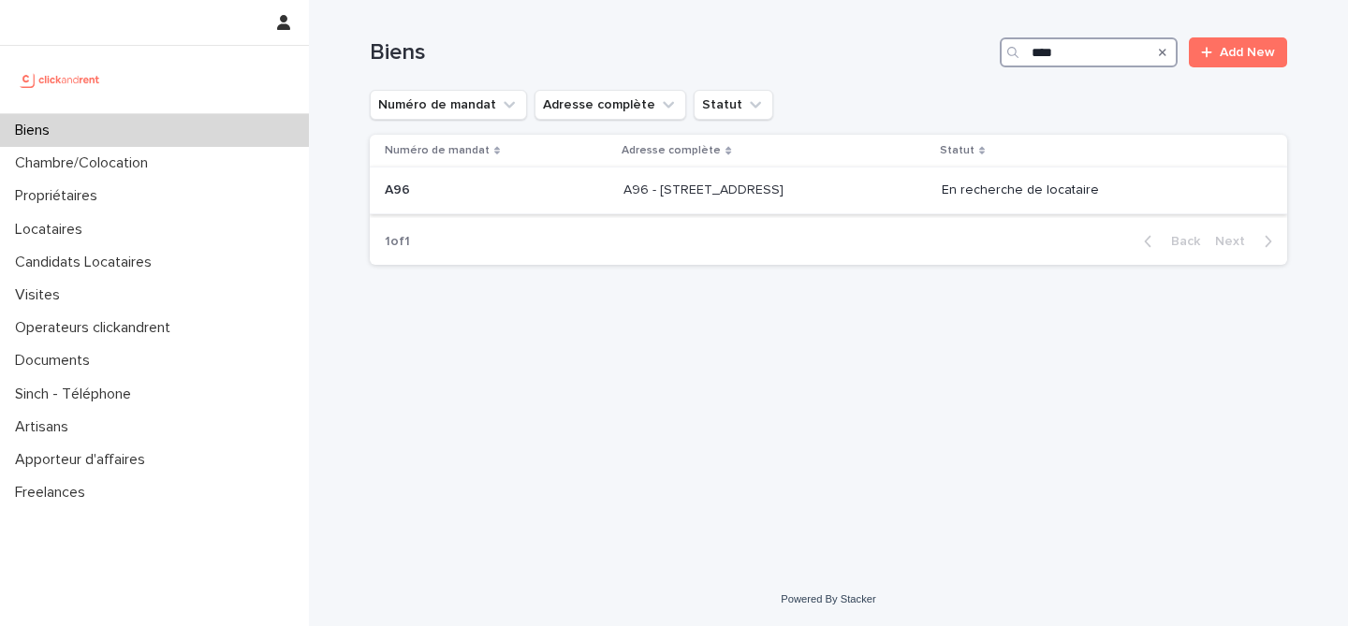
type input "***"
click at [498, 211] on td "A96 A96" at bounding box center [493, 191] width 246 height 47
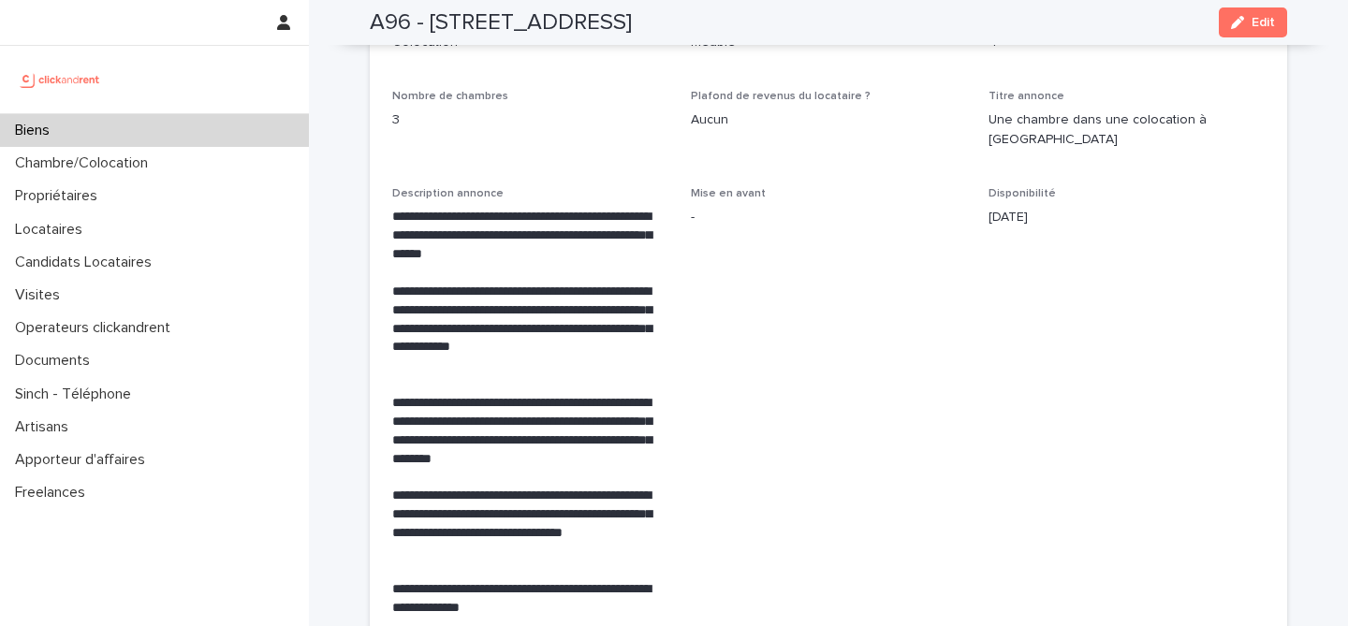
scroll to position [3640, 0]
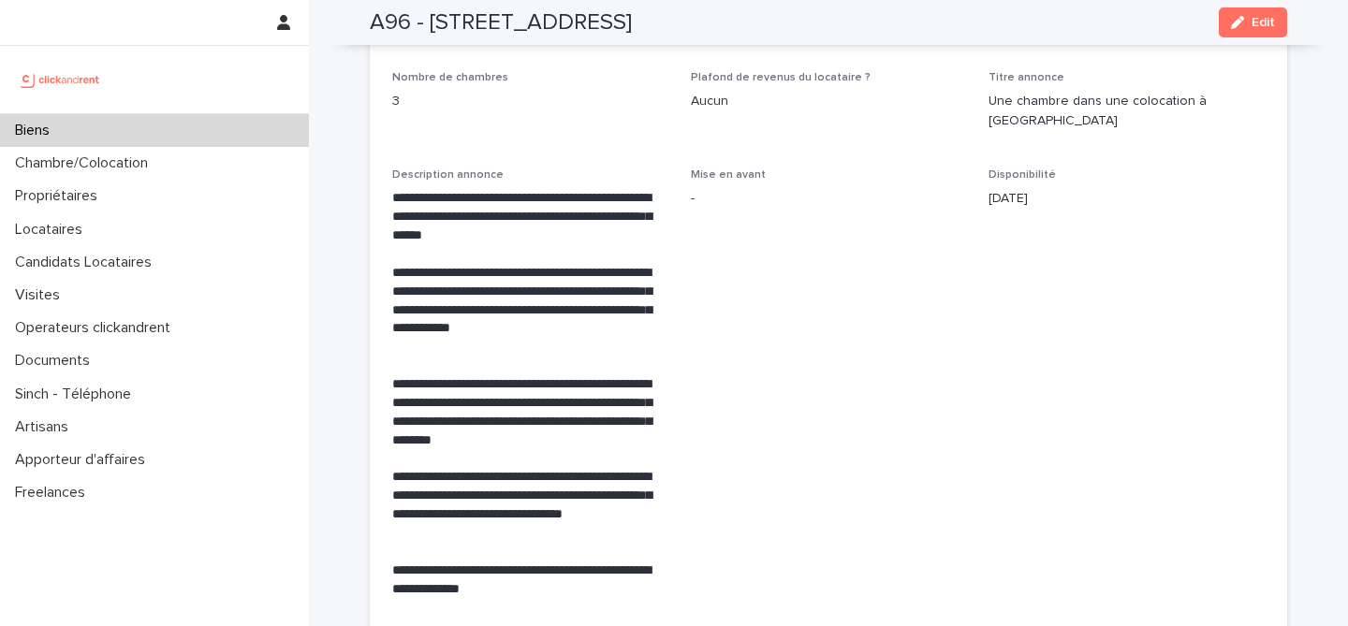
click at [391, 31] on h2 "A96 - 11 rue de Châteaufort, Orsay 91400" at bounding box center [501, 22] width 262 height 27
copy h2 "A96"
click at [801, 217] on span "Mise en avant -" at bounding box center [829, 390] width 276 height 445
click at [144, 135] on div "Biens" at bounding box center [154, 130] width 309 height 33
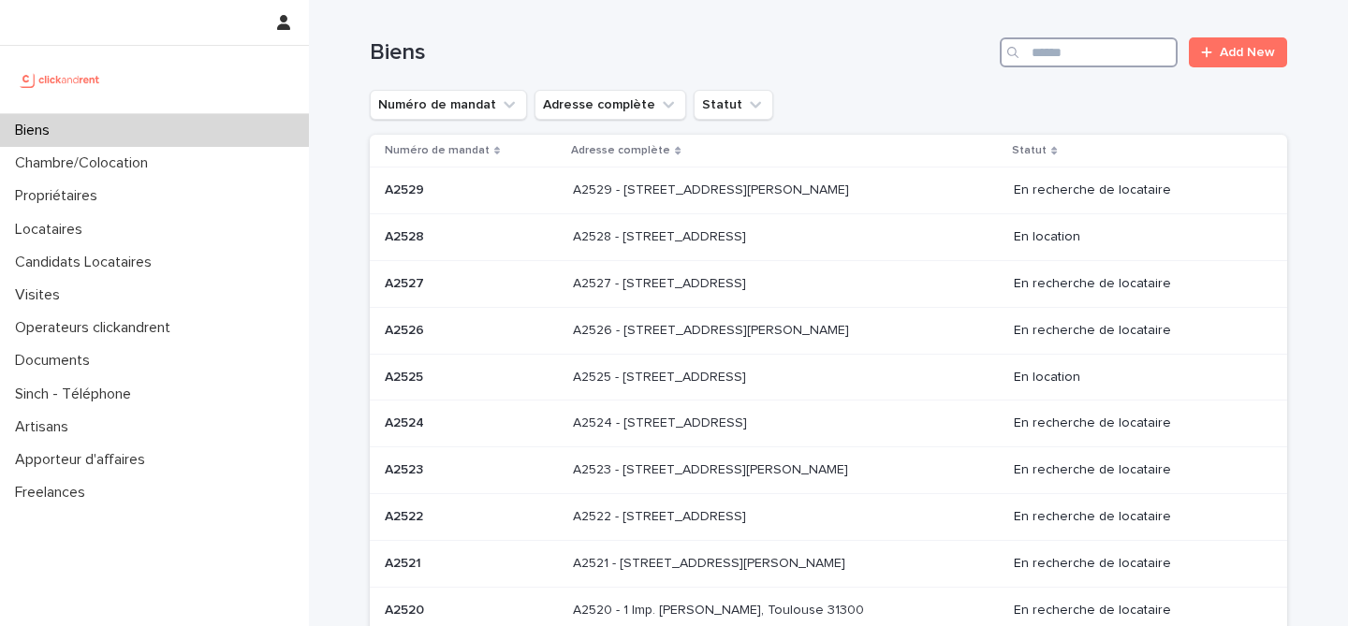
click at [1141, 47] on input "Search" at bounding box center [1088, 52] width 178 height 30
paste input "*****"
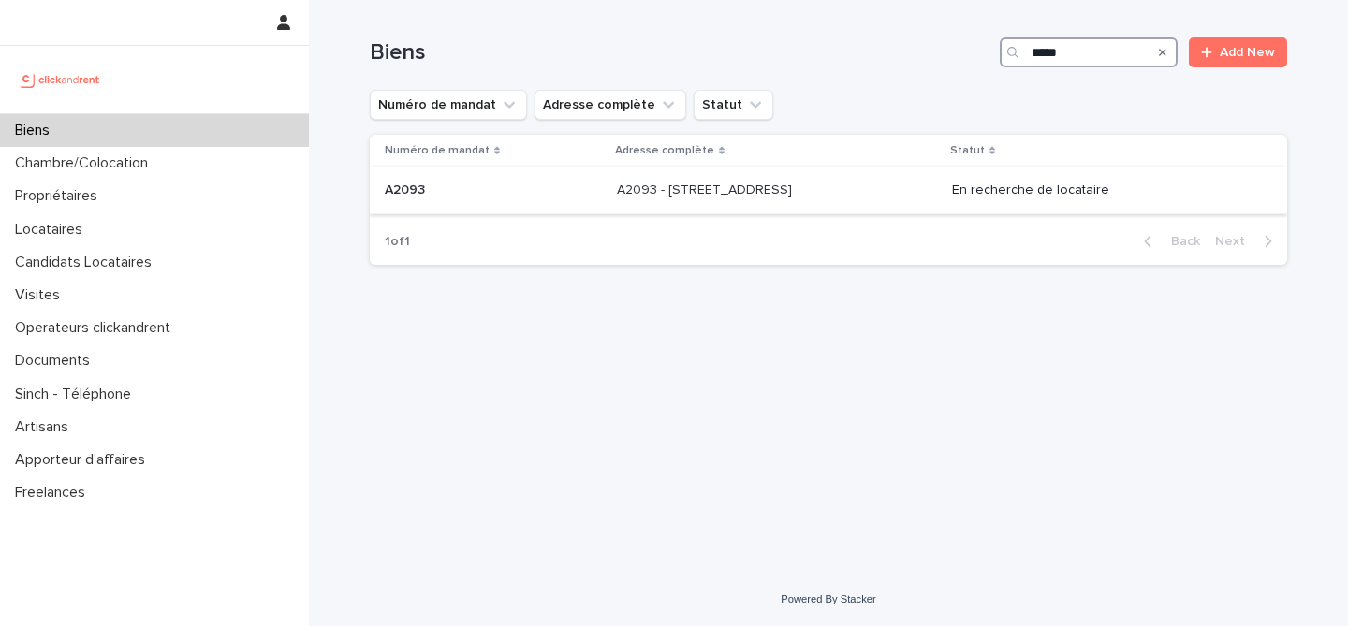
type input "*****"
click at [537, 190] on p at bounding box center [493, 190] width 217 height 16
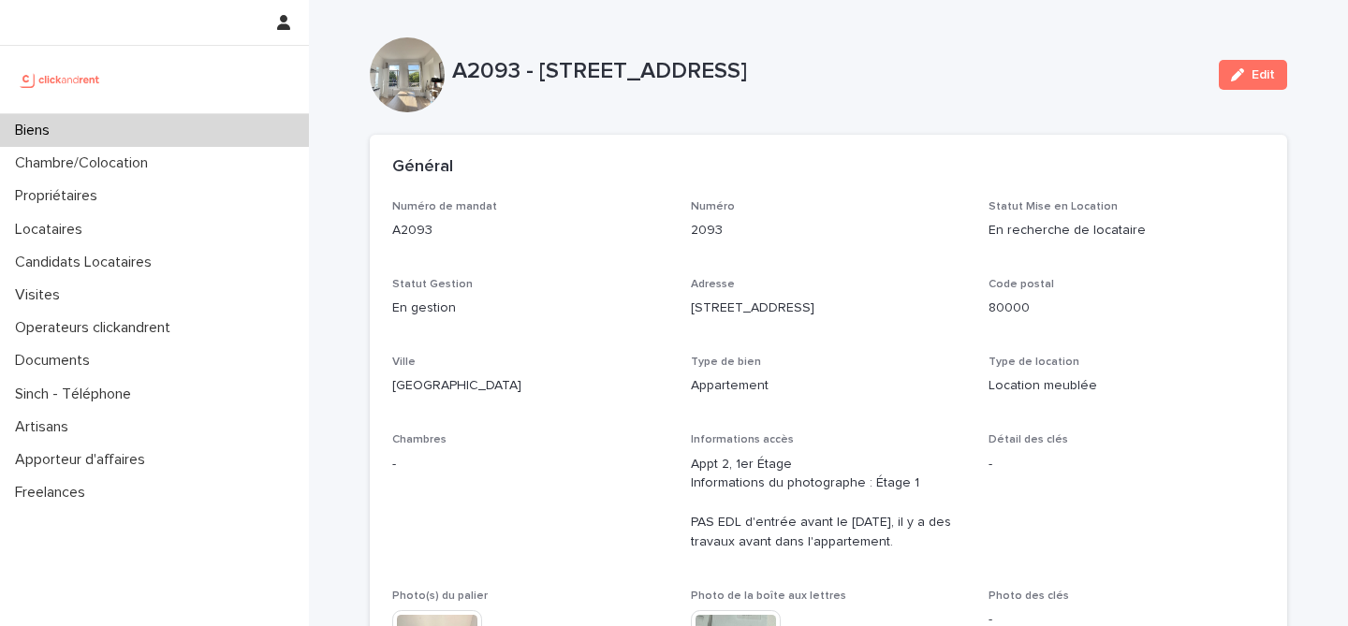
click at [490, 69] on p "A2093 - 2 Rue De Berville, Amiens 80000" at bounding box center [827, 71] width 751 height 27
copy p "A2093"
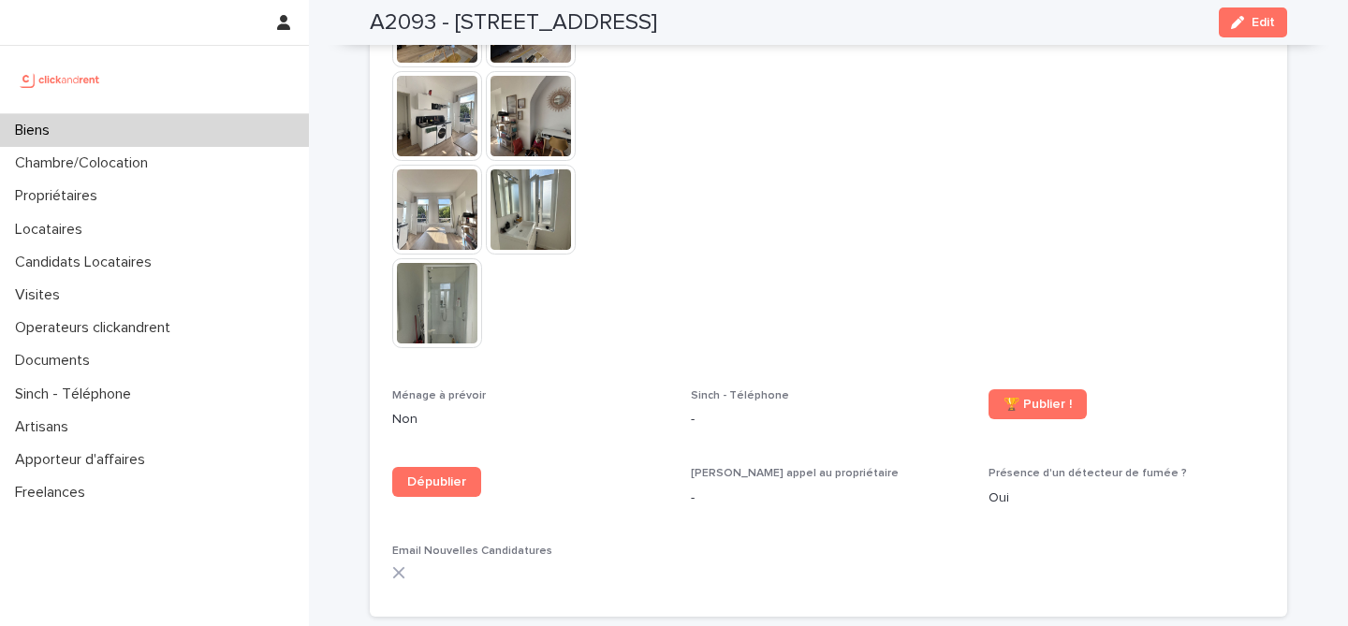
scroll to position [4863, 0]
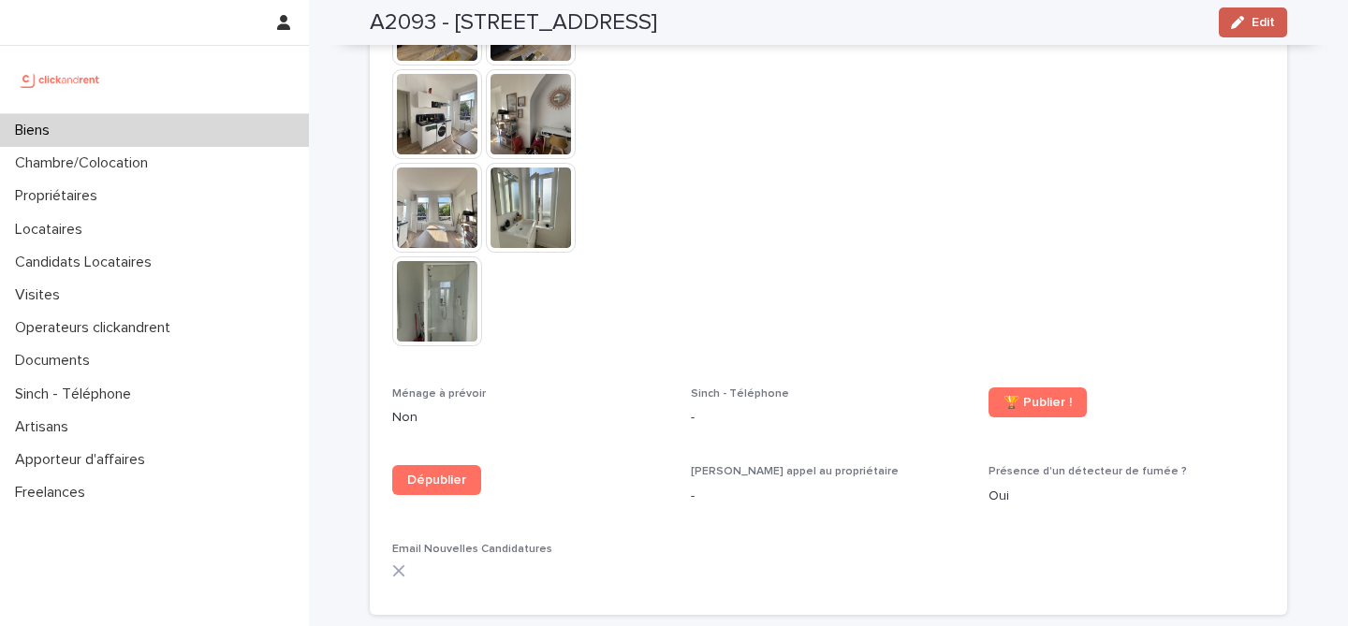
click at [1260, 21] on span "Edit" at bounding box center [1262, 22] width 23 height 13
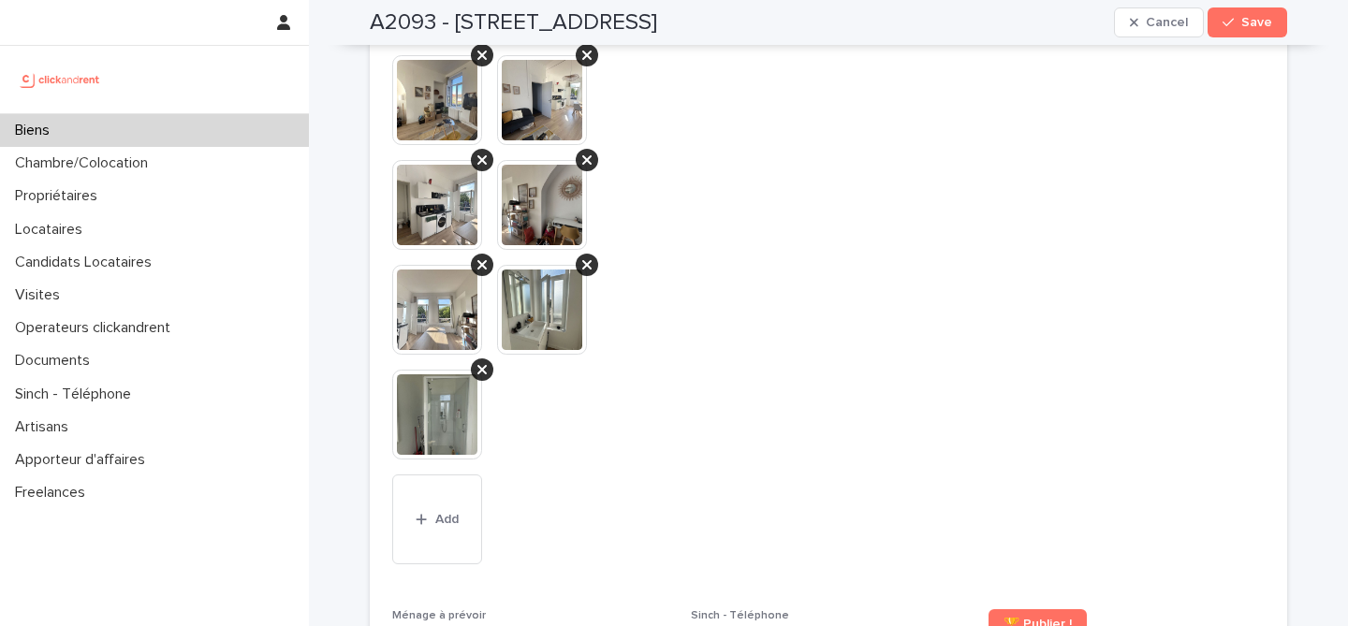
scroll to position [7958, 0]
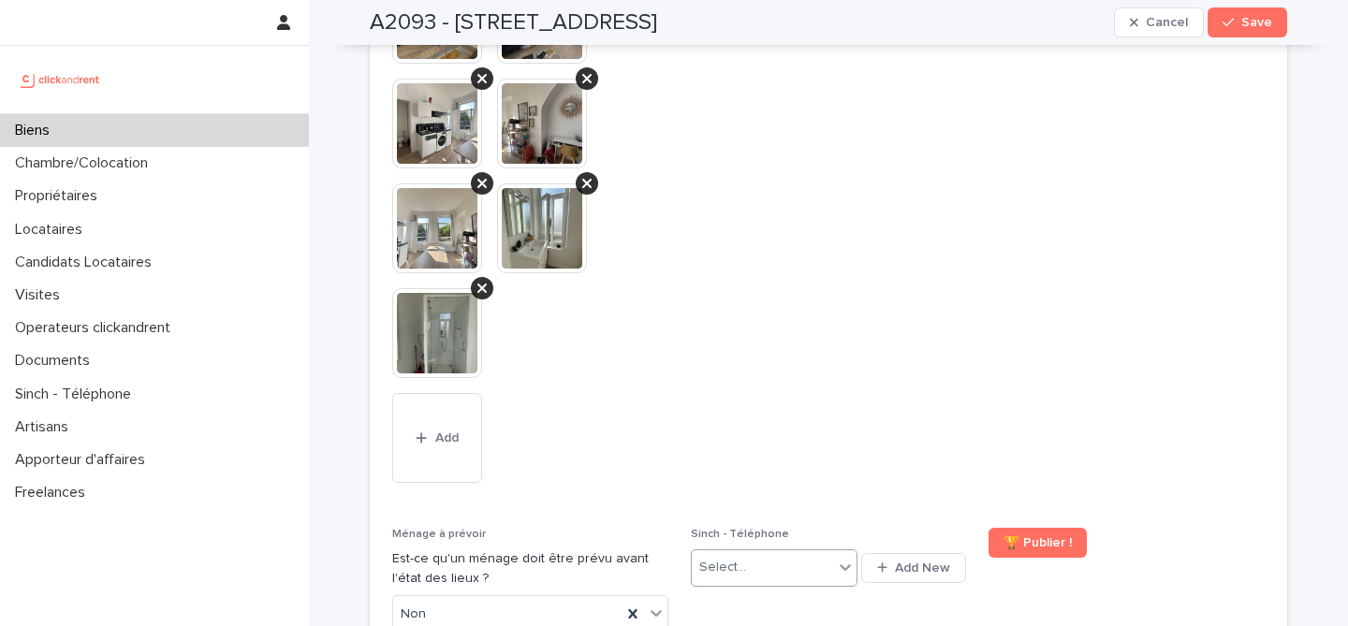
click at [763, 552] on div "Select..." at bounding box center [762, 567] width 141 height 31
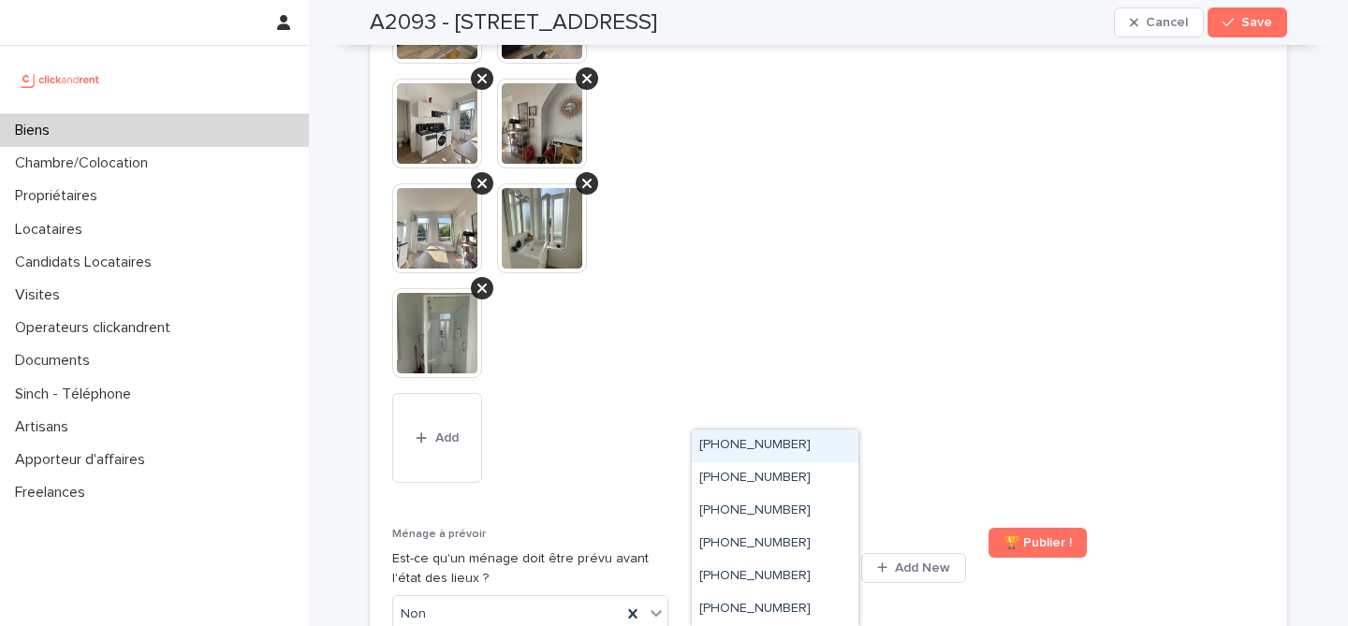
click at [783, 451] on ringover-84e06f14122c "+33650313582" at bounding box center [754, 444] width 111 height 13
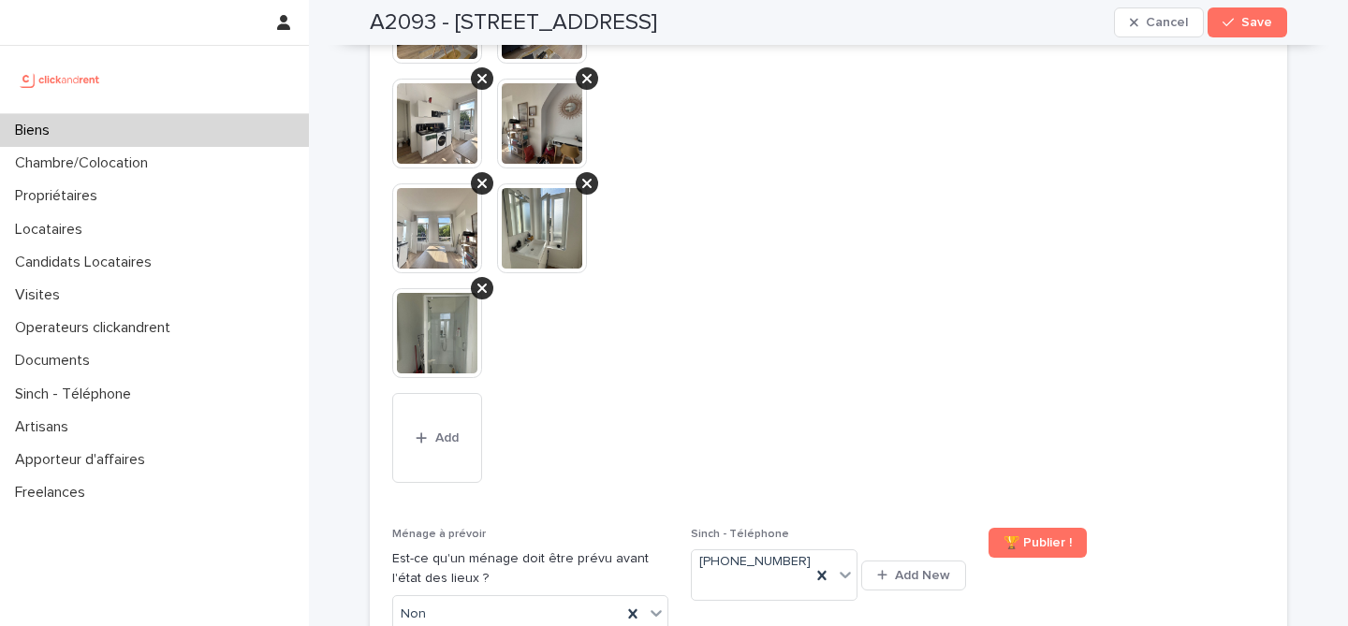
click at [863, 528] on span "Sinch - Téléphone +33650313582 Add New" at bounding box center [829, 588] width 276 height 120
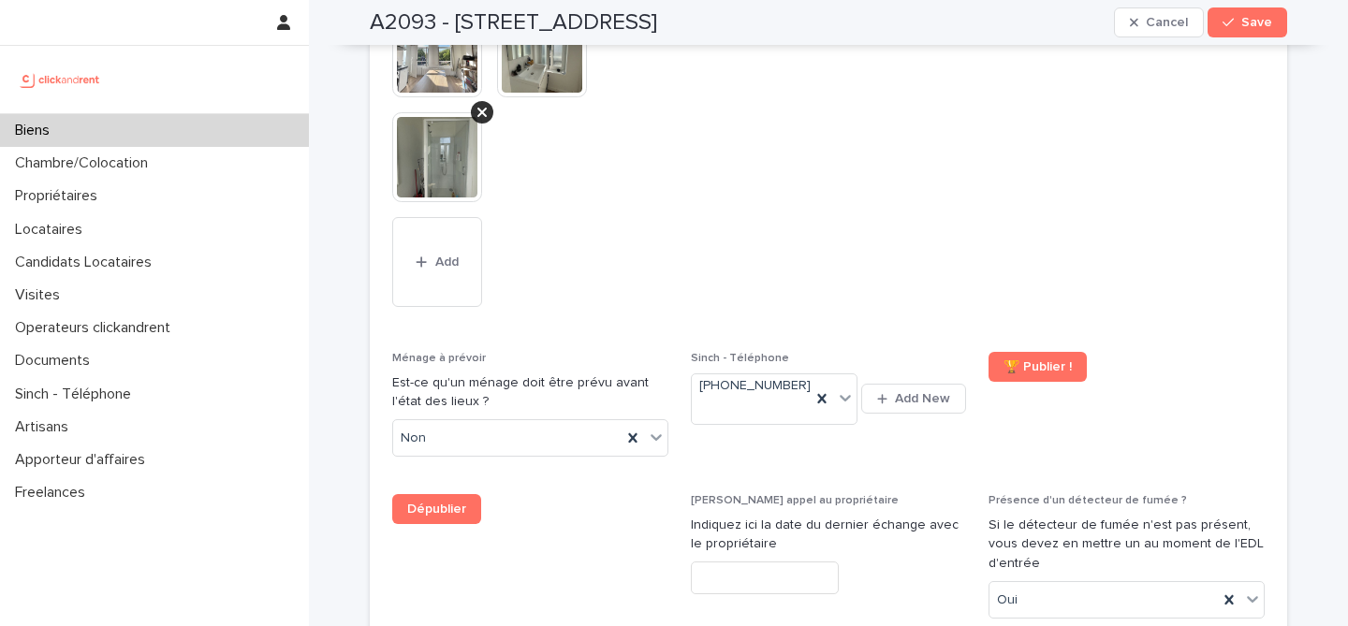
scroll to position [8207, 0]
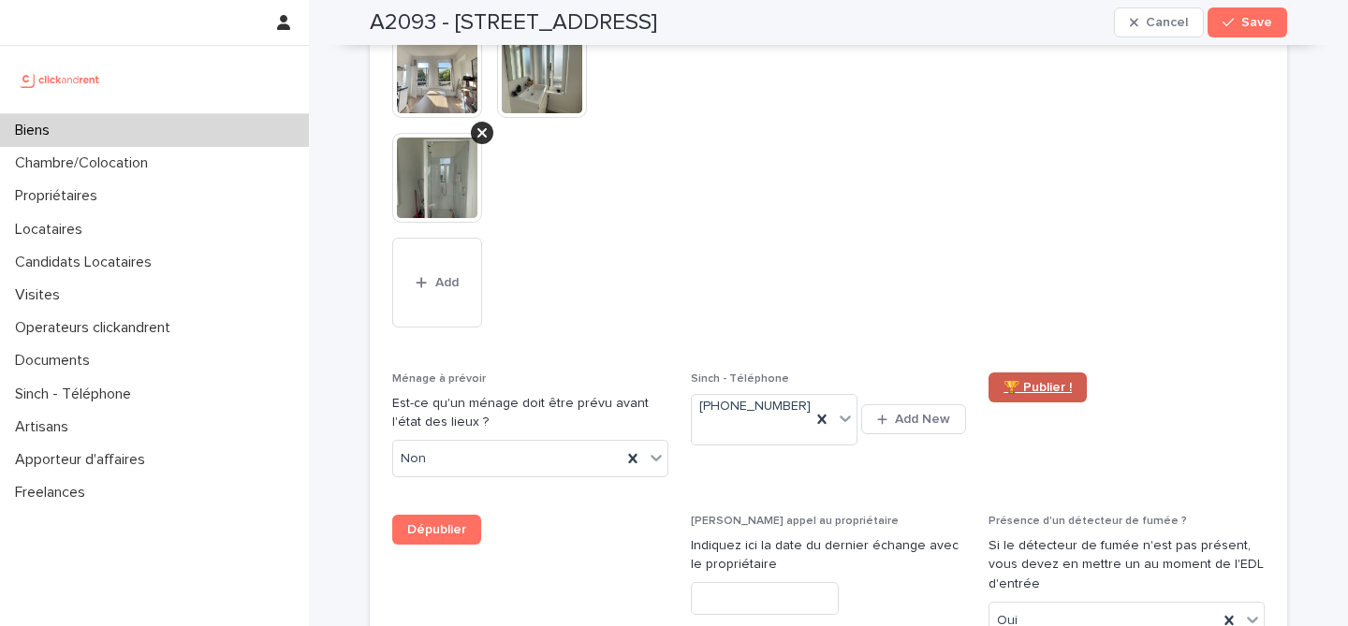
click at [1027, 372] on link "🏆 Publier !" at bounding box center [1037, 387] width 98 height 30
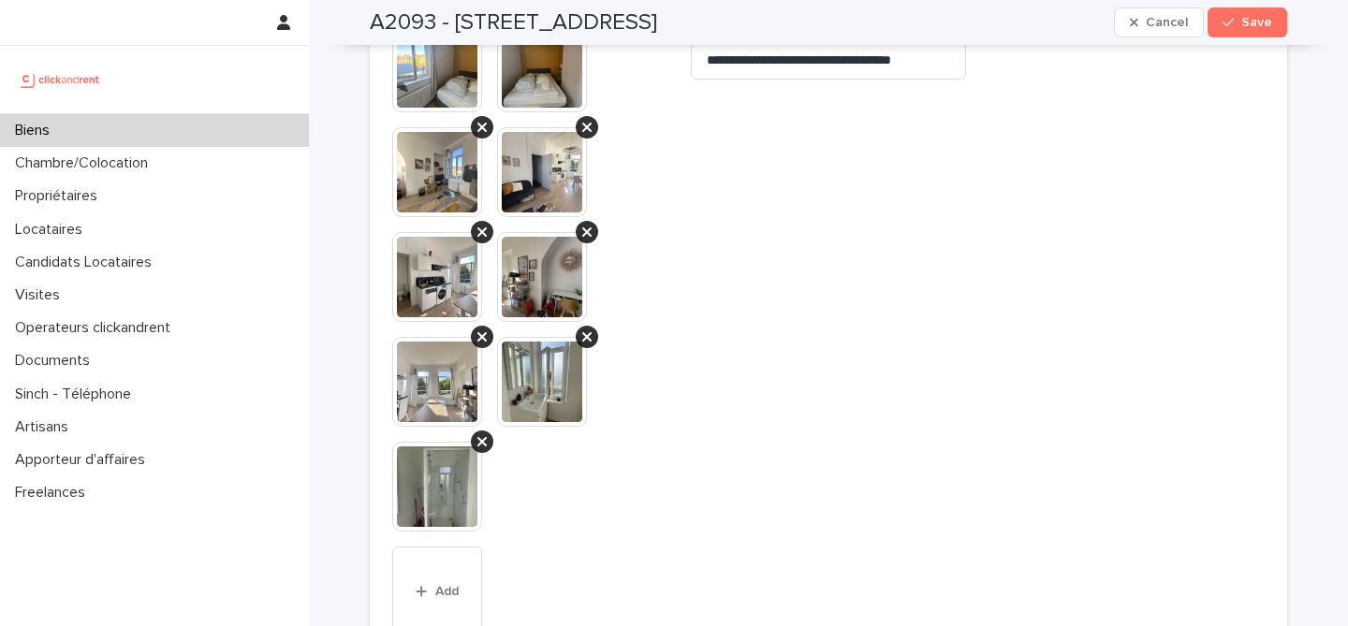
scroll to position [7994, 0]
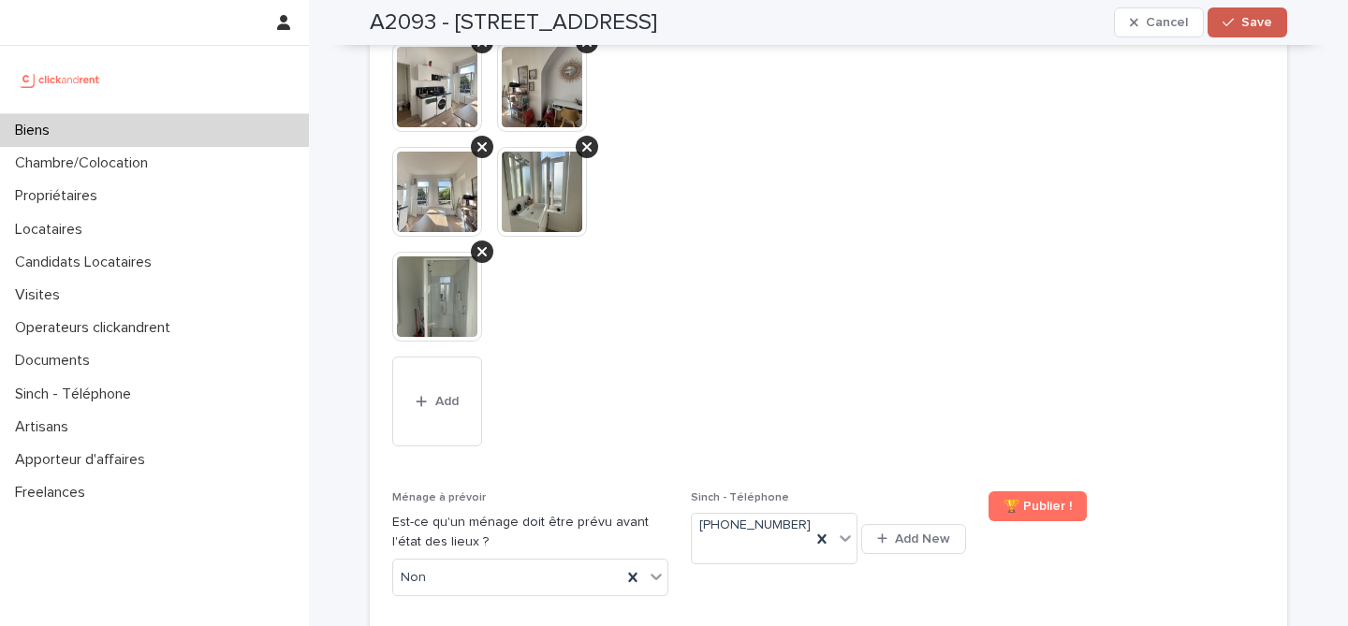
click at [1252, 32] on button "Save" at bounding box center [1247, 22] width 80 height 30
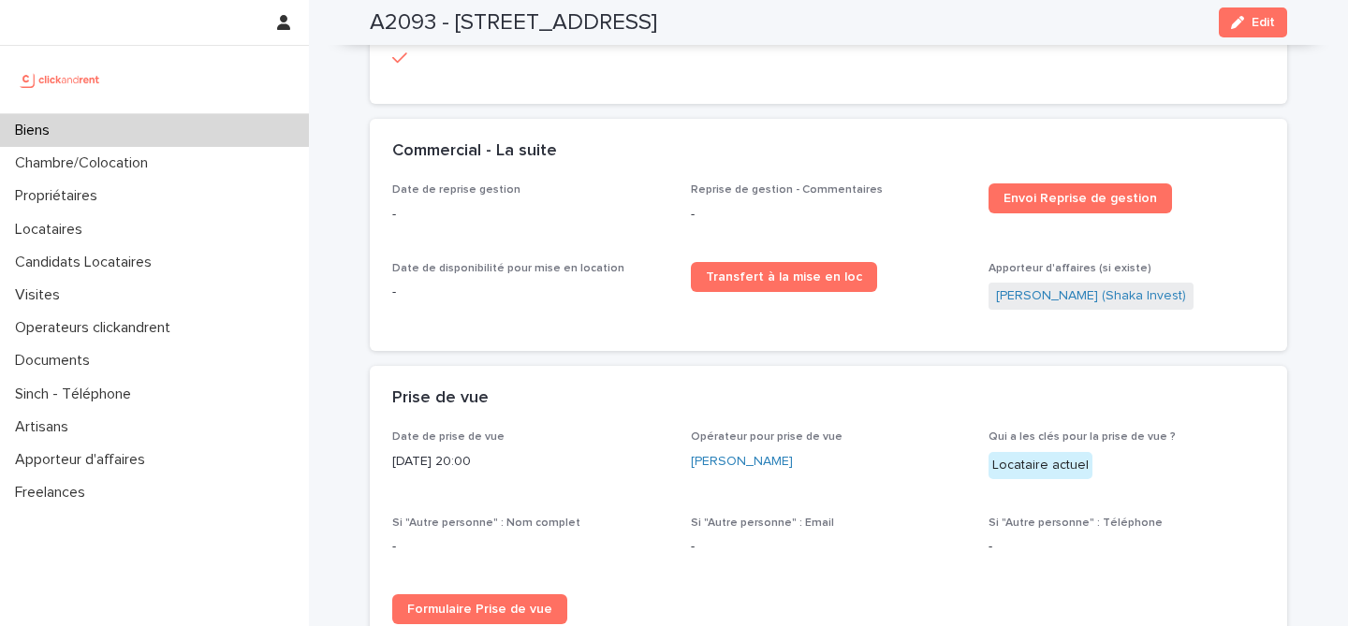
scroll to position [2498, 0]
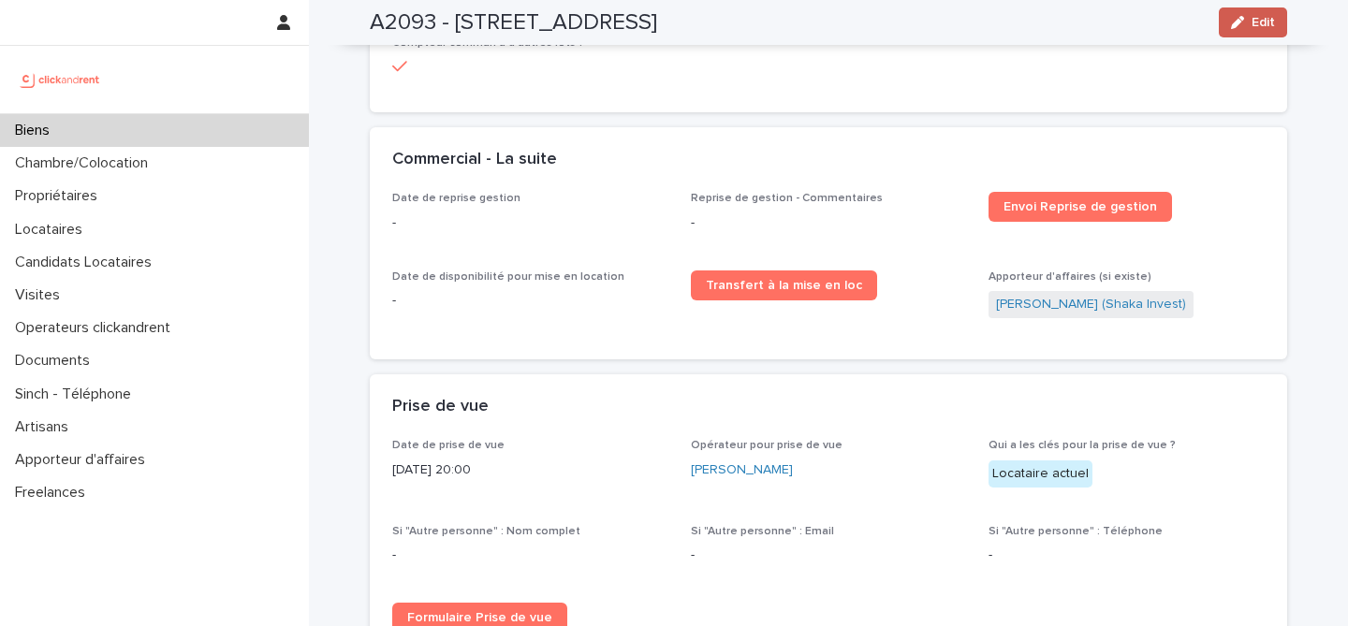
click at [1262, 30] on button "Edit" at bounding box center [1252, 22] width 68 height 30
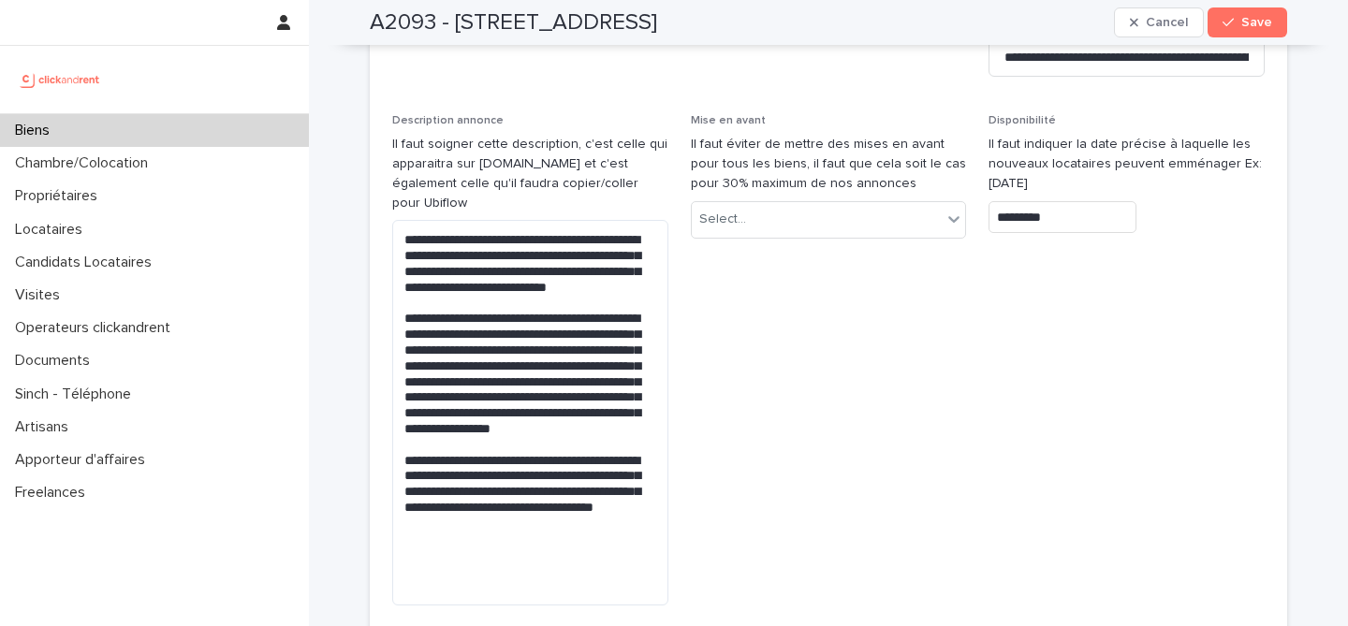
scroll to position [5551, 0]
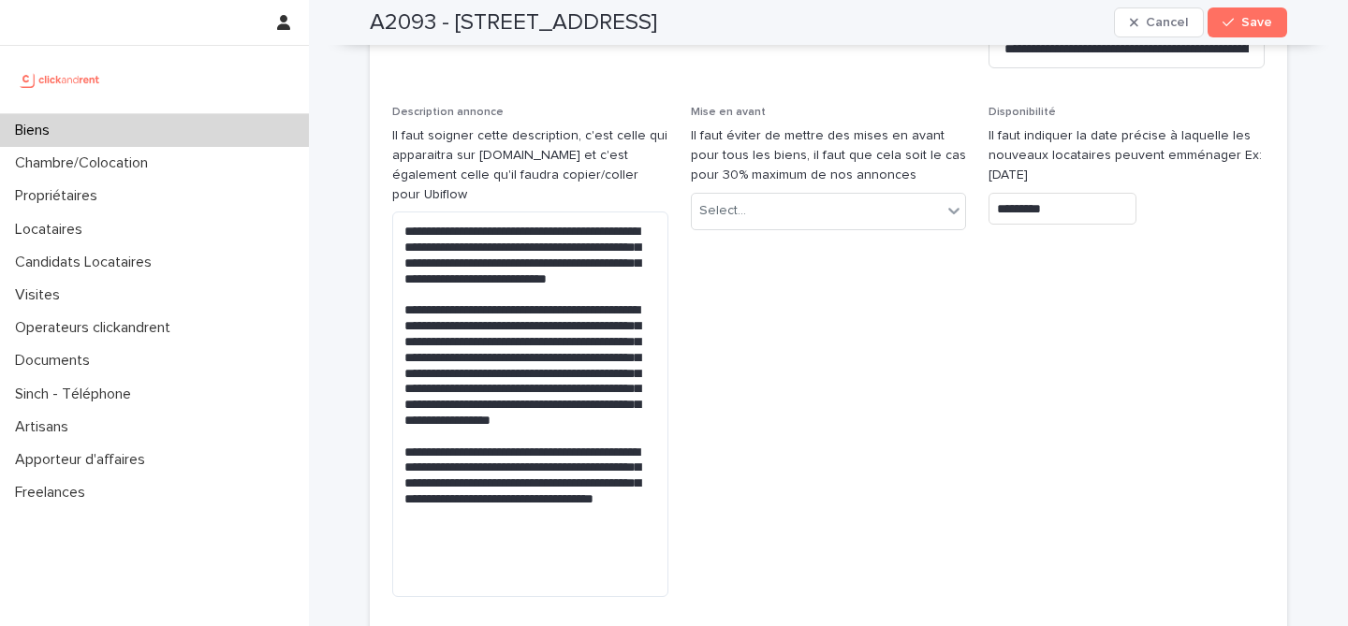
click at [1050, 193] on input "*********" at bounding box center [1062, 209] width 148 height 33
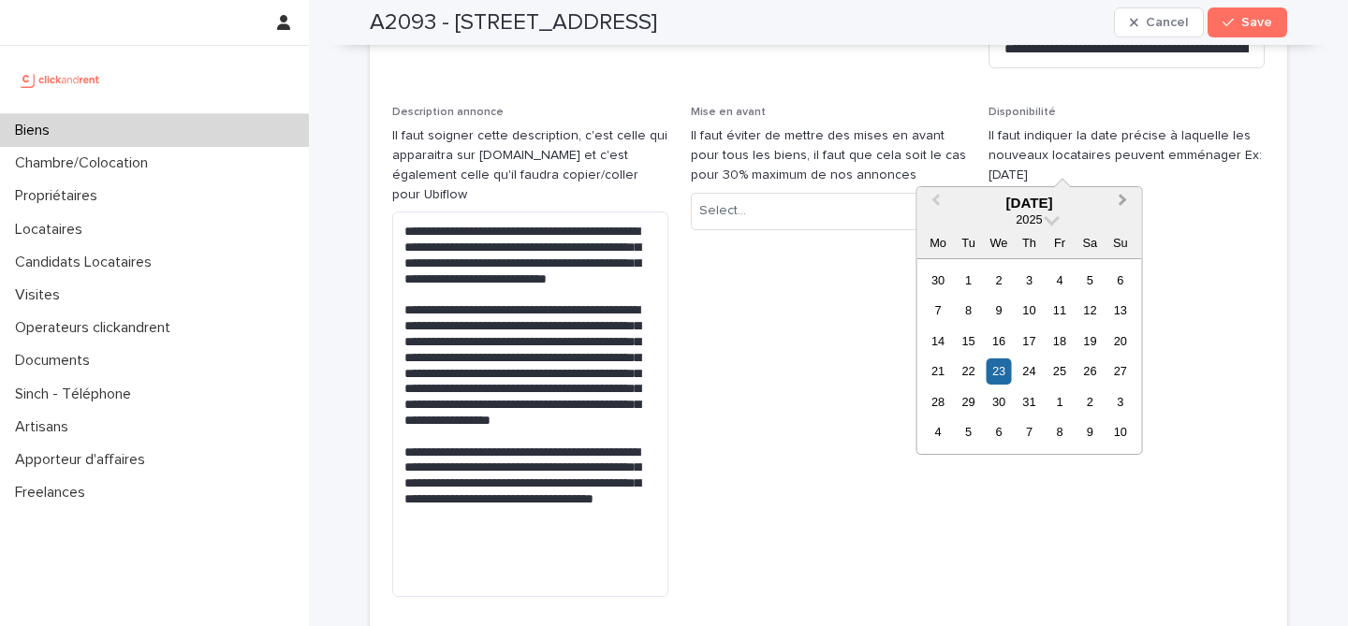
click at [1125, 196] on button "Next Month" at bounding box center [1125, 204] width 30 height 30
click at [998, 348] on div "13" at bounding box center [997, 340] width 25 height 25
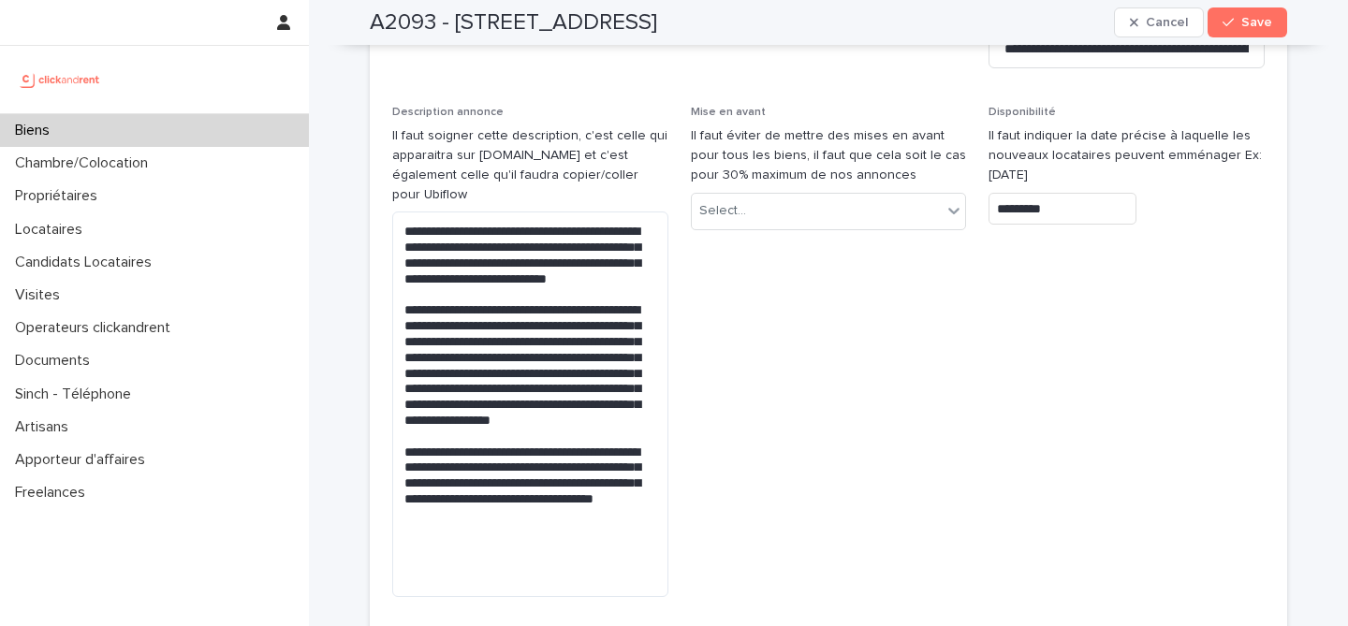
type input "*********"
click at [1248, 28] on span "Save" at bounding box center [1256, 22] width 31 height 13
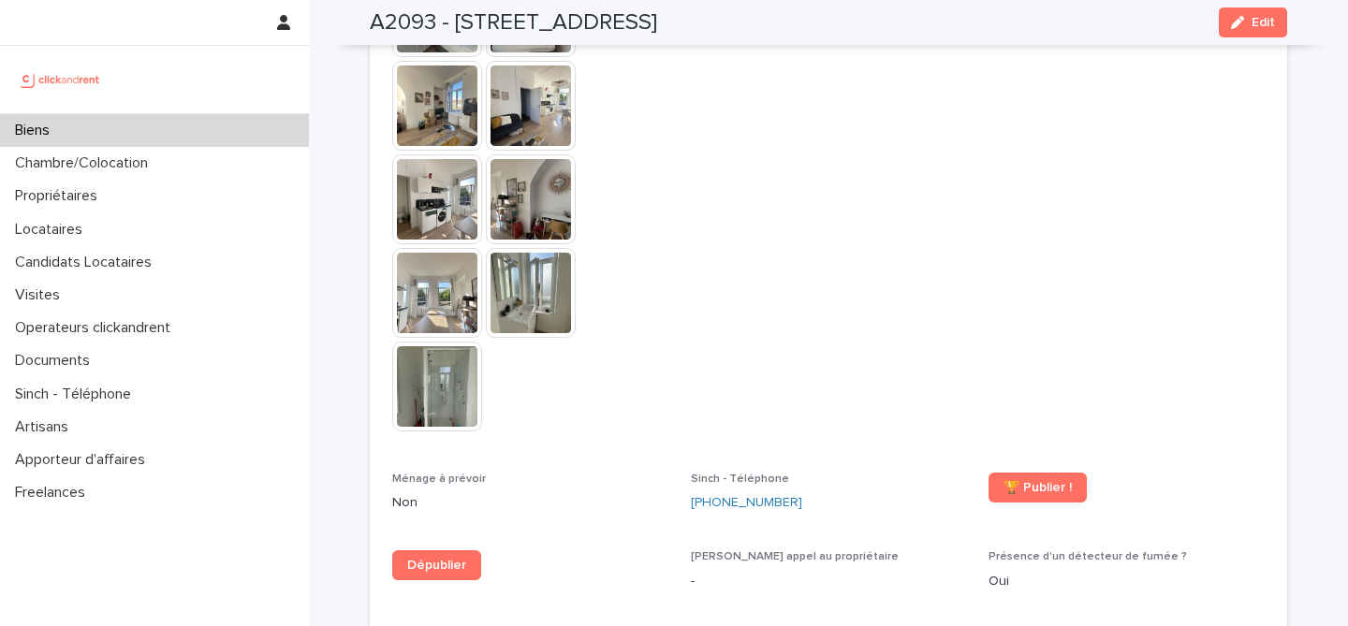
scroll to position [4864, 0]
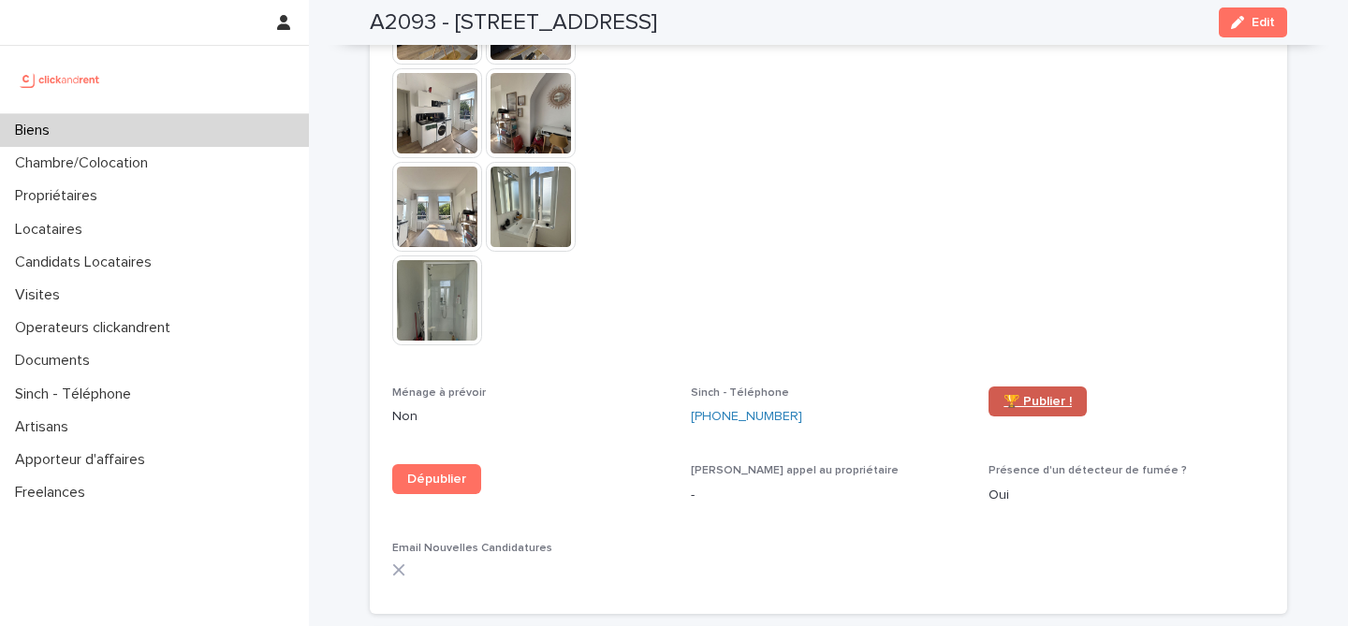
click at [1024, 395] on span "🏆 Publier !" at bounding box center [1037, 401] width 68 height 13
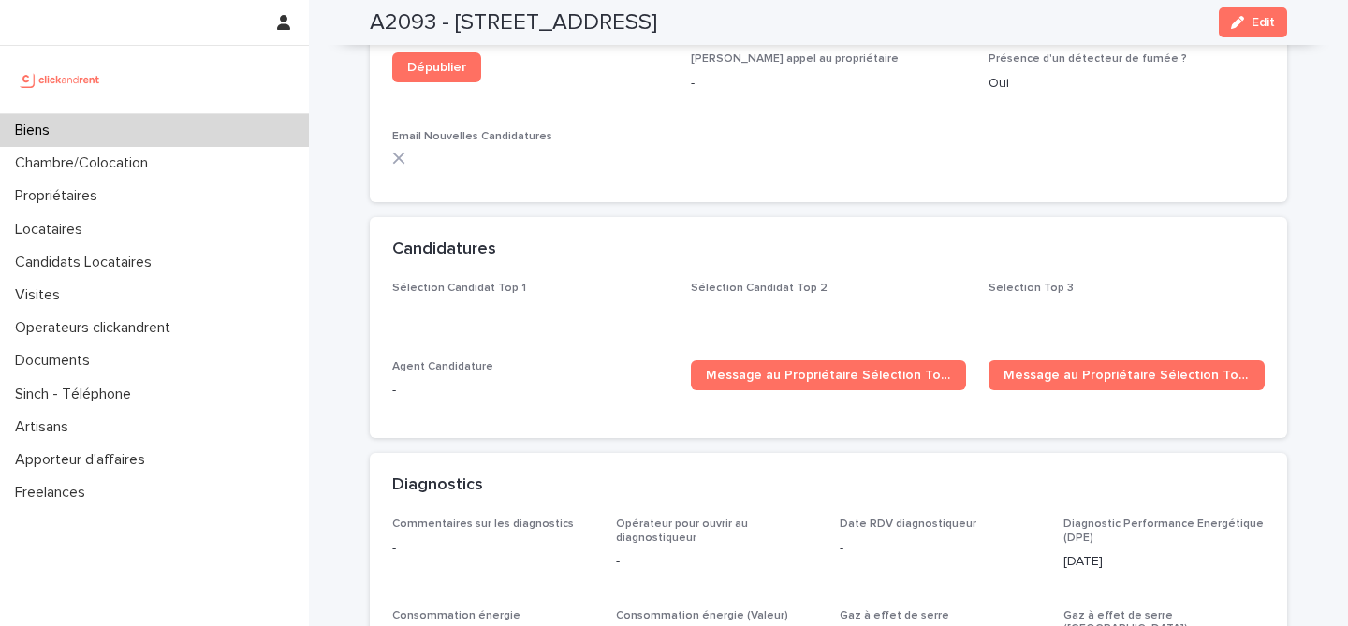
scroll to position [5254, 0]
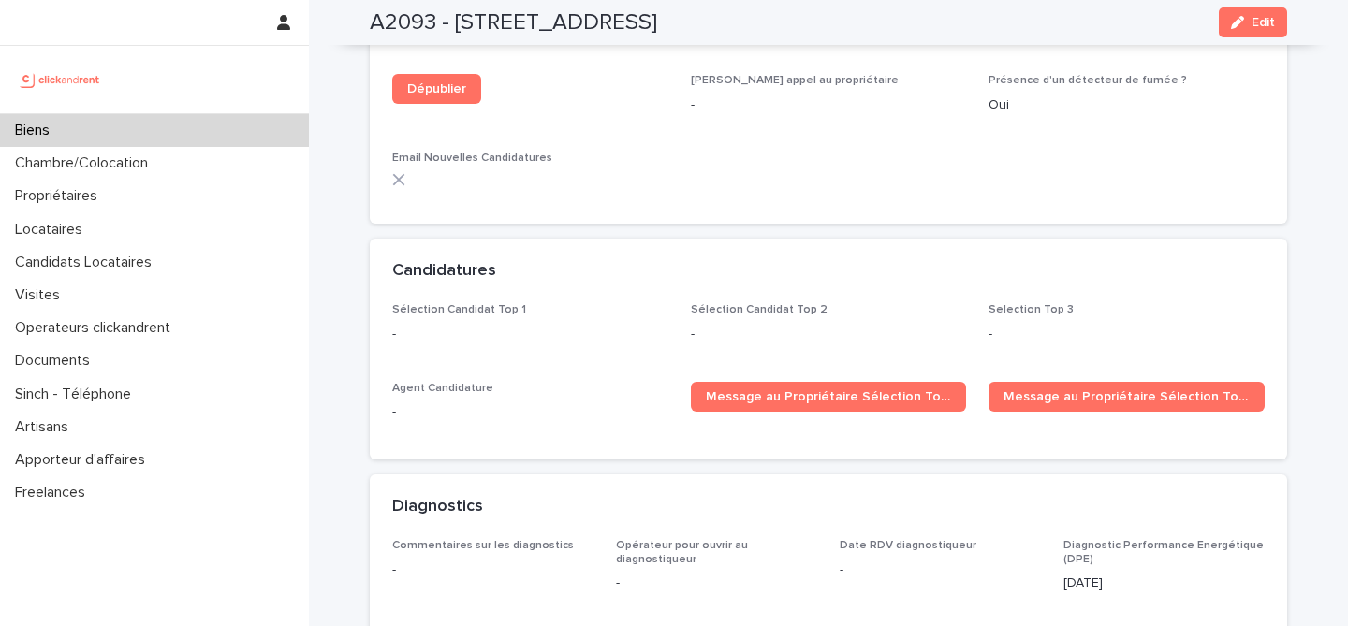
click at [206, 143] on div "Biens" at bounding box center [154, 130] width 309 height 33
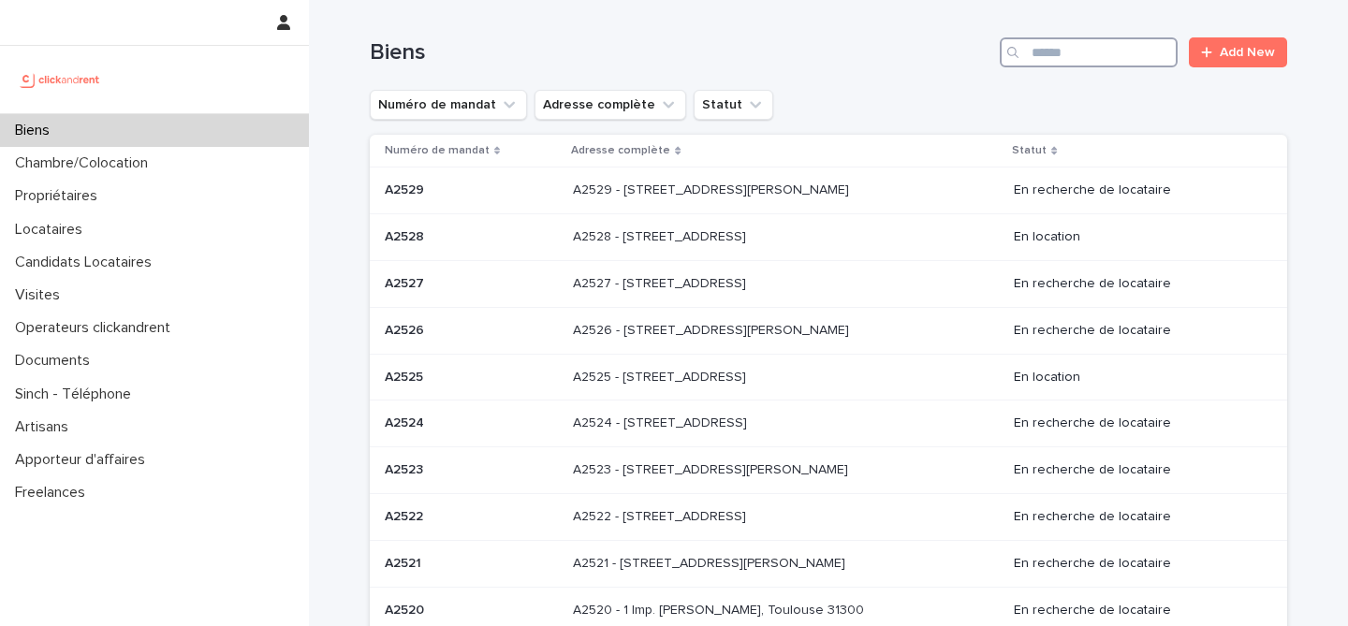
click at [1061, 52] on input "Search" at bounding box center [1088, 52] width 178 height 30
paste input "****"
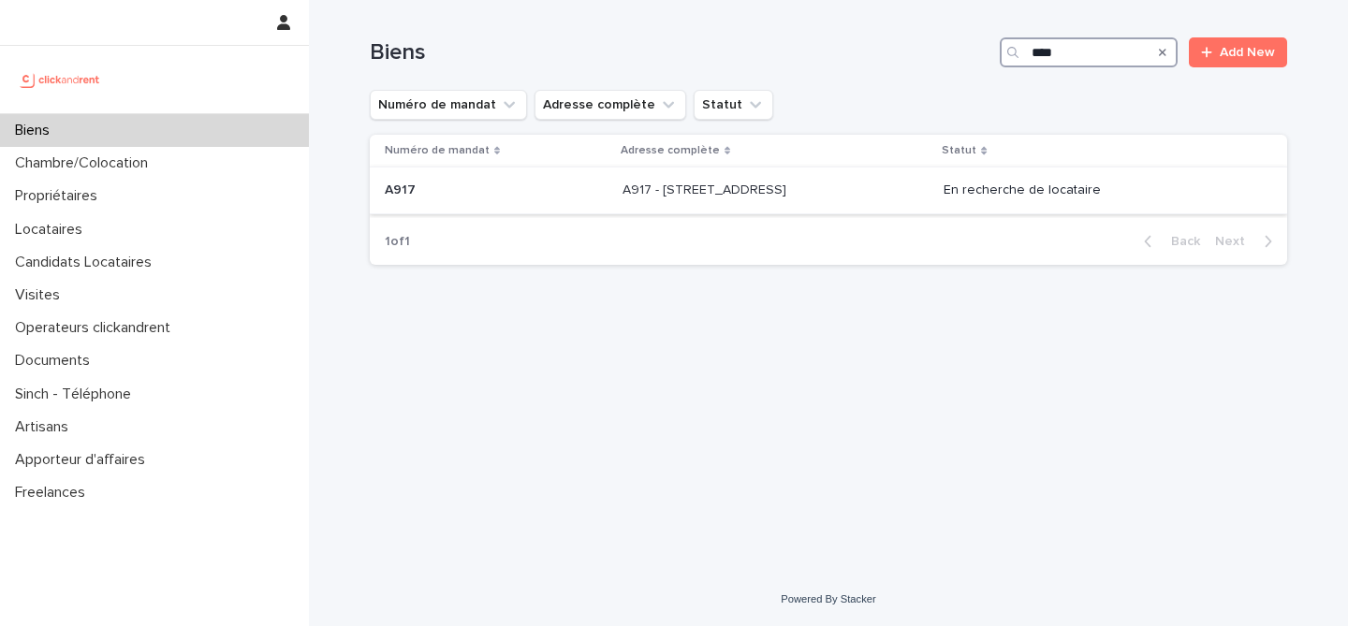
type input "****"
click at [538, 206] on div "A917 A917" at bounding box center [496, 190] width 223 height 31
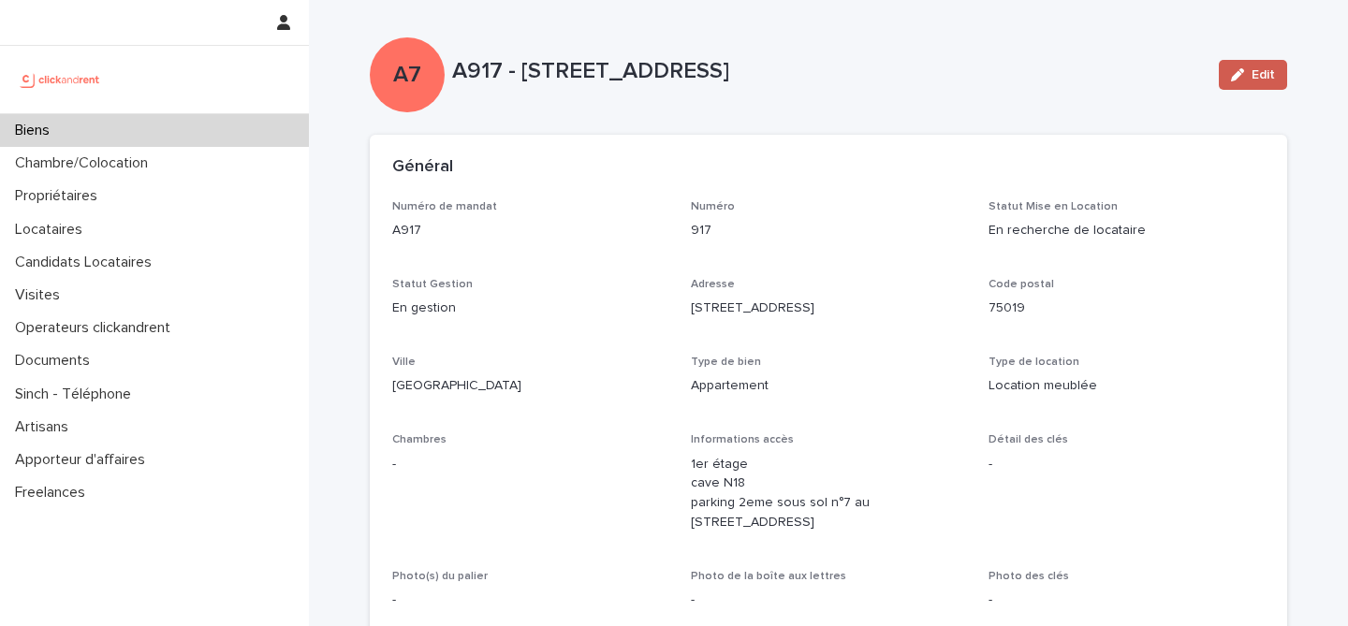
click at [1261, 80] on span "Edit" at bounding box center [1262, 74] width 23 height 13
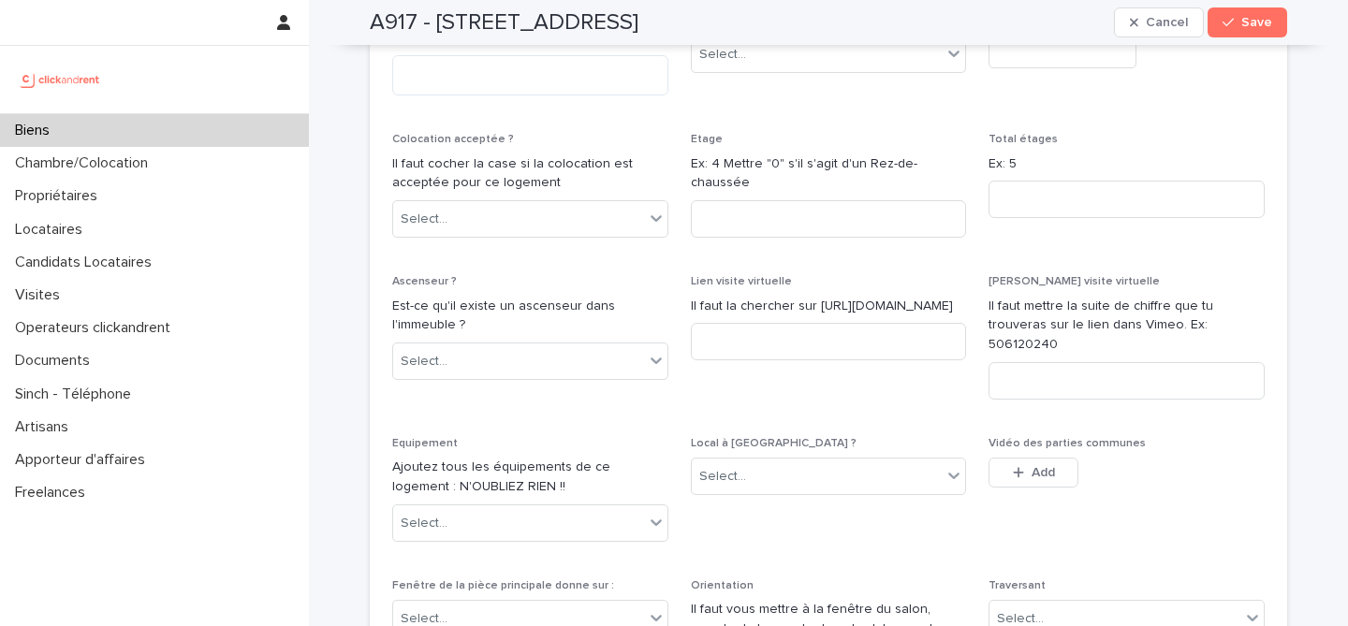
scroll to position [5626, 0]
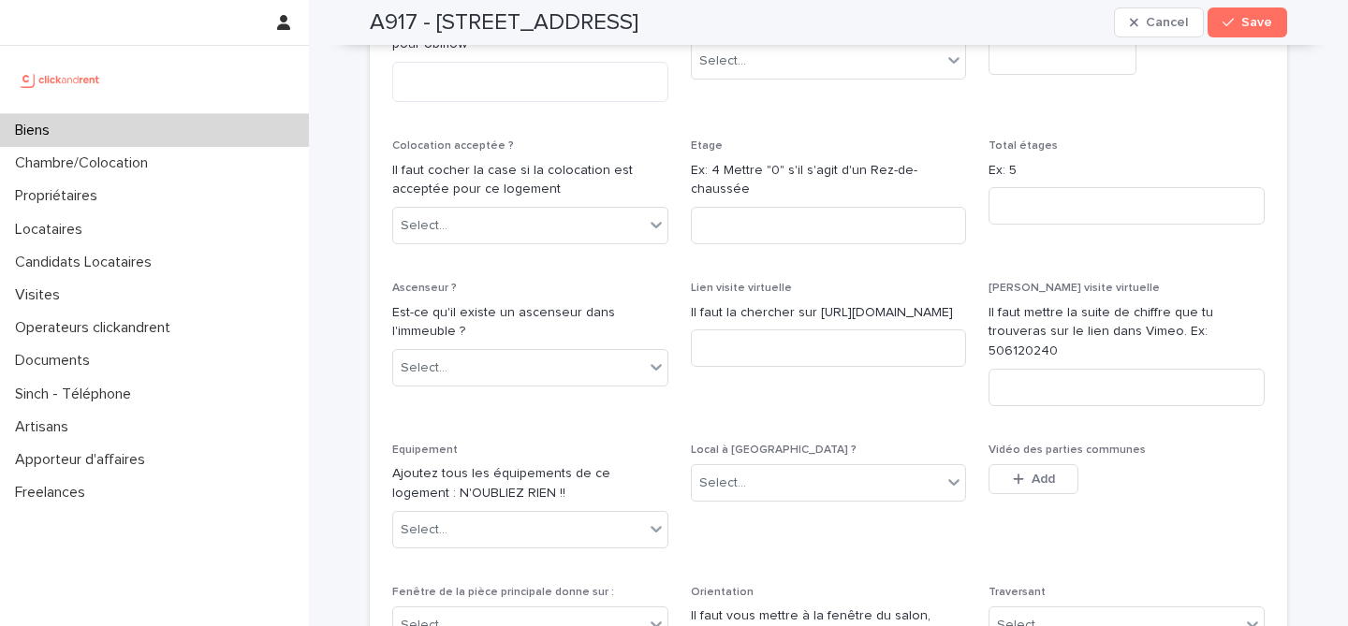
click at [403, 22] on h2 "A917 - 89 Rue de Crimée, Paris 75019" at bounding box center [504, 22] width 269 height 27
copy h2 "A917"
click at [380, 24] on h2 "A917 - 89 Rue de Crimée, Paris 75019" at bounding box center [504, 22] width 269 height 27
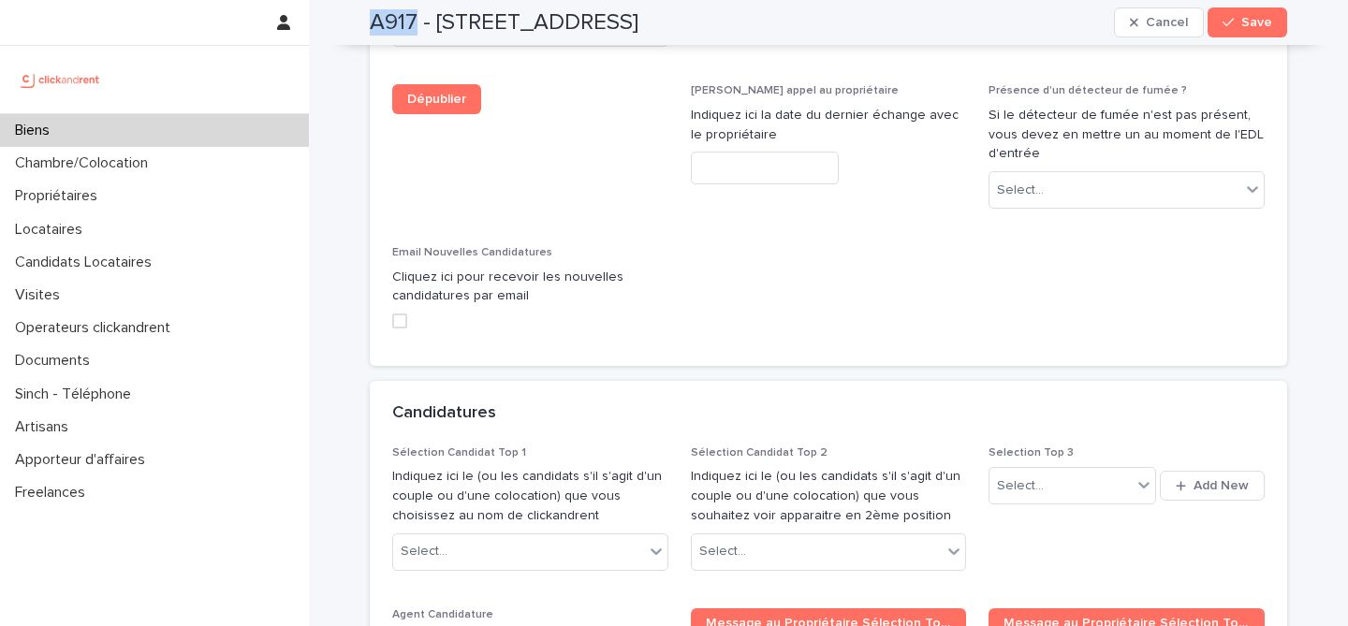
scroll to position [7029, 0]
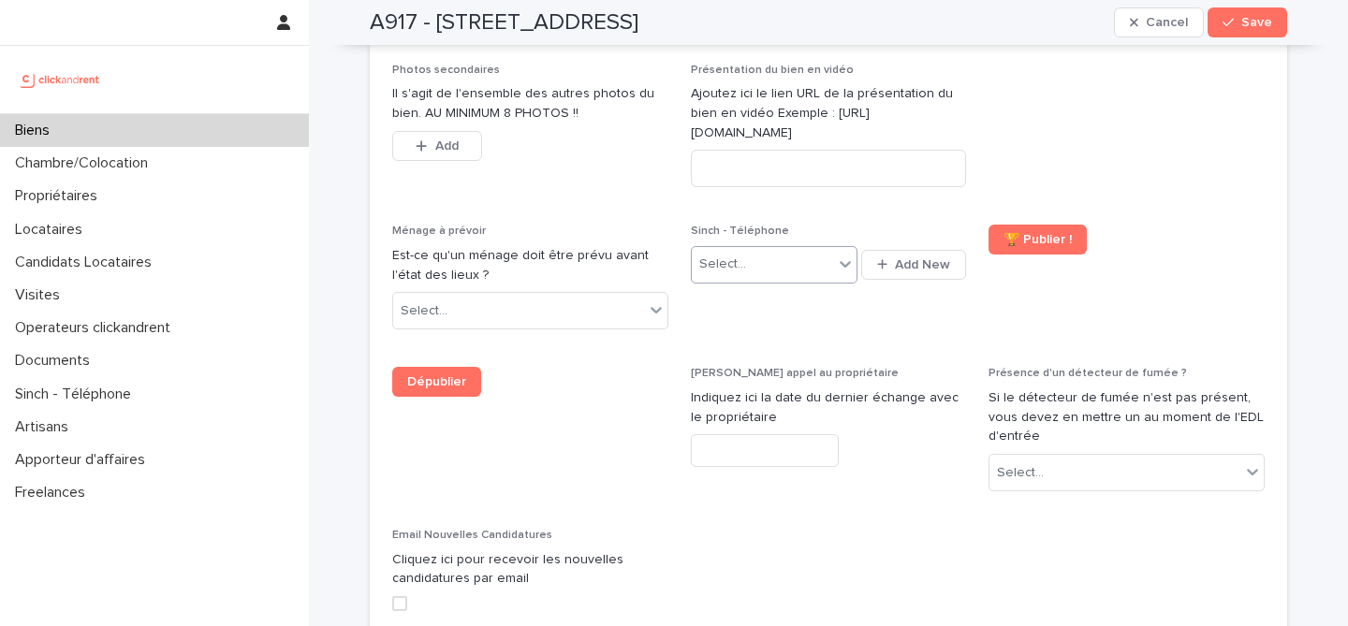
click at [833, 249] on div "Select..." at bounding box center [762, 264] width 141 height 31
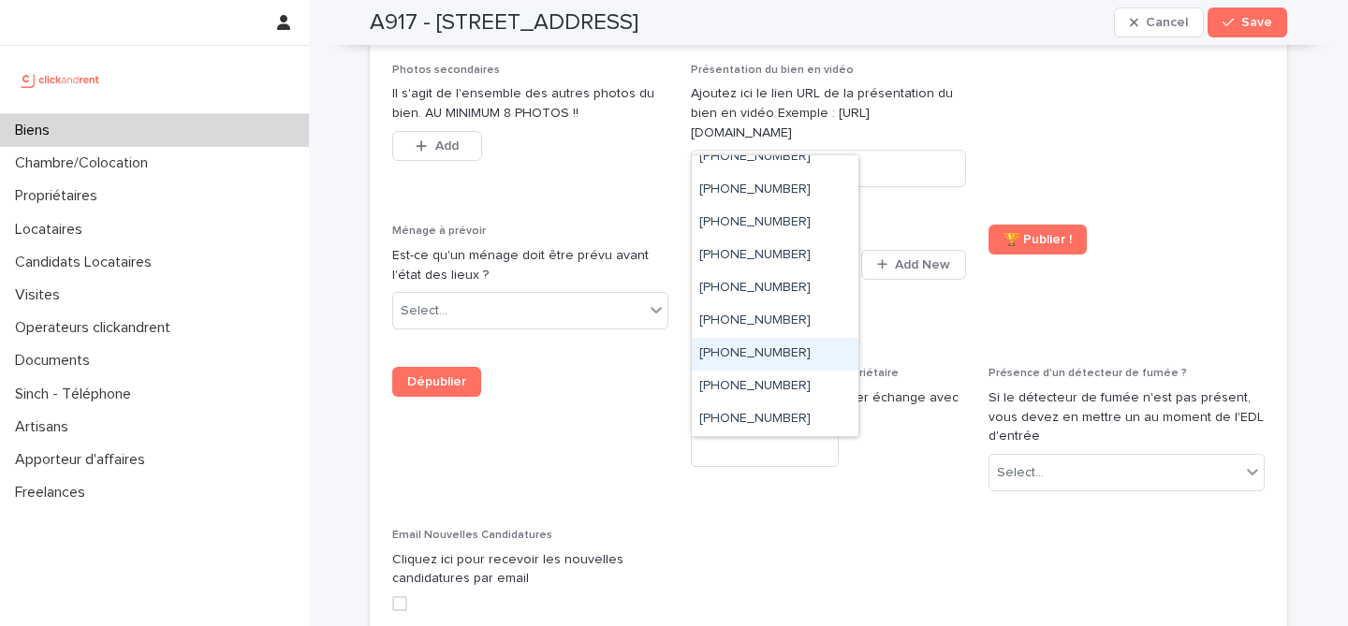
scroll to position [176, 0]
click at [807, 328] on div "+33755517179" at bounding box center [775, 323] width 167 height 33
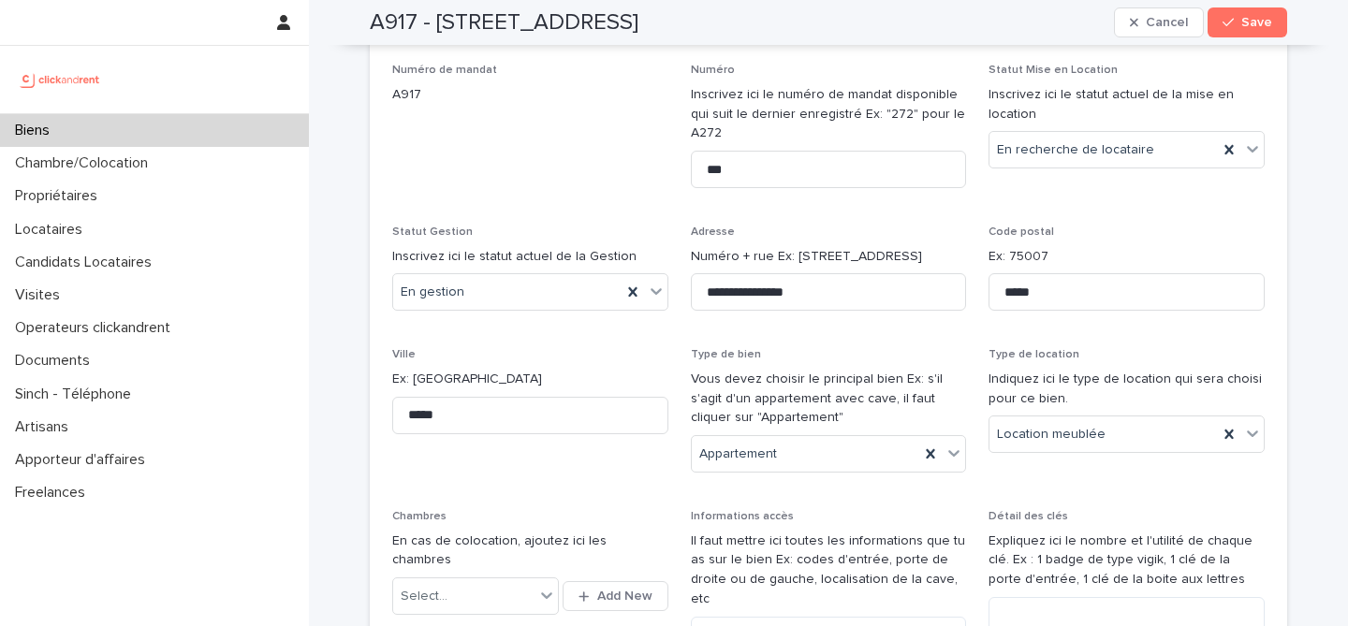
scroll to position [0, 0]
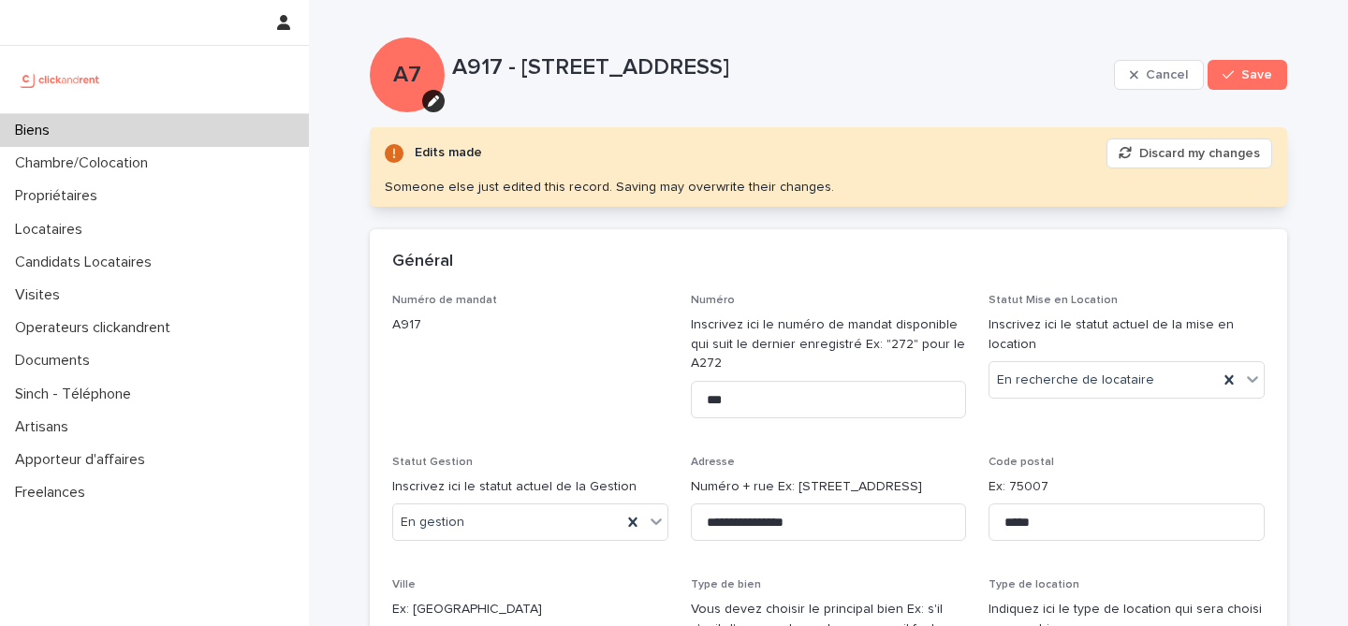
click at [609, 352] on span "Numéro de mandat A917" at bounding box center [530, 363] width 276 height 139
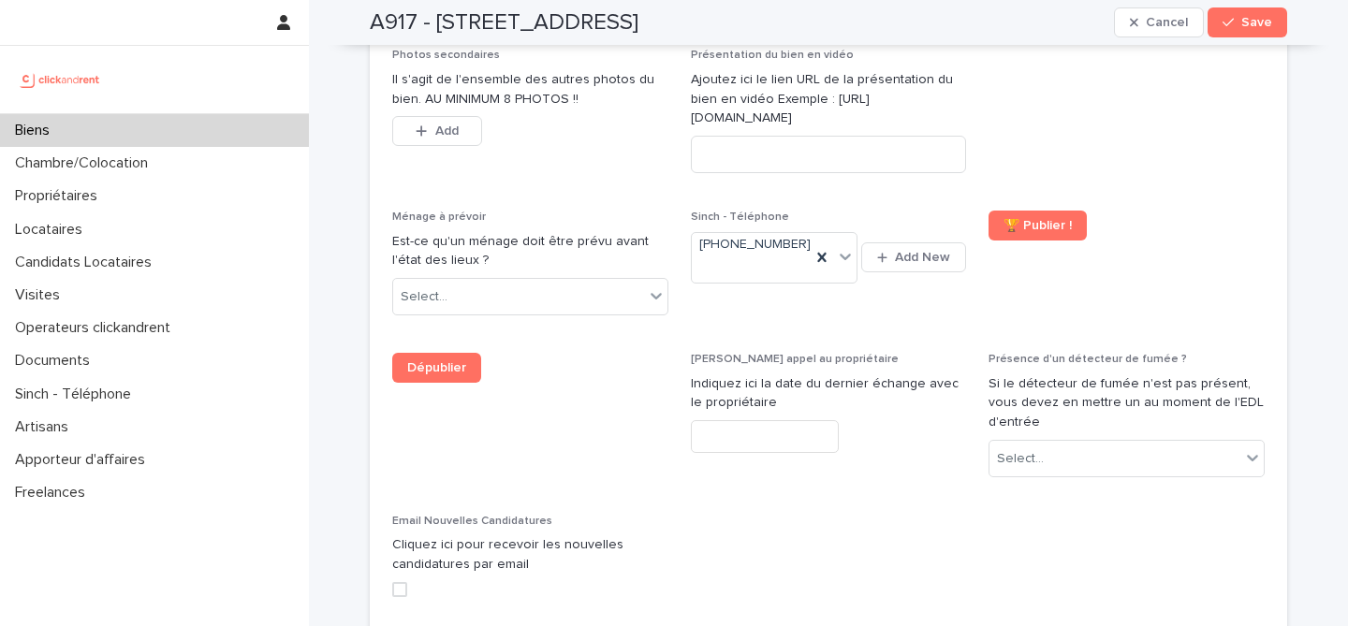
scroll to position [7080, 0]
